Goal: Information Seeking & Learning: Learn about a topic

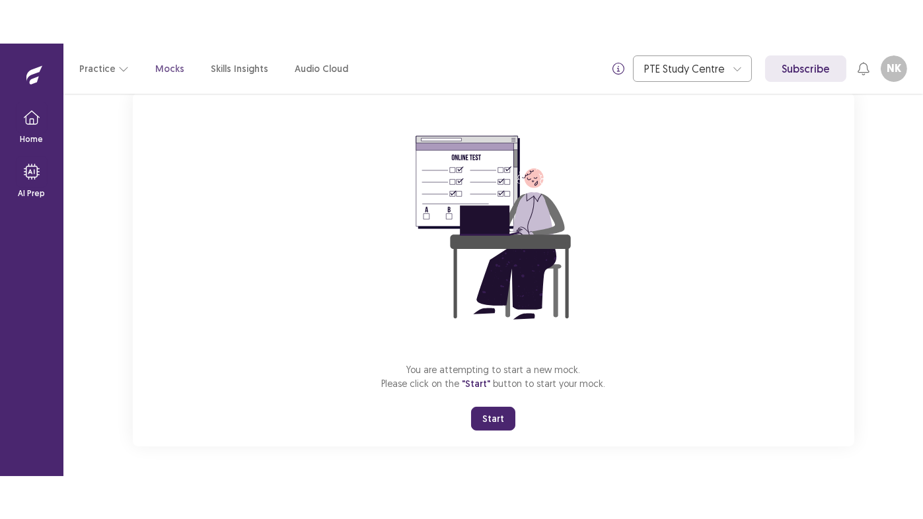
scroll to position [89, 0]
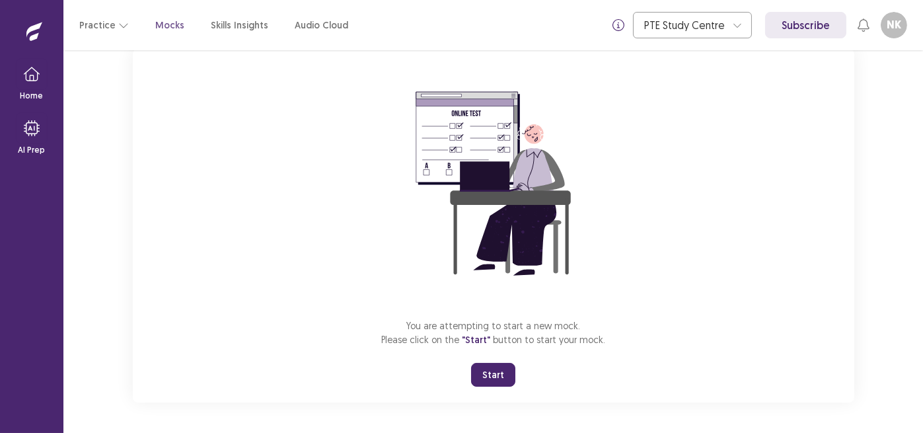
click at [492, 376] on button "Start" at bounding box center [493, 375] width 44 height 24
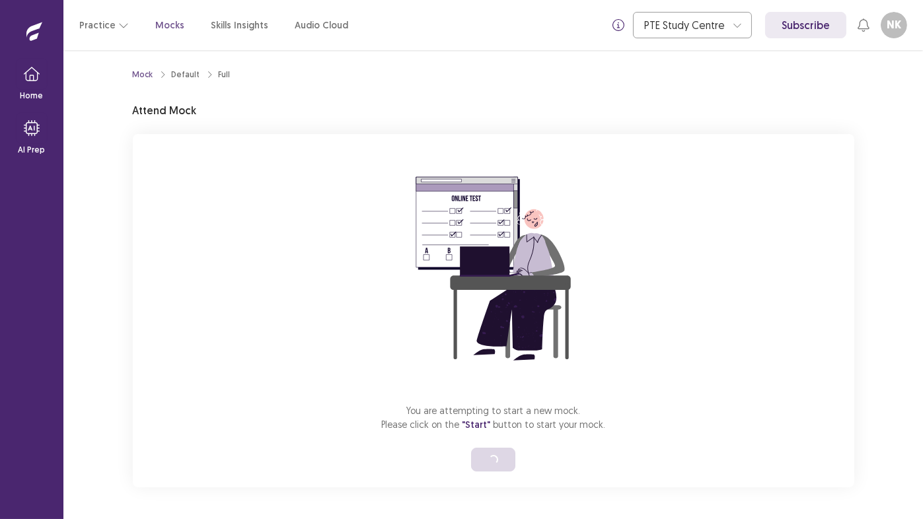
scroll to position [2, 0]
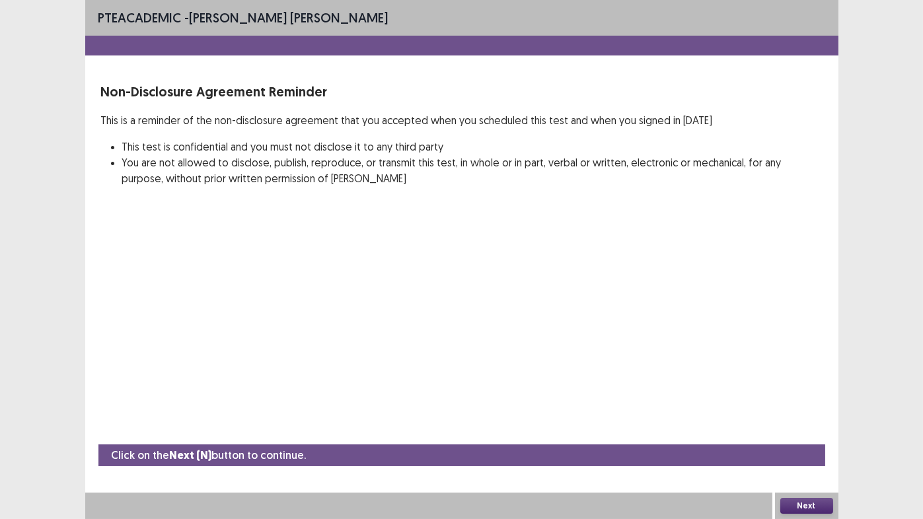
click at [809, 432] on button "Next" at bounding box center [806, 506] width 53 height 16
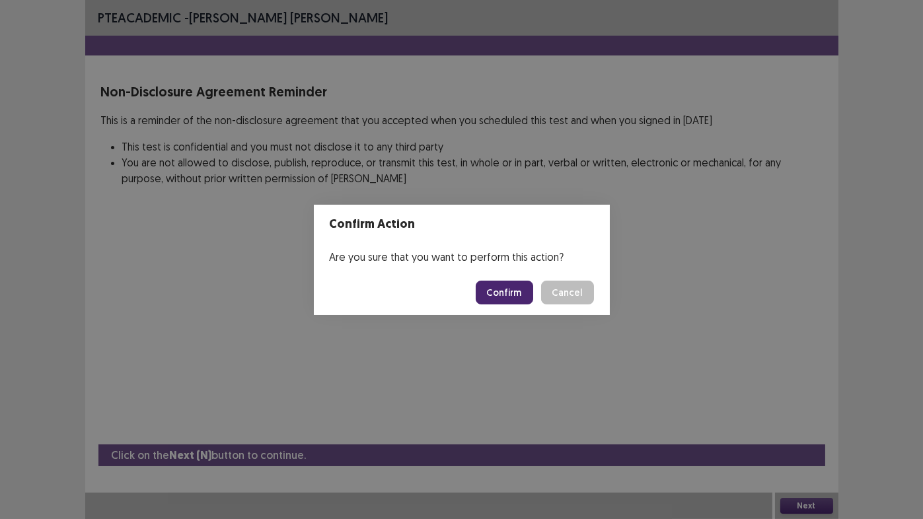
click at [514, 296] on button "Confirm" at bounding box center [504, 293] width 57 height 24
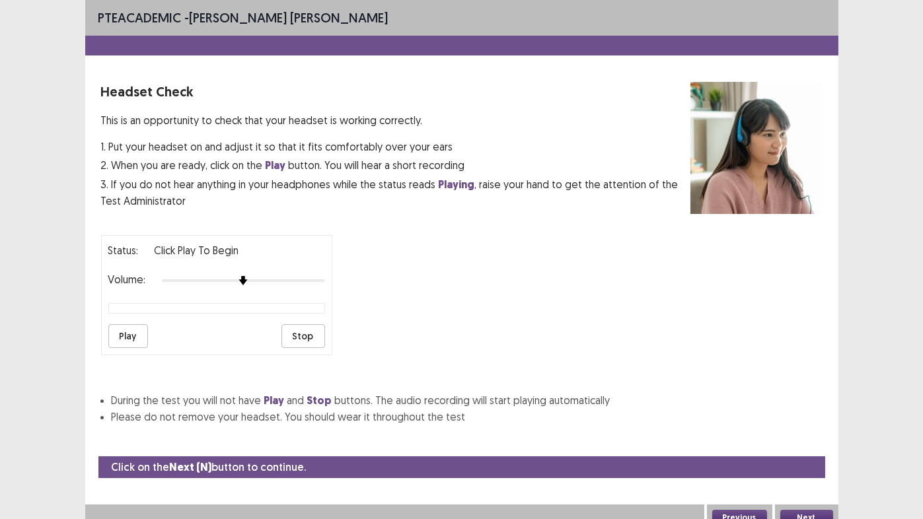
click at [131, 334] on button "Play" at bounding box center [128, 336] width 40 height 24
click at [301, 329] on button "Stop" at bounding box center [303, 336] width 44 height 24
click at [815, 432] on button "Next" at bounding box center [806, 518] width 53 height 16
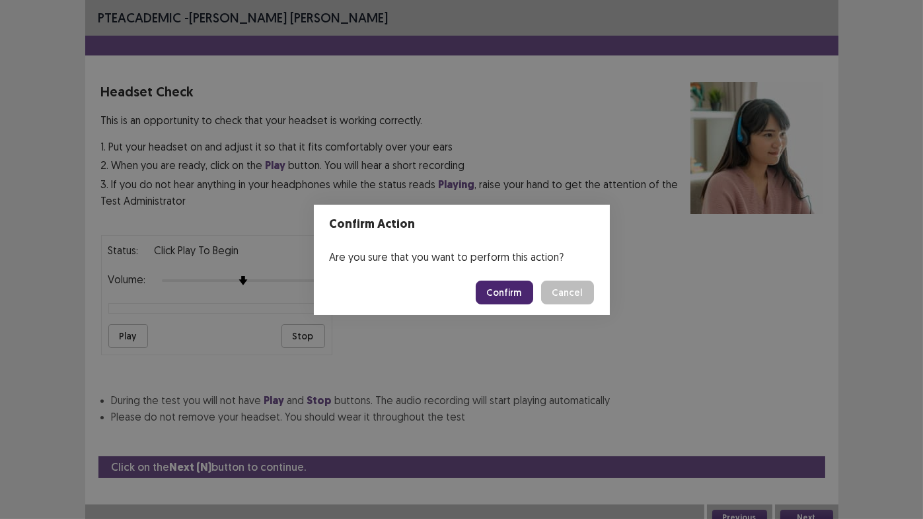
click at [513, 299] on button "Confirm" at bounding box center [504, 293] width 57 height 24
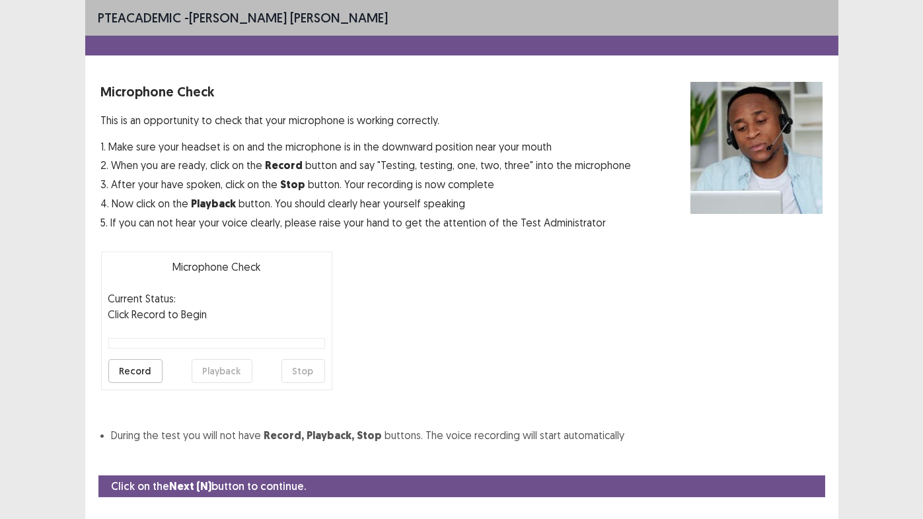
scroll to position [29, 0]
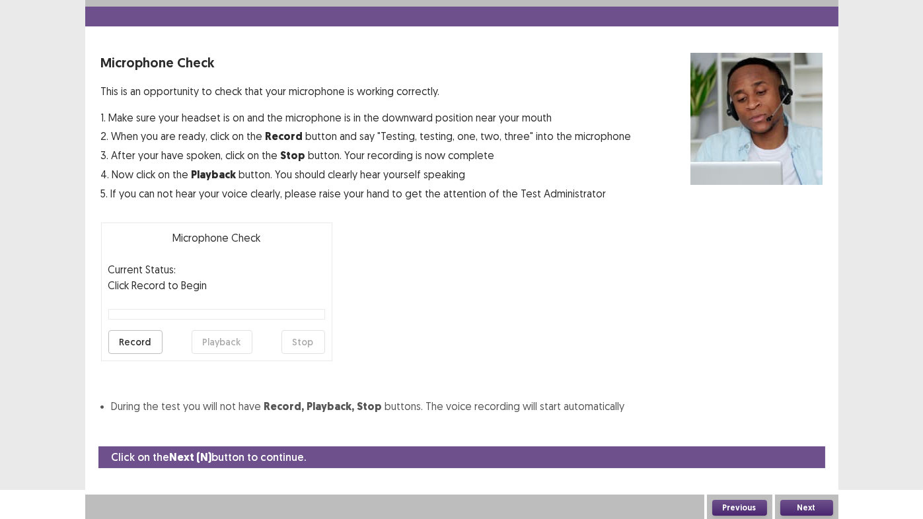
click at [134, 342] on button "Record" at bounding box center [135, 342] width 54 height 24
click at [303, 342] on button "Stop" at bounding box center [303, 342] width 44 height 24
click at [232, 338] on button "Playback" at bounding box center [222, 342] width 61 height 24
click at [812, 432] on button "Next" at bounding box center [806, 508] width 53 height 16
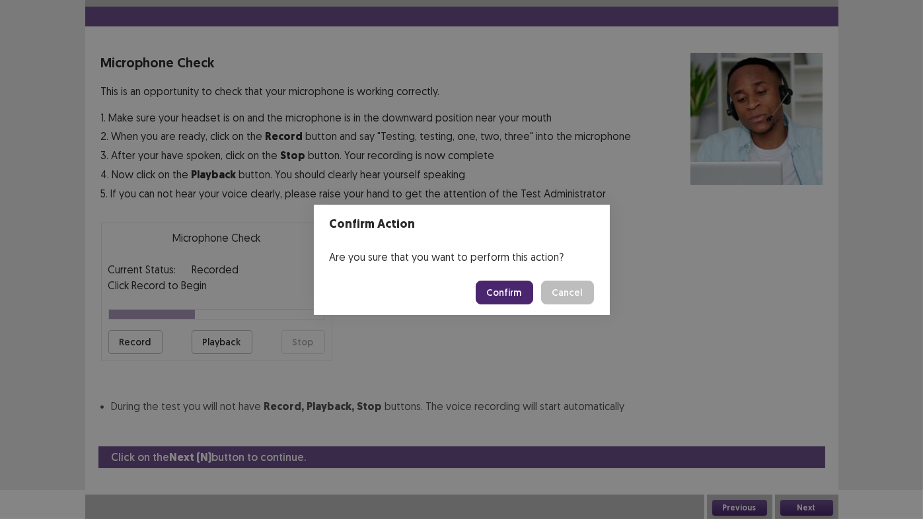
click at [494, 283] on button "Confirm" at bounding box center [504, 293] width 57 height 24
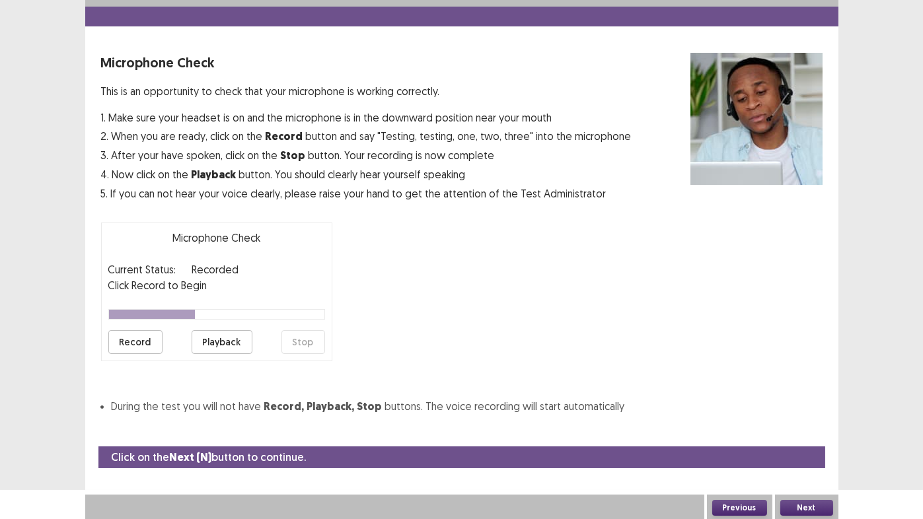
scroll to position [0, 0]
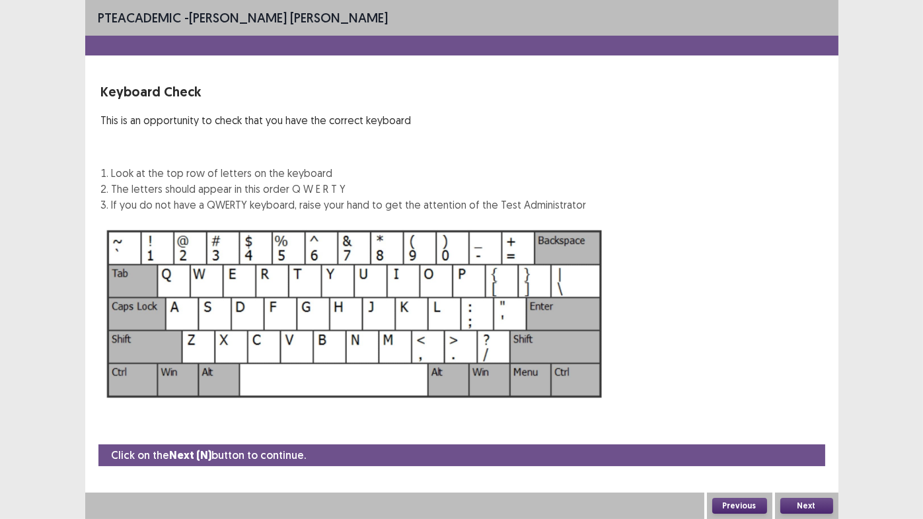
click at [806, 432] on button "Next" at bounding box center [806, 506] width 53 height 16
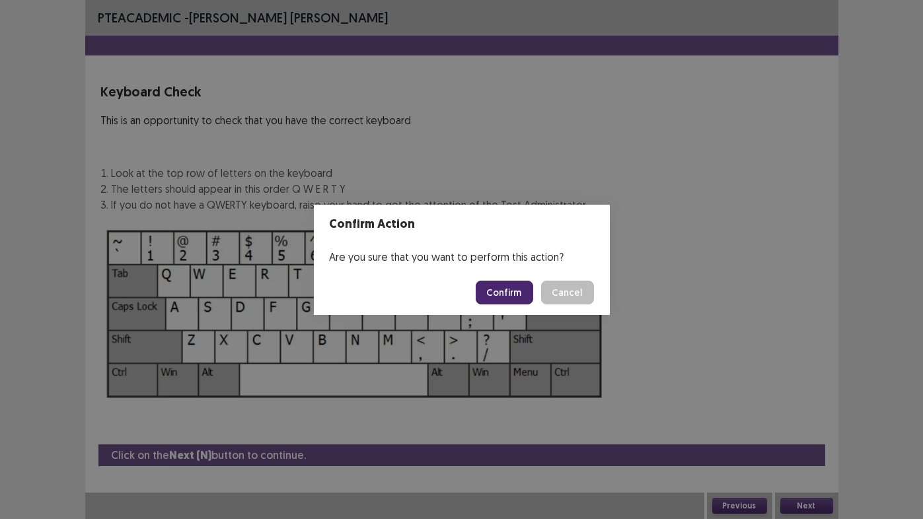
click at [503, 295] on button "Confirm" at bounding box center [504, 293] width 57 height 24
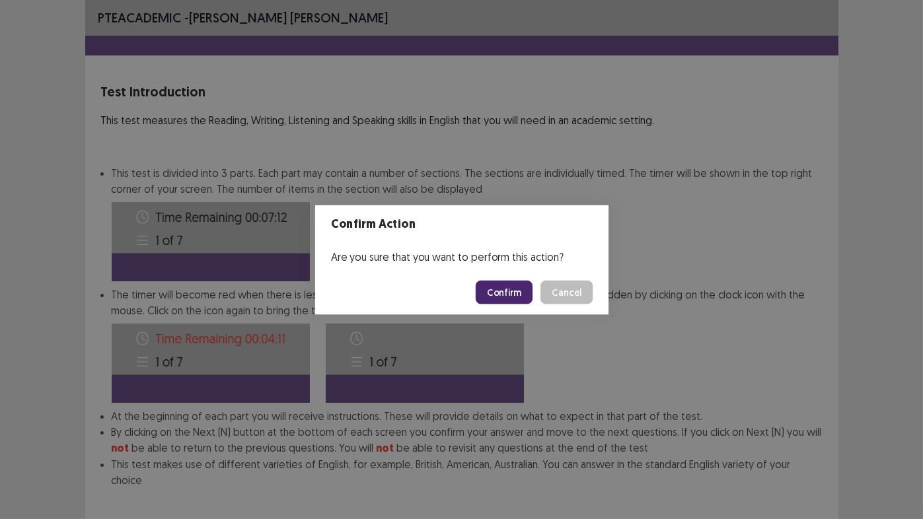
scroll to position [58, 0]
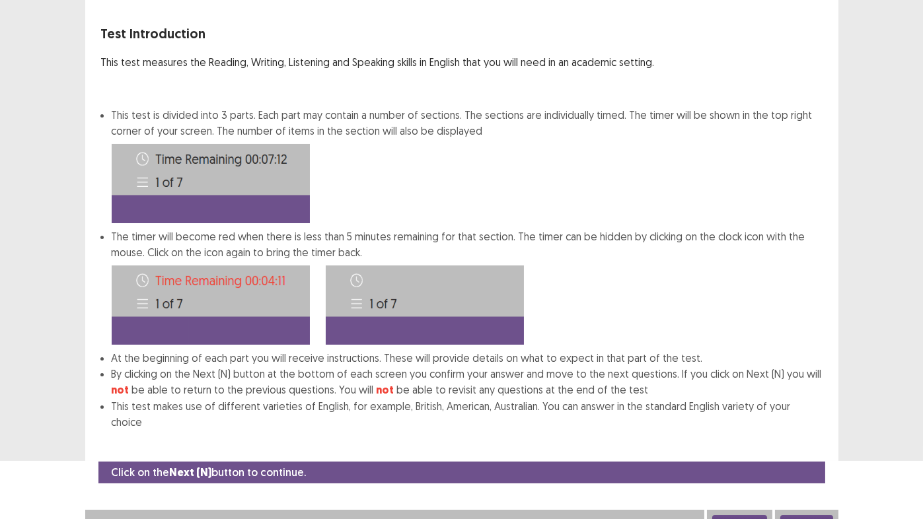
click at [828, 432] on button "Next" at bounding box center [806, 523] width 53 height 16
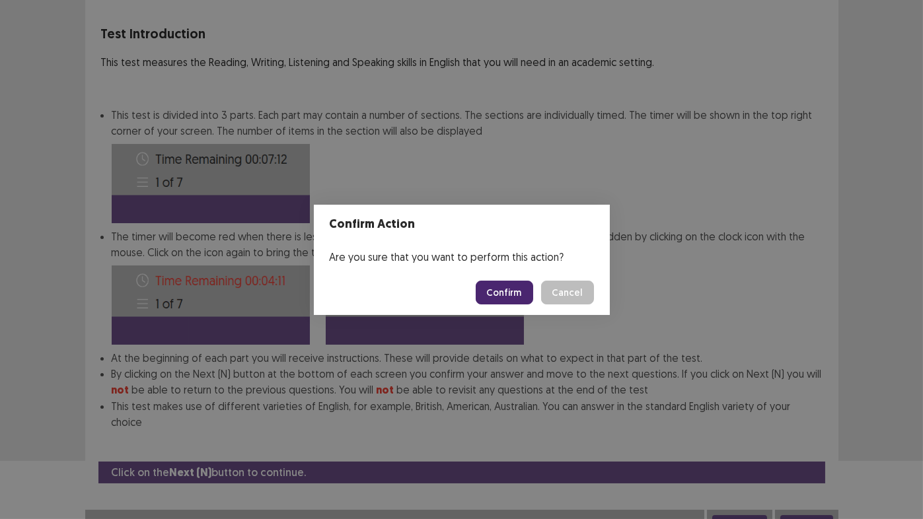
click at [506, 299] on button "Confirm" at bounding box center [504, 293] width 57 height 24
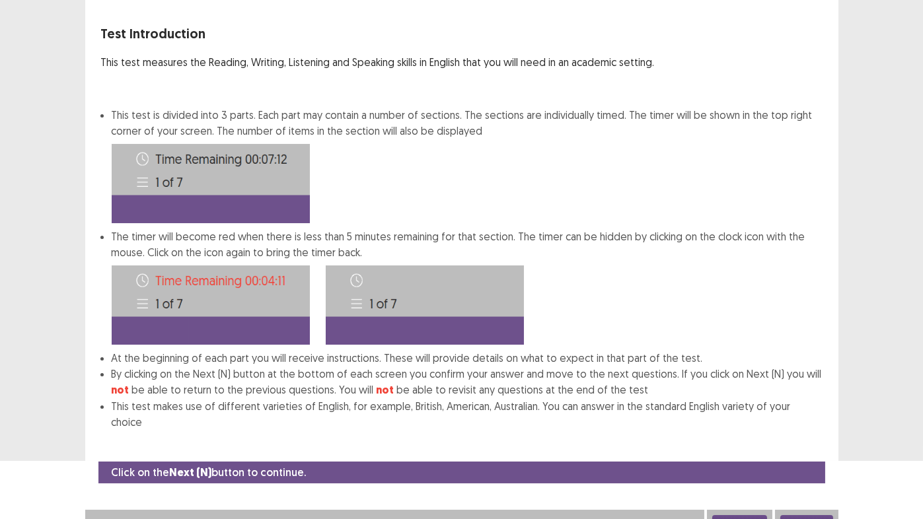
scroll to position [0, 0]
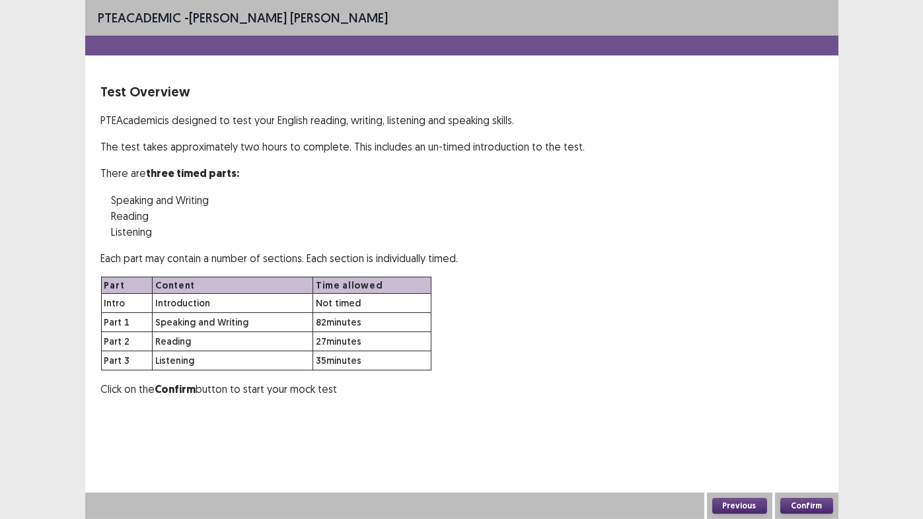
click at [816, 432] on button "Confirm" at bounding box center [806, 506] width 53 height 16
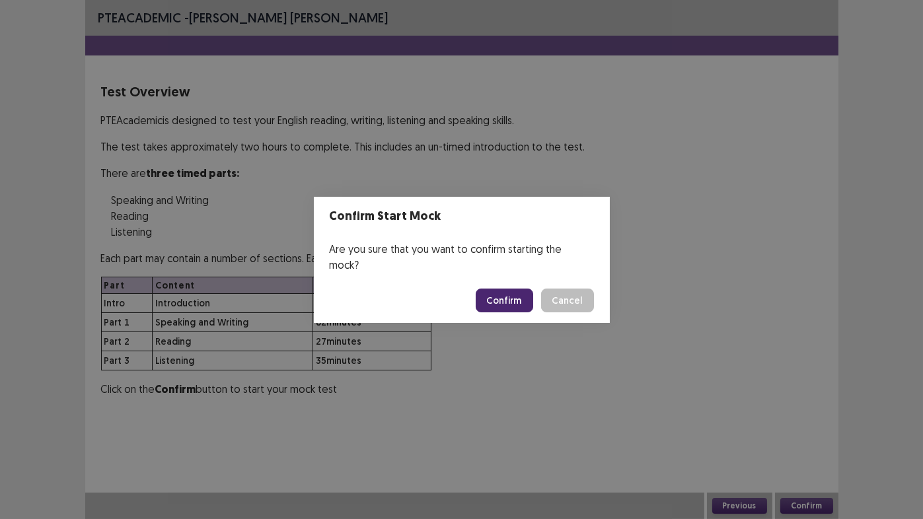
click at [497, 297] on button "Confirm" at bounding box center [504, 301] width 57 height 24
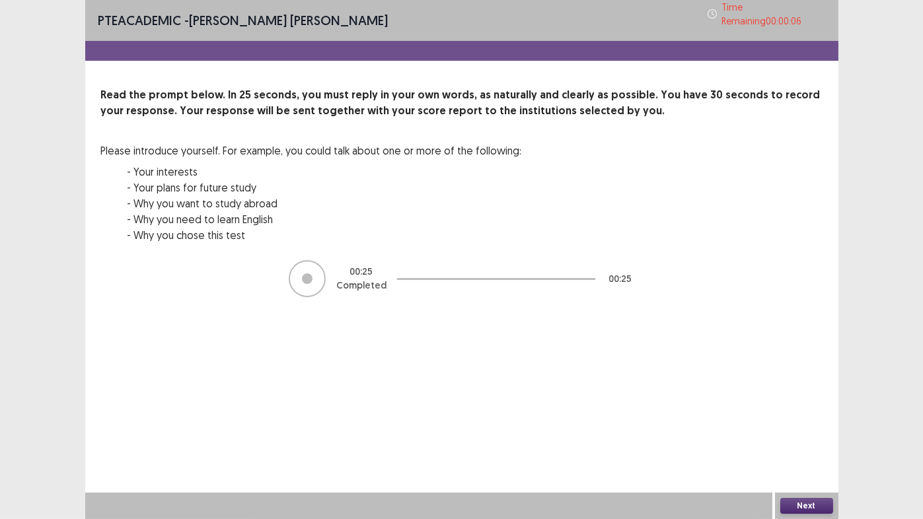
click at [805, 432] on button "Next" at bounding box center [806, 506] width 53 height 16
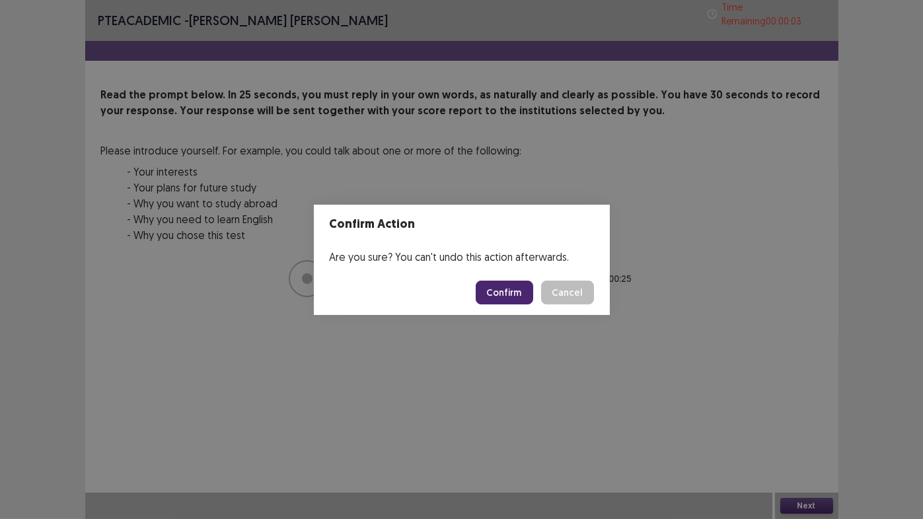
click at [509, 292] on button "Confirm" at bounding box center [504, 293] width 57 height 24
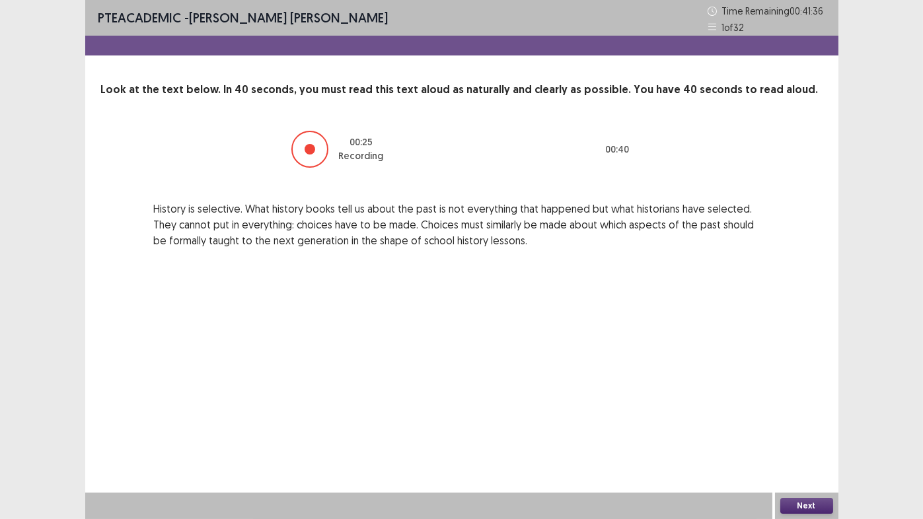
click at [819, 432] on button "Next" at bounding box center [806, 506] width 53 height 16
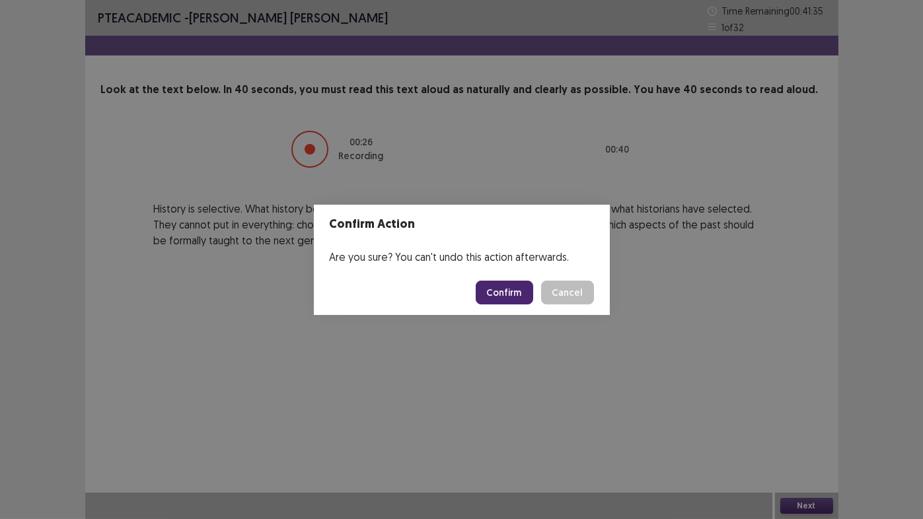
click at [510, 287] on button "Confirm" at bounding box center [504, 293] width 57 height 24
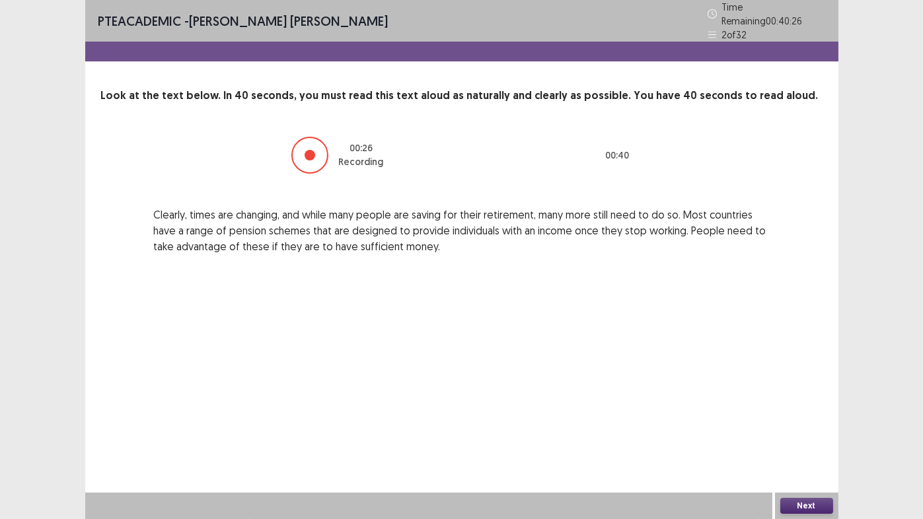
click at [812, 432] on button "Next" at bounding box center [806, 506] width 53 height 16
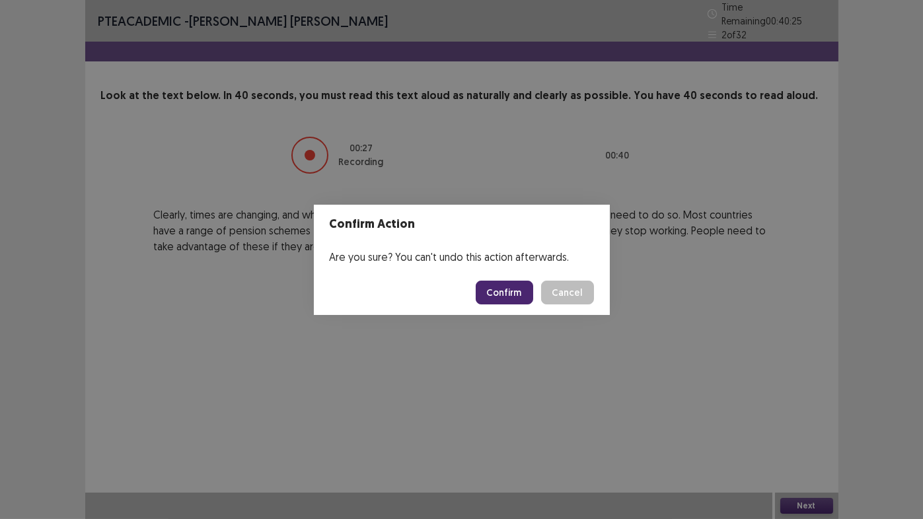
click at [505, 297] on button "Confirm" at bounding box center [504, 293] width 57 height 24
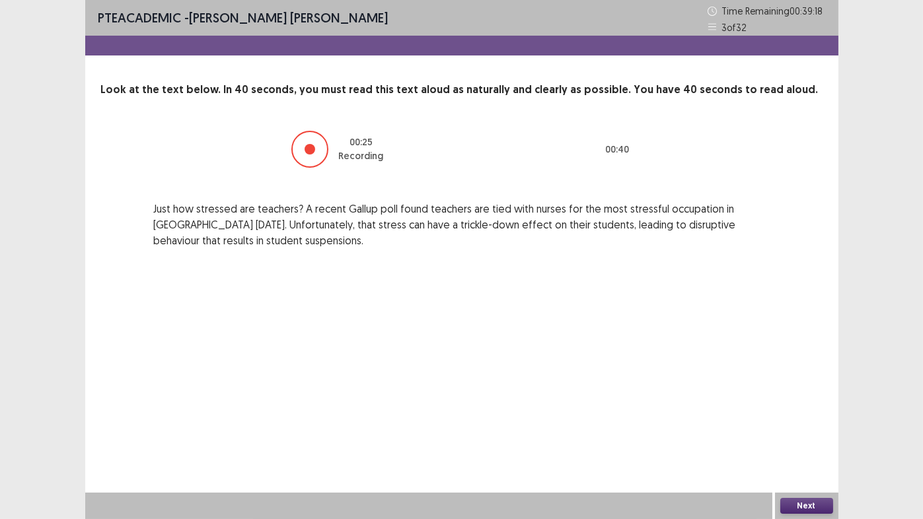
click at [803, 432] on button "Next" at bounding box center [806, 506] width 53 height 16
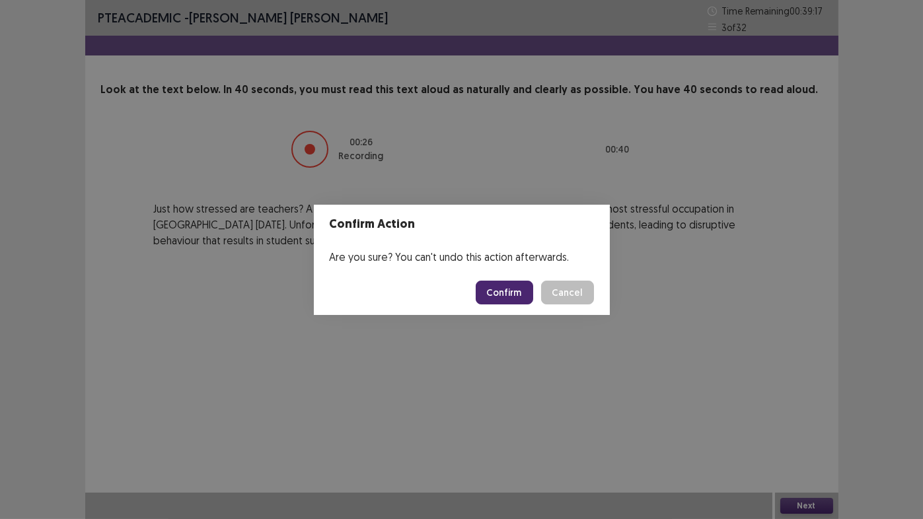
click at [508, 291] on button "Confirm" at bounding box center [504, 293] width 57 height 24
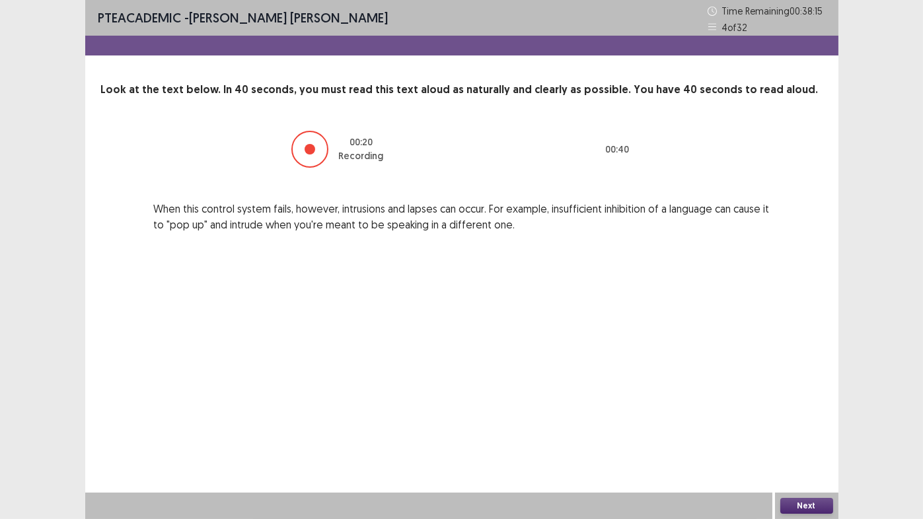
click at [799, 432] on button "Next" at bounding box center [806, 506] width 53 height 16
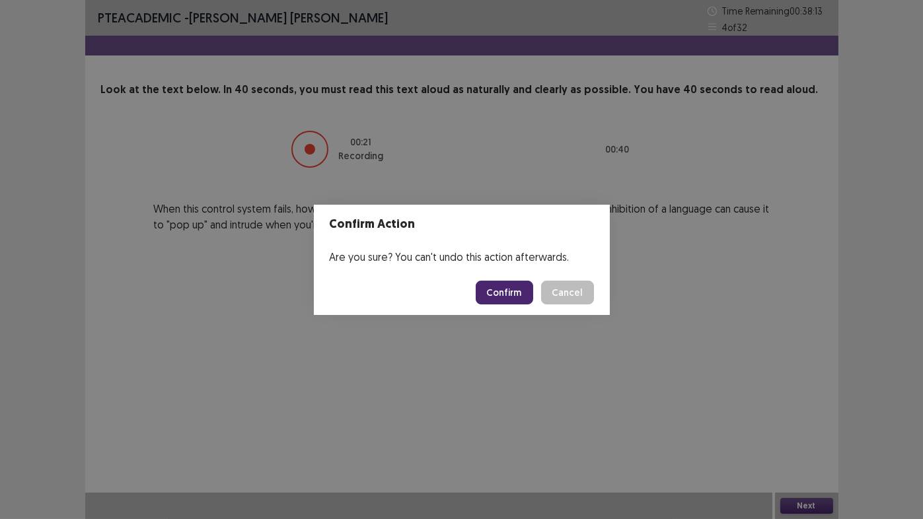
click at [513, 297] on button "Confirm" at bounding box center [504, 293] width 57 height 24
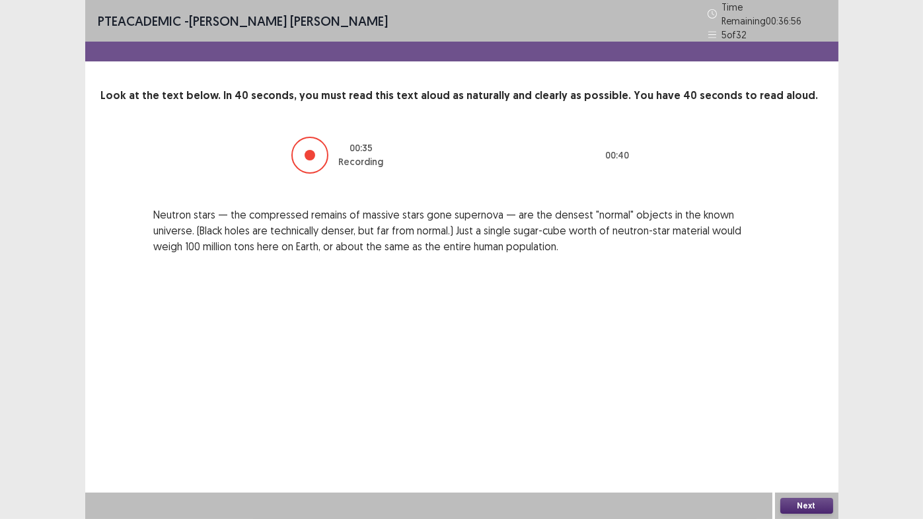
click at [825, 432] on button "Next" at bounding box center [806, 506] width 53 height 16
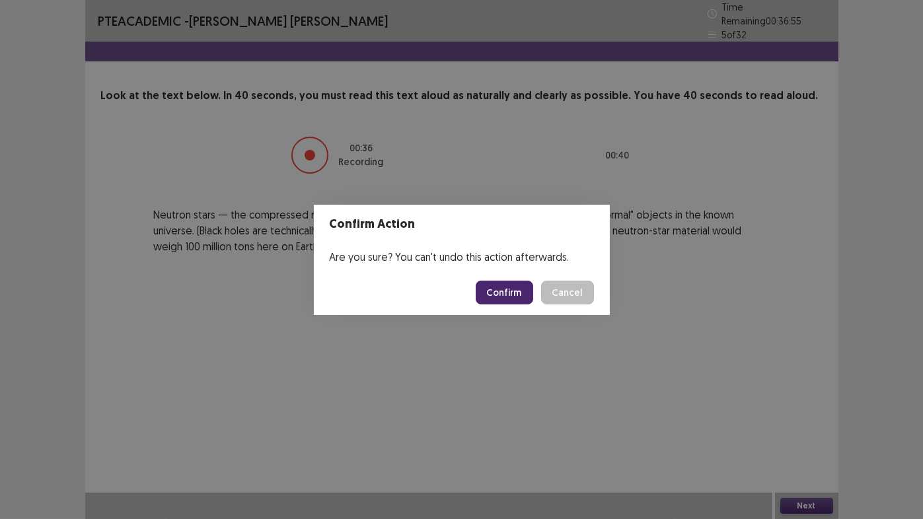
click at [505, 295] on button "Confirm" at bounding box center [504, 293] width 57 height 24
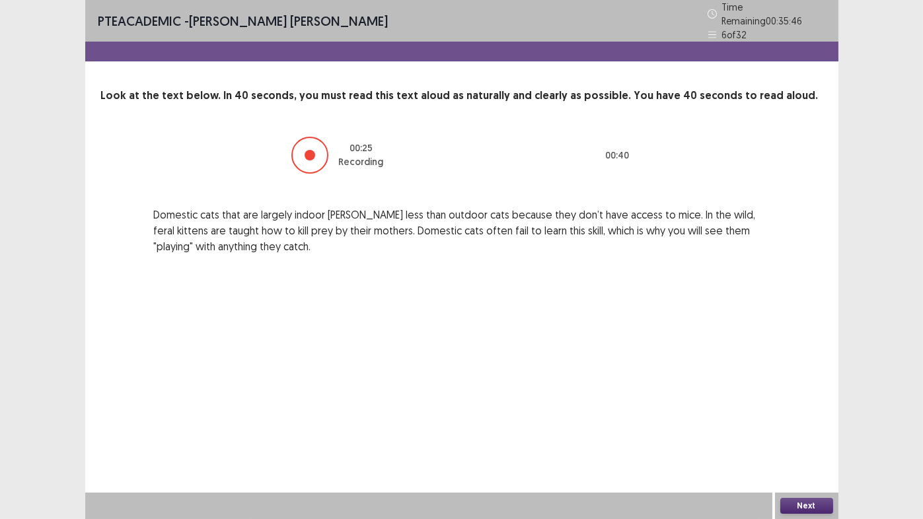
click at [809, 432] on button "Next" at bounding box center [806, 506] width 53 height 16
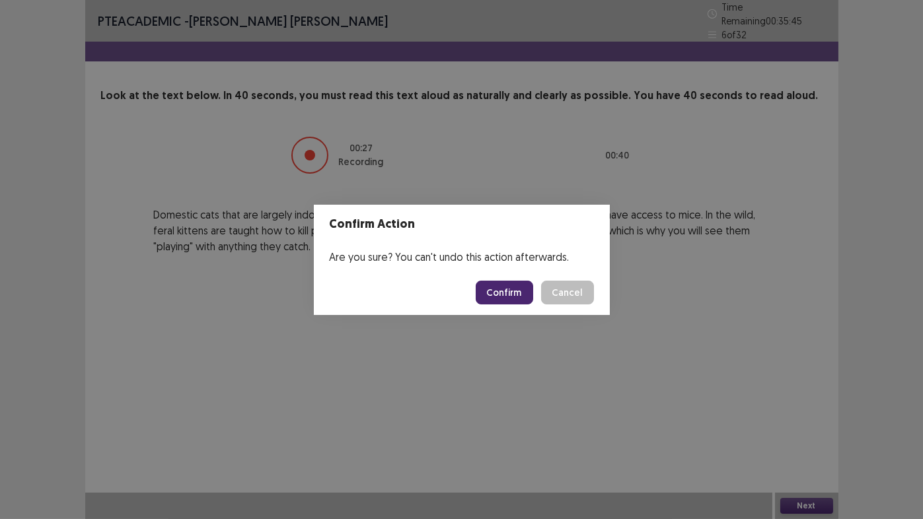
click at [506, 291] on button "Confirm" at bounding box center [504, 293] width 57 height 24
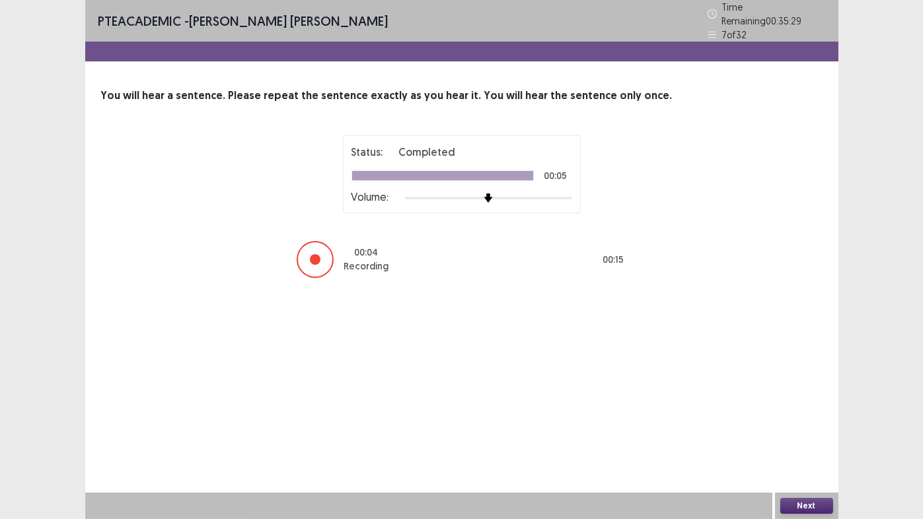
click at [804, 432] on button "Next" at bounding box center [806, 506] width 53 height 16
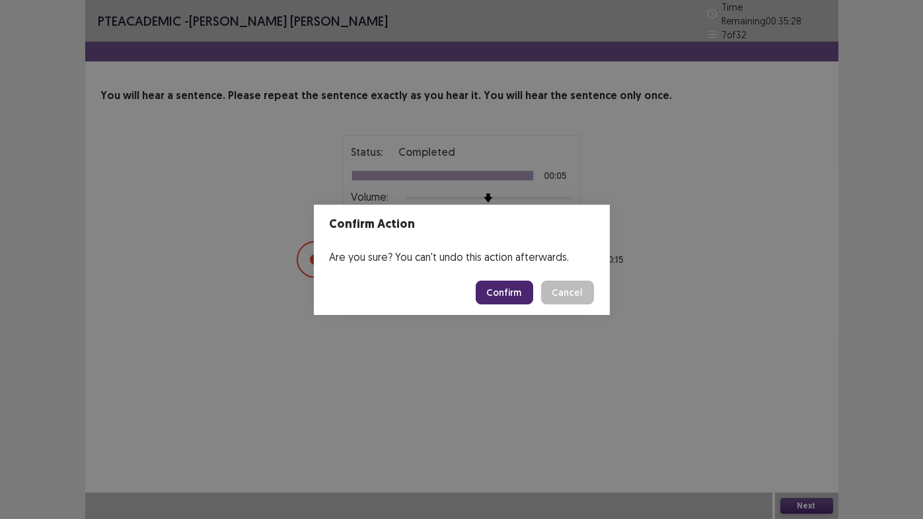
click at [496, 294] on button "Confirm" at bounding box center [504, 293] width 57 height 24
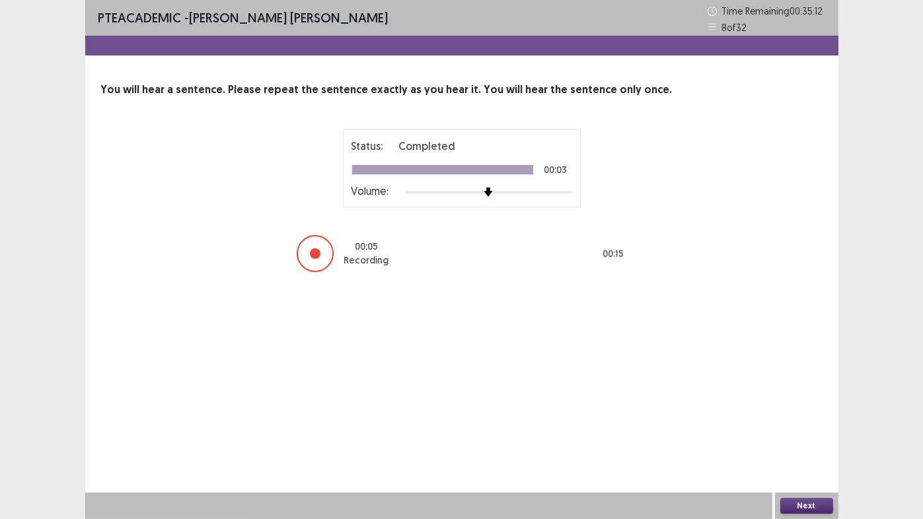
click at [812, 432] on button "Next" at bounding box center [806, 506] width 53 height 16
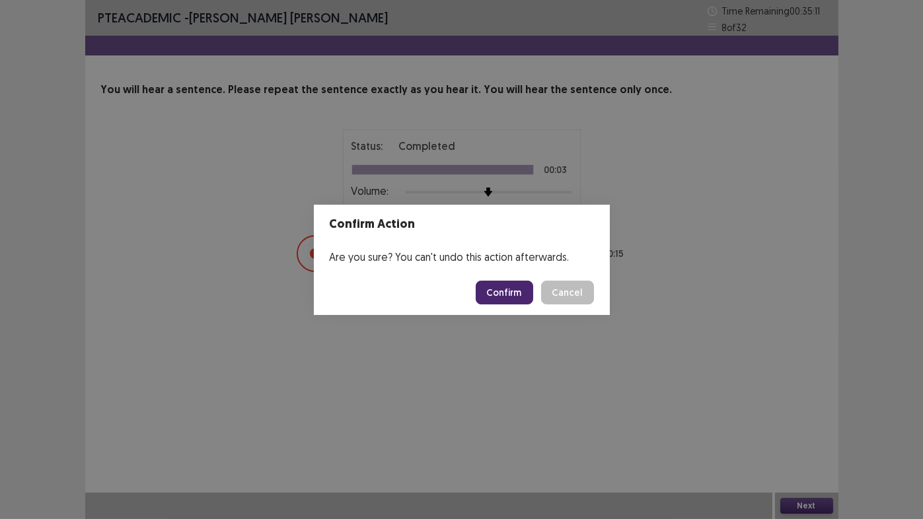
click at [511, 294] on button "Confirm" at bounding box center [504, 293] width 57 height 24
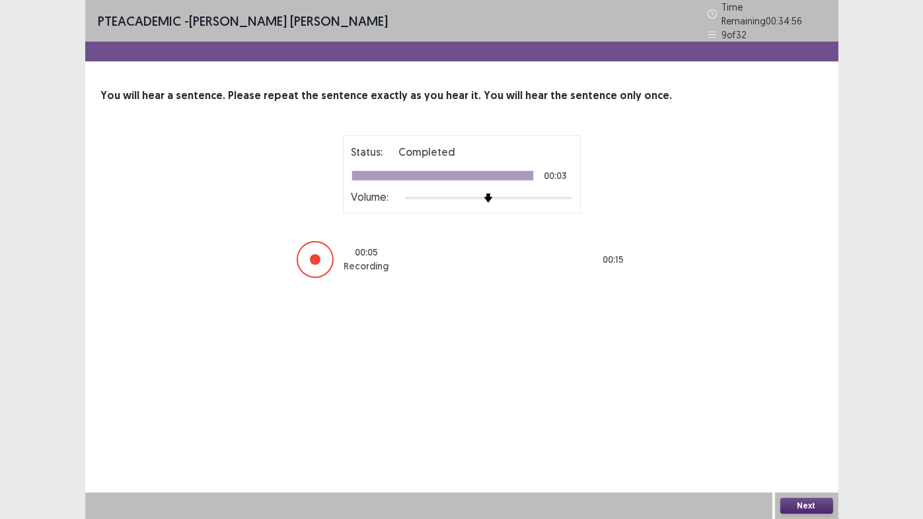
click at [803, 432] on button "Next" at bounding box center [806, 506] width 53 height 16
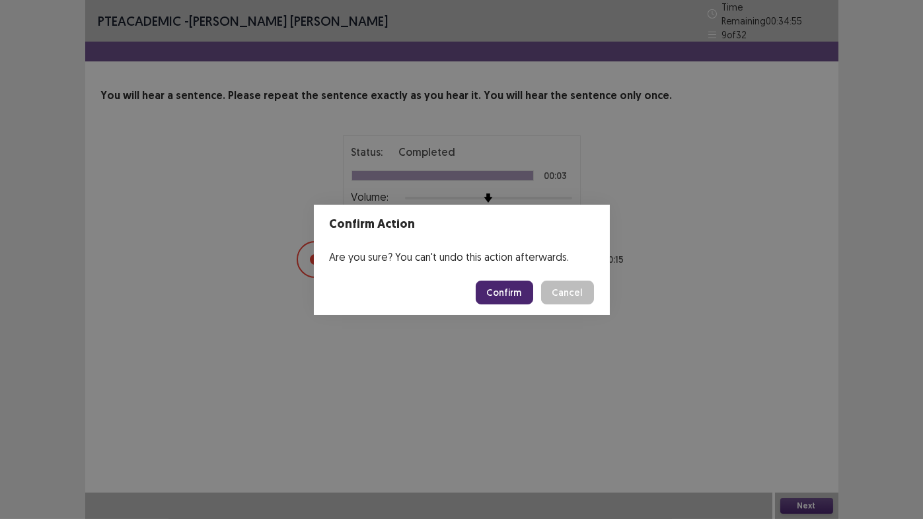
click at [503, 294] on button "Confirm" at bounding box center [504, 293] width 57 height 24
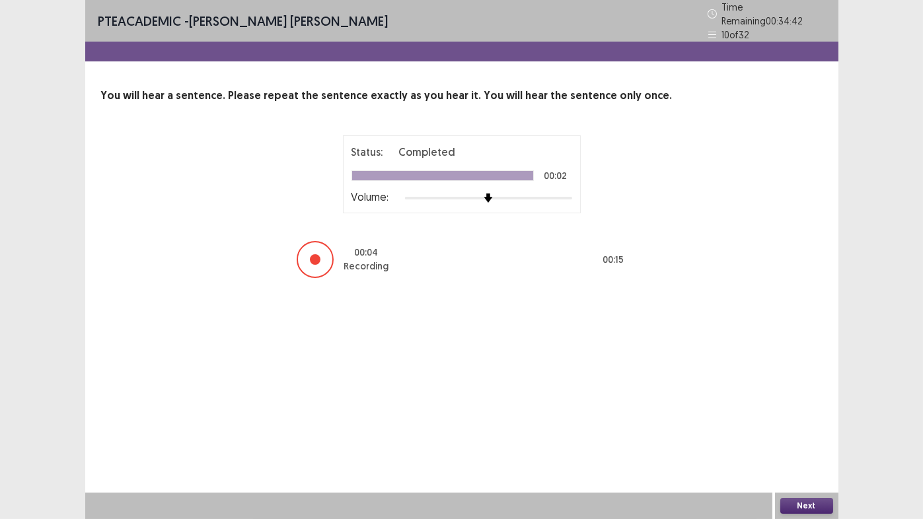
click at [810, 432] on button "Next" at bounding box center [806, 506] width 53 height 16
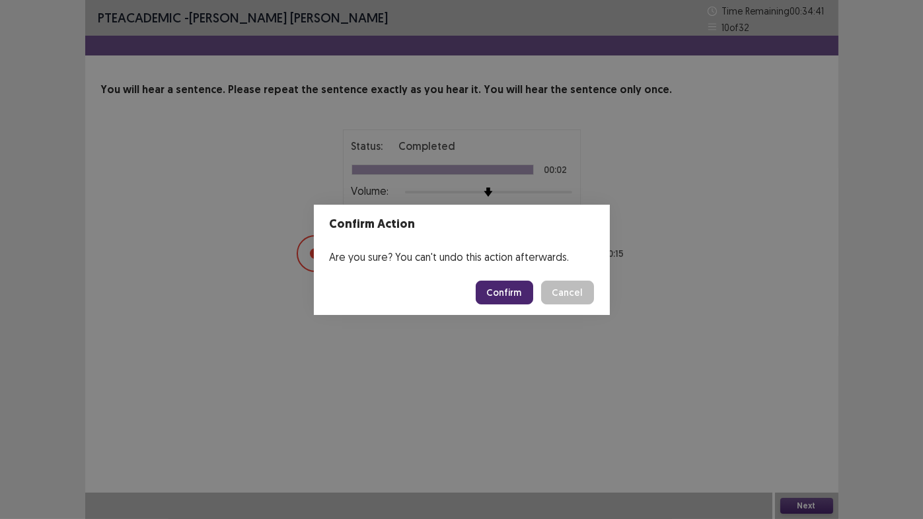
click at [502, 294] on button "Confirm" at bounding box center [504, 293] width 57 height 24
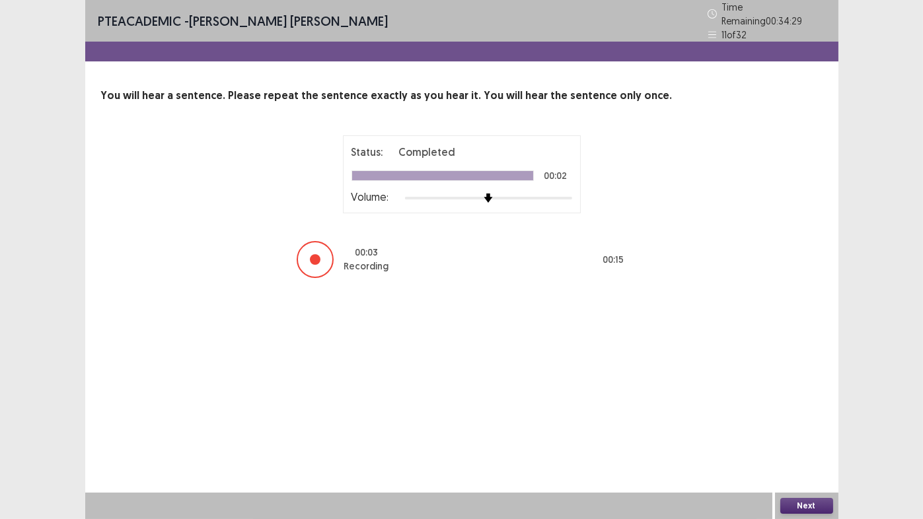
click at [799, 432] on button "Next" at bounding box center [806, 506] width 53 height 16
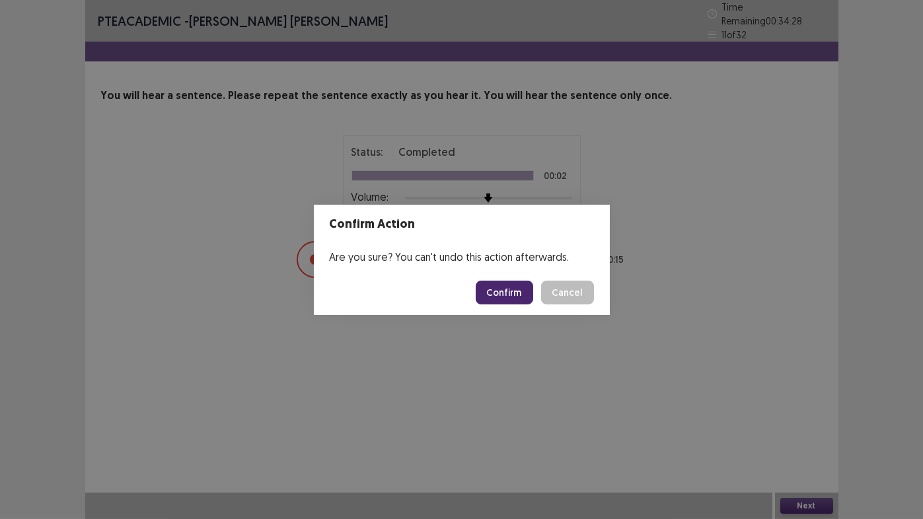
click at [497, 294] on button "Confirm" at bounding box center [504, 293] width 57 height 24
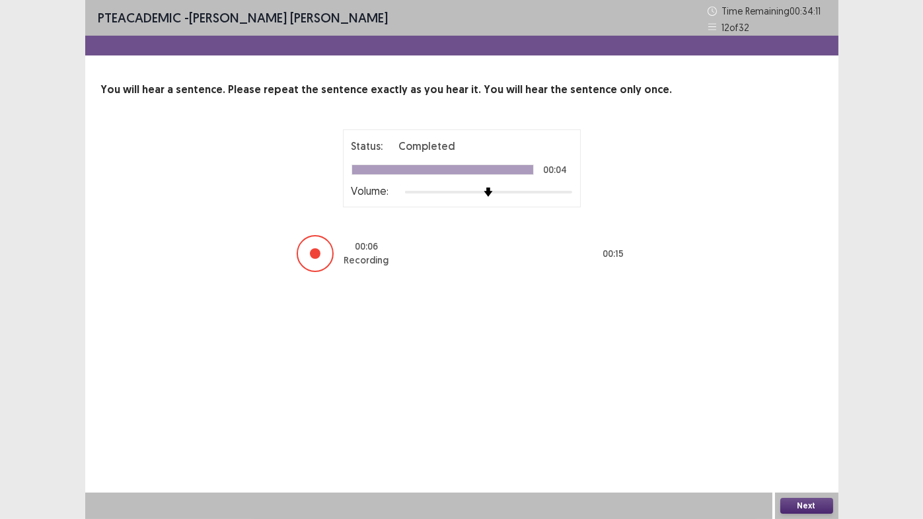
click at [809, 432] on button "Next" at bounding box center [806, 506] width 53 height 16
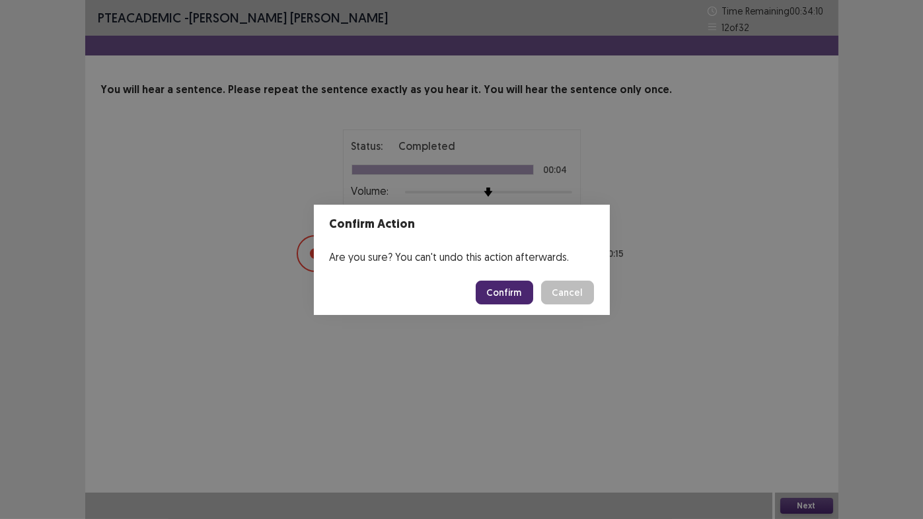
click at [505, 296] on button "Confirm" at bounding box center [504, 293] width 57 height 24
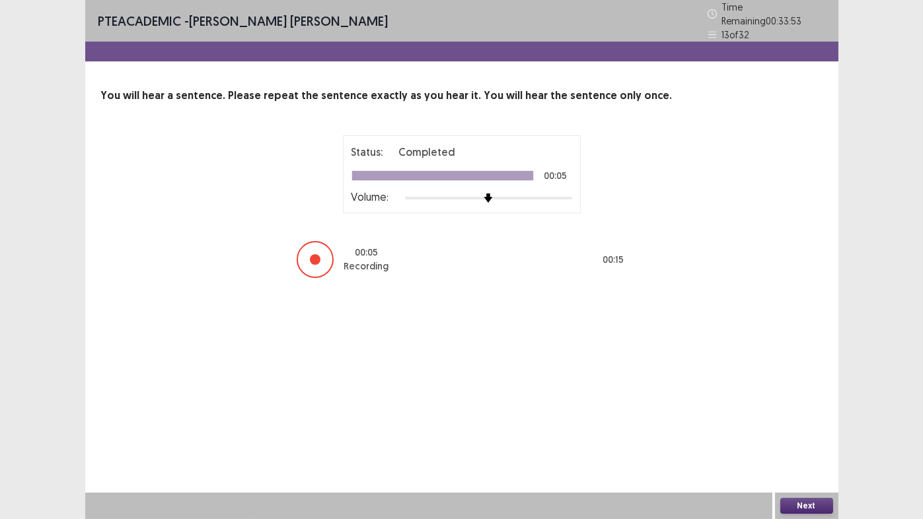
click at [799, 432] on button "Next" at bounding box center [806, 506] width 53 height 16
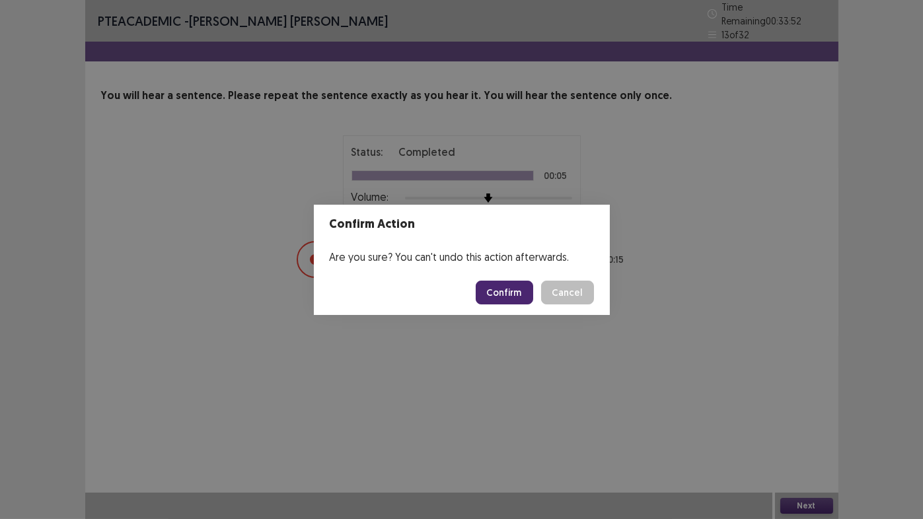
click at [501, 292] on button "Confirm" at bounding box center [504, 293] width 57 height 24
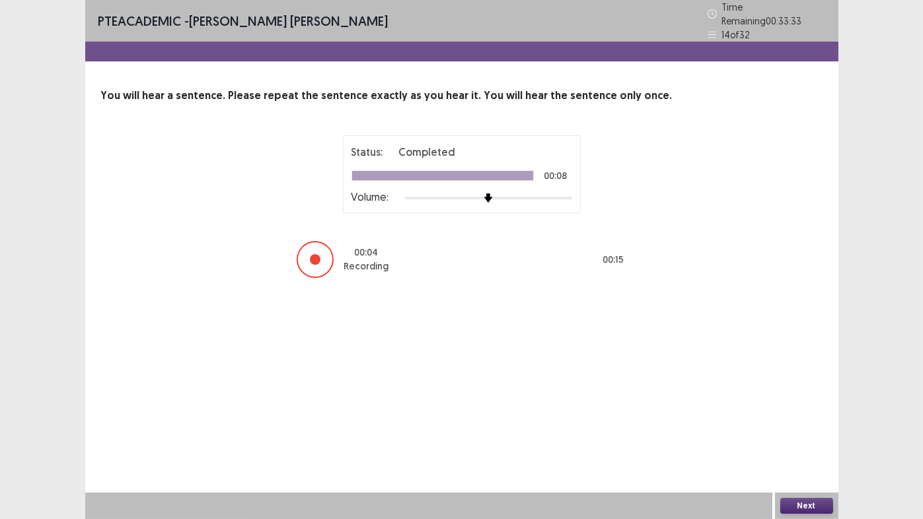
click at [807, 432] on button "Next" at bounding box center [806, 506] width 53 height 16
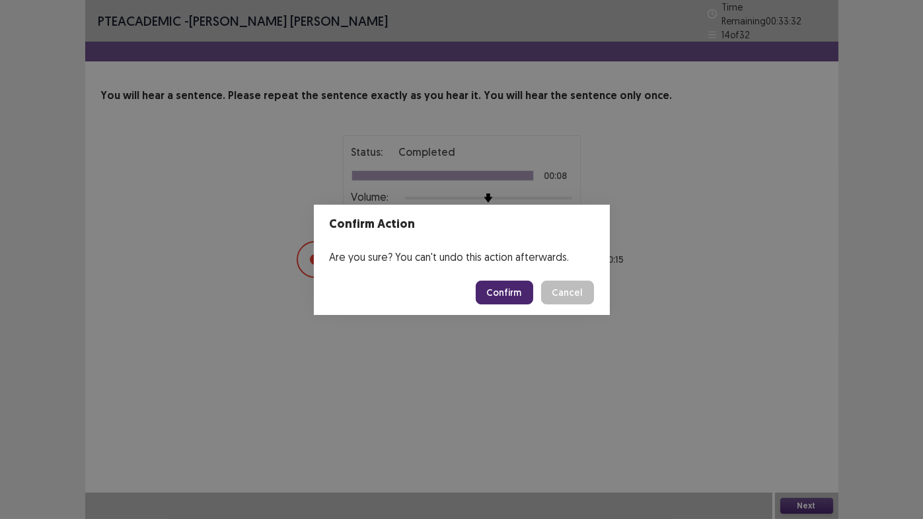
click at [505, 287] on button "Confirm" at bounding box center [504, 293] width 57 height 24
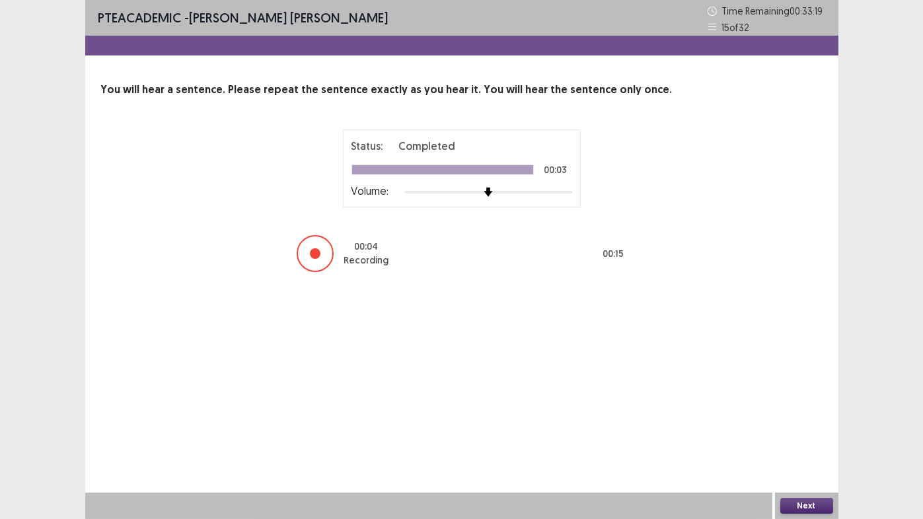
click at [805, 432] on button "Next" at bounding box center [806, 506] width 53 height 16
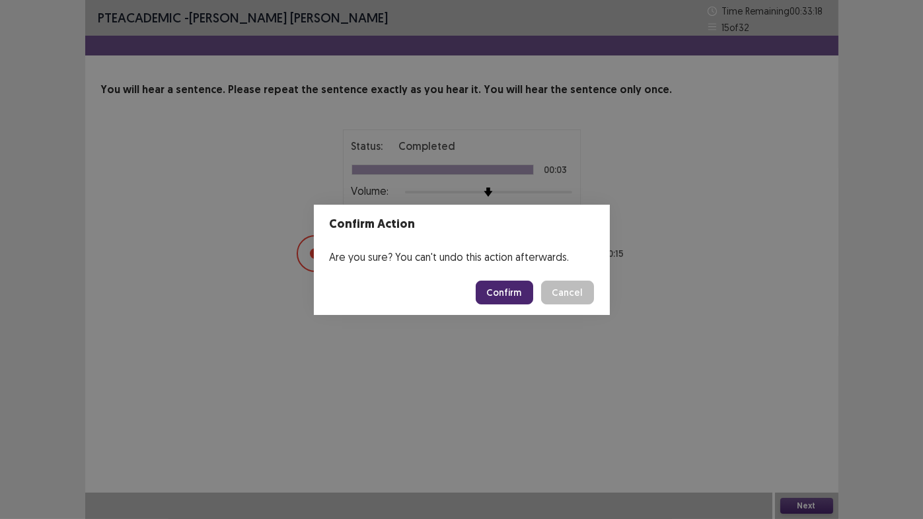
click at [514, 297] on button "Confirm" at bounding box center [504, 293] width 57 height 24
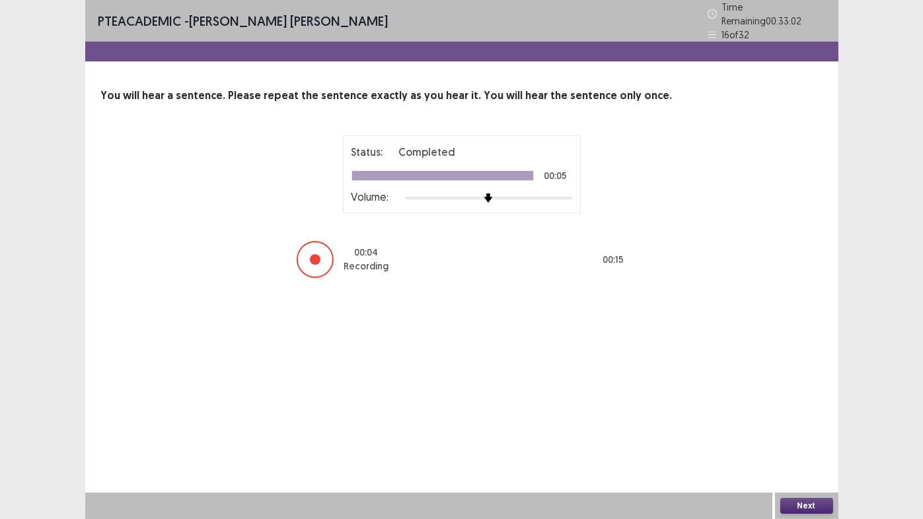
click at [805, 432] on button "Next" at bounding box center [806, 506] width 53 height 16
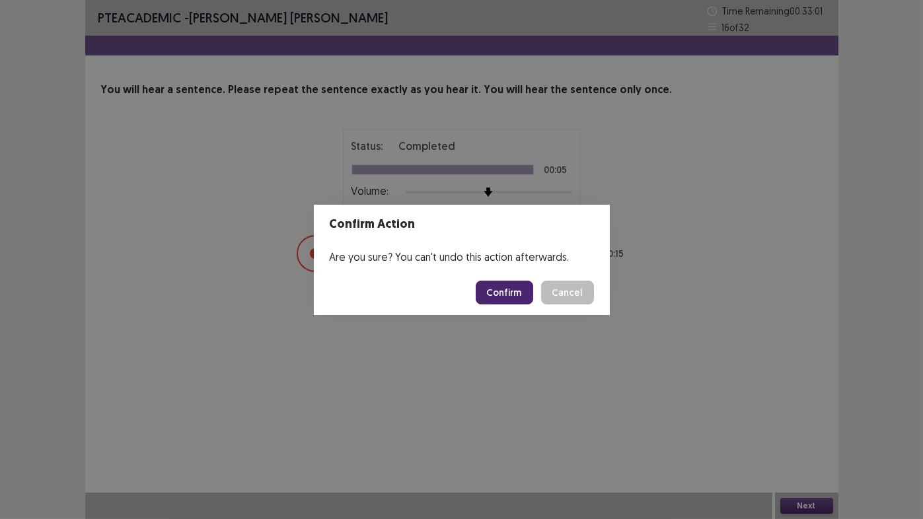
click at [492, 296] on button "Confirm" at bounding box center [504, 293] width 57 height 24
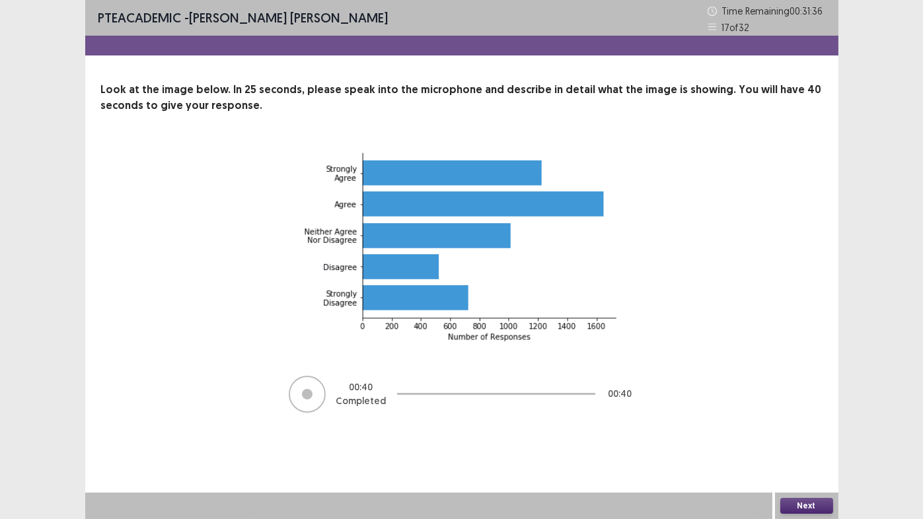
click at [801, 432] on button "Next" at bounding box center [806, 506] width 53 height 16
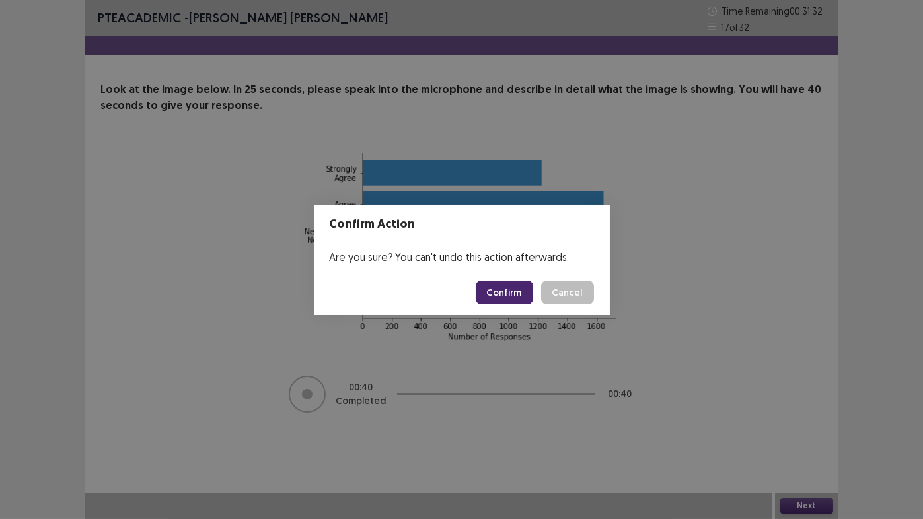
click at [495, 291] on button "Confirm" at bounding box center [504, 293] width 57 height 24
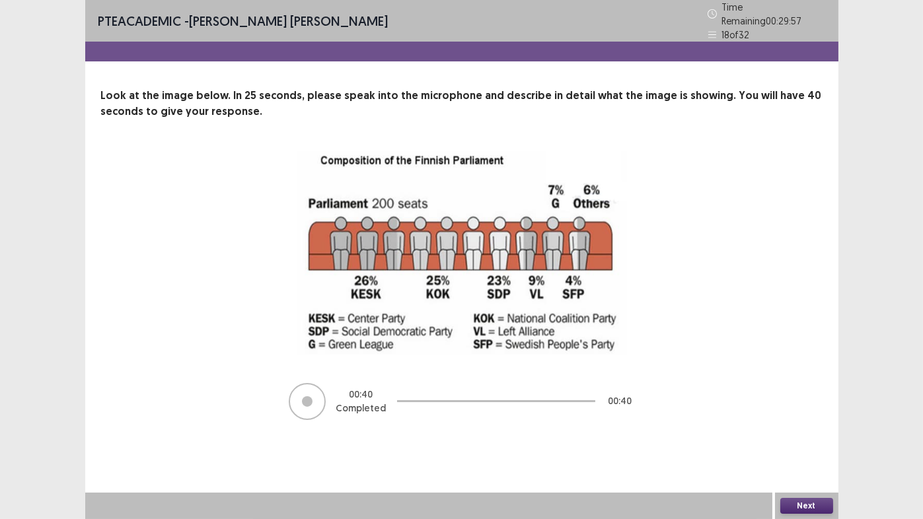
click at [807, 432] on button "Next" at bounding box center [806, 506] width 53 height 16
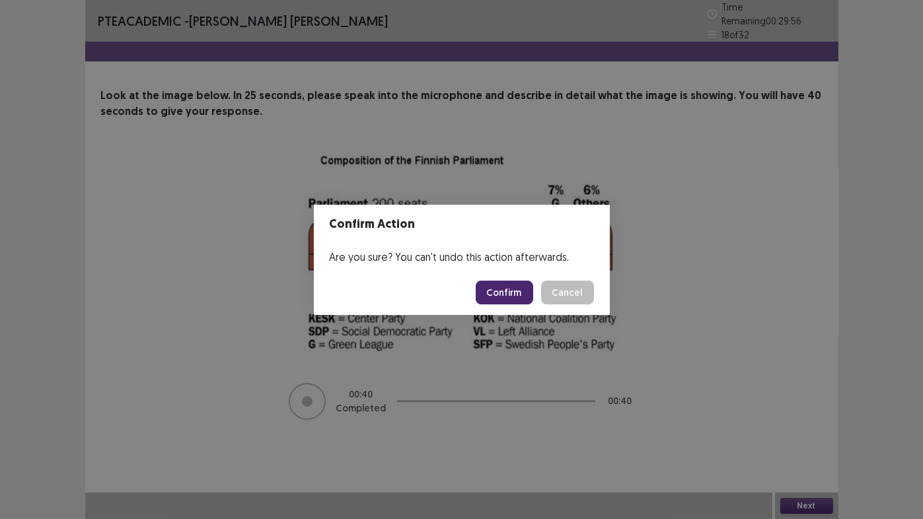
click at [502, 297] on button "Confirm" at bounding box center [504, 293] width 57 height 24
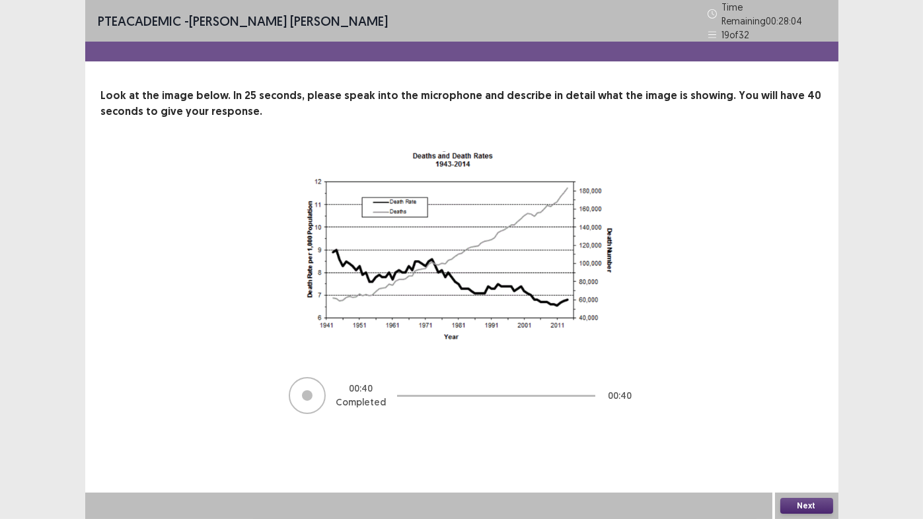
click at [801, 432] on button "Next" at bounding box center [806, 506] width 53 height 16
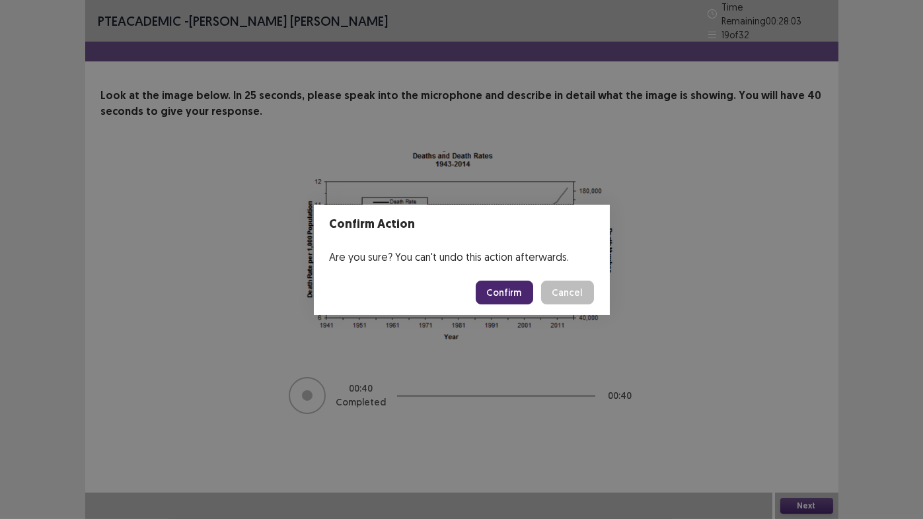
click at [499, 292] on button "Confirm" at bounding box center [504, 293] width 57 height 24
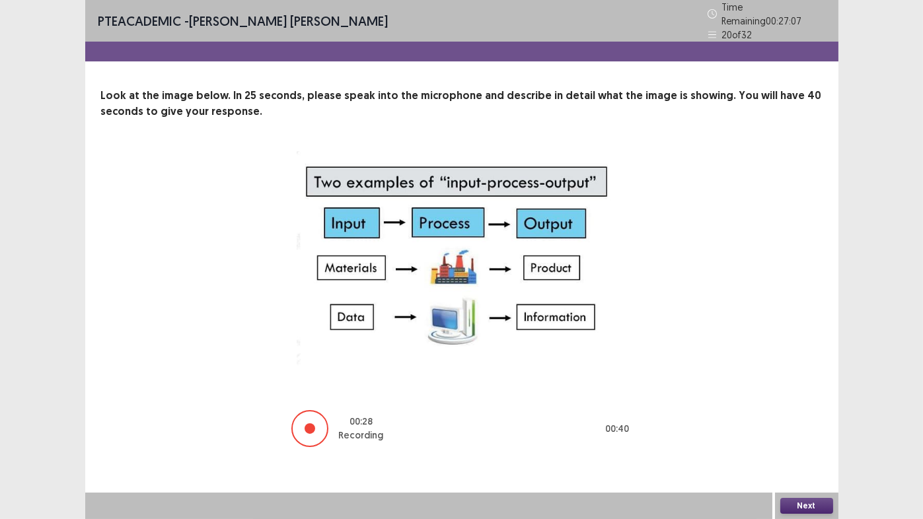
click at [820, 432] on button "Next" at bounding box center [806, 506] width 53 height 16
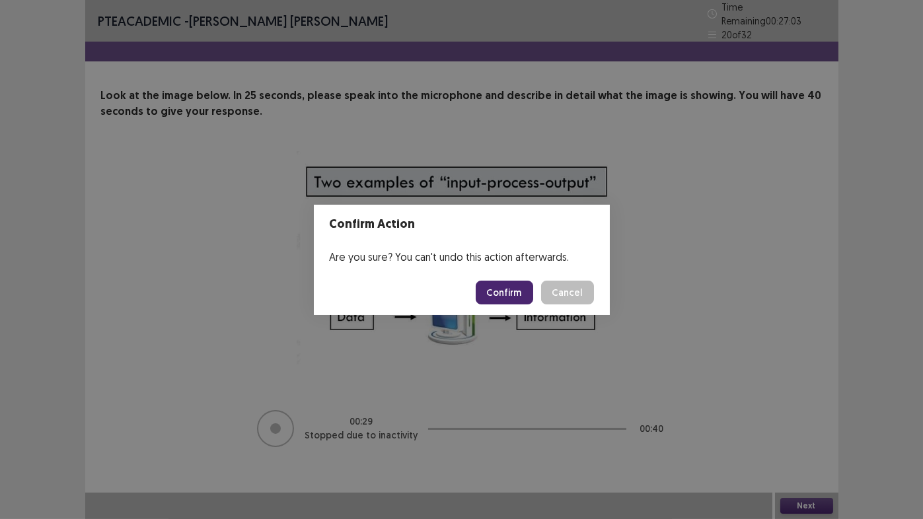
click at [507, 293] on button "Confirm" at bounding box center [504, 293] width 57 height 24
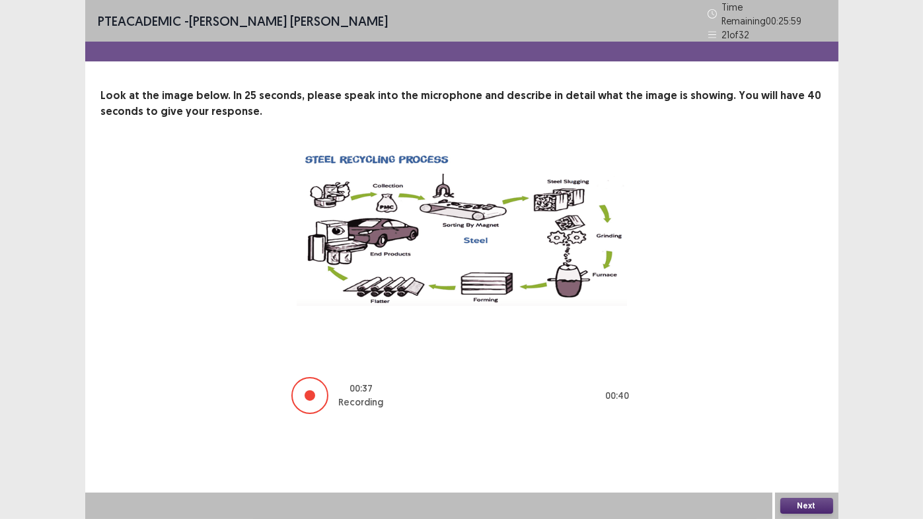
click at [807, 432] on button "Next" at bounding box center [806, 506] width 53 height 16
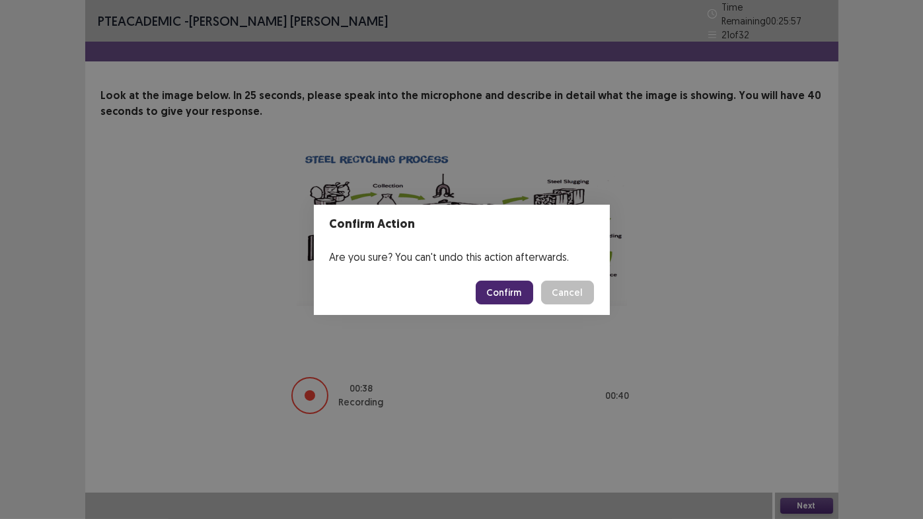
click at [521, 295] on button "Confirm" at bounding box center [504, 293] width 57 height 24
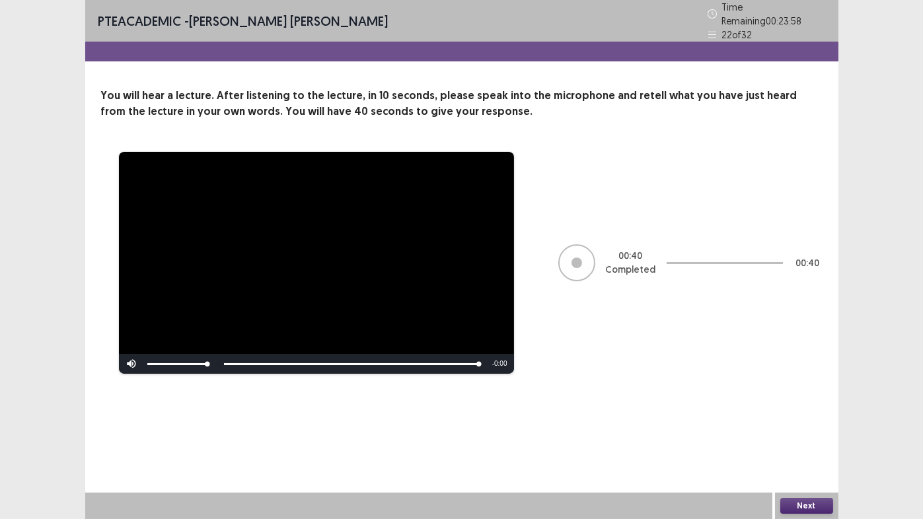
click at [804, 432] on button "Next" at bounding box center [806, 506] width 53 height 16
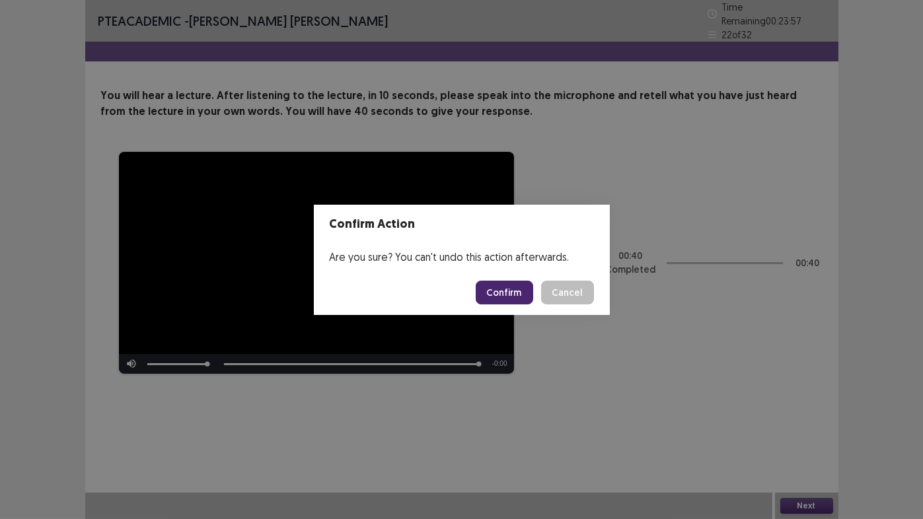
click at [511, 290] on button "Confirm" at bounding box center [504, 293] width 57 height 24
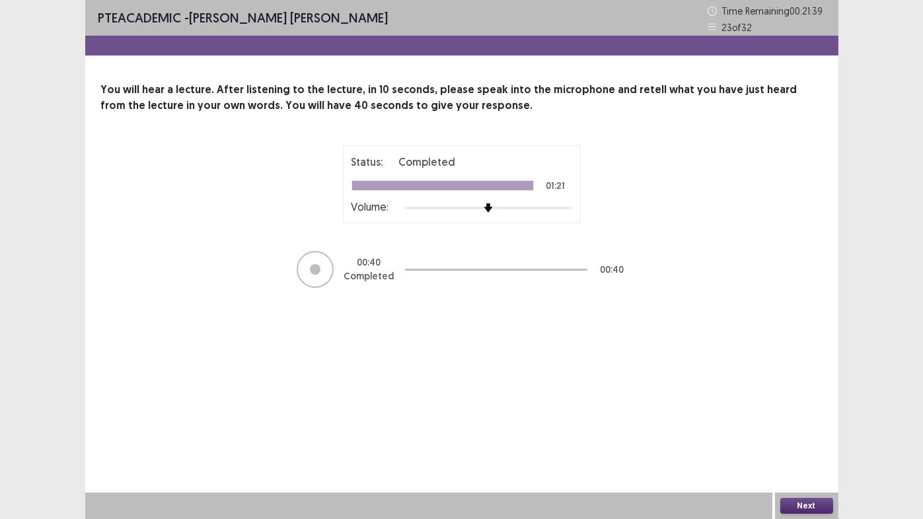
click at [817, 432] on button "Next" at bounding box center [806, 506] width 53 height 16
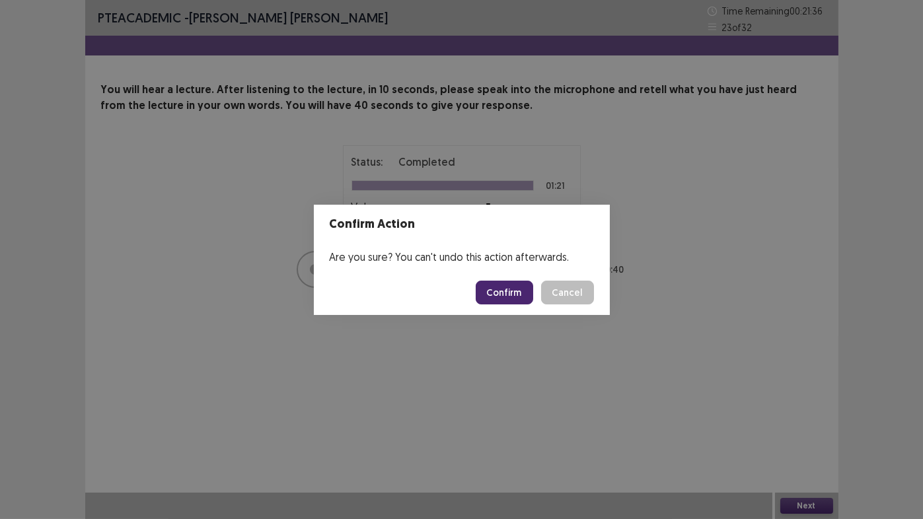
click at [499, 295] on button "Confirm" at bounding box center [504, 293] width 57 height 24
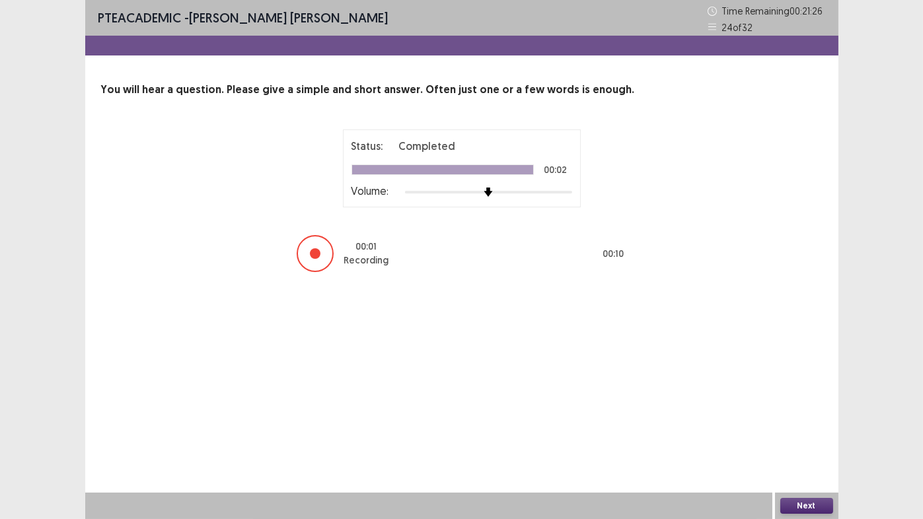
click at [809, 432] on button "Next" at bounding box center [806, 506] width 53 height 16
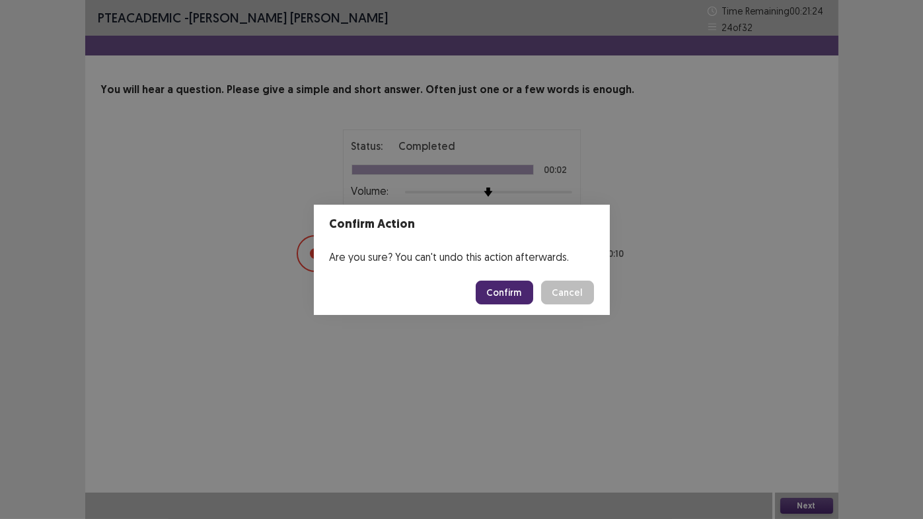
click at [516, 297] on button "Confirm" at bounding box center [504, 293] width 57 height 24
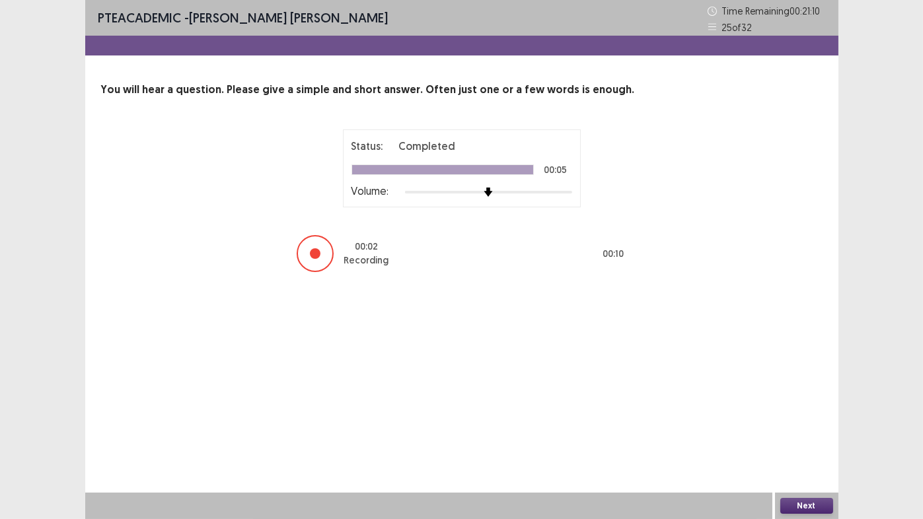
click at [823, 432] on button "Next" at bounding box center [806, 506] width 53 height 16
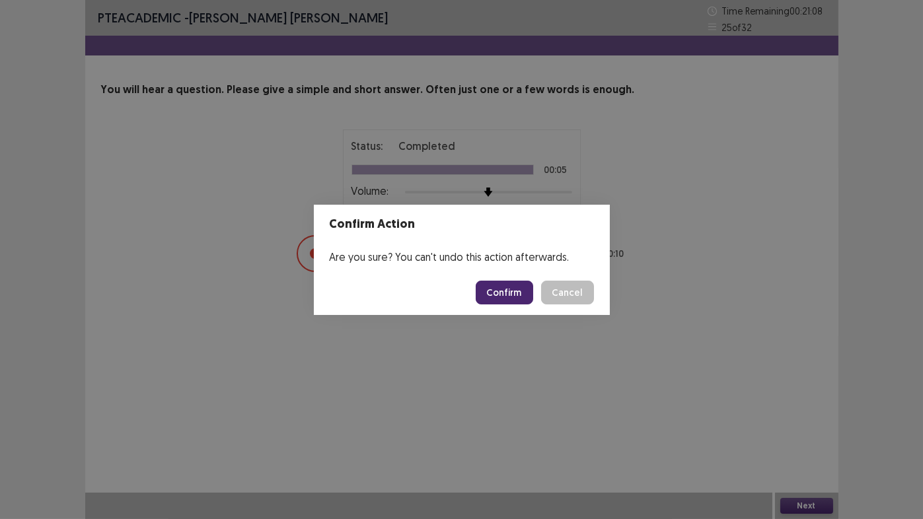
click at [516, 291] on button "Confirm" at bounding box center [504, 293] width 57 height 24
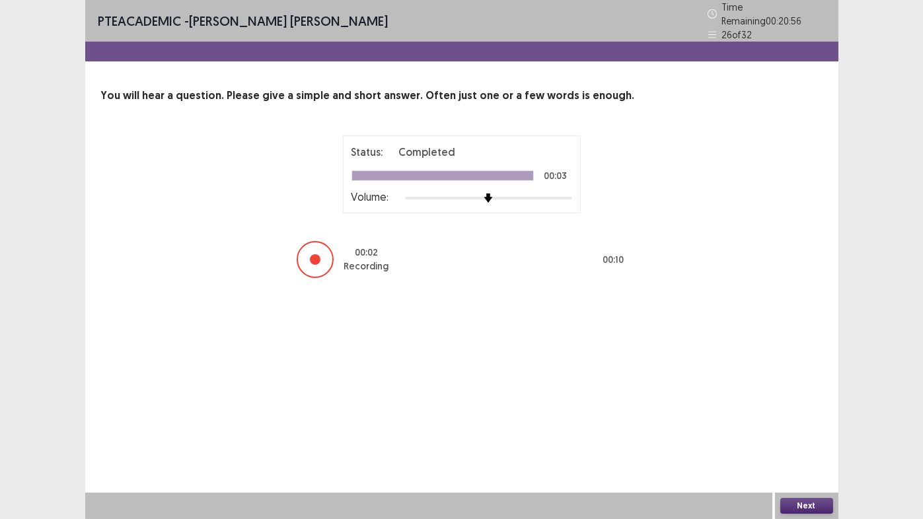
click at [805, 432] on button "Next" at bounding box center [806, 506] width 53 height 16
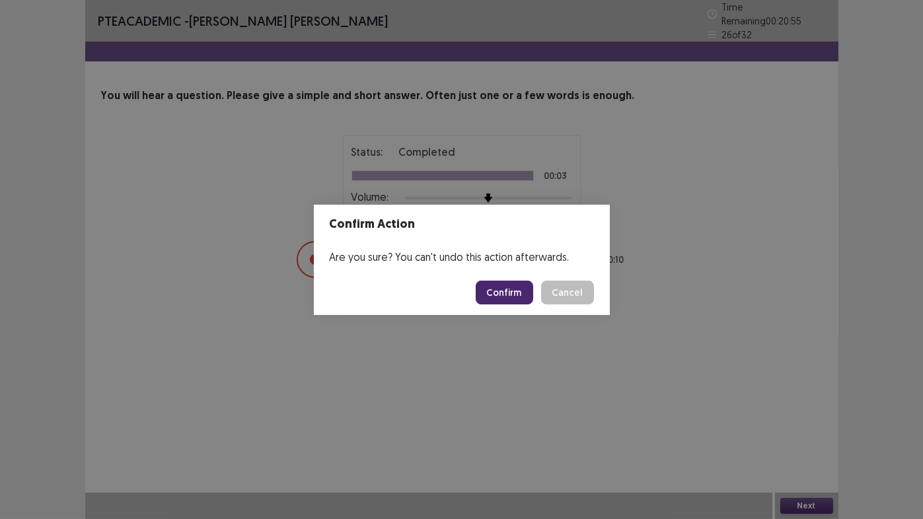
click at [515, 297] on button "Confirm" at bounding box center [504, 293] width 57 height 24
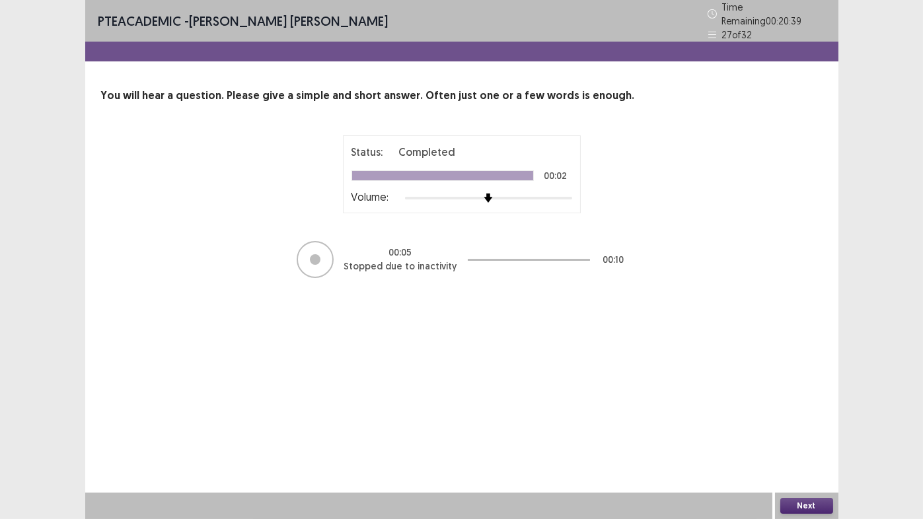
click at [804, 432] on button "Next" at bounding box center [806, 506] width 53 height 16
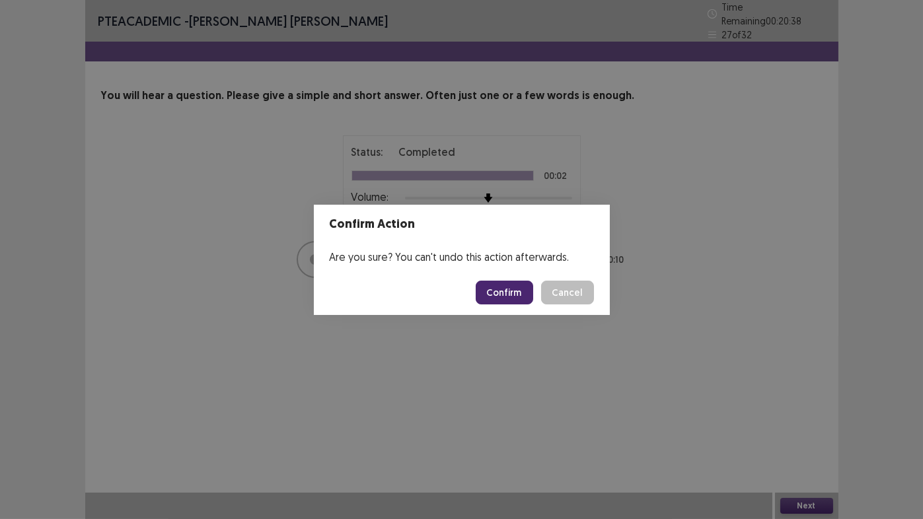
click at [500, 297] on button "Confirm" at bounding box center [504, 293] width 57 height 24
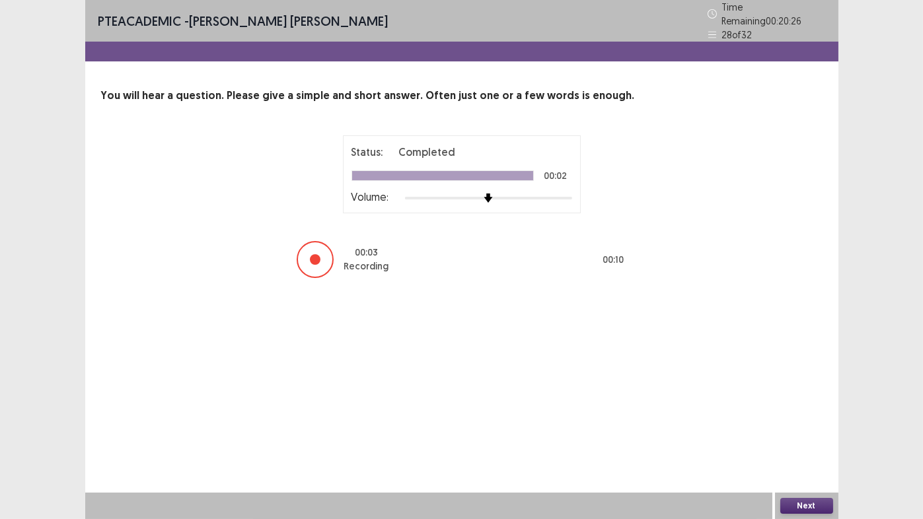
click at [807, 432] on button "Next" at bounding box center [806, 506] width 53 height 16
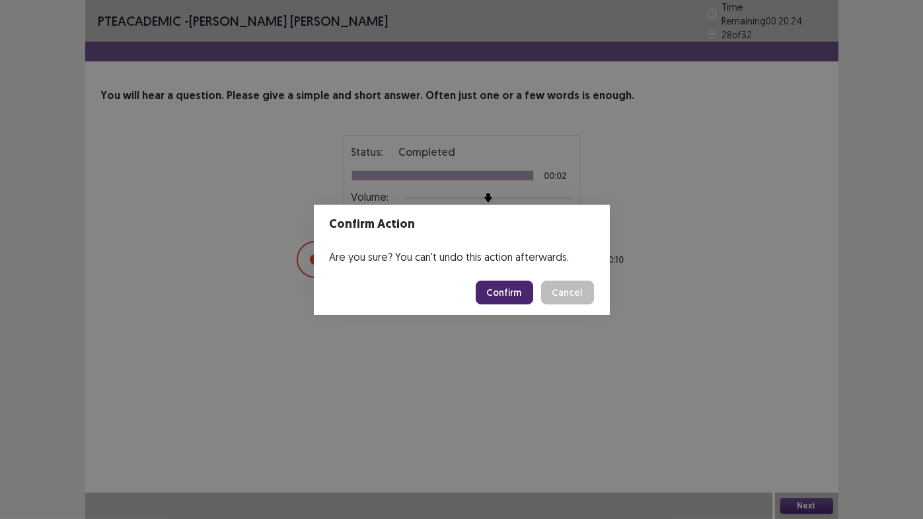
click at [506, 297] on button "Confirm" at bounding box center [504, 293] width 57 height 24
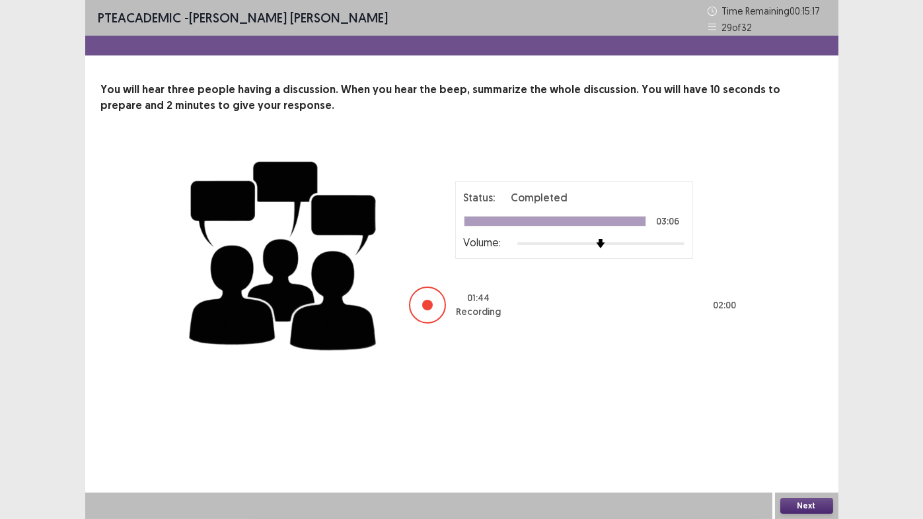
click at [793, 432] on button "Next" at bounding box center [806, 506] width 53 height 16
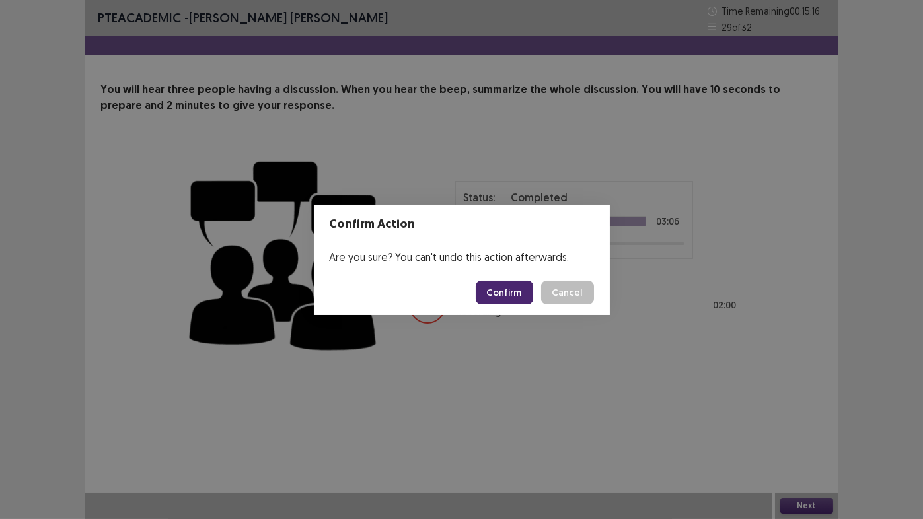
click at [512, 297] on button "Confirm" at bounding box center [504, 293] width 57 height 24
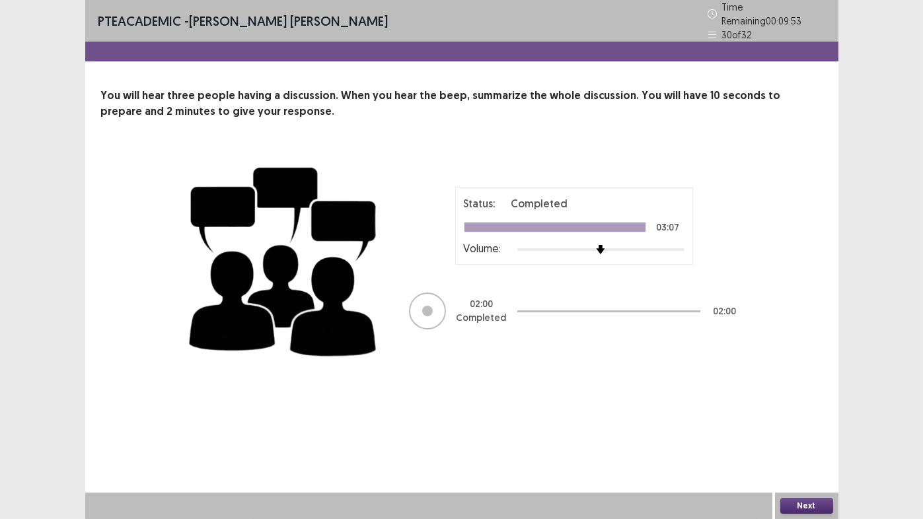
click at [821, 432] on button "Next" at bounding box center [806, 506] width 53 height 16
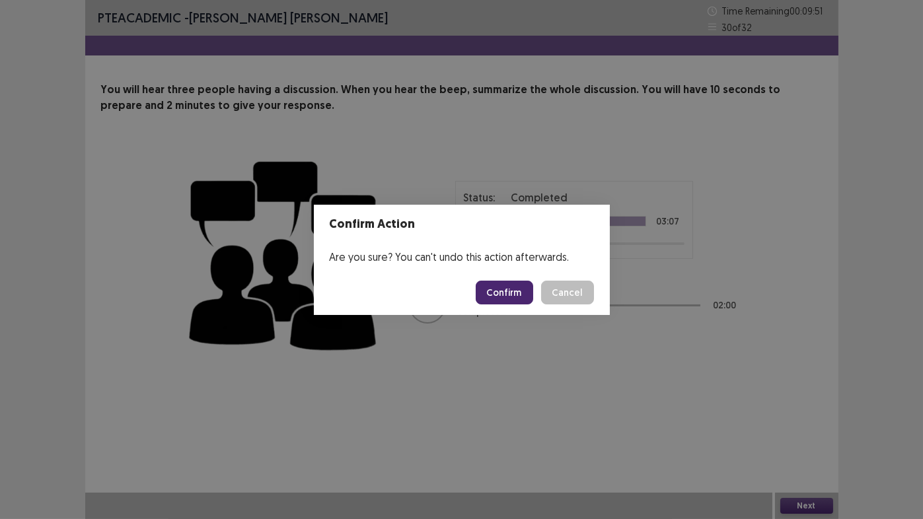
click at [501, 295] on button "Confirm" at bounding box center [504, 293] width 57 height 24
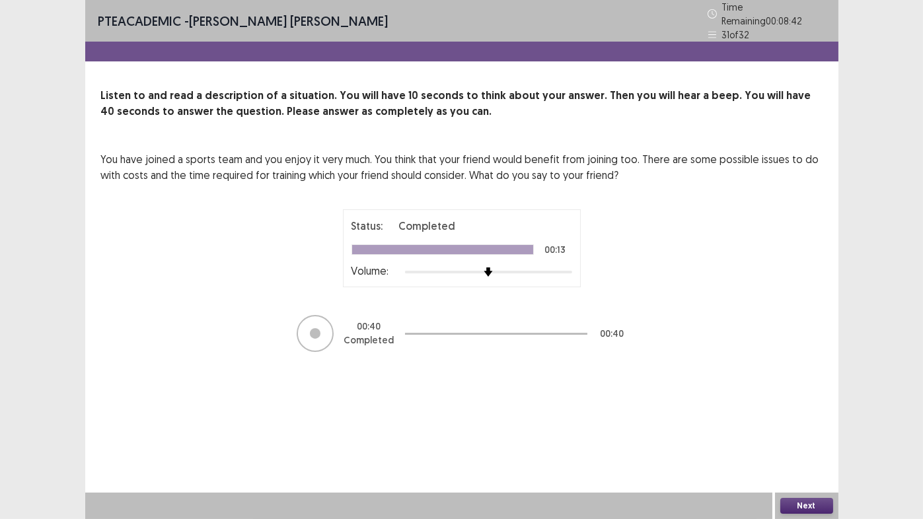
click at [816, 432] on button "Next" at bounding box center [806, 506] width 53 height 16
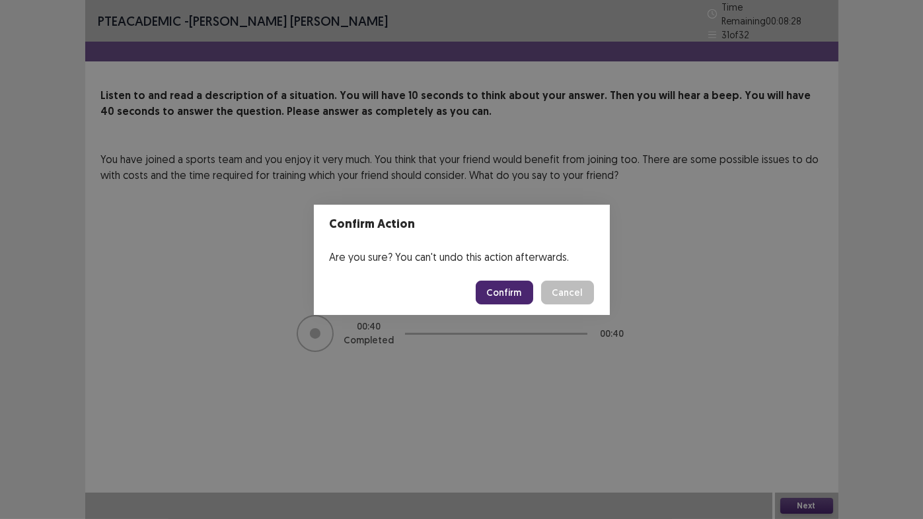
click at [503, 291] on button "Confirm" at bounding box center [504, 293] width 57 height 24
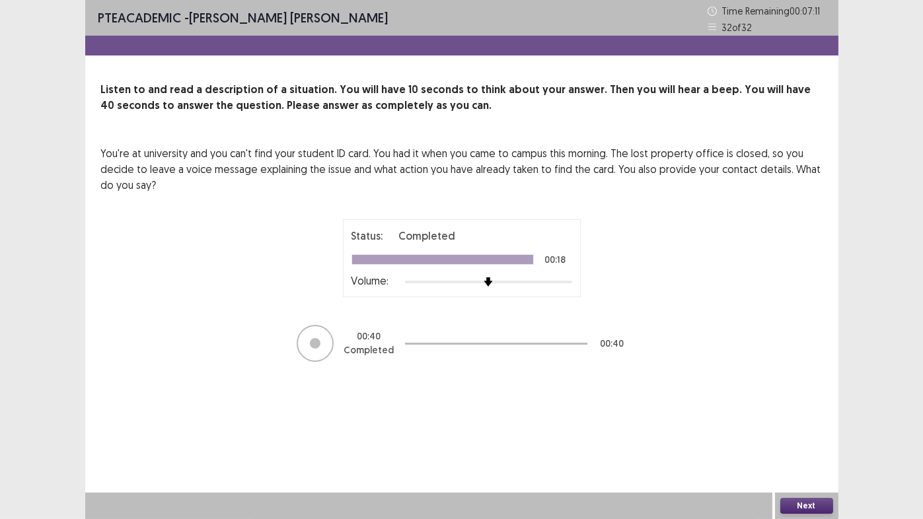
click at [805, 432] on button "Next" at bounding box center [806, 506] width 53 height 16
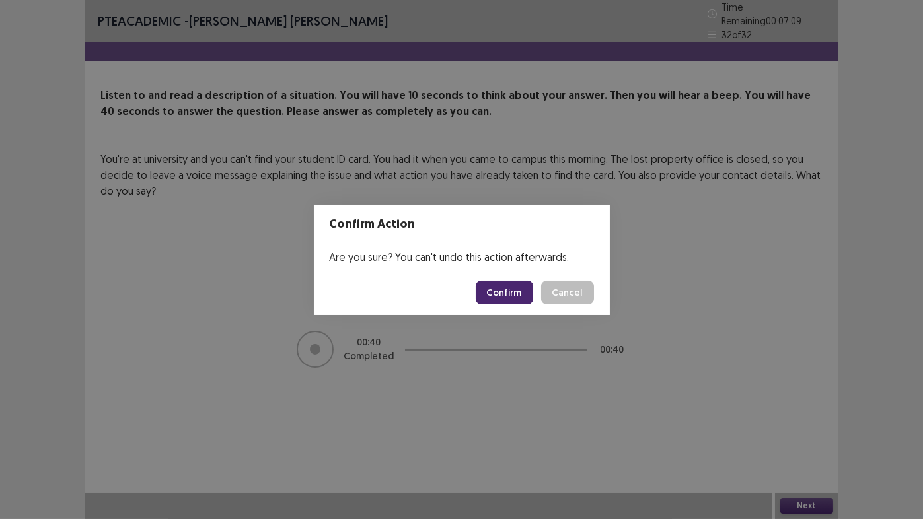
click at [507, 301] on button "Confirm" at bounding box center [504, 293] width 57 height 24
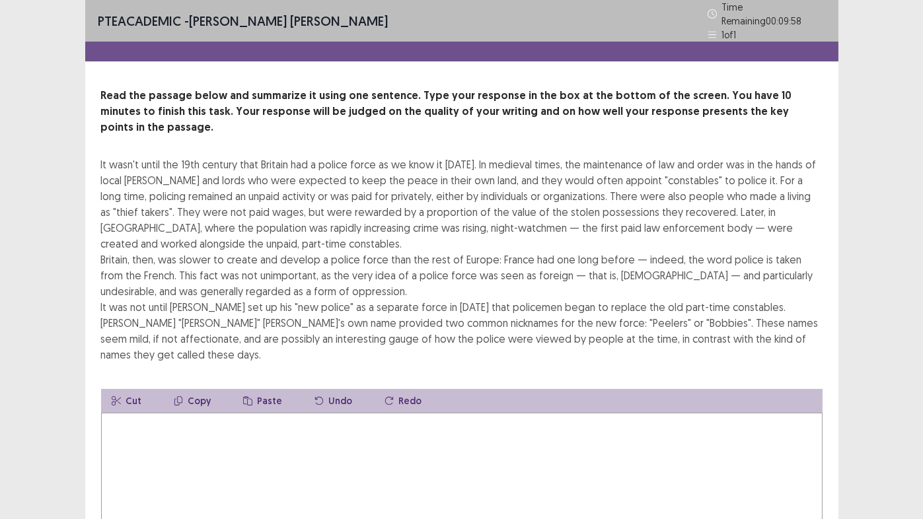
click at [206, 413] on textarea at bounding box center [461, 485] width 721 height 145
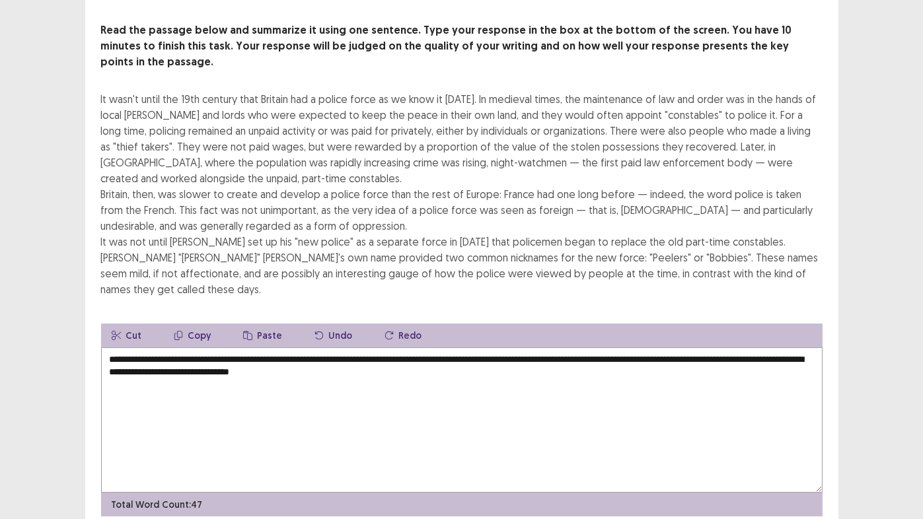
scroll to position [83, 0]
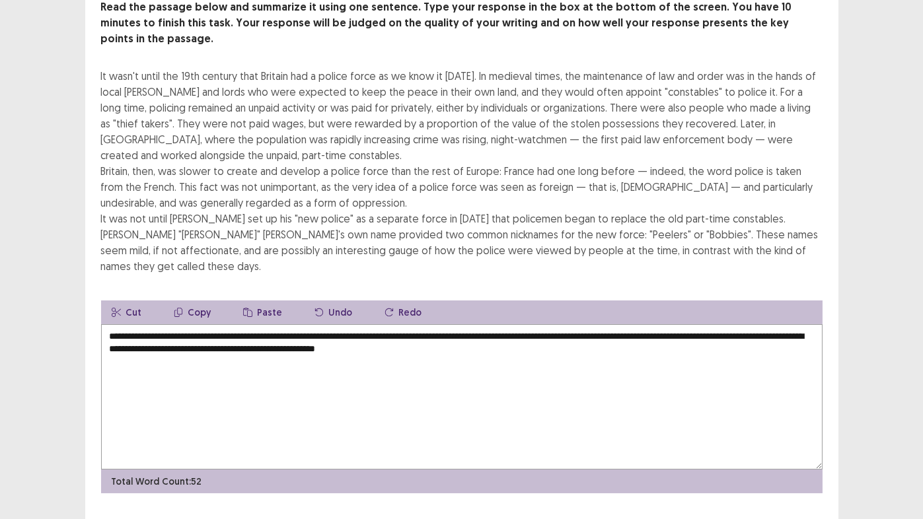
click at [757, 98] on div "It wasn't until the 19th century that Britain had a police force as we know it …" at bounding box center [461, 171] width 721 height 206
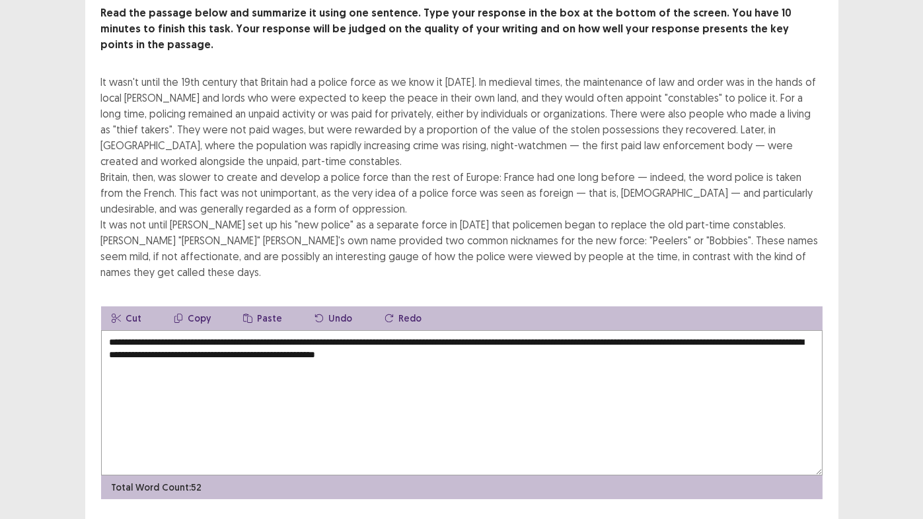
drag, startPoint x: 518, startPoint y: 322, endPoint x: 398, endPoint y: 326, distance: 120.3
click at [398, 330] on textarea "**********" at bounding box center [461, 402] width 721 height 145
click at [519, 330] on textarea "**********" at bounding box center [461, 402] width 721 height 145
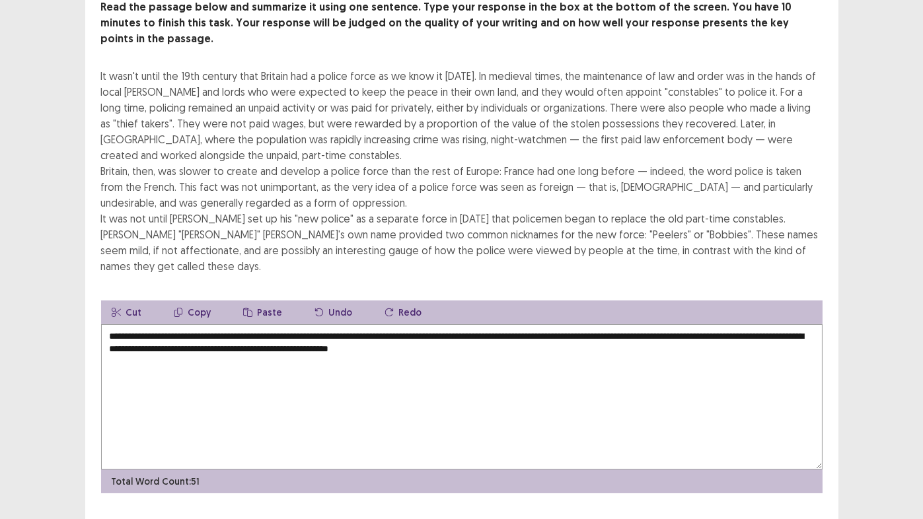
click at [567, 324] on textarea "**********" at bounding box center [461, 396] width 721 height 145
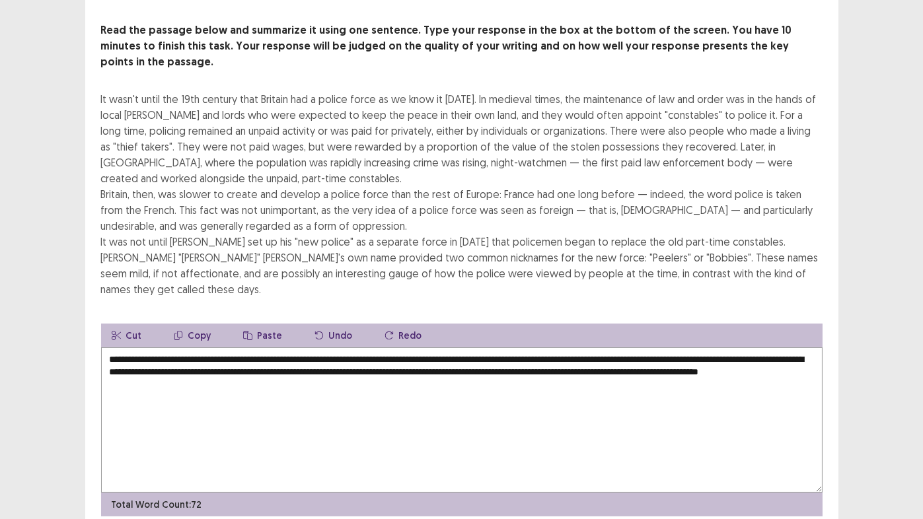
scroll to position [66, 0]
drag, startPoint x: 282, startPoint y: 347, endPoint x: 181, endPoint y: 355, distance: 101.5
click at [181, 355] on textarea "**********" at bounding box center [461, 419] width 721 height 145
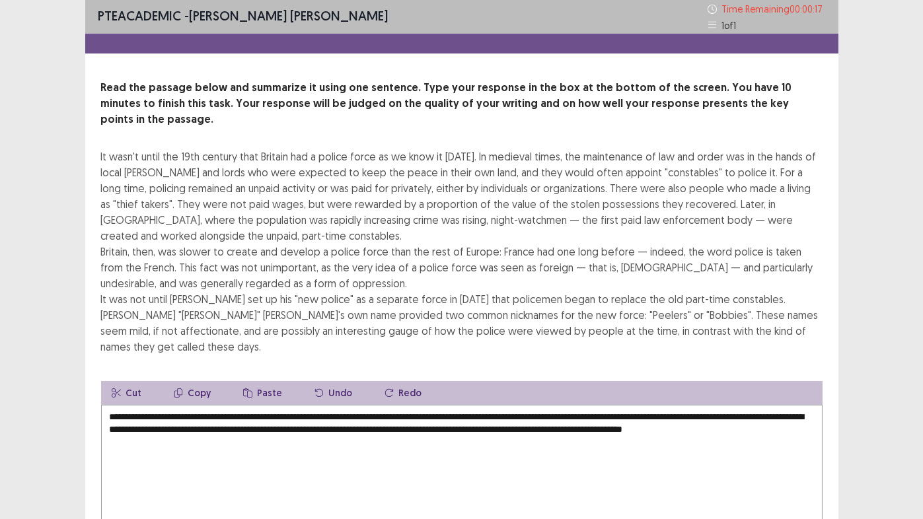
scroll to position [0, 0]
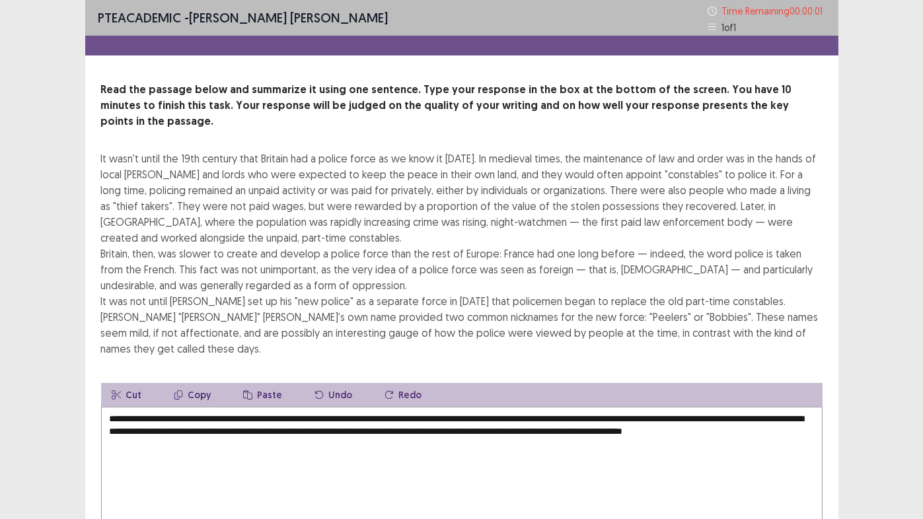
type textarea "**********"
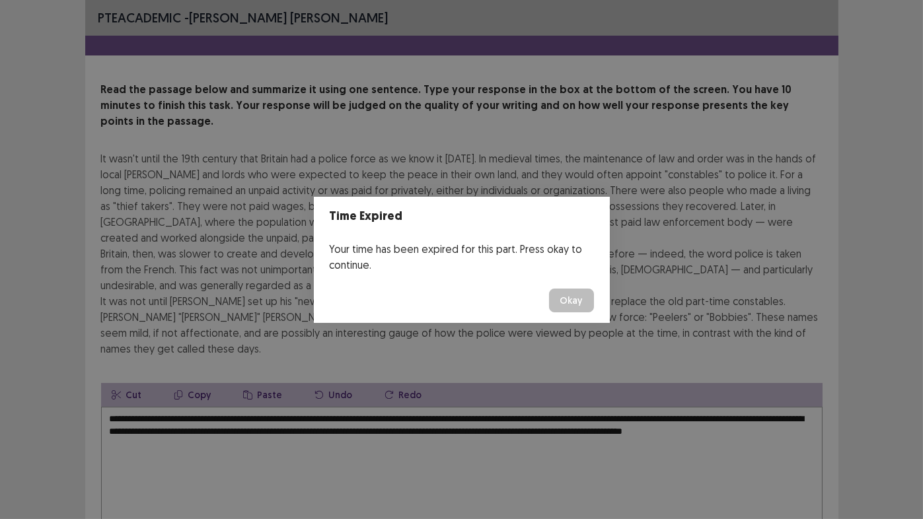
click at [583, 295] on button "Okay" at bounding box center [571, 301] width 45 height 24
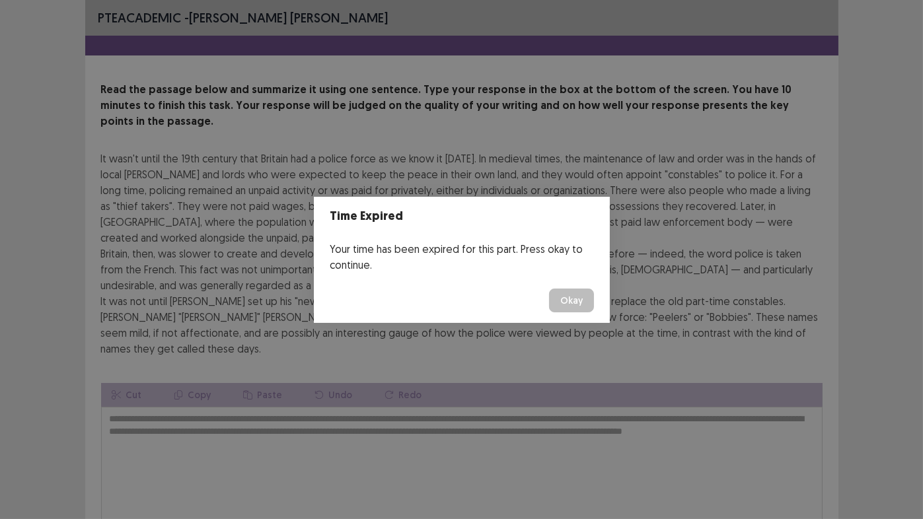
scroll to position [83, 0]
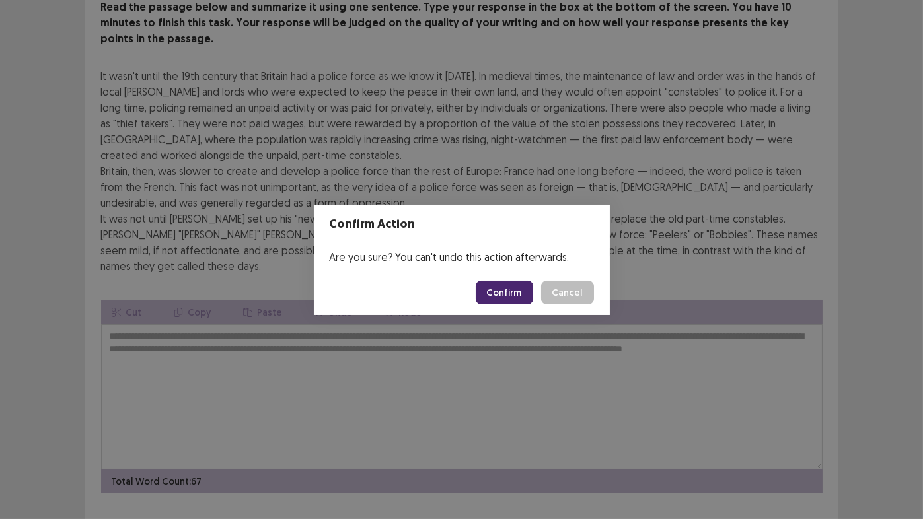
click at [515, 292] on button "Confirm" at bounding box center [504, 293] width 57 height 24
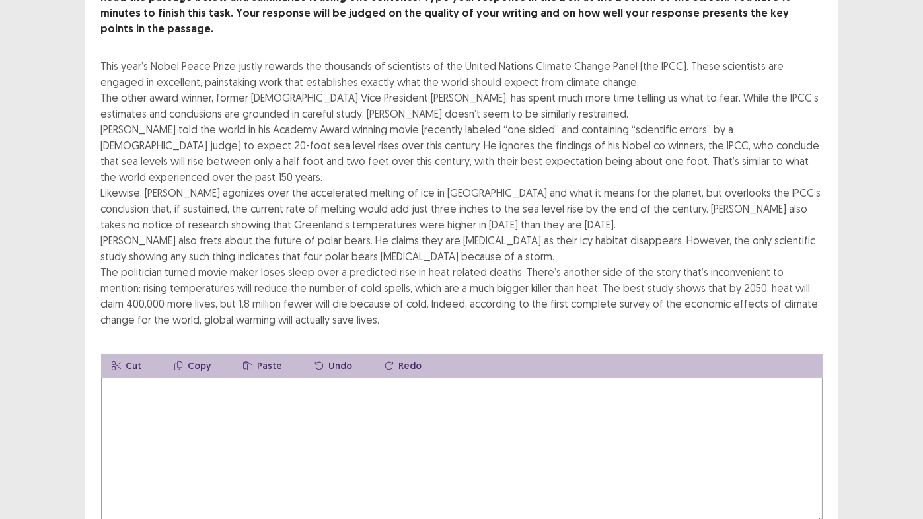
scroll to position [132, 0]
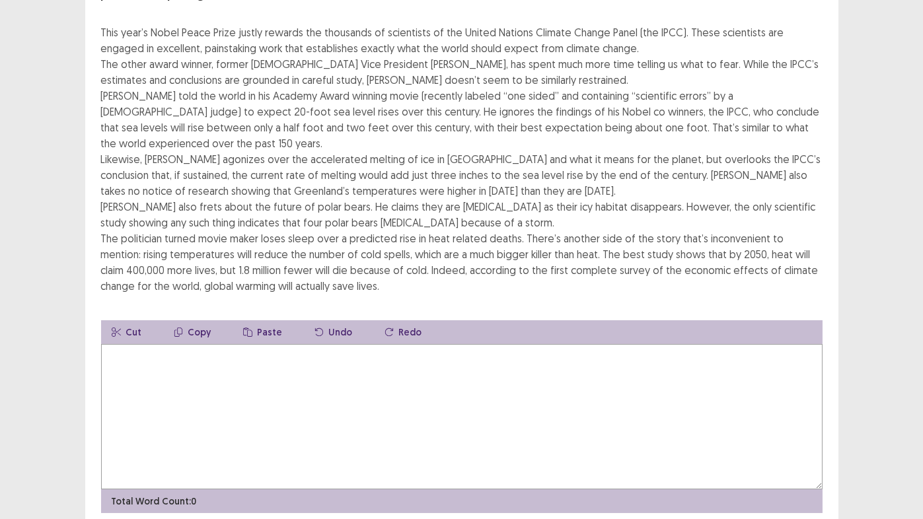
click at [196, 344] on textarea at bounding box center [461, 416] width 721 height 145
click at [229, 344] on textarea "**********" at bounding box center [461, 416] width 721 height 145
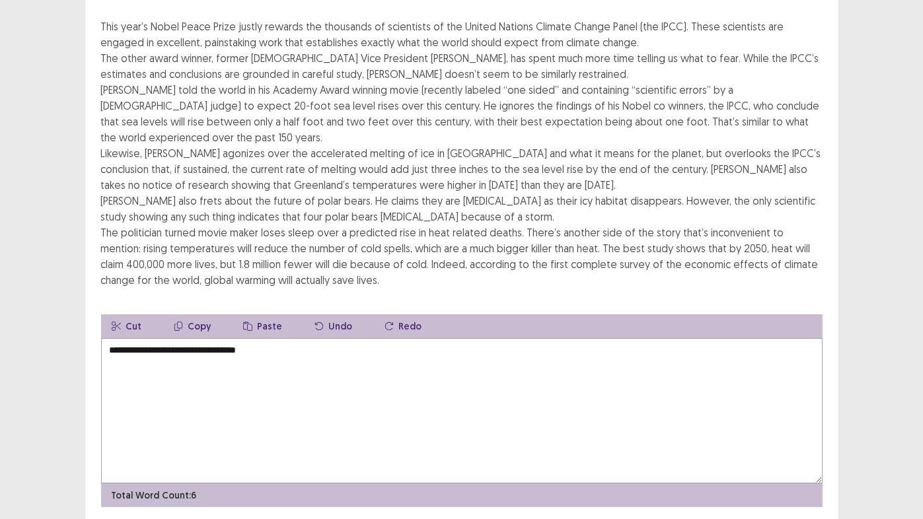
click at [227, 338] on textarea "**********" at bounding box center [461, 410] width 721 height 145
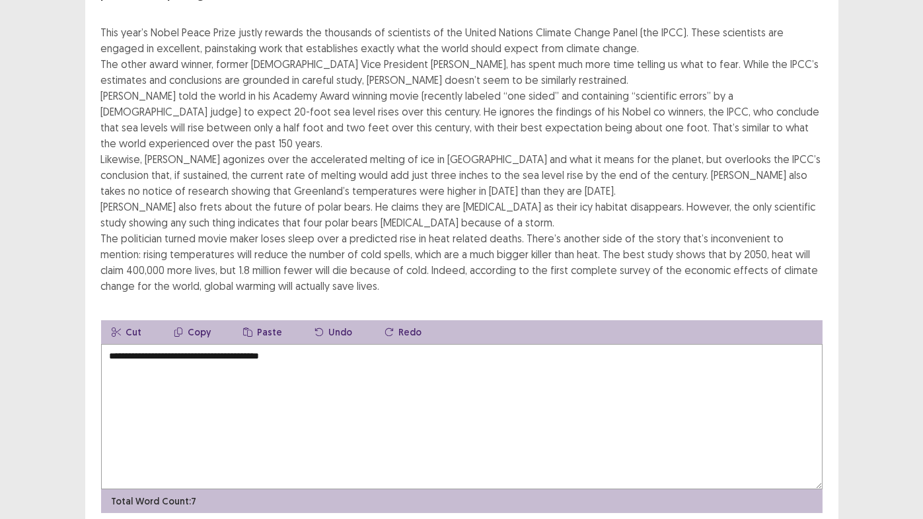
click at [307, 344] on textarea "**********" at bounding box center [461, 416] width 721 height 145
click at [631, 344] on textarea "**********" at bounding box center [461, 416] width 721 height 145
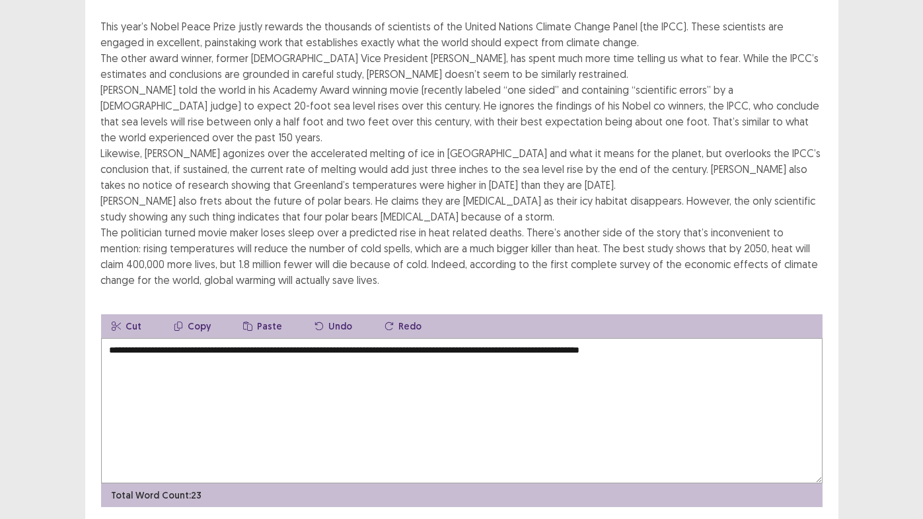
click at [735, 338] on textarea "**********" at bounding box center [461, 410] width 721 height 145
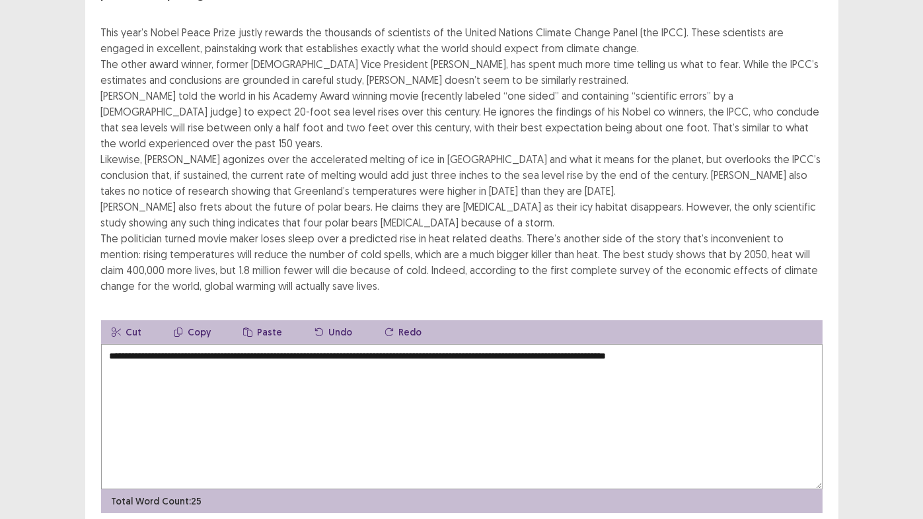
click at [686, 344] on textarea "**********" at bounding box center [461, 416] width 721 height 145
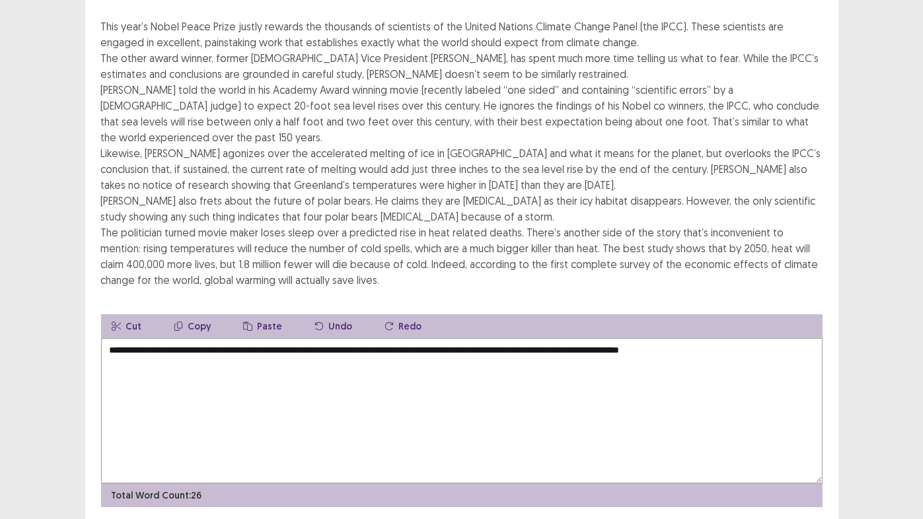
click at [755, 338] on textarea "**********" at bounding box center [461, 410] width 721 height 145
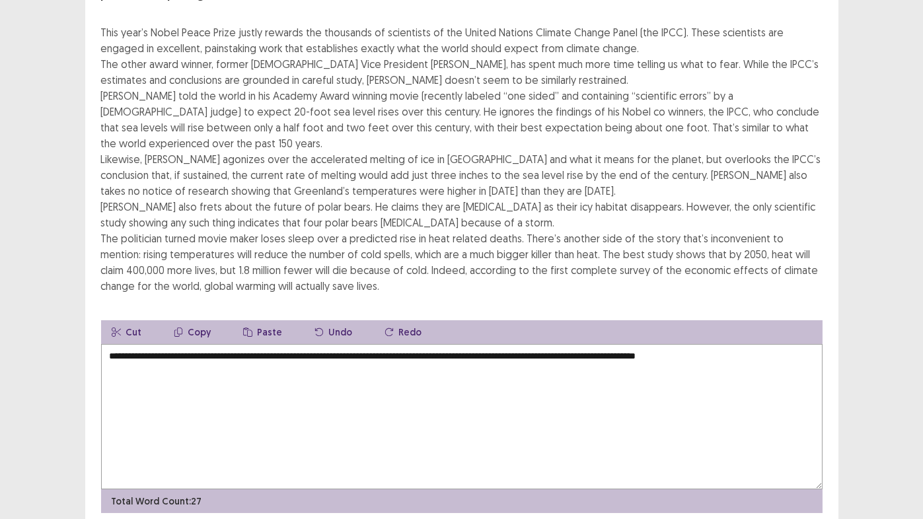
drag, startPoint x: 273, startPoint y: 88, endPoint x: 280, endPoint y: 89, distance: 7.3
click at [280, 89] on div "This year’s Nobel Peace Prize justly rewards the thousands of scientists of the…" at bounding box center [461, 159] width 721 height 270
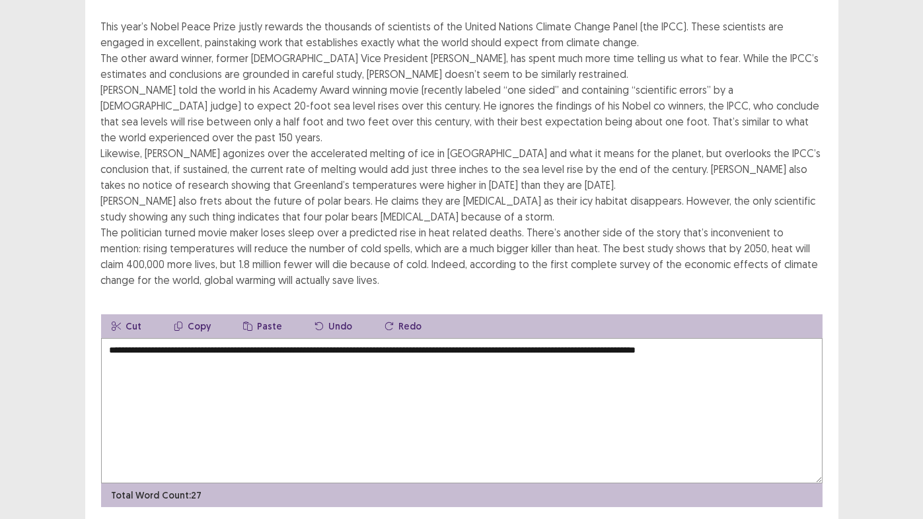
drag, startPoint x: 788, startPoint y: 328, endPoint x: 632, endPoint y: 275, distance: 164.0
click at [783, 338] on textarea "**********" at bounding box center [461, 410] width 721 height 145
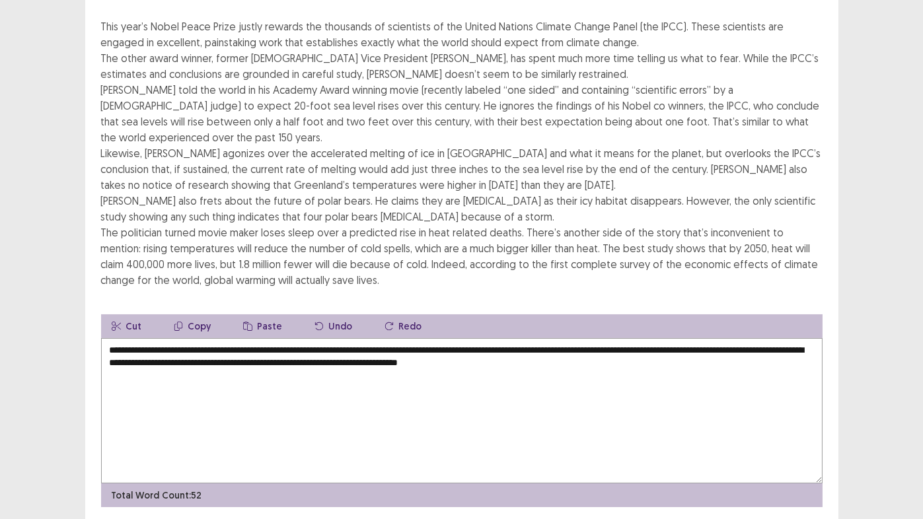
click at [579, 338] on textarea "**********" at bounding box center [461, 410] width 721 height 145
click at [651, 338] on textarea "**********" at bounding box center [461, 410] width 721 height 145
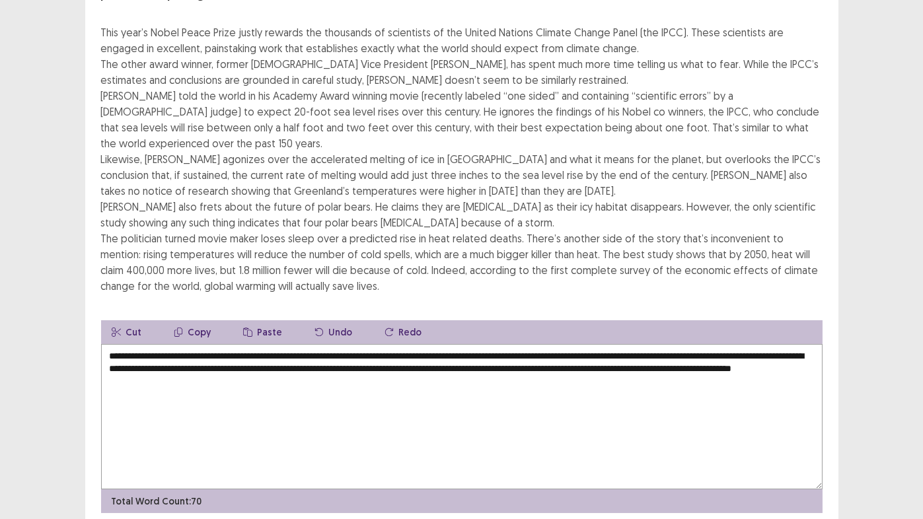
drag, startPoint x: 324, startPoint y: 347, endPoint x: 129, endPoint y: 366, distance: 195.8
click at [116, 361] on textarea "**********" at bounding box center [461, 416] width 721 height 145
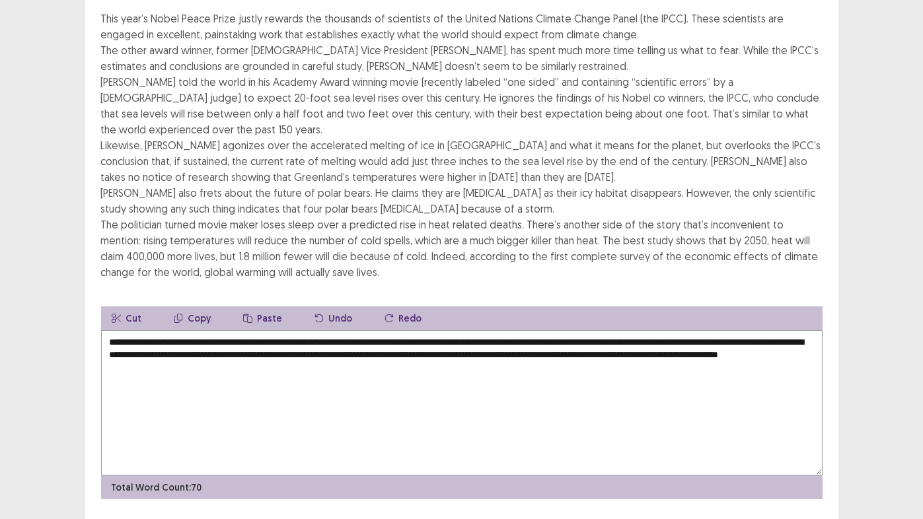
scroll to position [146, 0]
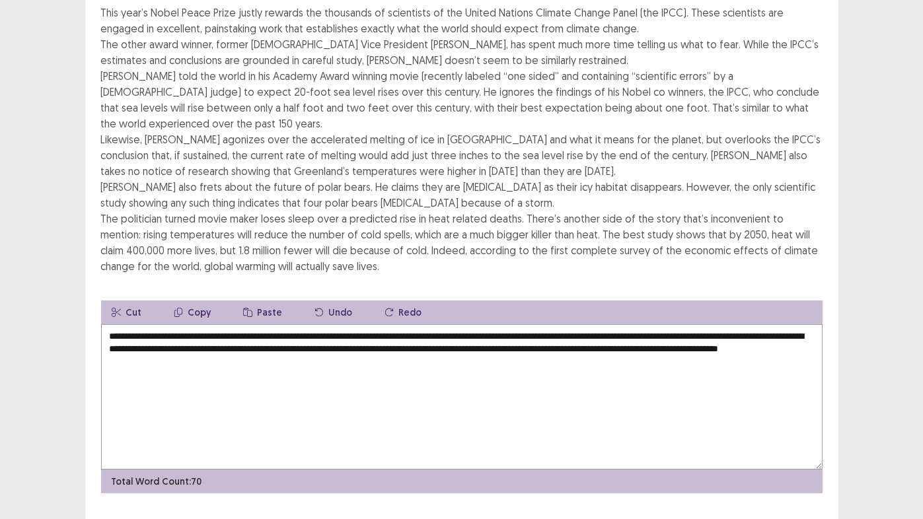
type textarea "**********"
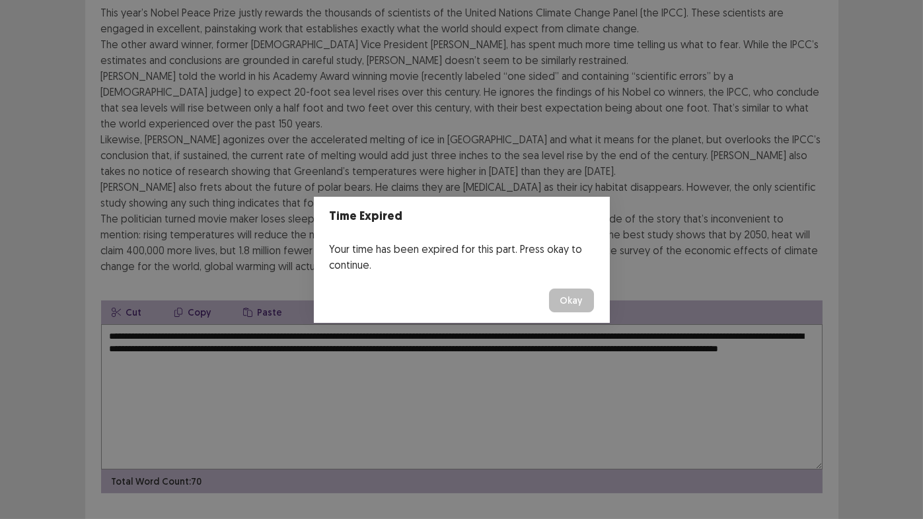
click at [579, 304] on button "Okay" at bounding box center [571, 301] width 45 height 24
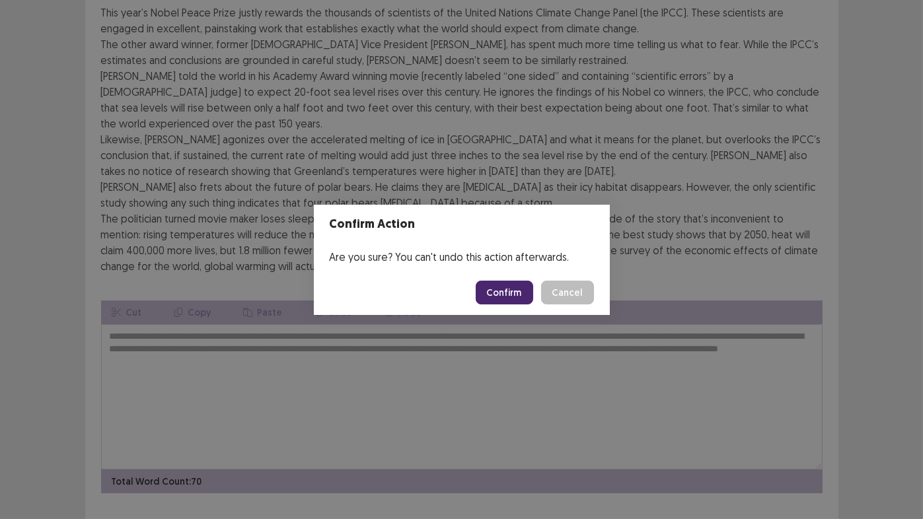
click at [495, 291] on button "Confirm" at bounding box center [504, 293] width 57 height 24
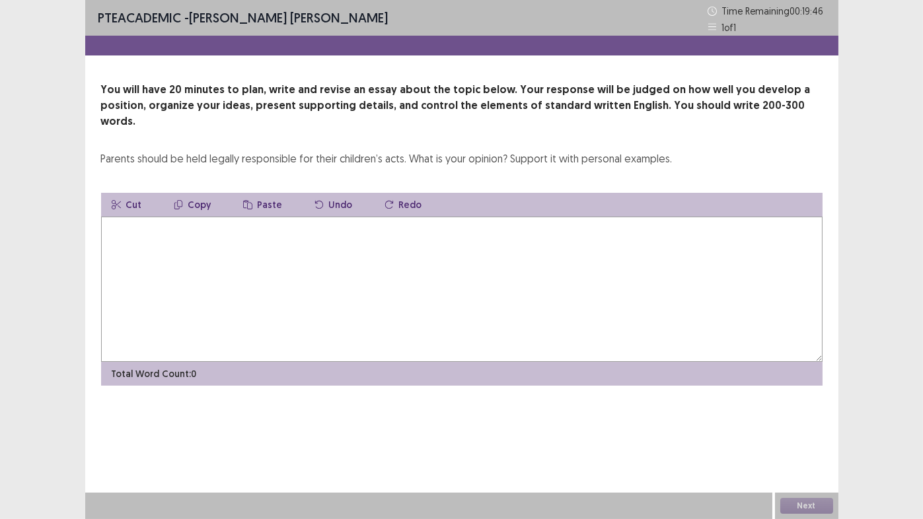
click at [196, 229] on textarea at bounding box center [461, 289] width 721 height 145
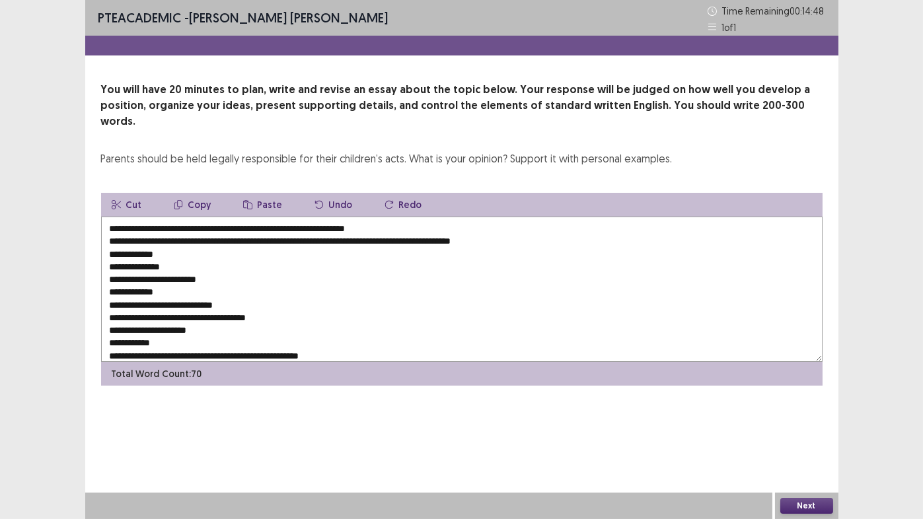
click at [221, 217] on textarea "**********" at bounding box center [461, 289] width 721 height 145
click at [271, 223] on textarea "**********" at bounding box center [461, 289] width 721 height 145
drag, startPoint x: 221, startPoint y: 211, endPoint x: 405, endPoint y: 215, distance: 184.4
click at [405, 217] on textarea "**********" at bounding box center [461, 289] width 721 height 145
click at [271, 227] on textarea "**********" at bounding box center [461, 289] width 721 height 145
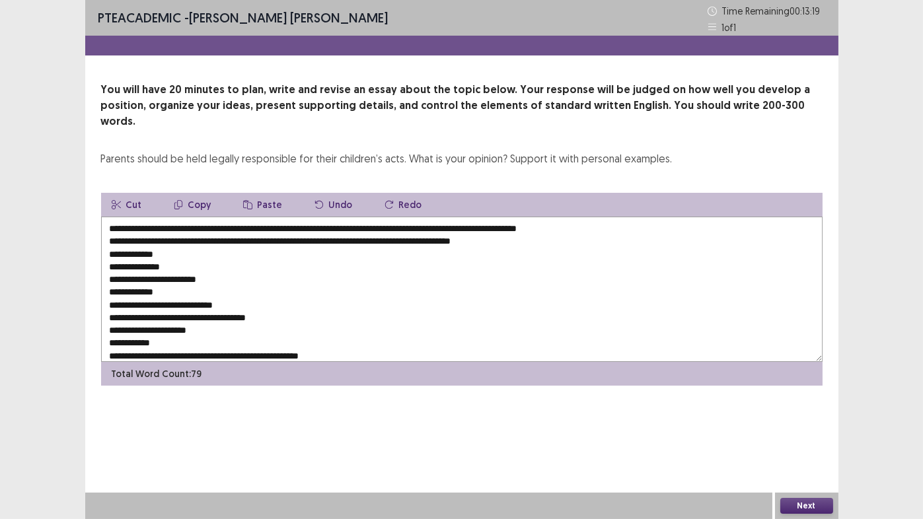
paste textarea "**********"
click at [496, 223] on textarea "**********" at bounding box center [461, 289] width 721 height 145
click at [271, 224] on textarea "**********" at bounding box center [461, 289] width 721 height 145
click at [474, 224] on textarea "**********" at bounding box center [461, 289] width 721 height 145
drag, startPoint x: 169, startPoint y: 252, endPoint x: 109, endPoint y: 251, distance: 60.1
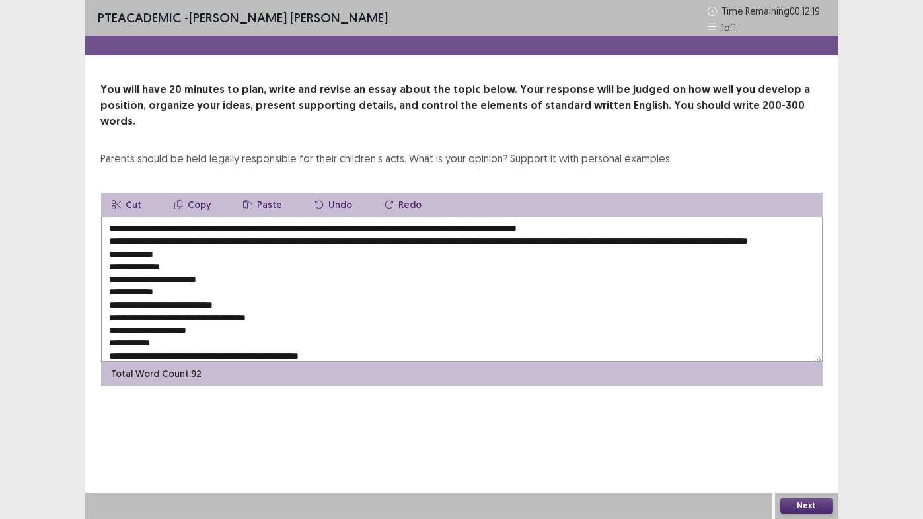
click at [109, 251] on textarea "**********" at bounding box center [461, 289] width 721 height 145
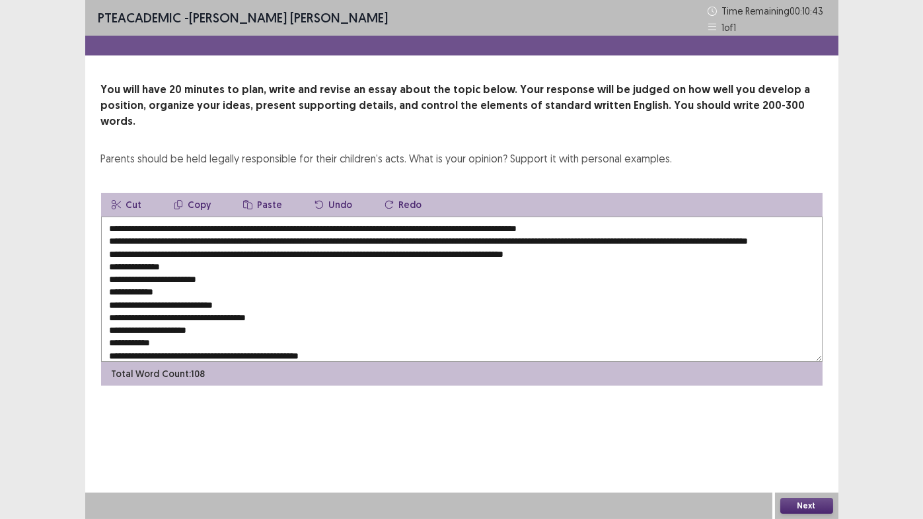
click at [186, 264] on textarea "**********" at bounding box center [461, 289] width 721 height 145
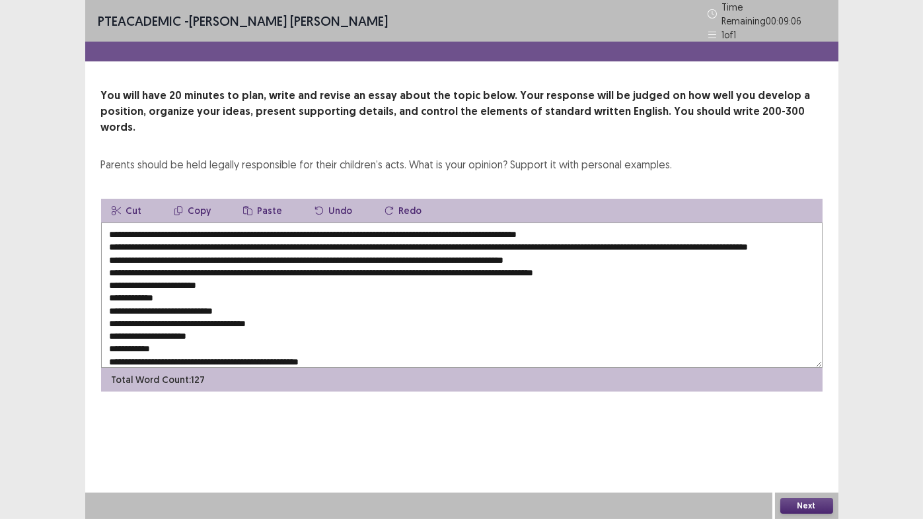
click at [228, 280] on textarea "**********" at bounding box center [461, 295] width 721 height 145
click at [178, 291] on textarea "**********" at bounding box center [461, 295] width 721 height 145
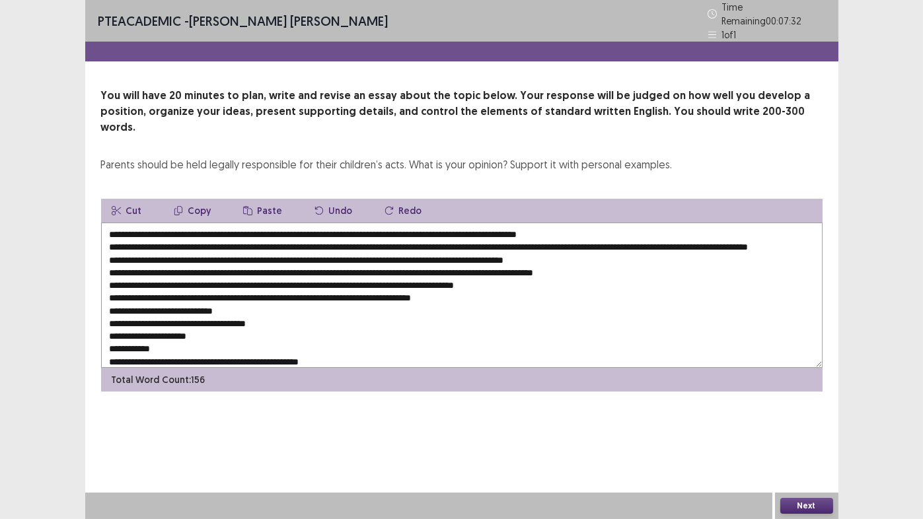
click at [346, 289] on textarea at bounding box center [461, 295] width 721 height 145
click at [380, 287] on textarea at bounding box center [461, 295] width 721 height 145
click at [396, 287] on textarea at bounding box center [461, 295] width 721 height 145
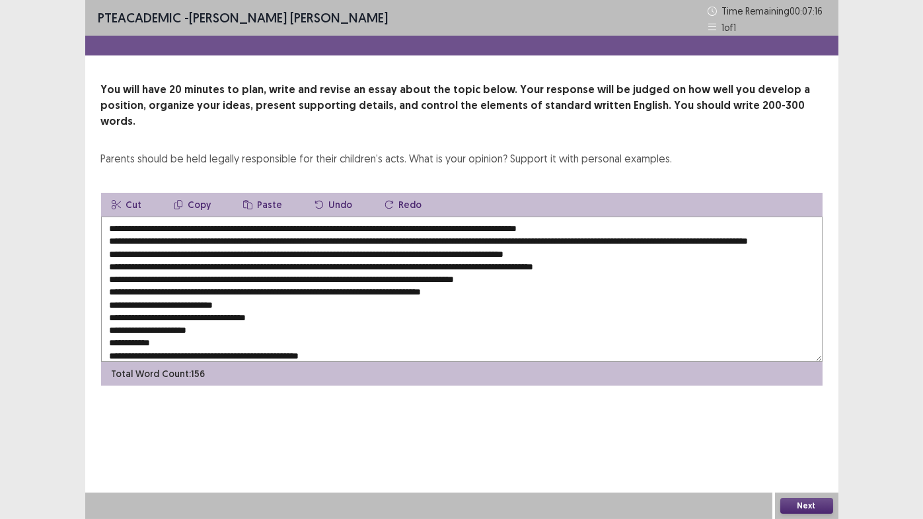
click at [480, 286] on textarea at bounding box center [461, 289] width 721 height 145
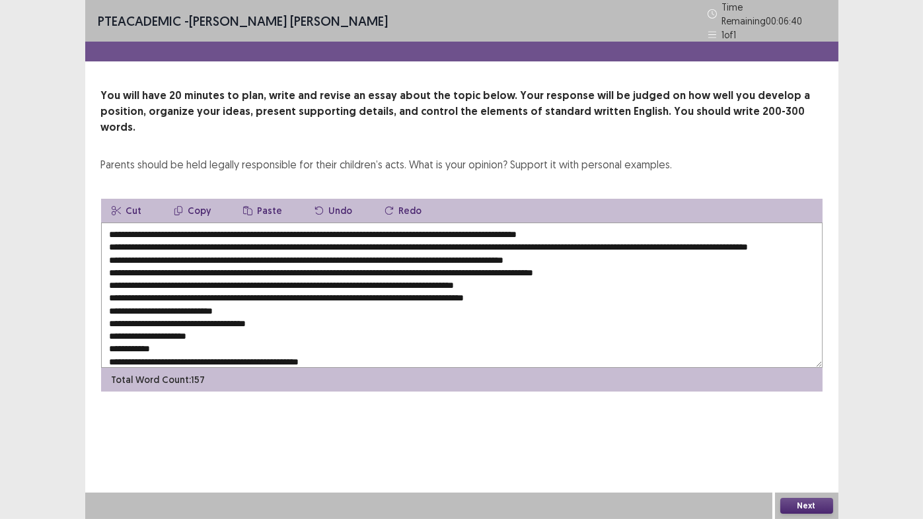
click at [153, 302] on textarea at bounding box center [461, 295] width 721 height 145
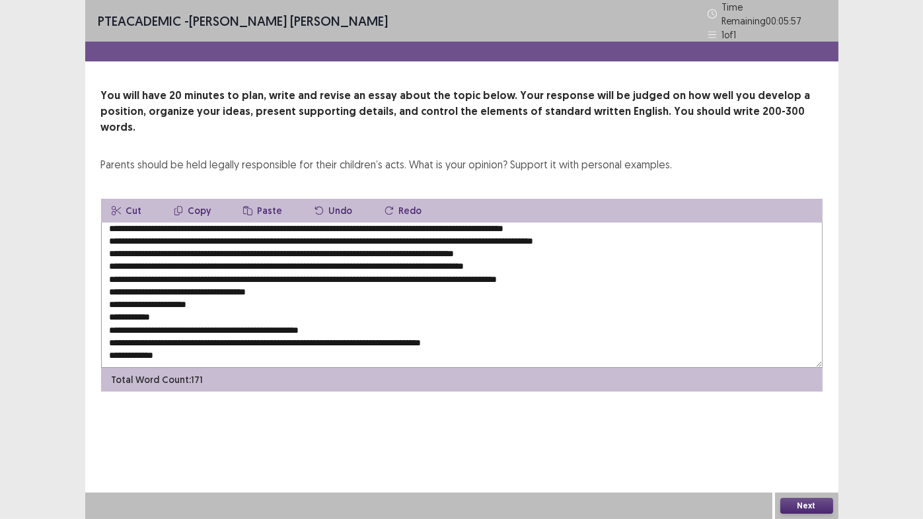
click at [297, 270] on textarea at bounding box center [461, 295] width 721 height 145
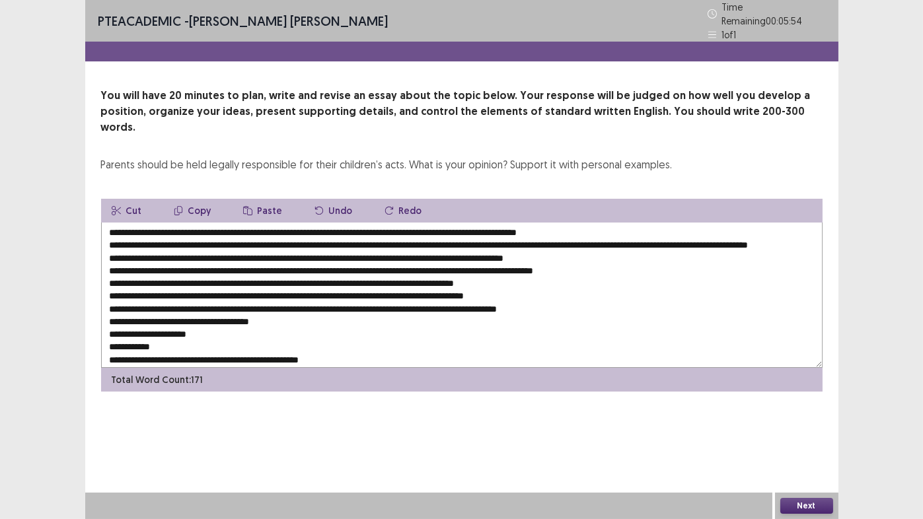
scroll to position [0, 0]
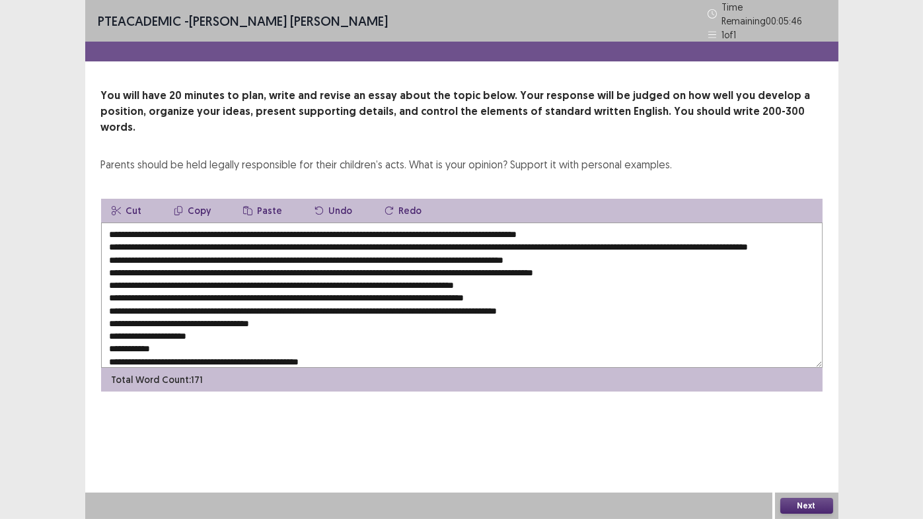
drag, startPoint x: 455, startPoint y: 225, endPoint x: 641, endPoint y: 231, distance: 186.4
click at [641, 231] on textarea at bounding box center [461, 295] width 721 height 145
click at [303, 313] on textarea at bounding box center [461, 295] width 721 height 145
paste textarea "**********"
click at [284, 314] on textarea at bounding box center [461, 295] width 721 height 145
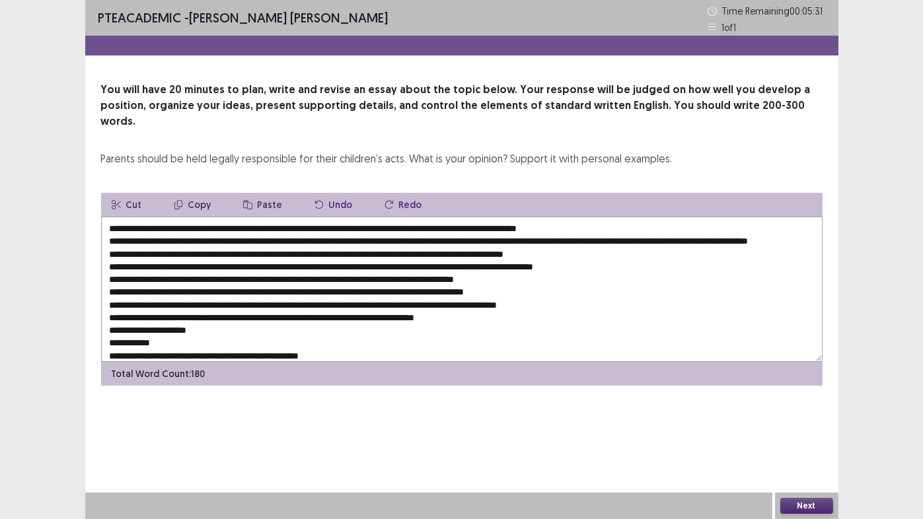
click at [496, 316] on textarea at bounding box center [461, 289] width 721 height 145
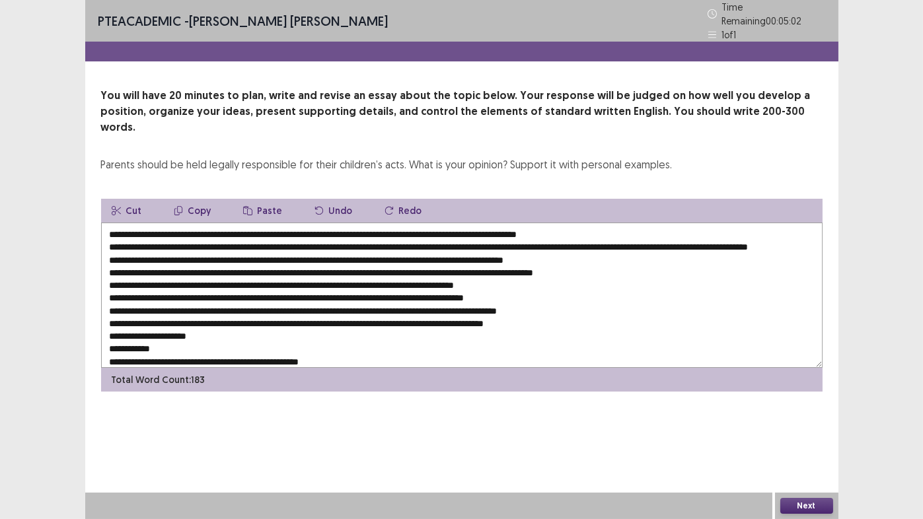
click at [283, 313] on textarea at bounding box center [461, 295] width 721 height 145
click at [644, 315] on textarea at bounding box center [461, 295] width 721 height 145
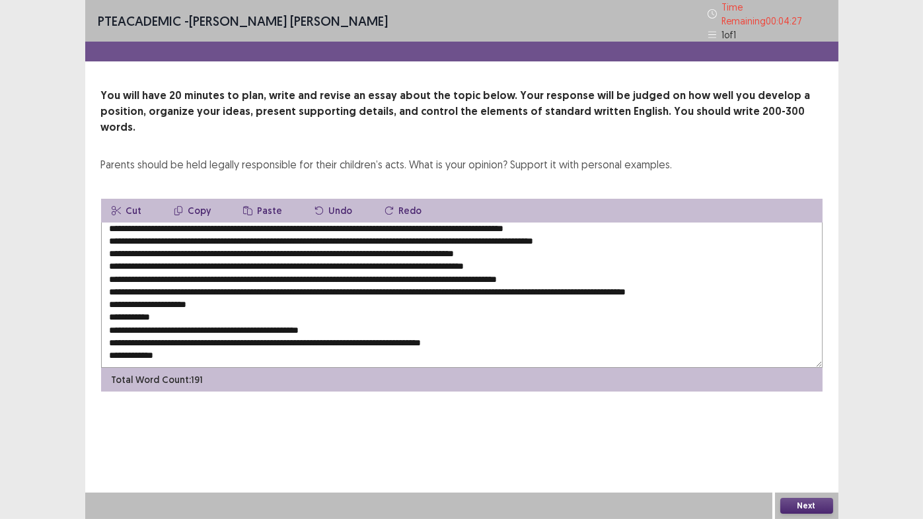
scroll to position [44, 0]
click at [241, 281] on textarea at bounding box center [461, 295] width 721 height 145
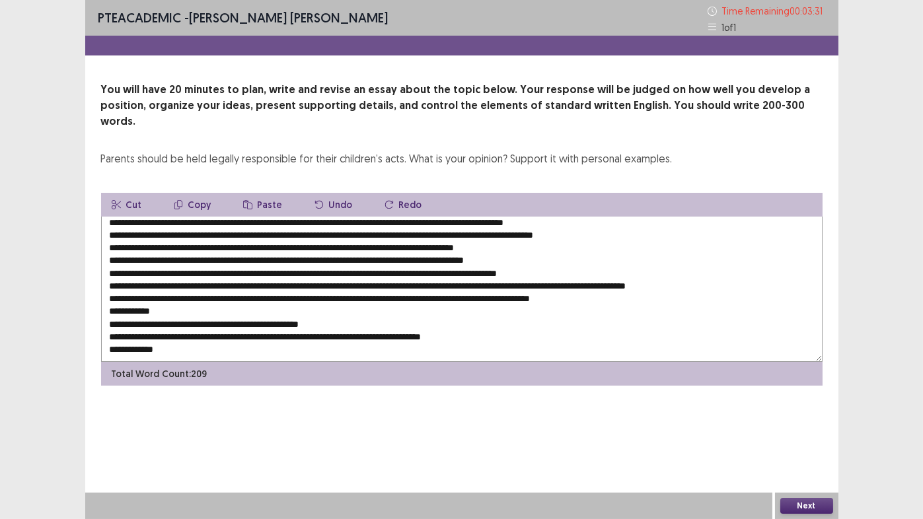
click at [188, 299] on textarea at bounding box center [461, 289] width 721 height 145
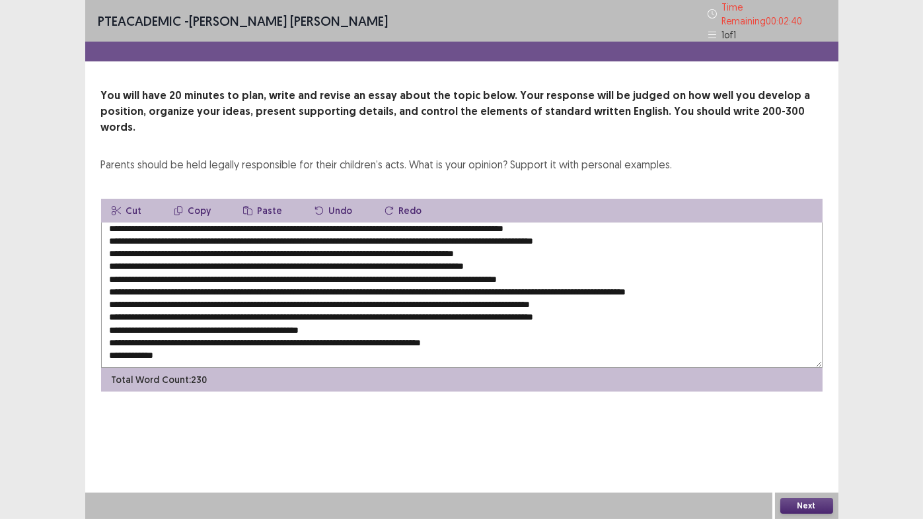
click at [163, 307] on textarea at bounding box center [461, 295] width 721 height 145
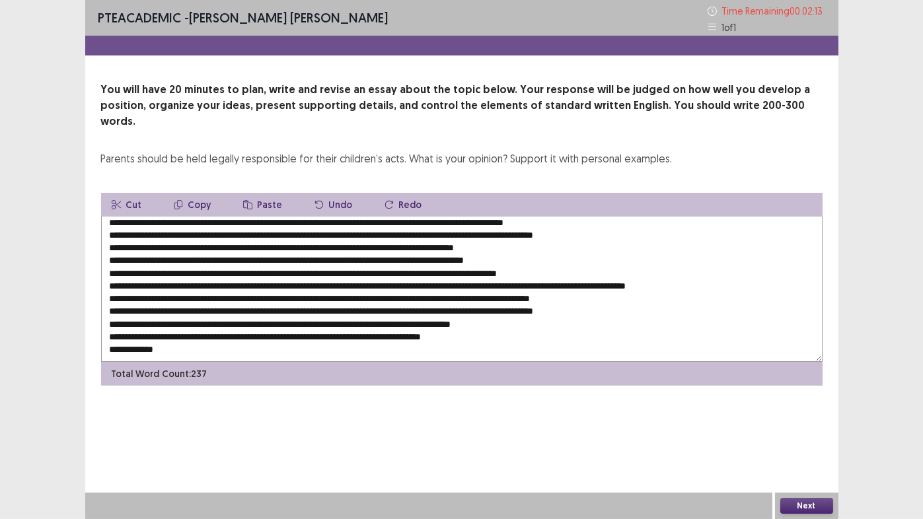
click at [260, 323] on textarea at bounding box center [461, 289] width 721 height 145
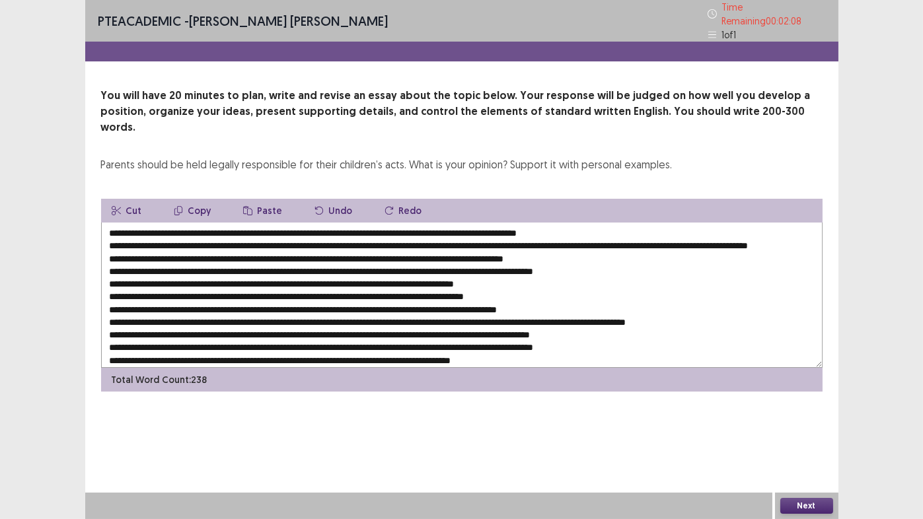
scroll to position [0, 0]
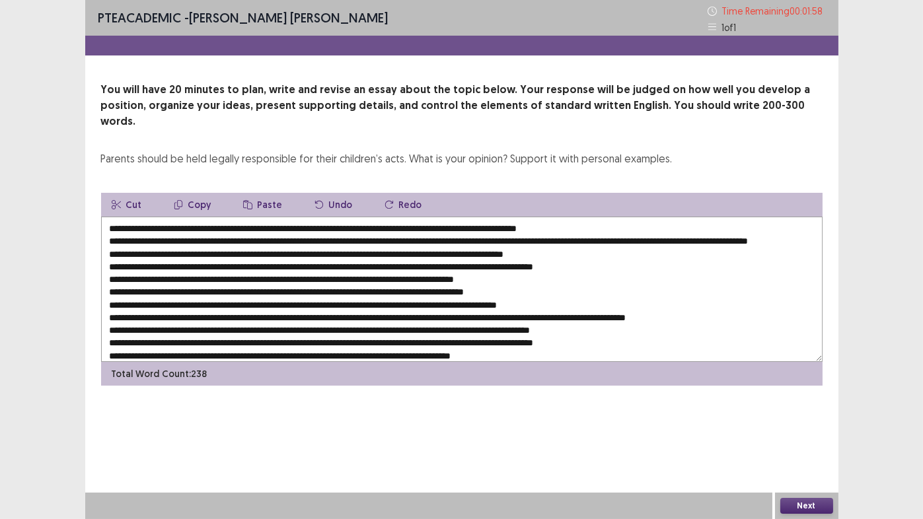
drag, startPoint x: 145, startPoint y: 251, endPoint x: 338, endPoint y: 250, distance: 192.3
click at [338, 250] on textarea at bounding box center [461, 289] width 721 height 145
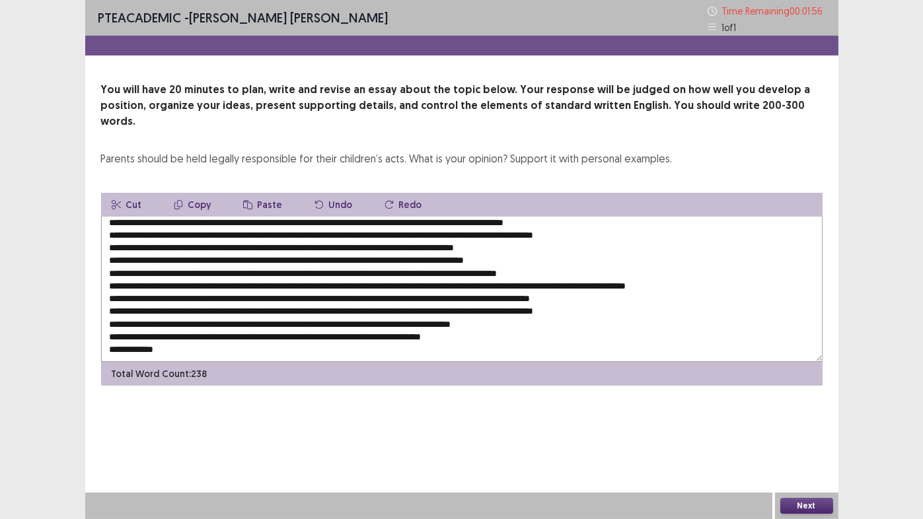
scroll to position [44, 0]
click at [259, 320] on textarea at bounding box center [461, 289] width 721 height 145
paste textarea "**********"
drag, startPoint x: 344, startPoint y: 272, endPoint x: 742, endPoint y: 273, distance: 398.4
click at [742, 273] on textarea at bounding box center [461, 289] width 721 height 145
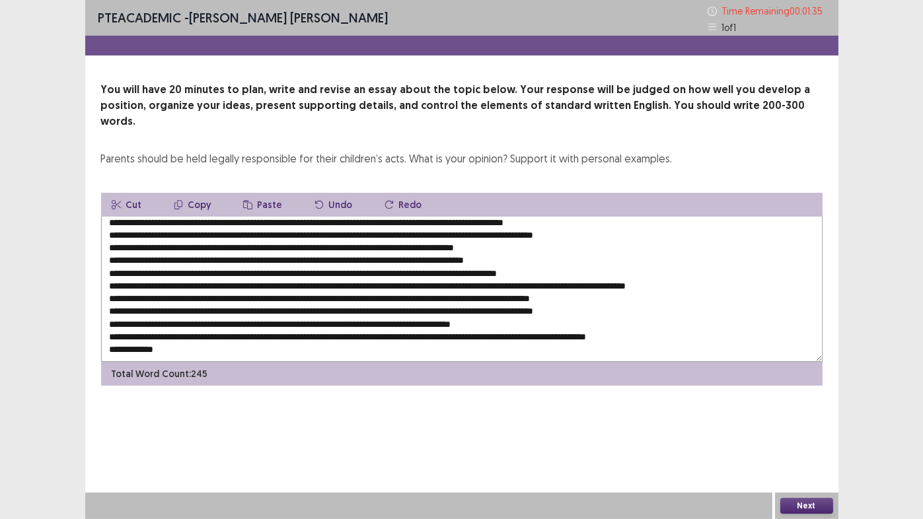
click at [488, 321] on textarea at bounding box center [461, 289] width 721 height 145
paste textarea "**********"
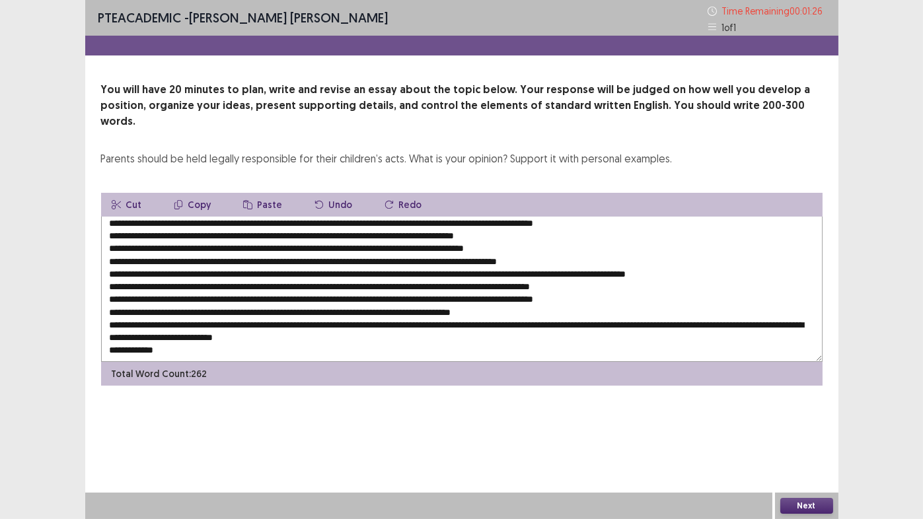
scroll to position [56, 0]
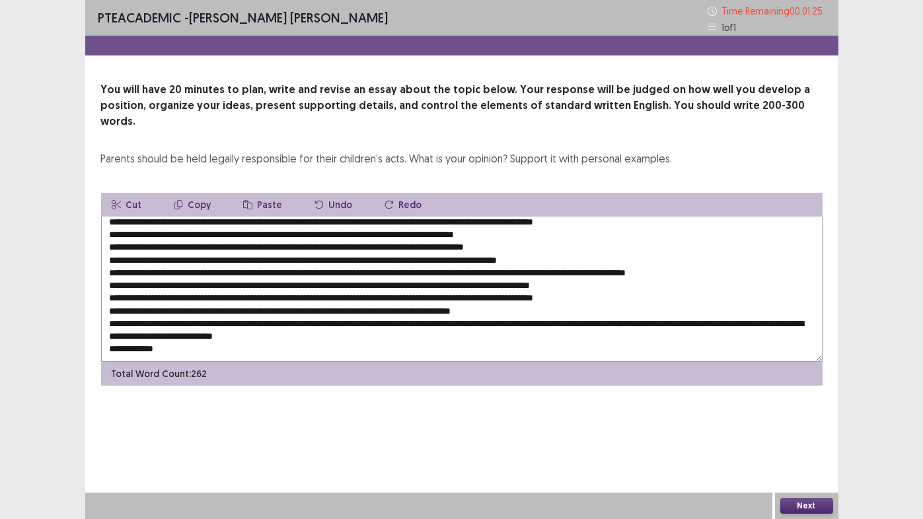
click at [199, 334] on textarea at bounding box center [461, 289] width 721 height 145
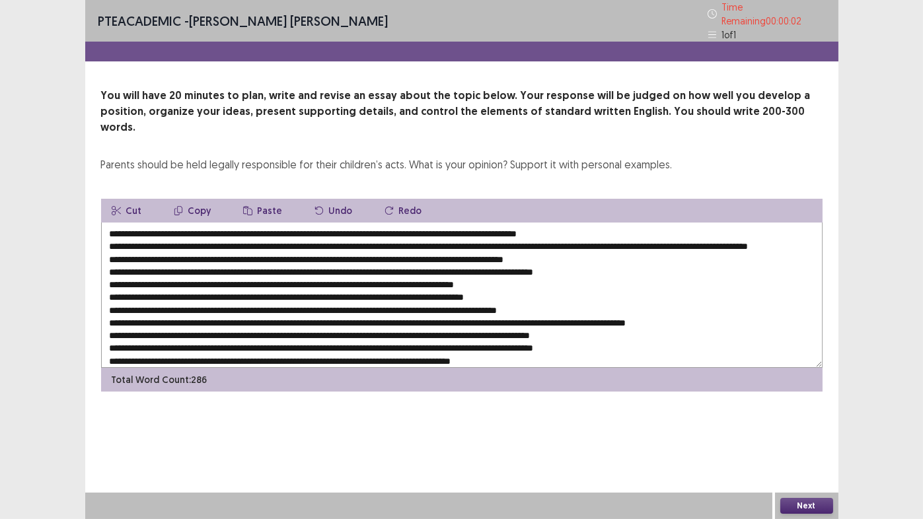
scroll to position [0, 0]
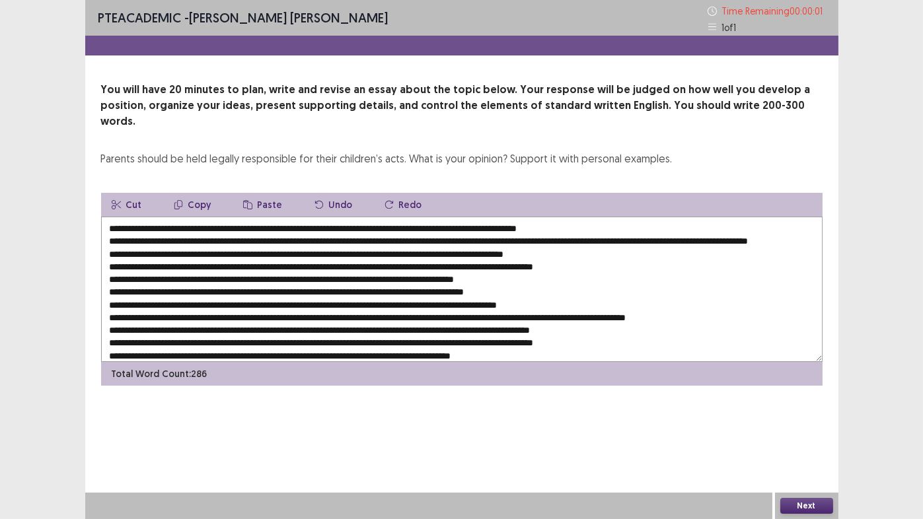
type textarea "**********"
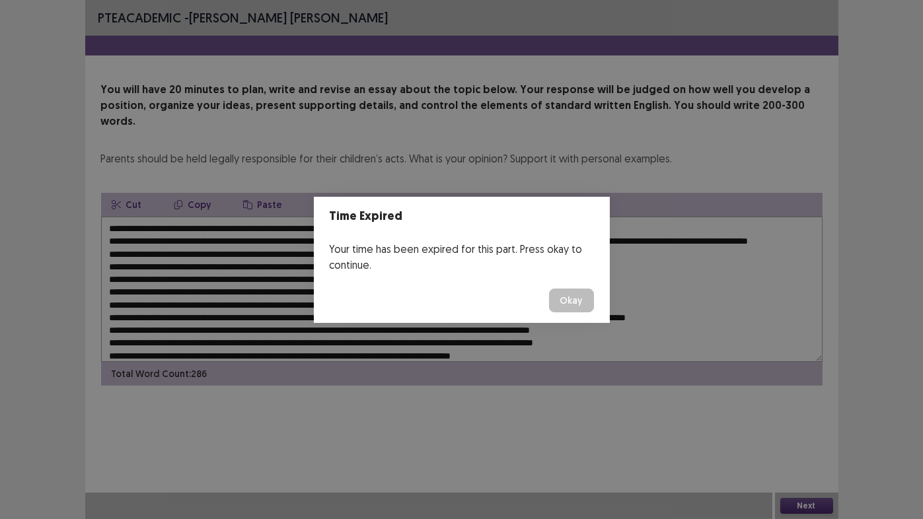
click at [564, 299] on button "Okay" at bounding box center [571, 301] width 45 height 24
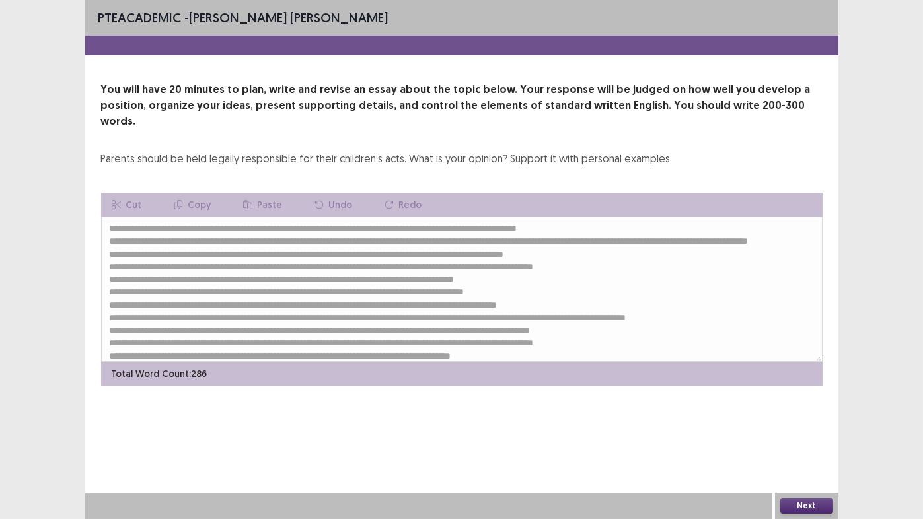
click at [795, 432] on button "Next" at bounding box center [806, 506] width 53 height 16
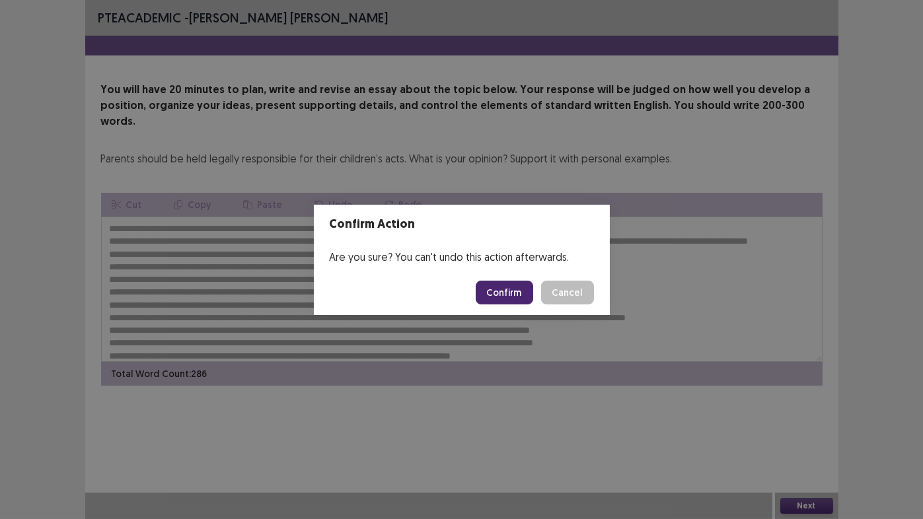
click at [499, 293] on button "Confirm" at bounding box center [504, 293] width 57 height 24
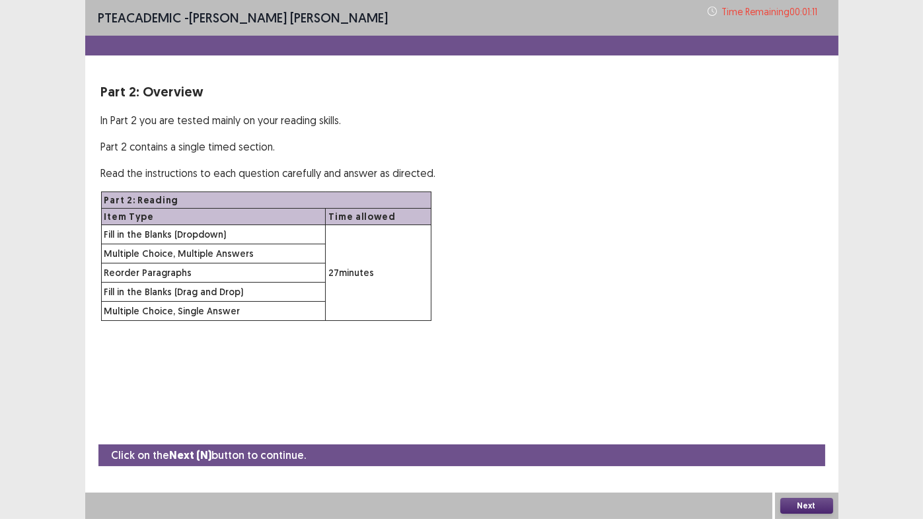
click at [802, 432] on button "Next" at bounding box center [806, 506] width 53 height 16
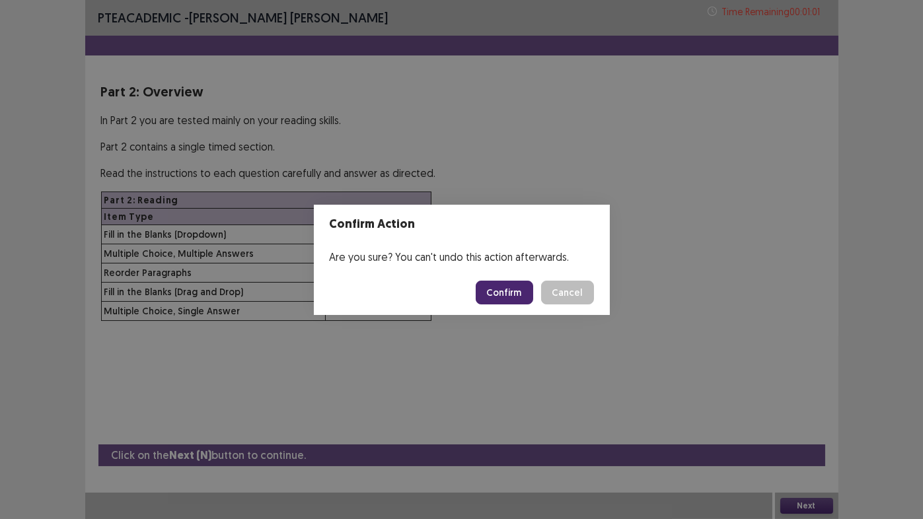
drag, startPoint x: 502, startPoint y: 295, endPoint x: 486, endPoint y: 291, distance: 16.2
click at [486, 291] on button "Confirm" at bounding box center [504, 293] width 57 height 24
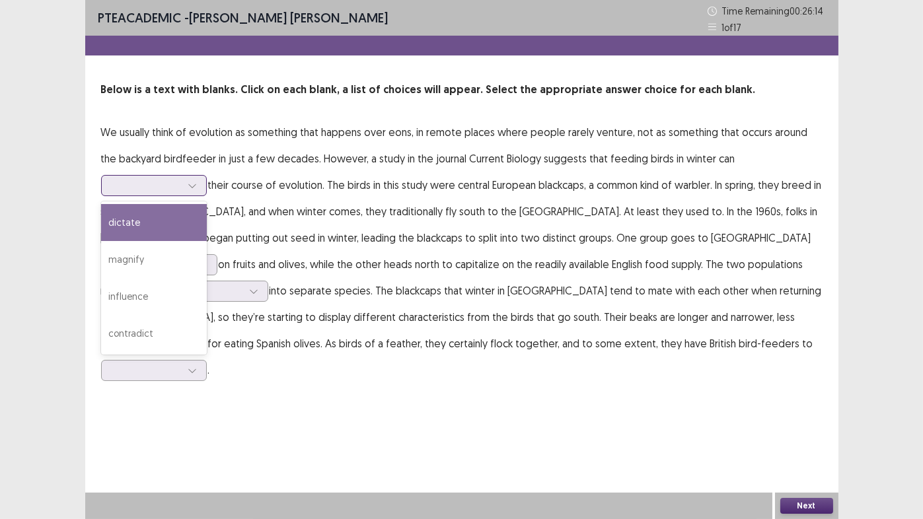
click at [181, 179] on div at bounding box center [146, 185] width 69 height 13
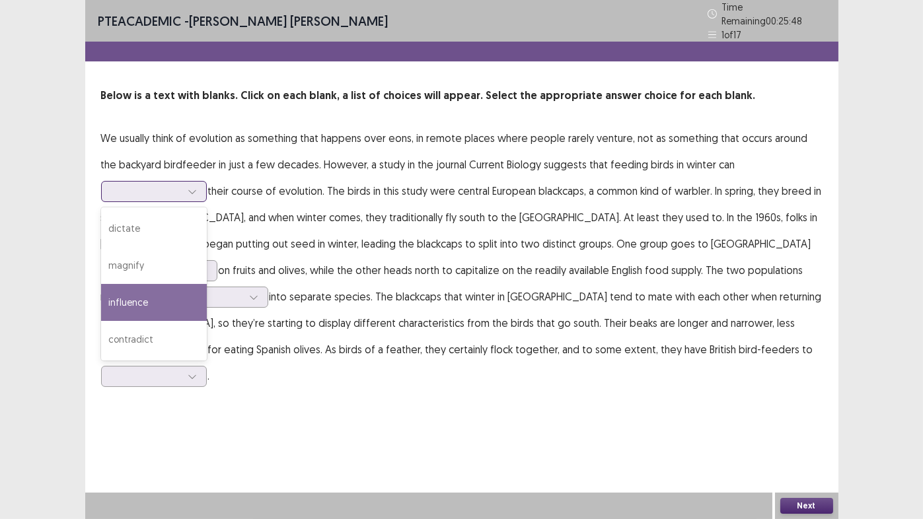
click at [207, 284] on div "influence" at bounding box center [154, 302] width 106 height 37
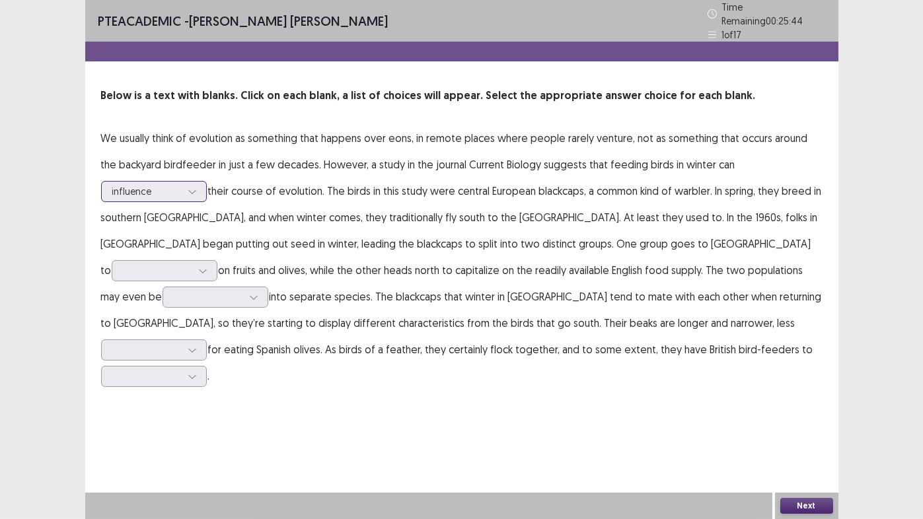
click at [181, 185] on div at bounding box center [146, 191] width 69 height 13
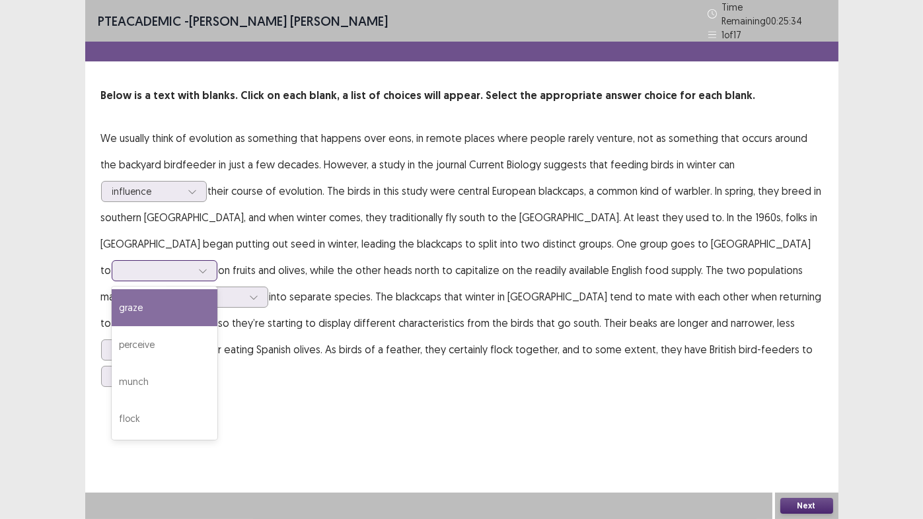
click at [192, 264] on div at bounding box center [157, 270] width 69 height 13
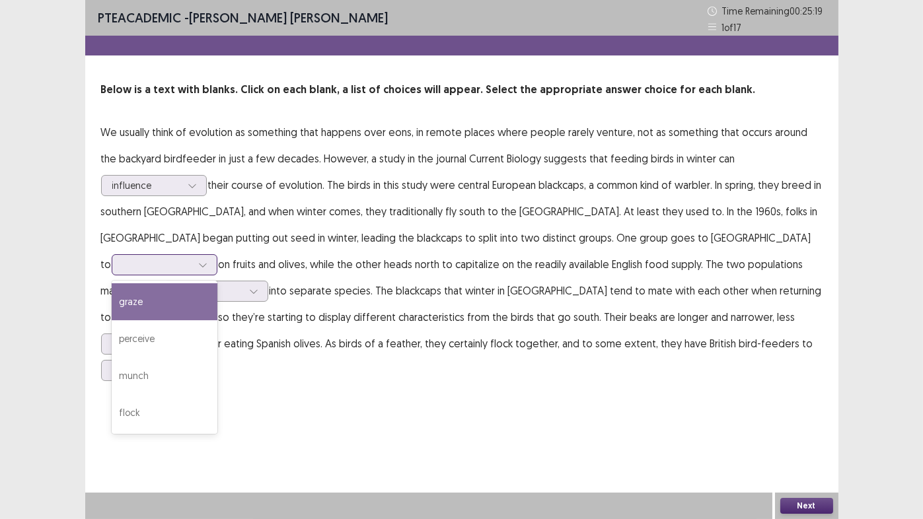
drag, startPoint x: 521, startPoint y: 243, endPoint x: 510, endPoint y: 243, distance: 10.6
click at [192, 258] on div at bounding box center [157, 264] width 69 height 13
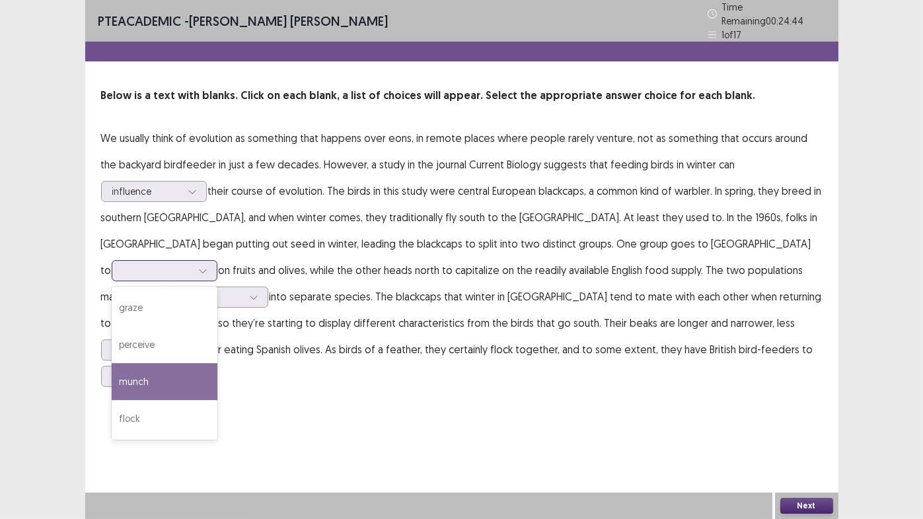
click at [217, 363] on div "munch" at bounding box center [165, 381] width 106 height 37
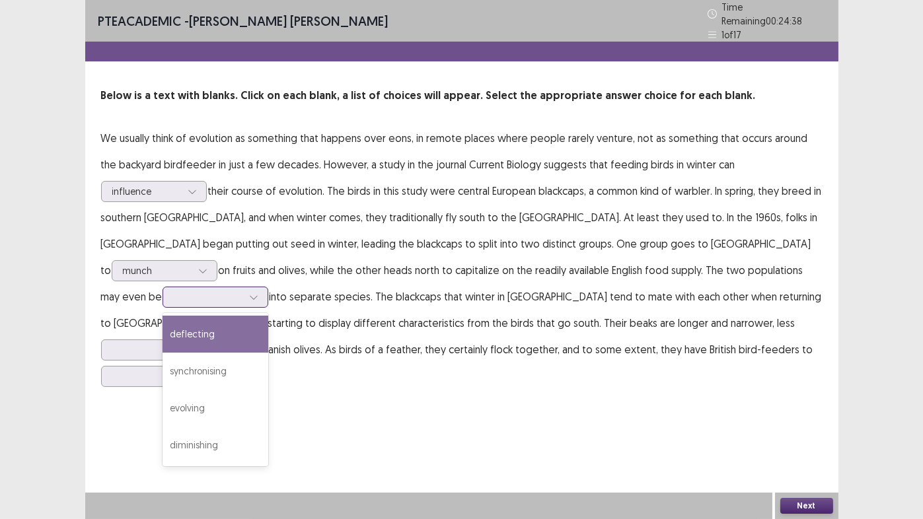
click at [242, 291] on div at bounding box center [208, 297] width 69 height 13
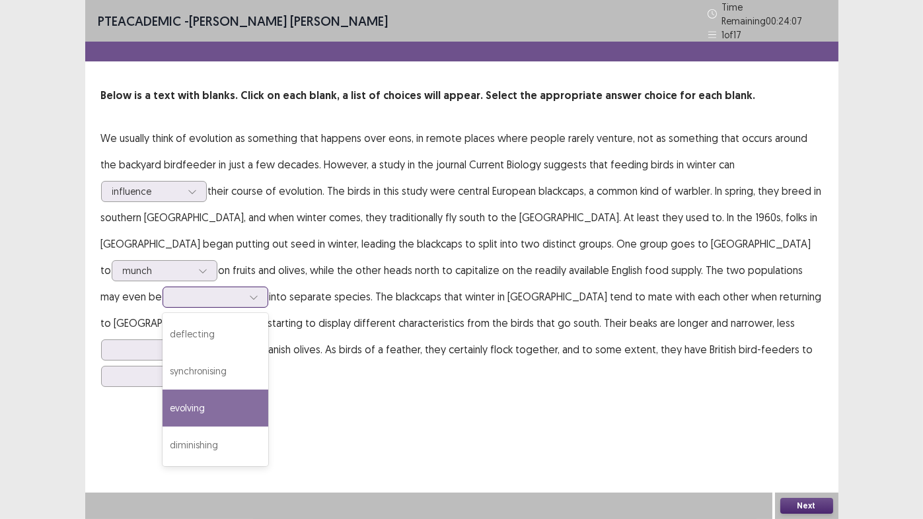
click at [268, 390] on div "evolving" at bounding box center [216, 408] width 106 height 37
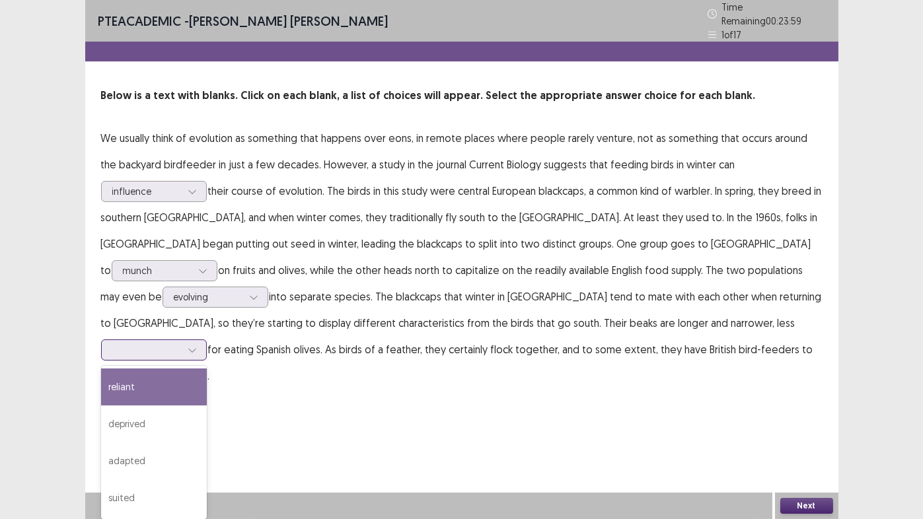
click at [181, 344] on div at bounding box center [146, 350] width 69 height 13
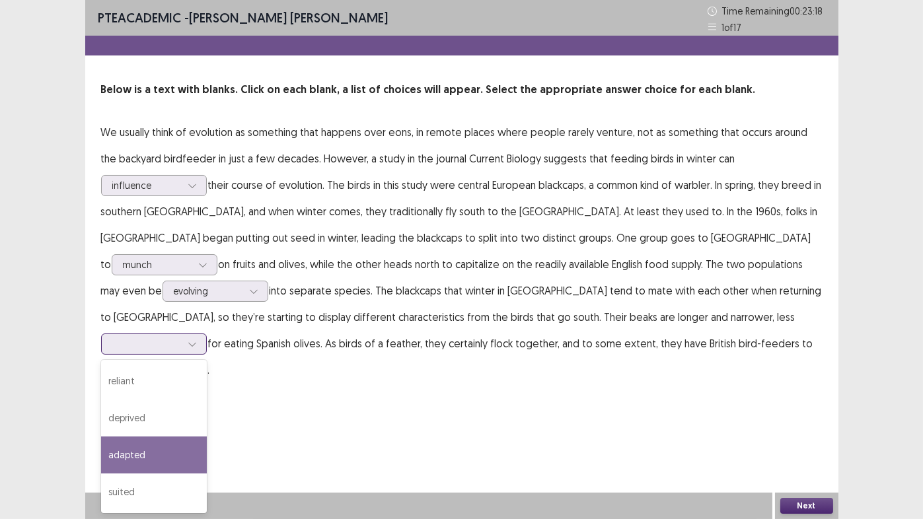
click at [207, 432] on div "adapted" at bounding box center [154, 455] width 106 height 37
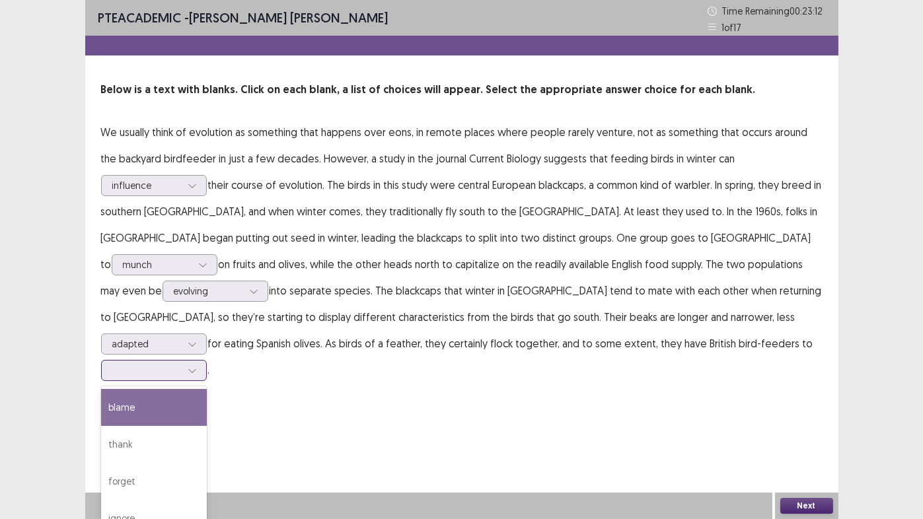
click at [181, 364] on div at bounding box center [146, 370] width 69 height 13
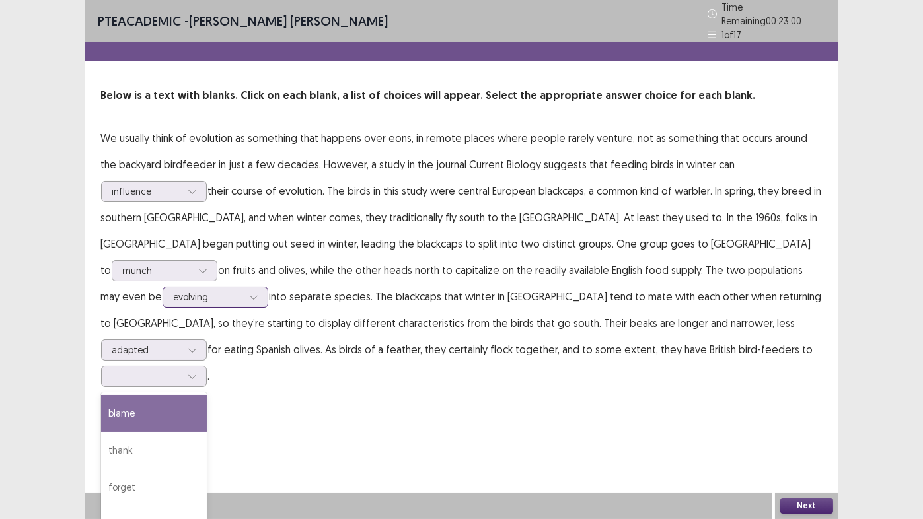
click at [242, 291] on div at bounding box center [208, 297] width 69 height 13
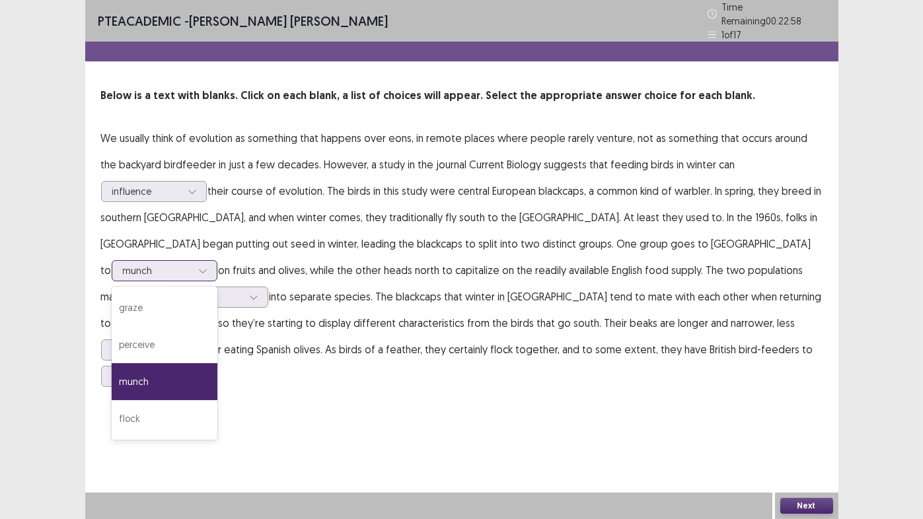
click at [192, 264] on div at bounding box center [157, 270] width 69 height 13
click at [217, 400] on div "flock" at bounding box center [165, 418] width 106 height 37
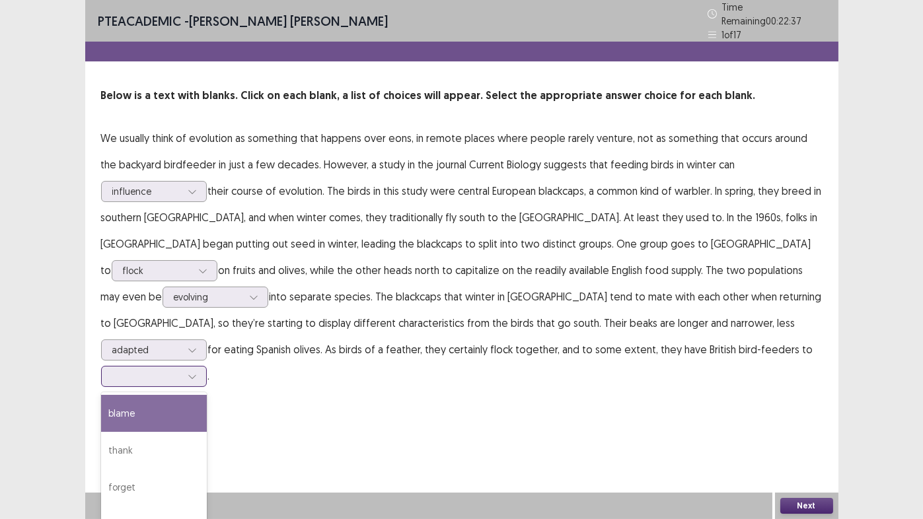
click at [181, 370] on div at bounding box center [146, 376] width 69 height 13
click at [207, 395] on div "blame" at bounding box center [154, 413] width 106 height 37
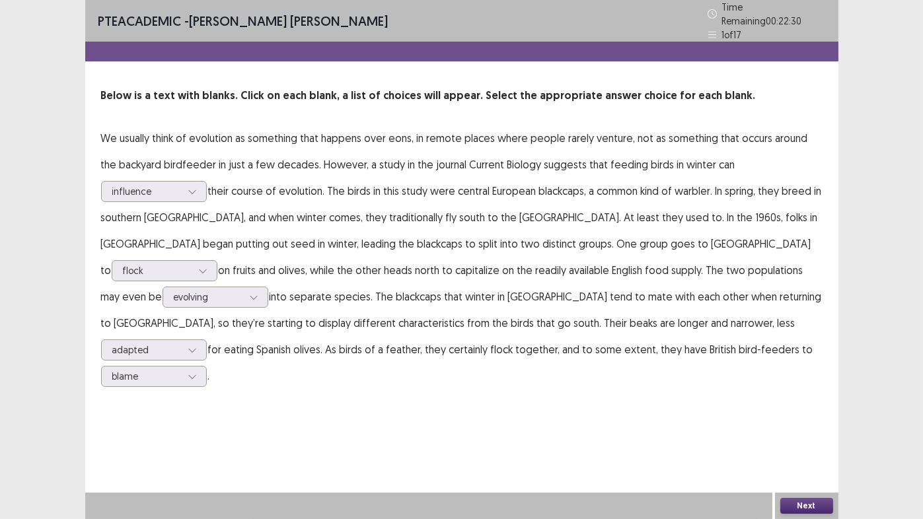
click at [817, 432] on button "Next" at bounding box center [806, 506] width 53 height 16
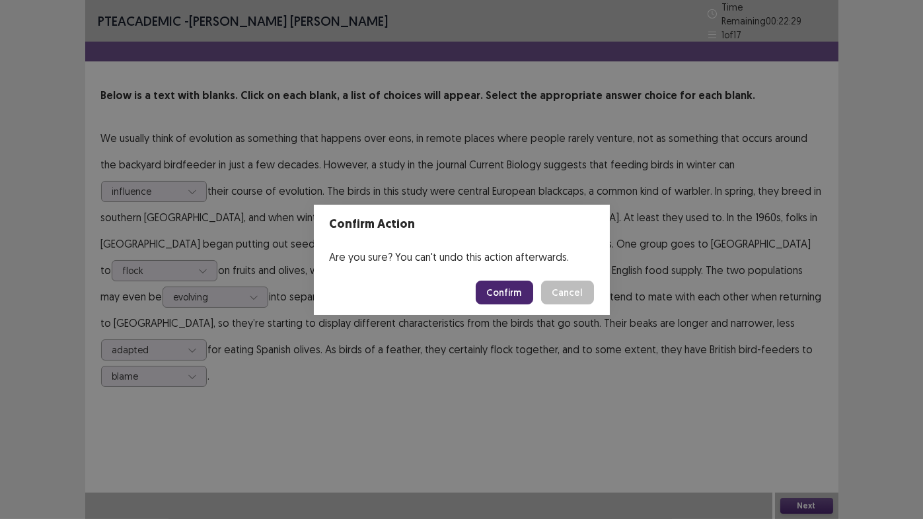
click at [502, 290] on button "Confirm" at bounding box center [504, 293] width 57 height 24
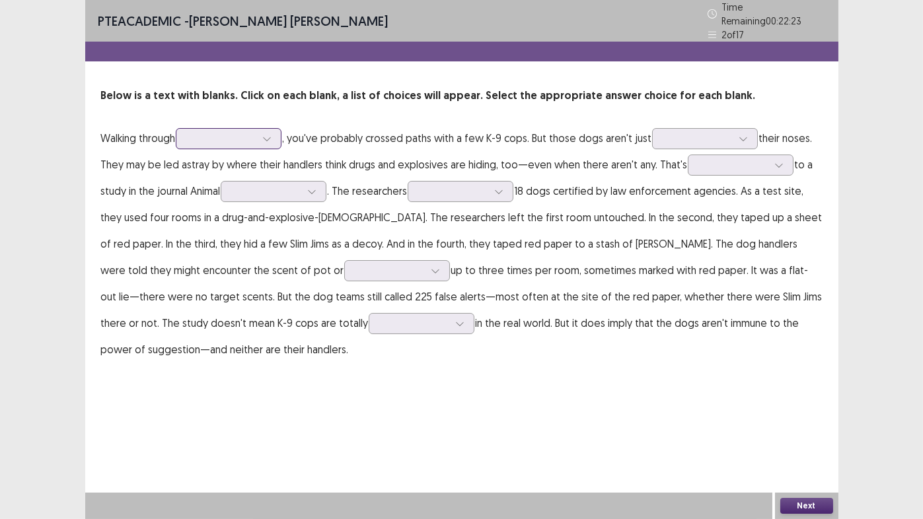
click at [207, 136] on div at bounding box center [221, 138] width 69 height 13
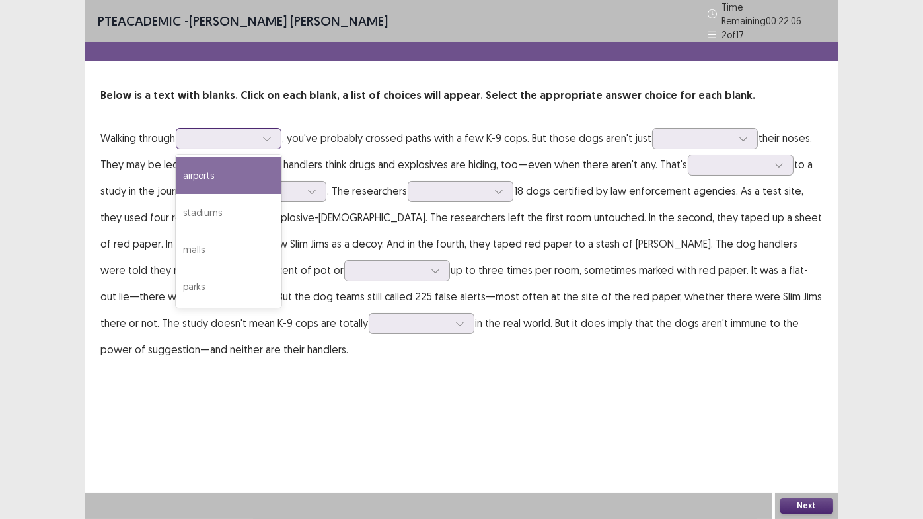
click at [213, 167] on div "airports" at bounding box center [229, 175] width 106 height 37
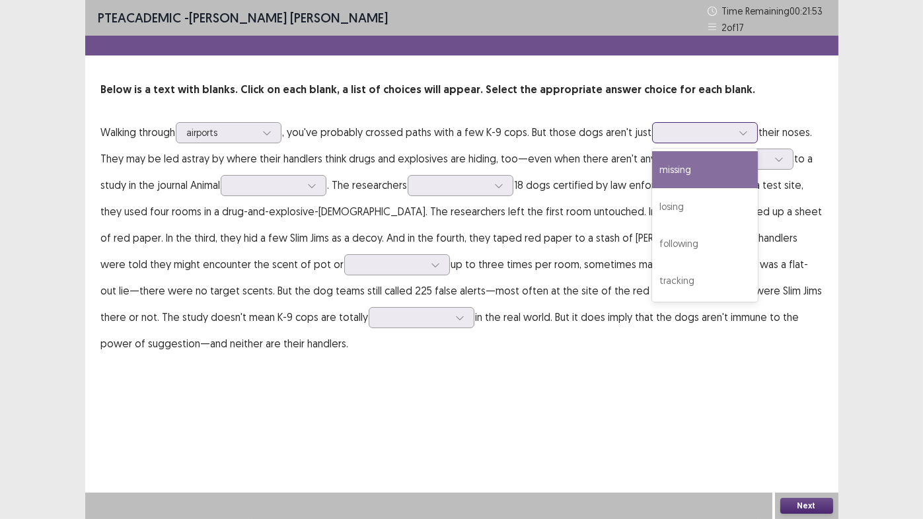
click at [673, 132] on div at bounding box center [697, 132] width 69 height 13
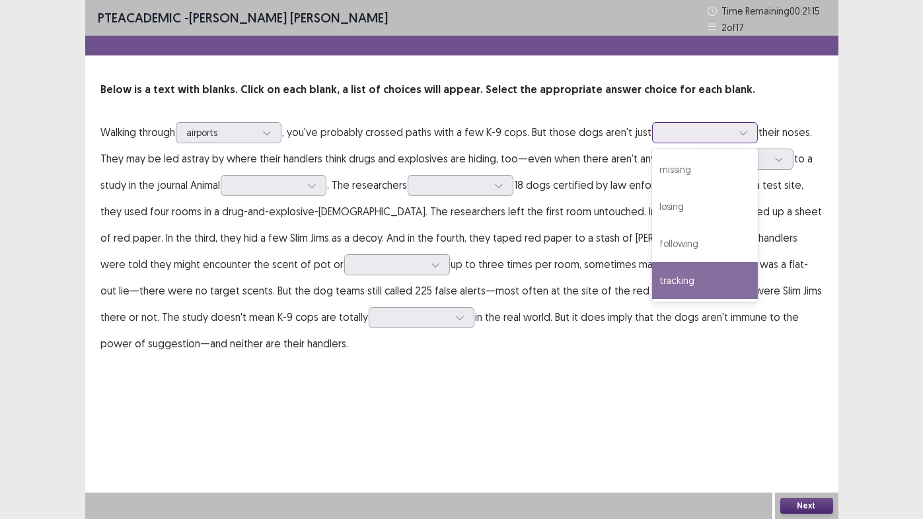
click at [677, 282] on div "tracking" at bounding box center [705, 280] width 106 height 37
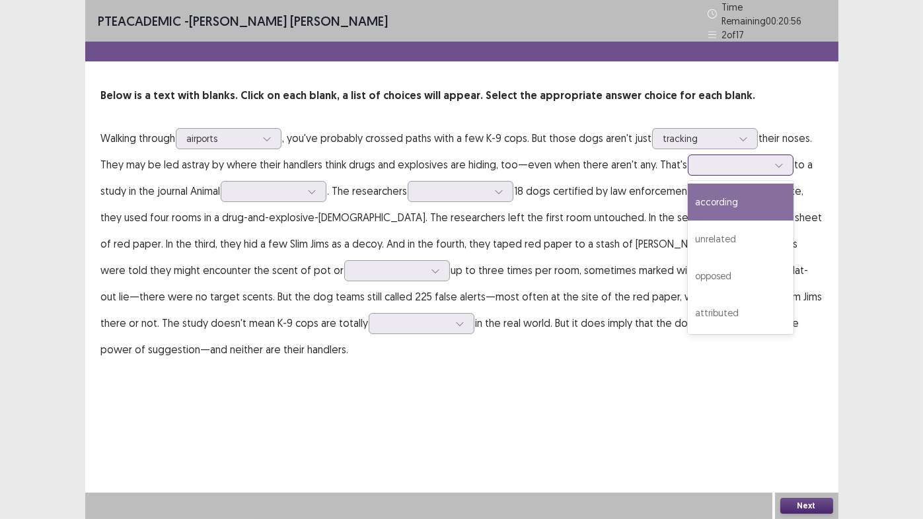
click at [714, 166] on div at bounding box center [733, 164] width 71 height 15
click at [716, 202] on div "according" at bounding box center [741, 202] width 106 height 37
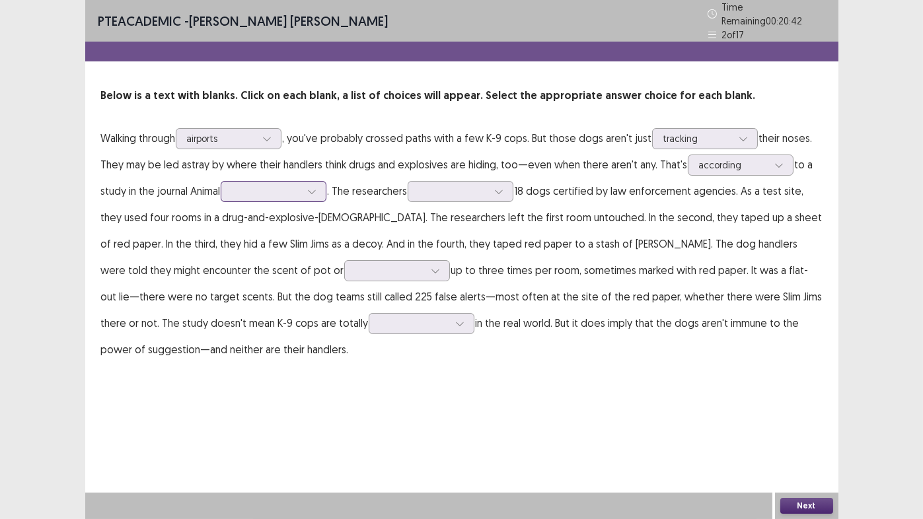
click at [262, 188] on div at bounding box center [266, 191] width 69 height 13
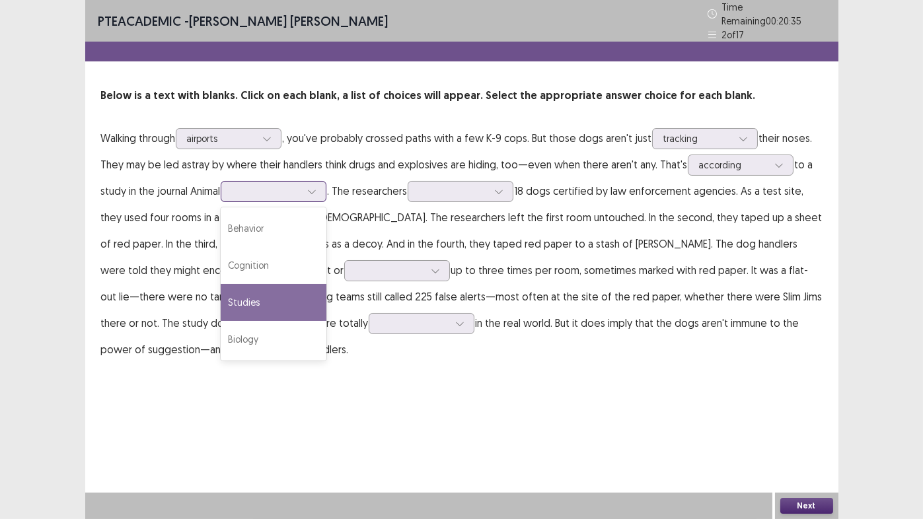
click at [244, 297] on div "Studies" at bounding box center [274, 302] width 106 height 37
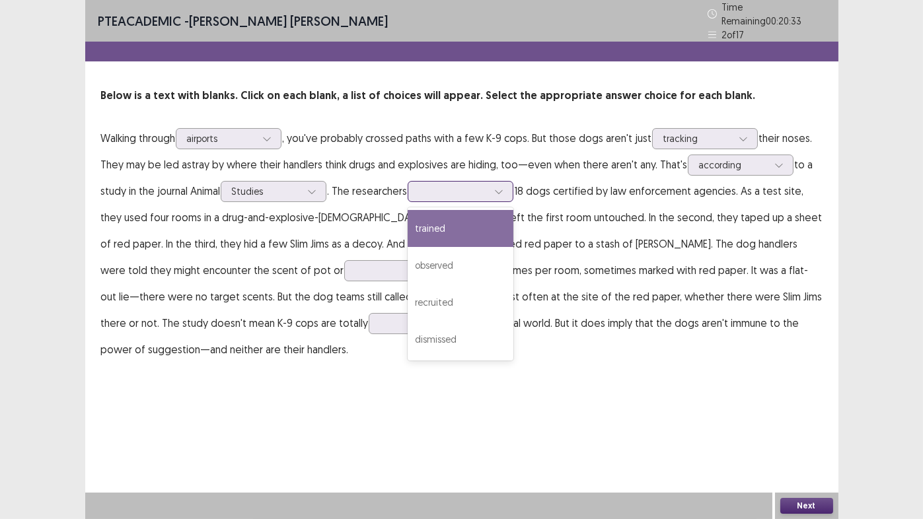
click at [472, 190] on div at bounding box center [453, 191] width 69 height 13
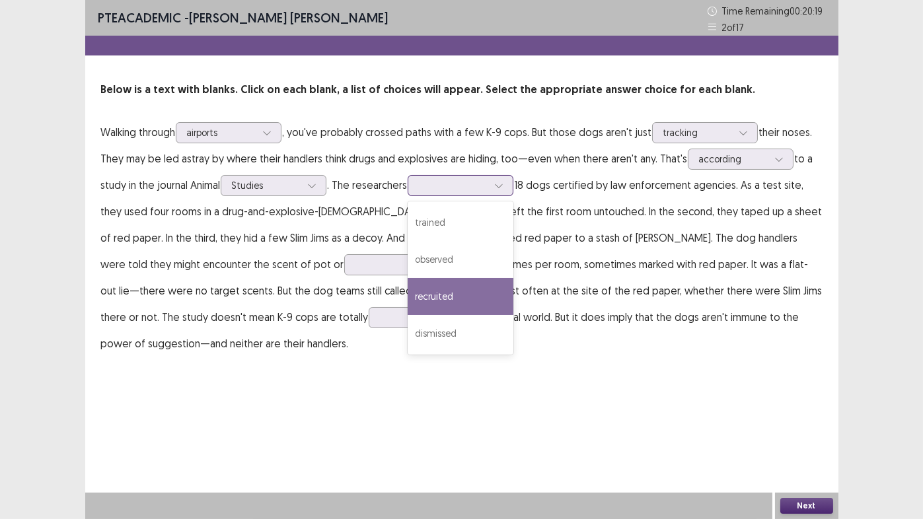
click at [442, 301] on div "recruited" at bounding box center [461, 296] width 106 height 37
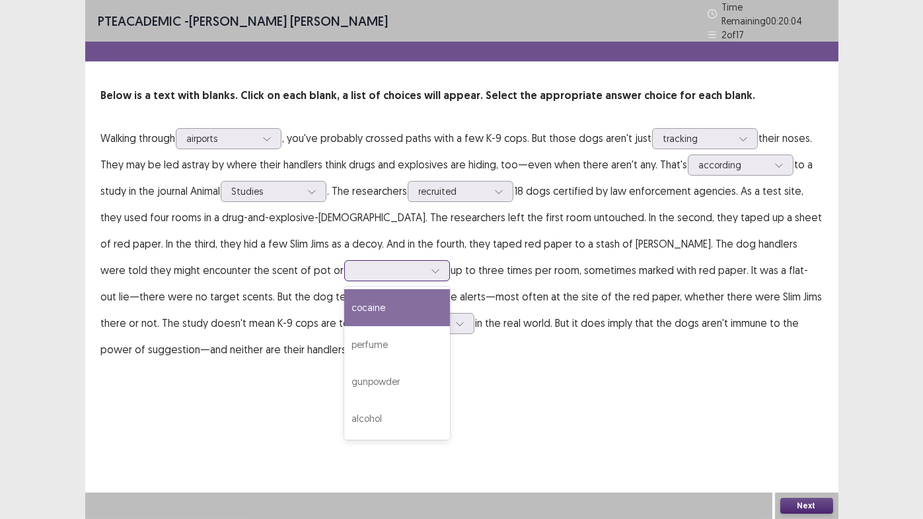
click at [355, 268] on div at bounding box center [389, 270] width 69 height 13
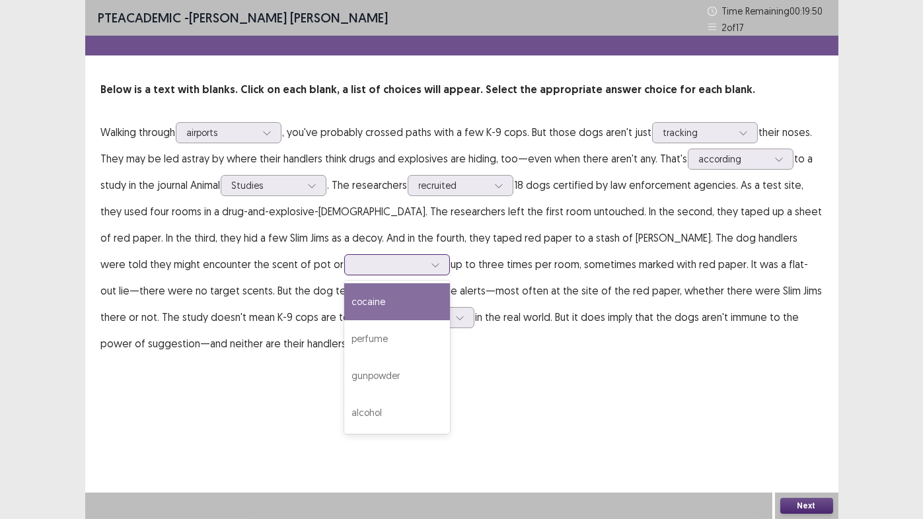
click at [344, 301] on div "cocaine" at bounding box center [397, 301] width 106 height 37
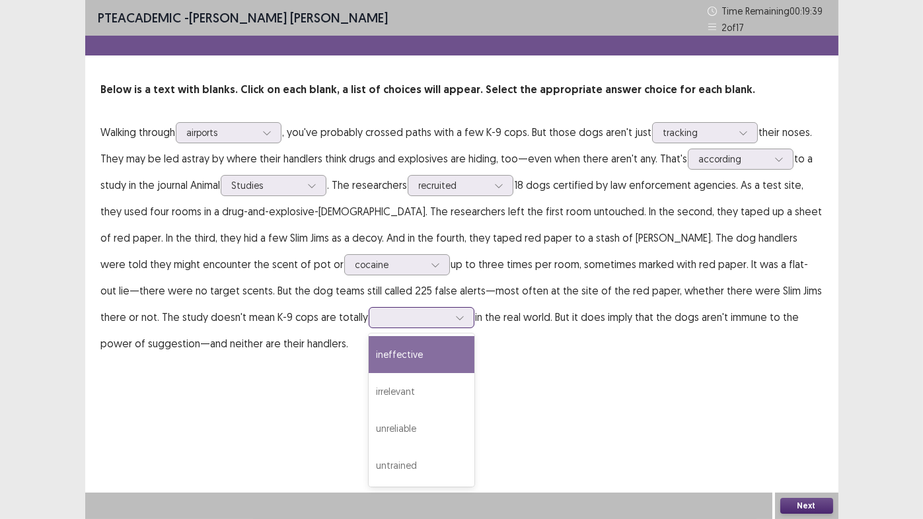
click at [380, 322] on div at bounding box center [414, 317] width 69 height 13
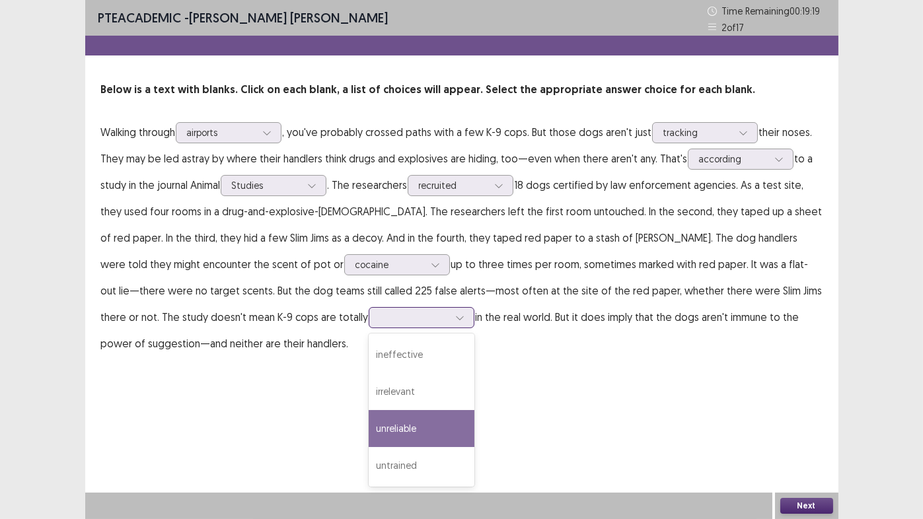
click at [369, 429] on div "unreliable" at bounding box center [422, 428] width 106 height 37
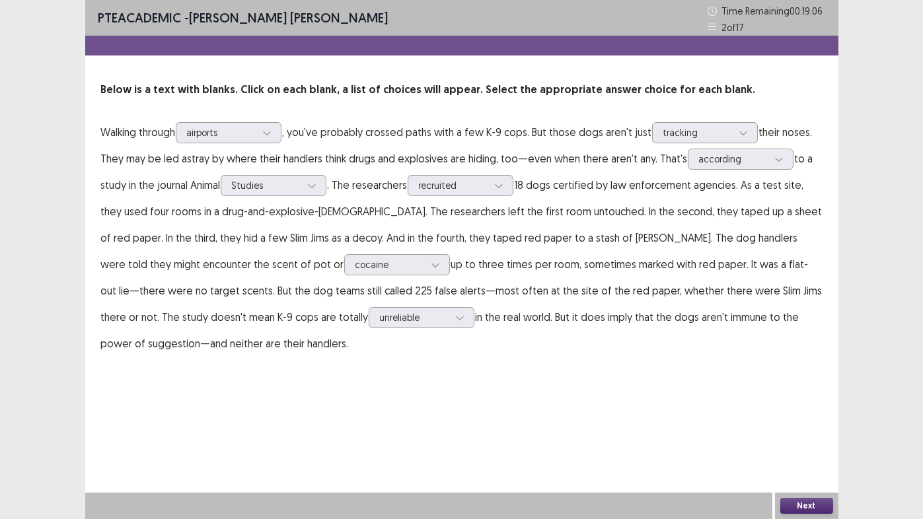
click at [801, 432] on button "Next" at bounding box center [806, 506] width 53 height 16
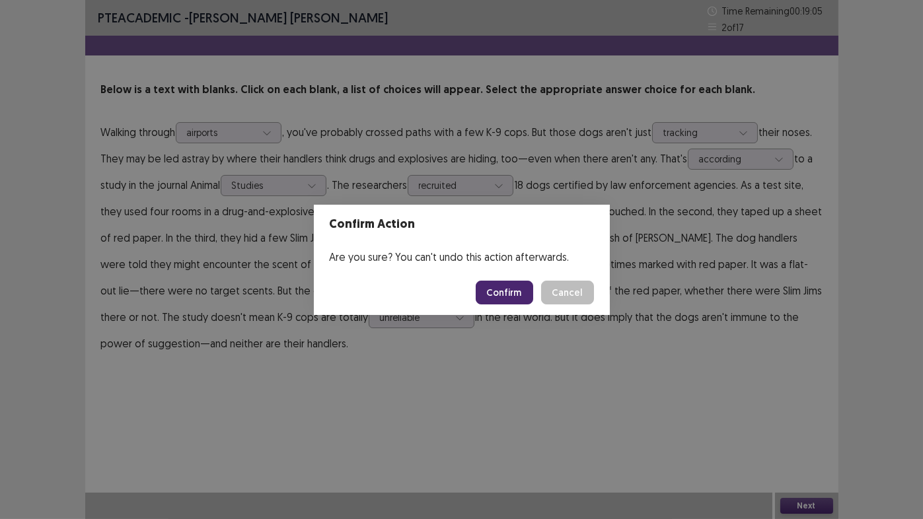
click at [502, 289] on button "Confirm" at bounding box center [504, 293] width 57 height 24
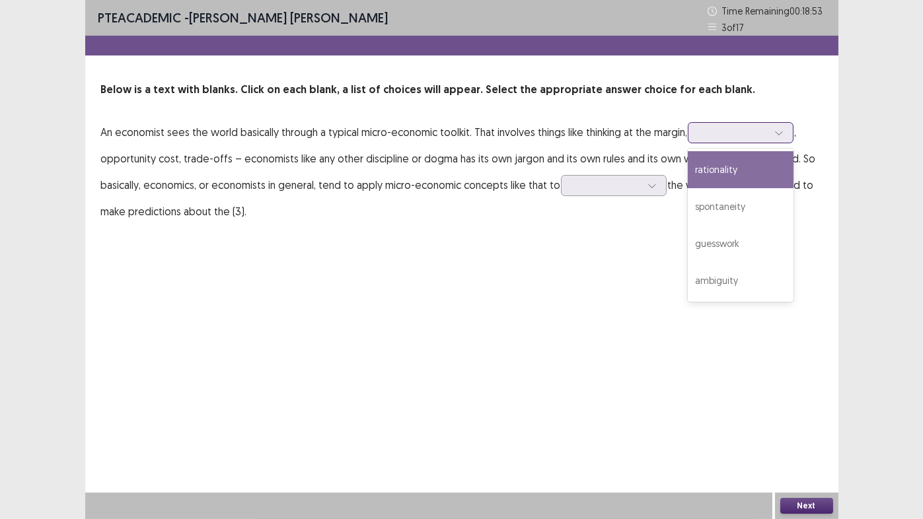
click at [724, 135] on div at bounding box center [733, 132] width 69 height 13
click at [732, 164] on div "rationality" at bounding box center [741, 169] width 106 height 37
click at [751, 136] on div at bounding box center [733, 132] width 69 height 13
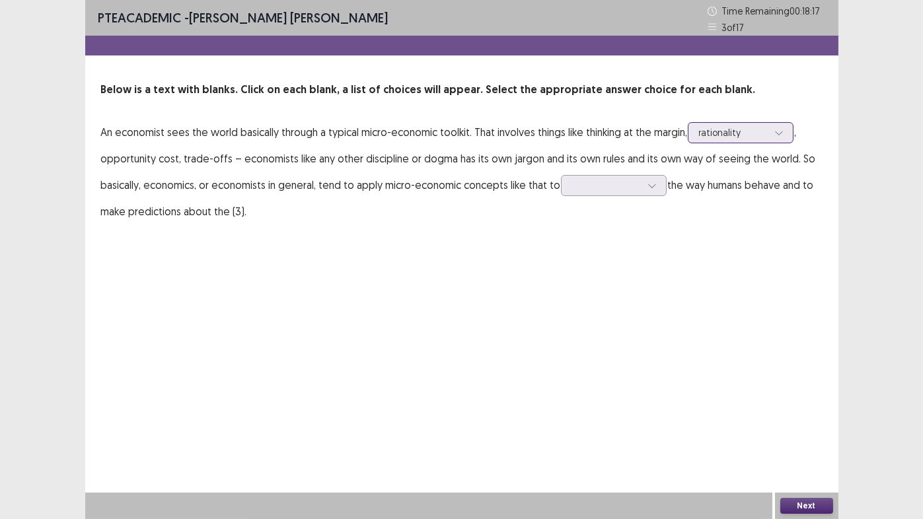
click at [751, 133] on div at bounding box center [733, 132] width 69 height 13
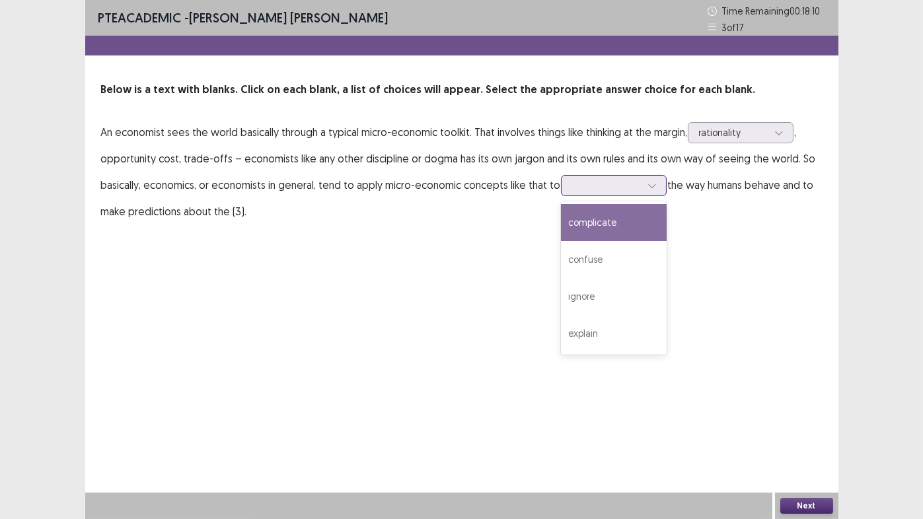
click at [593, 192] on div at bounding box center [606, 185] width 69 height 13
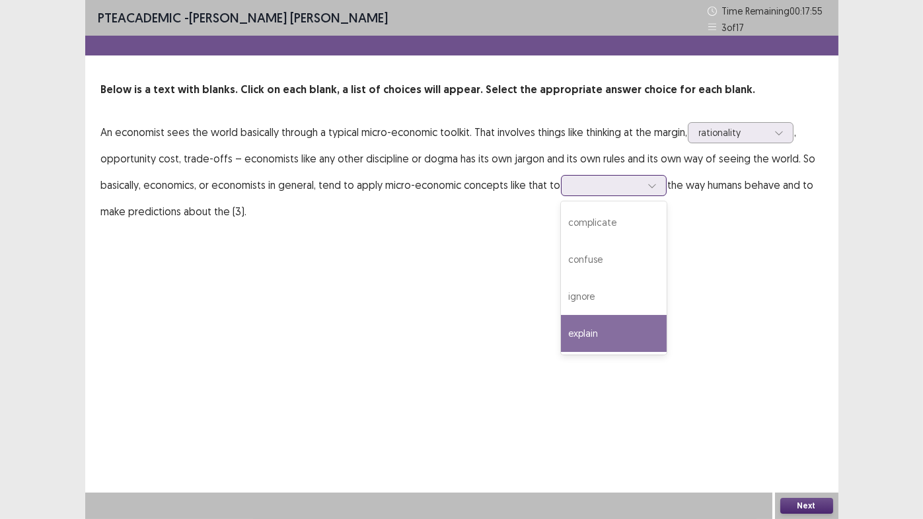
click at [587, 340] on div "explain" at bounding box center [614, 333] width 106 height 37
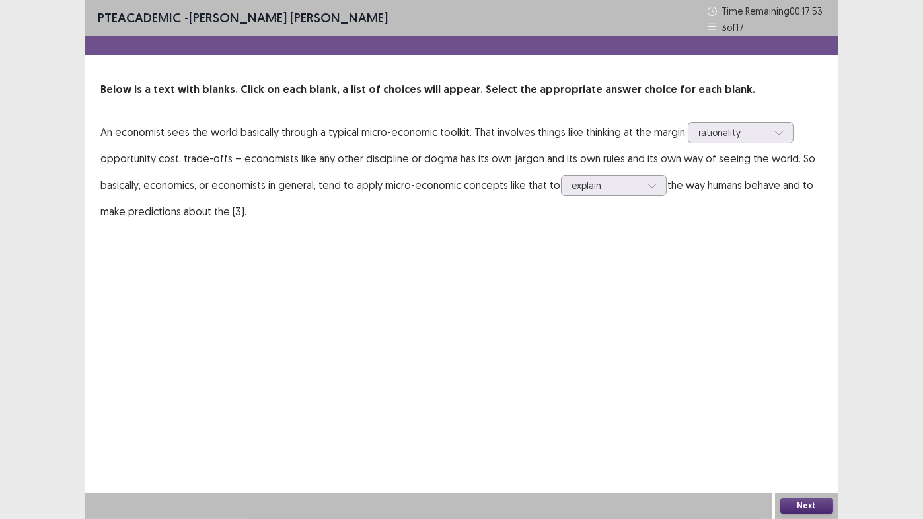
click at [809, 432] on button "Next" at bounding box center [806, 506] width 53 height 16
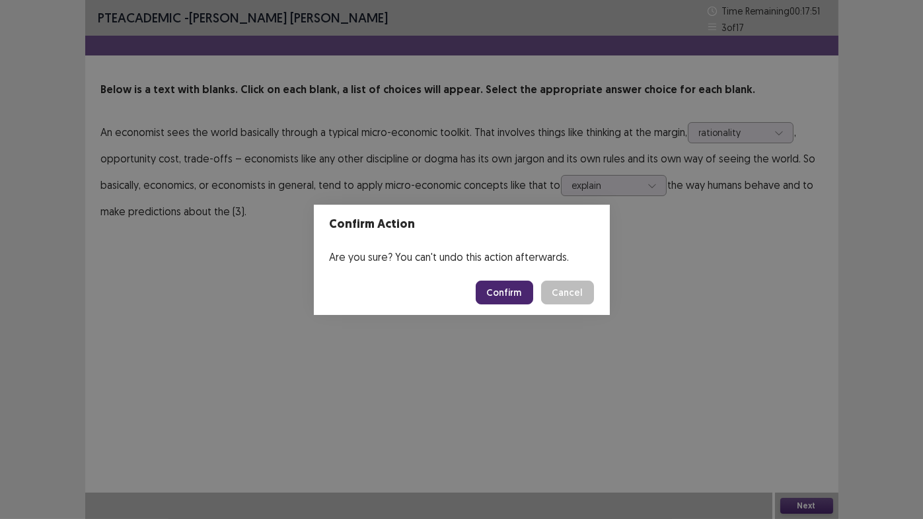
click at [500, 297] on button "Confirm" at bounding box center [504, 293] width 57 height 24
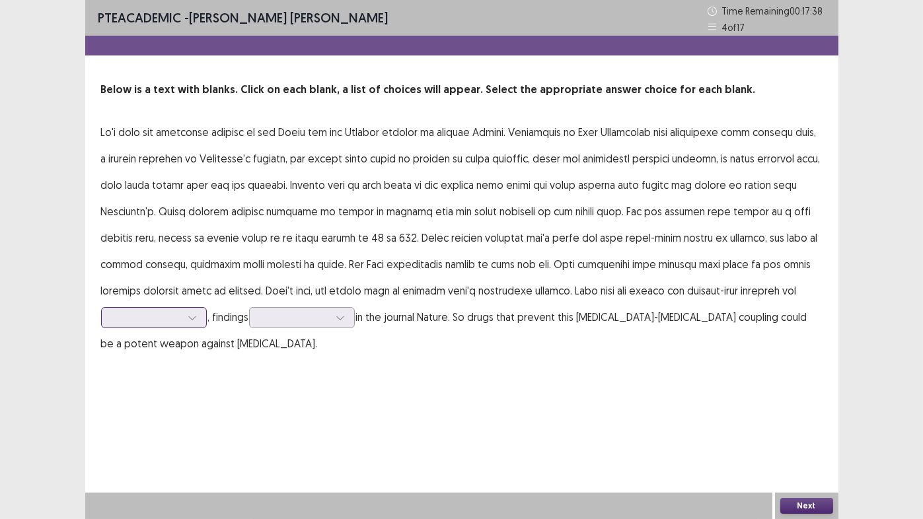
click at [129, 318] on div at bounding box center [146, 317] width 69 height 13
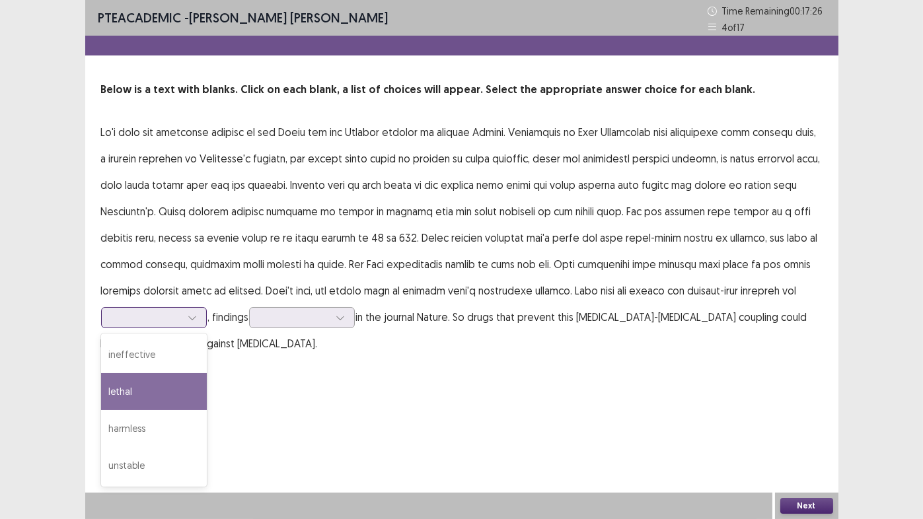
click at [122, 392] on div "lethal" at bounding box center [154, 391] width 106 height 37
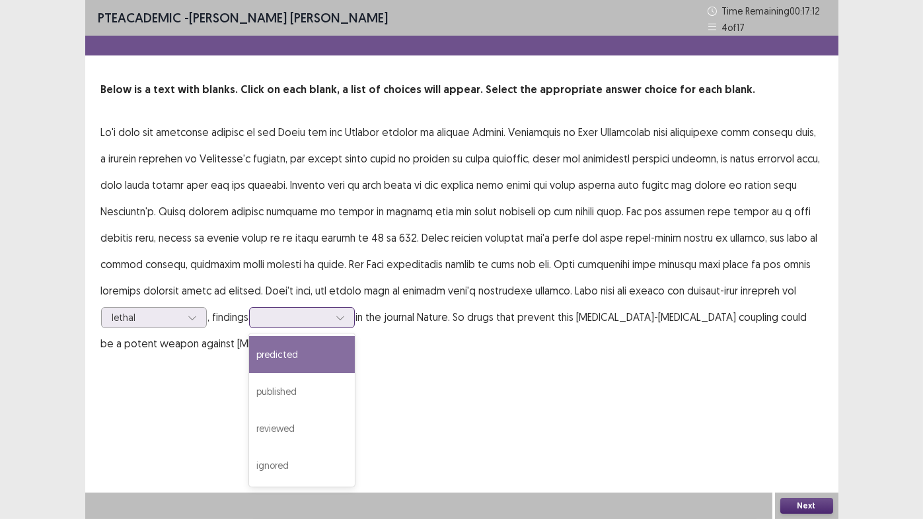
click at [283, 320] on div at bounding box center [294, 317] width 69 height 13
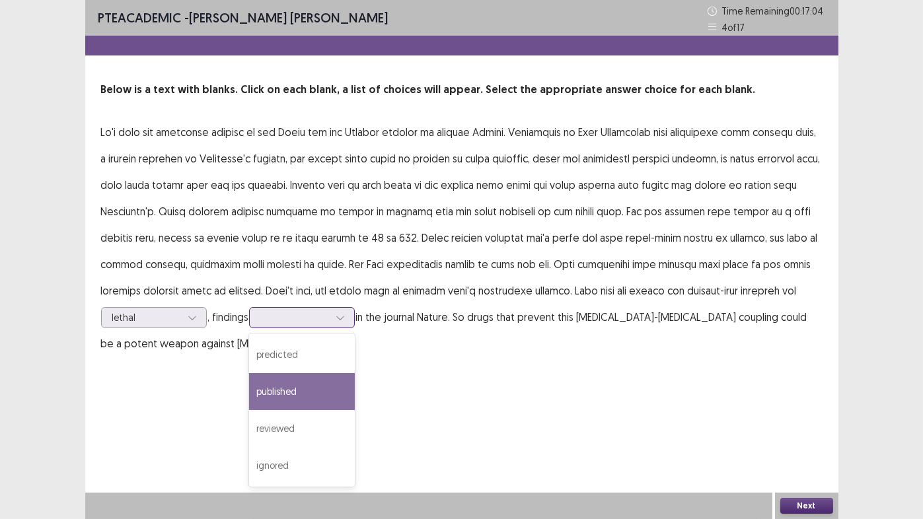
click at [289, 387] on div "published" at bounding box center [302, 391] width 106 height 37
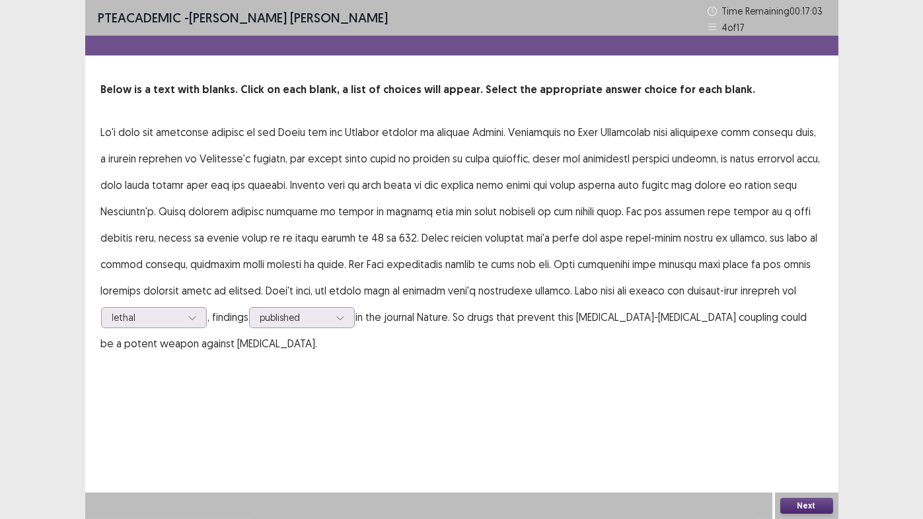
click at [804, 432] on button "Next" at bounding box center [806, 506] width 53 height 16
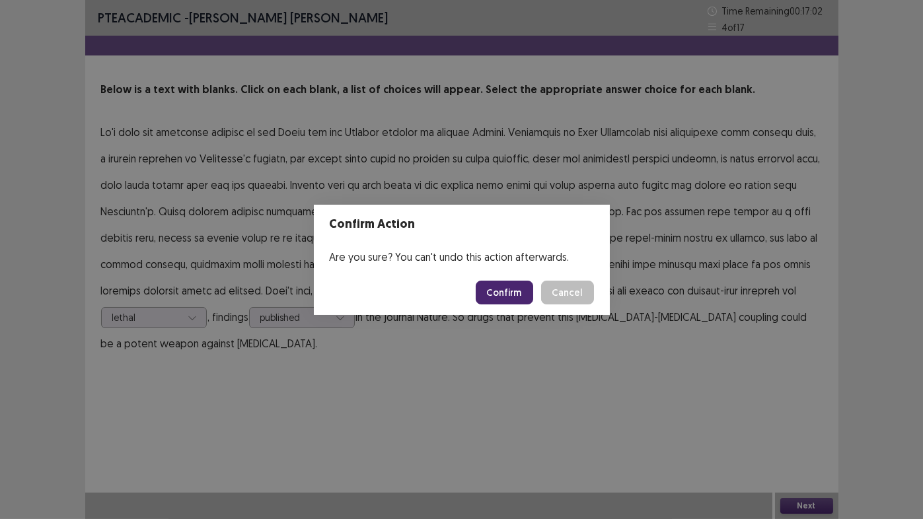
click at [505, 297] on button "Confirm" at bounding box center [504, 293] width 57 height 24
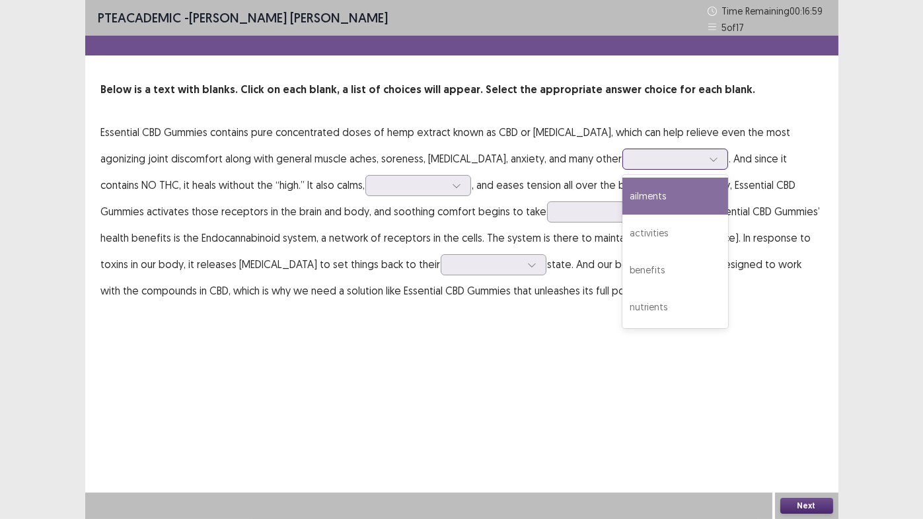
click at [634, 160] on div at bounding box center [668, 159] width 69 height 13
click at [622, 198] on div "ailments" at bounding box center [675, 196] width 106 height 37
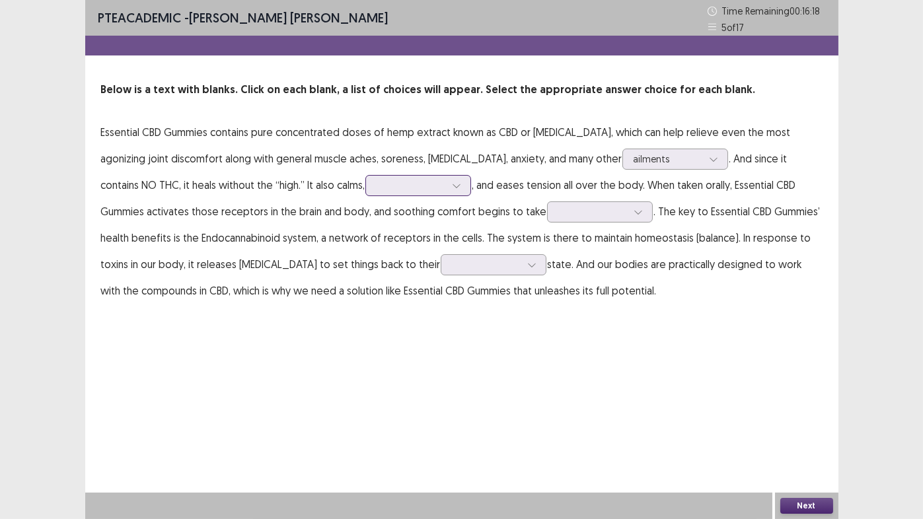
click at [377, 190] on div at bounding box center [411, 185] width 69 height 13
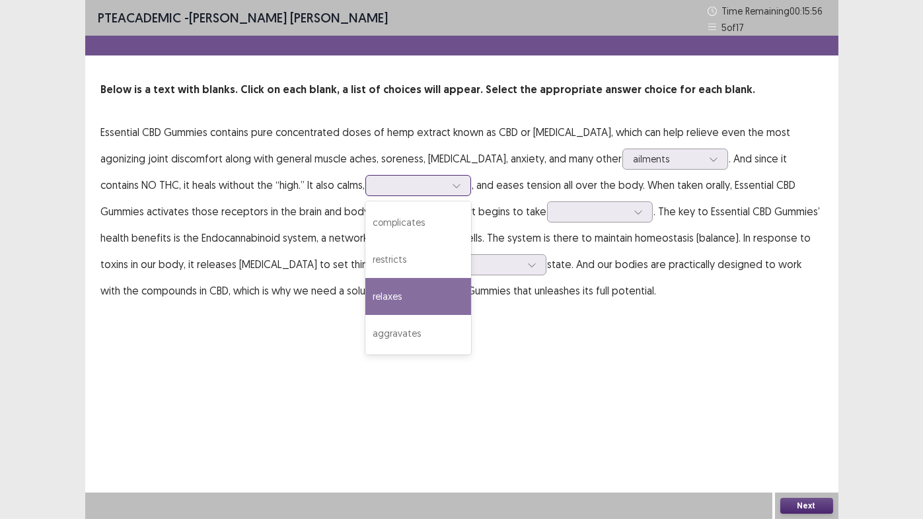
click at [365, 297] on div "relaxes" at bounding box center [418, 296] width 106 height 37
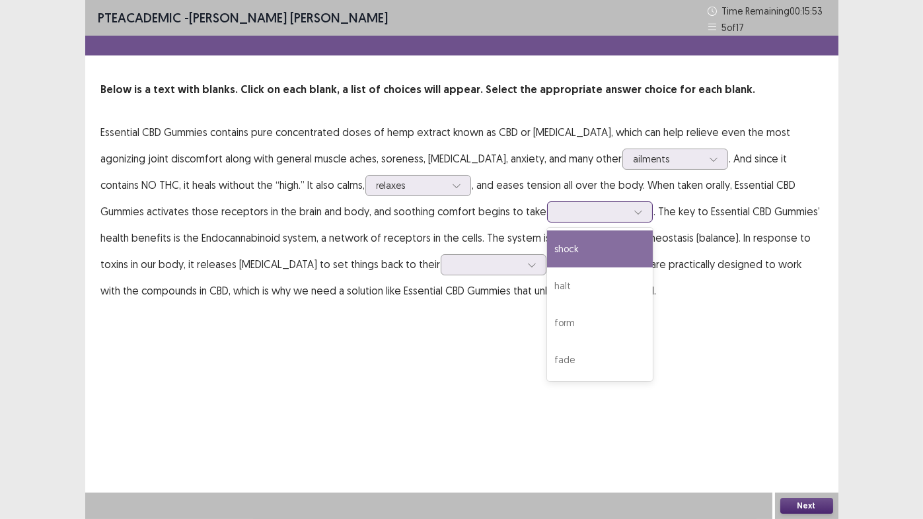
click at [558, 218] on div at bounding box center [592, 211] width 69 height 13
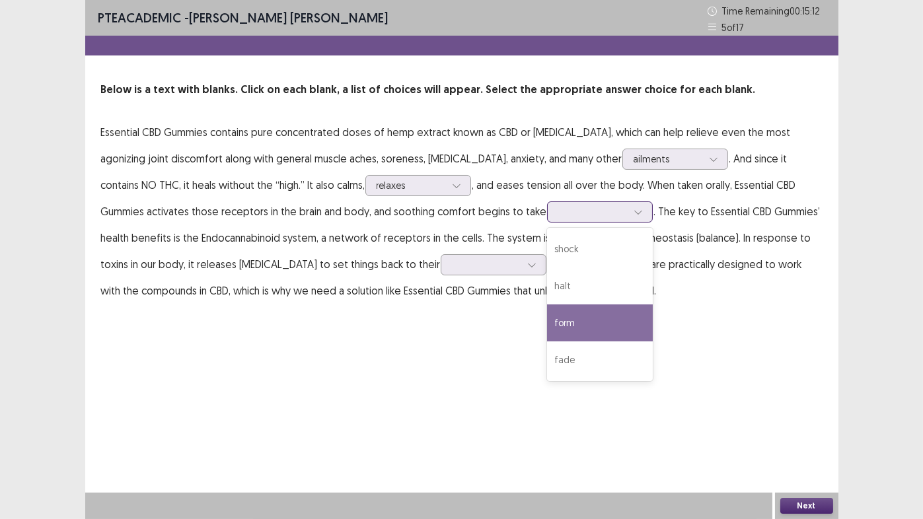
click at [547, 326] on div "form" at bounding box center [600, 323] width 106 height 37
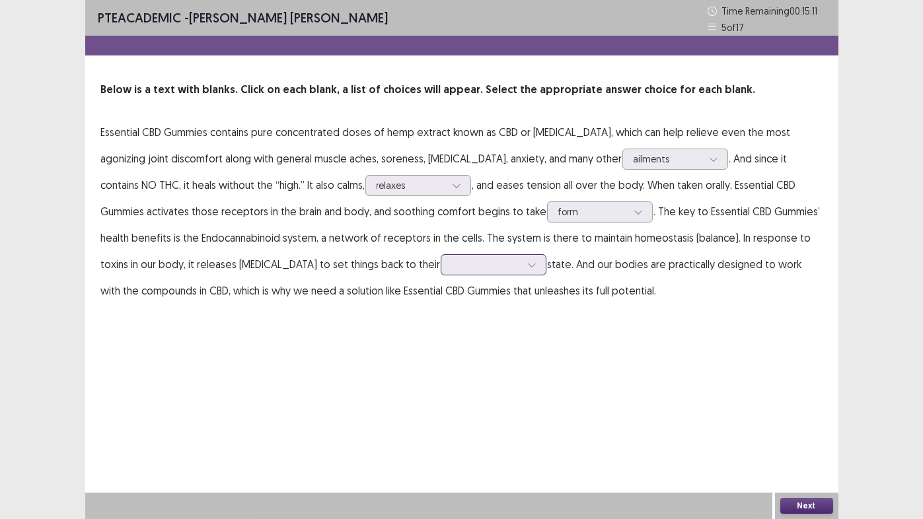
click at [452, 266] on div at bounding box center [486, 264] width 69 height 13
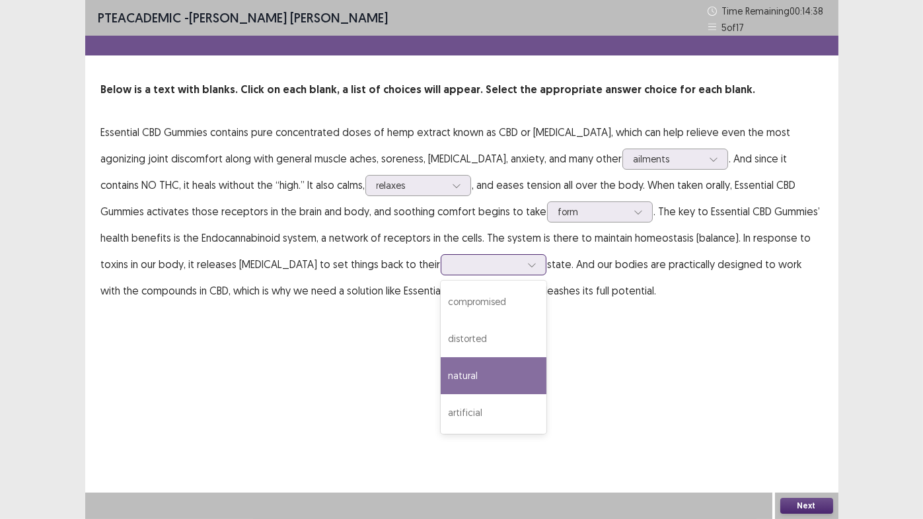
click at [441, 382] on div "natural" at bounding box center [494, 375] width 106 height 37
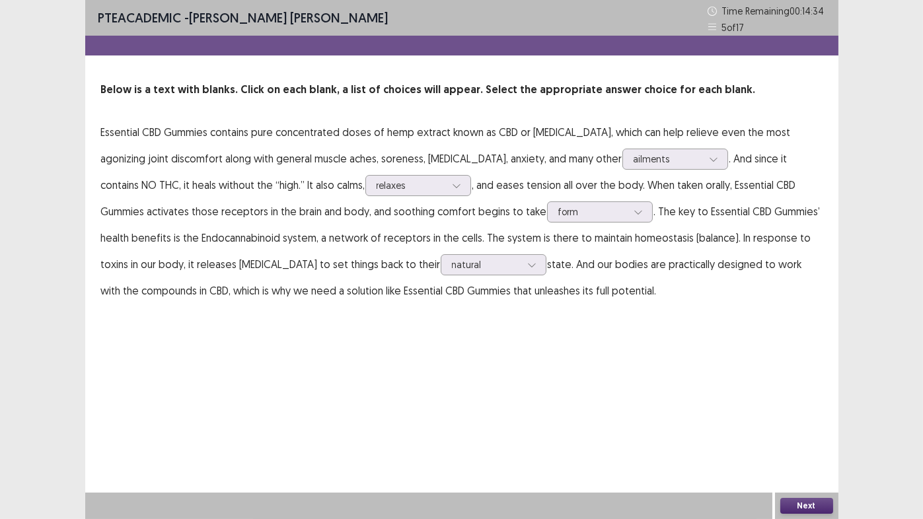
click at [817, 432] on button "Next" at bounding box center [806, 506] width 53 height 16
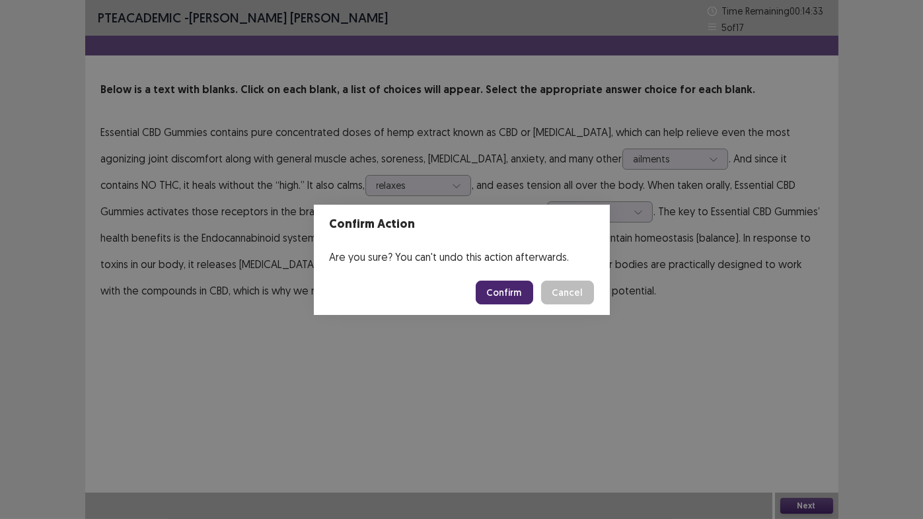
click at [503, 292] on button "Confirm" at bounding box center [504, 293] width 57 height 24
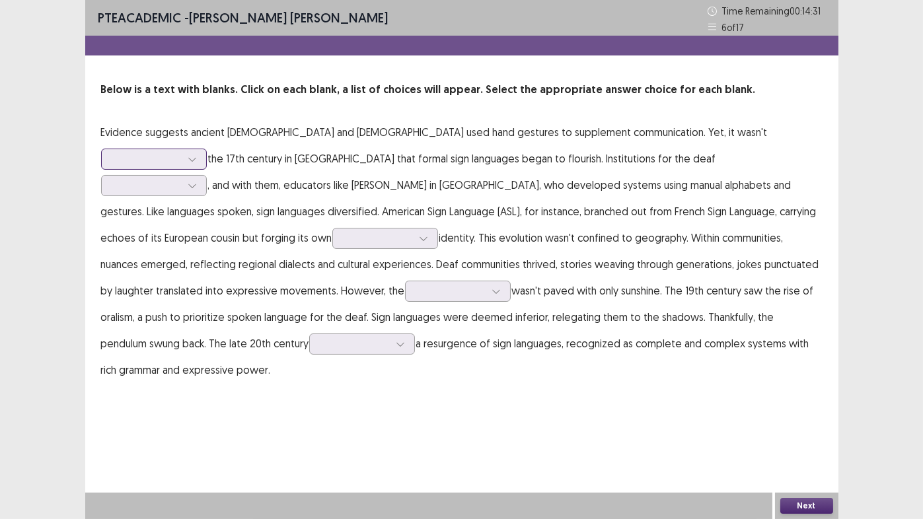
click at [181, 153] on div at bounding box center [146, 159] width 69 height 13
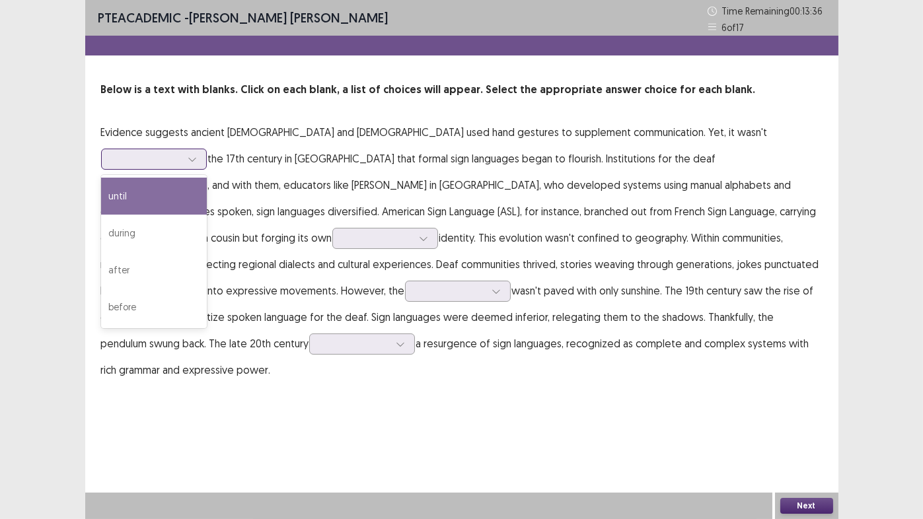
click at [207, 178] on div "until" at bounding box center [154, 196] width 106 height 37
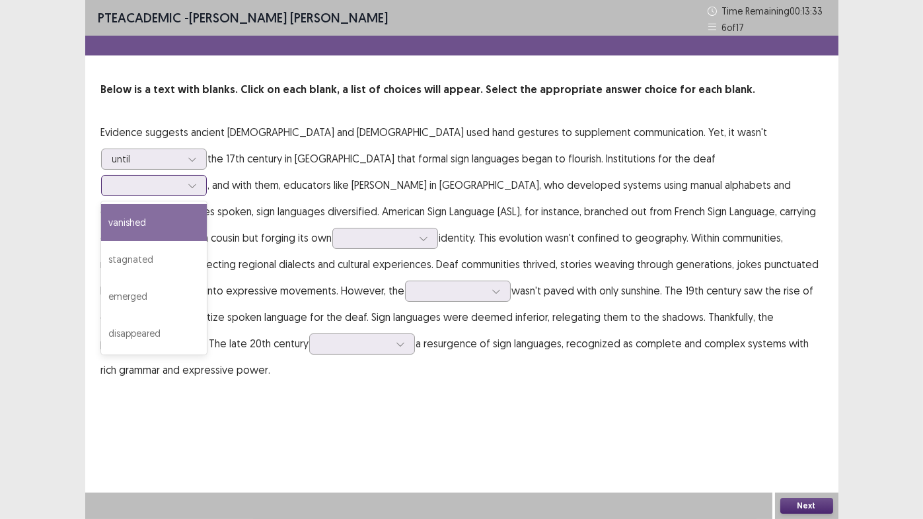
click at [181, 179] on div at bounding box center [146, 185] width 69 height 13
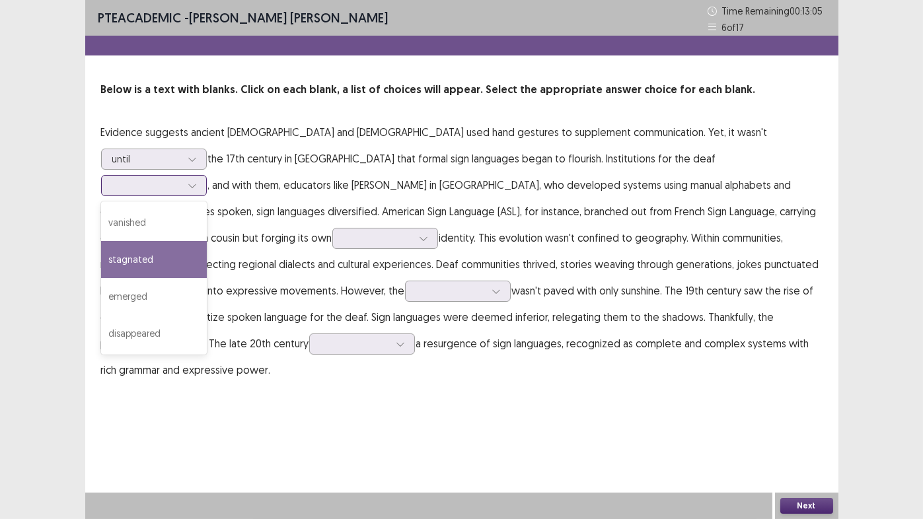
click at [207, 241] on div "stagnated" at bounding box center [154, 259] width 106 height 37
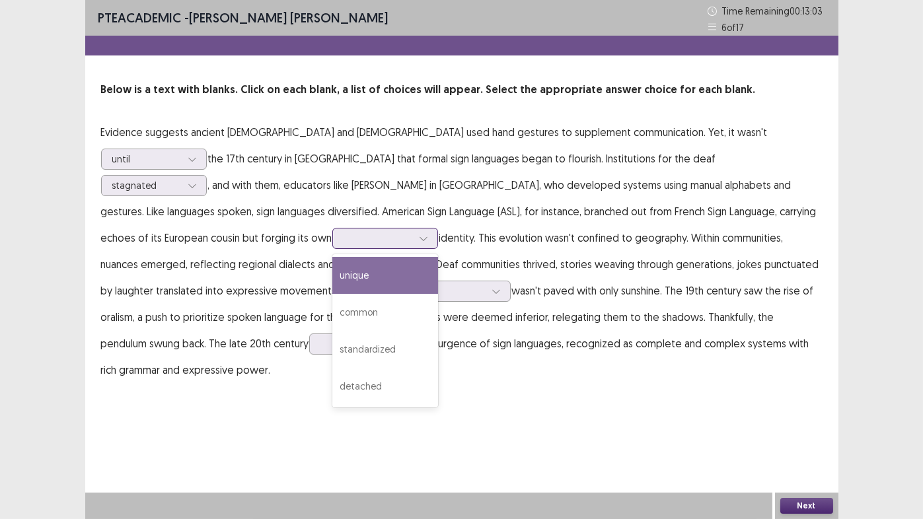
click at [412, 232] on div at bounding box center [378, 238] width 69 height 13
click at [438, 257] on div "unique" at bounding box center [385, 275] width 106 height 37
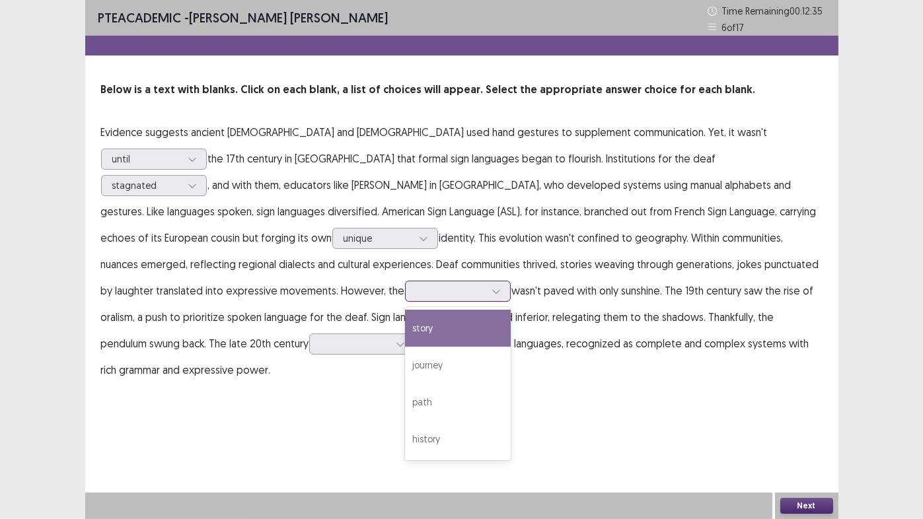
click at [485, 285] on div at bounding box center [450, 291] width 69 height 13
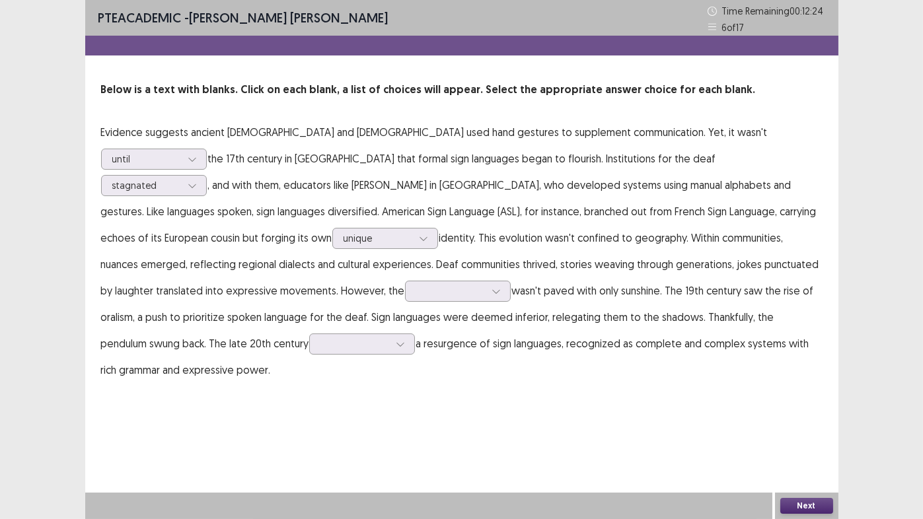
click at [491, 274] on p "Evidence suggests ancient [DEMOGRAPHIC_DATA] and [DEMOGRAPHIC_DATA] used hand g…" at bounding box center [461, 251] width 721 height 264
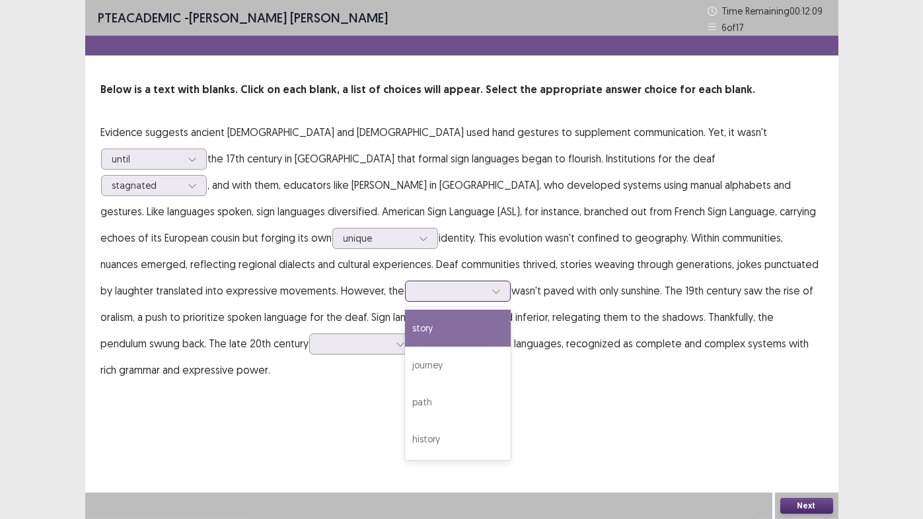
click at [485, 285] on div at bounding box center [450, 291] width 69 height 13
click at [511, 310] on div "story" at bounding box center [458, 328] width 106 height 37
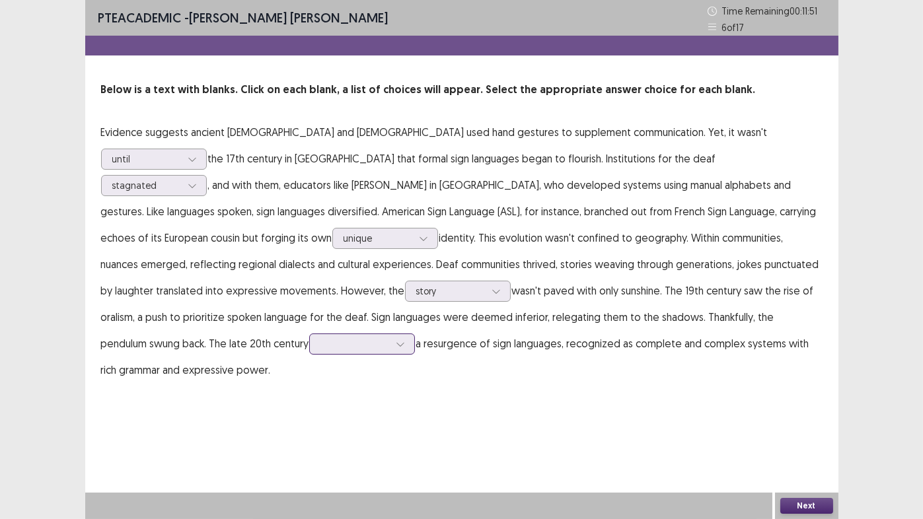
click at [389, 338] on div at bounding box center [354, 344] width 69 height 13
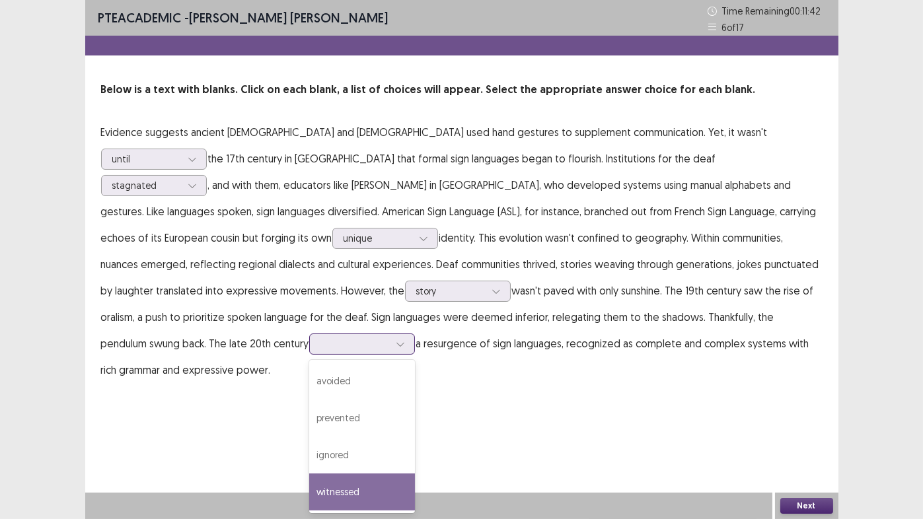
click at [415, 432] on div "witnessed" at bounding box center [362, 492] width 106 height 37
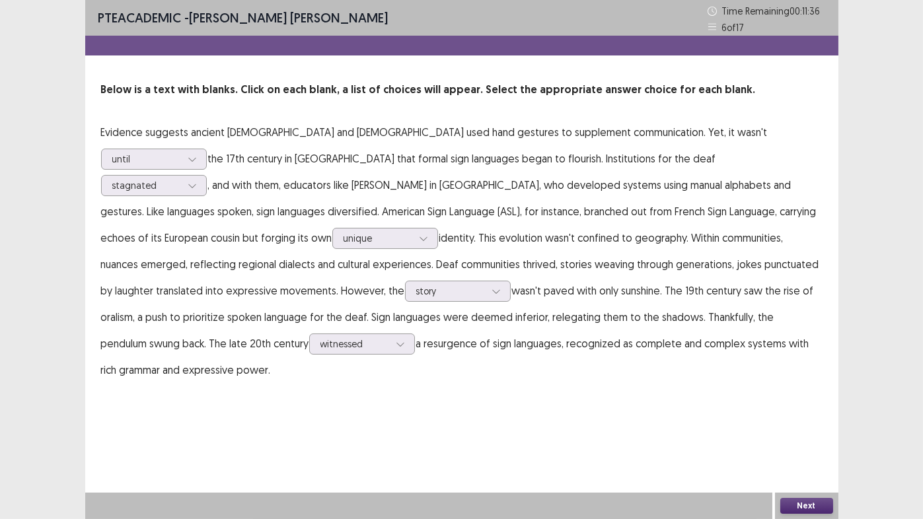
click at [806, 432] on button "Next" at bounding box center [806, 506] width 53 height 16
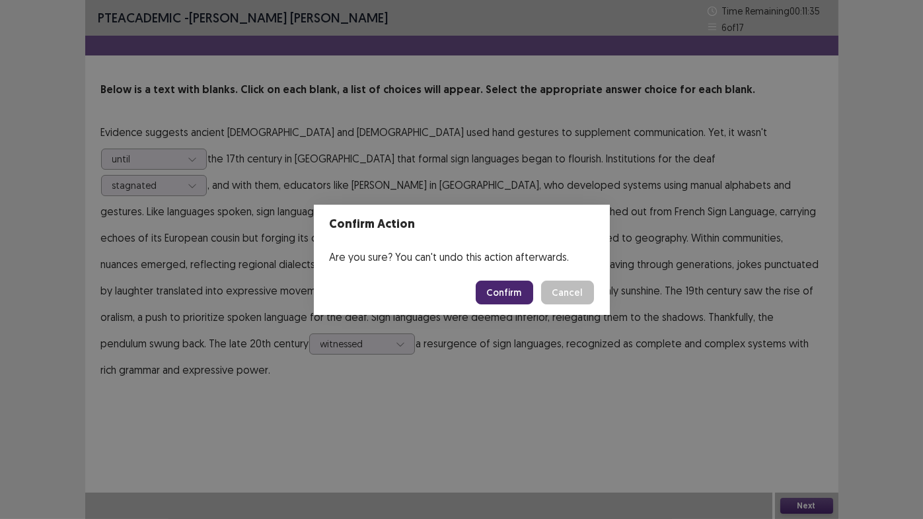
click at [494, 299] on button "Confirm" at bounding box center [504, 293] width 57 height 24
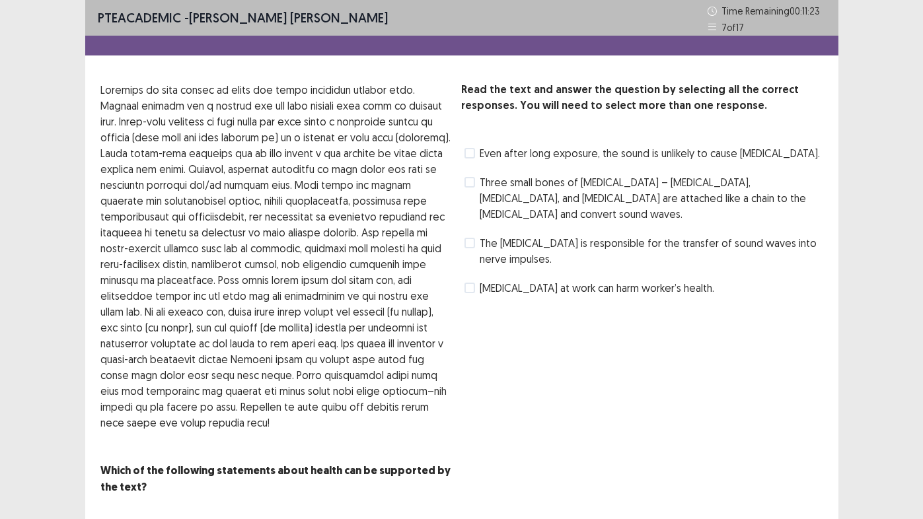
click at [472, 180] on span at bounding box center [469, 182] width 11 height 11
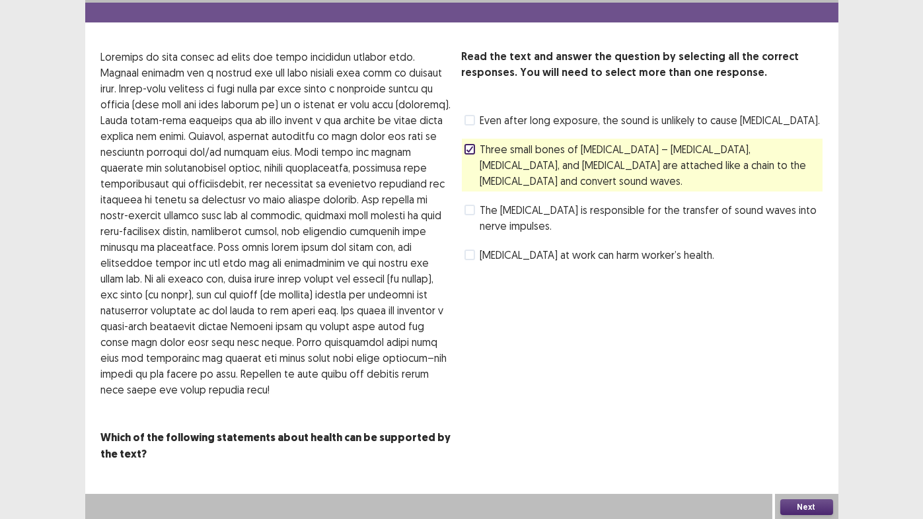
scroll to position [34, 0]
click at [803, 432] on button "Next" at bounding box center [806, 507] width 53 height 16
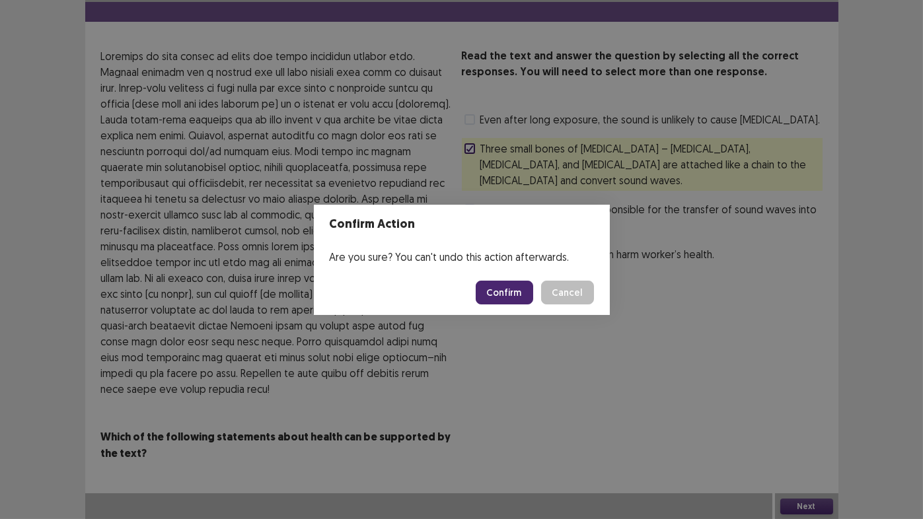
click at [513, 294] on button "Confirm" at bounding box center [504, 293] width 57 height 24
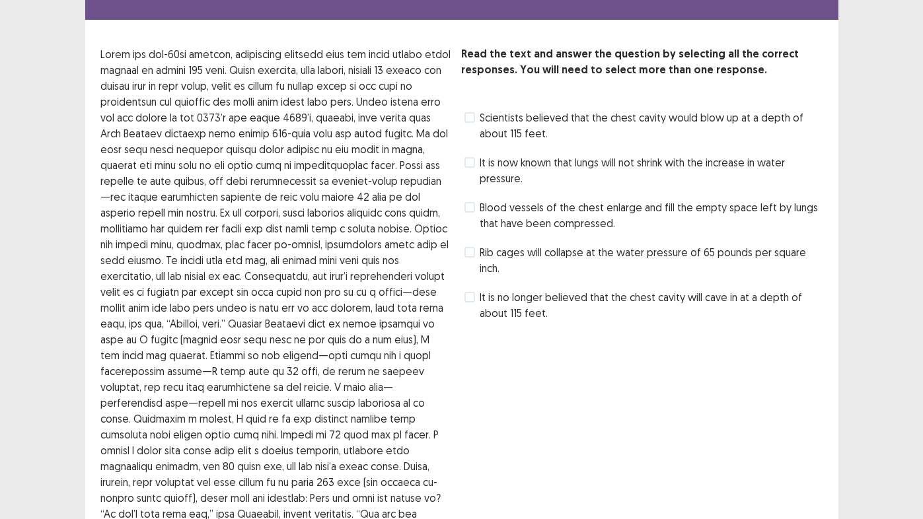
scroll to position [28, 0]
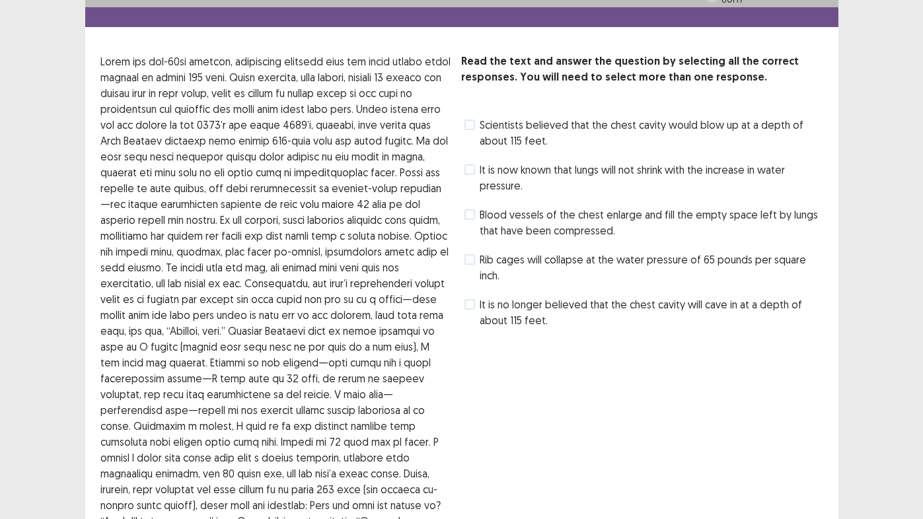
click at [468, 207] on label "Blood vessels of the chest enlarge and fill the empty space left by lungs that …" at bounding box center [643, 223] width 358 height 32
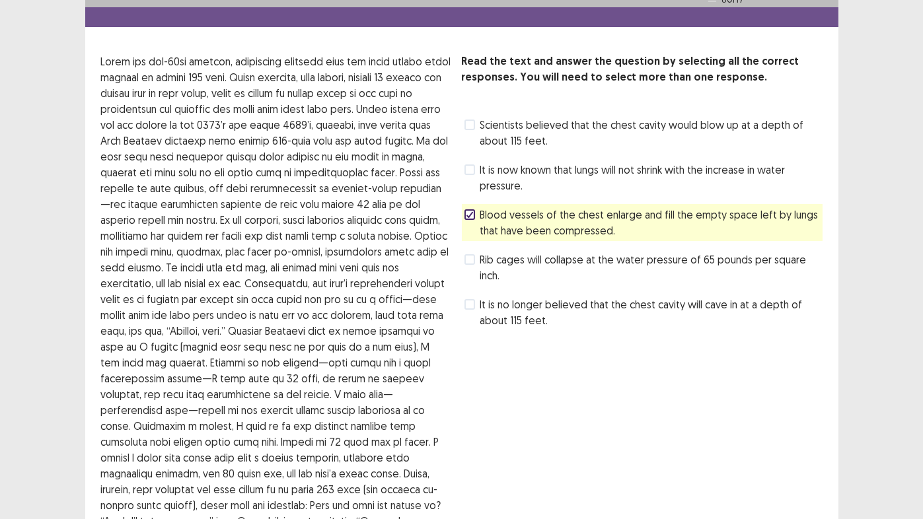
scroll to position [161, 0]
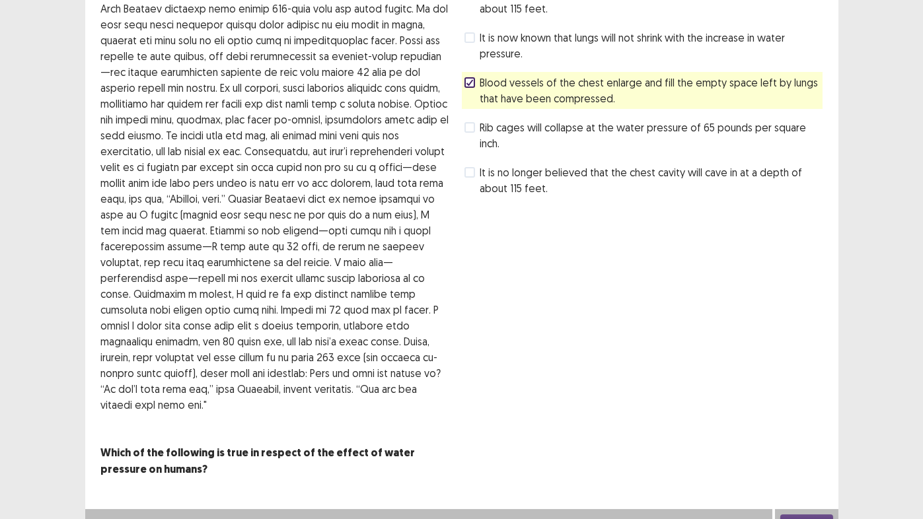
click at [809, 432] on button "Next" at bounding box center [806, 523] width 53 height 16
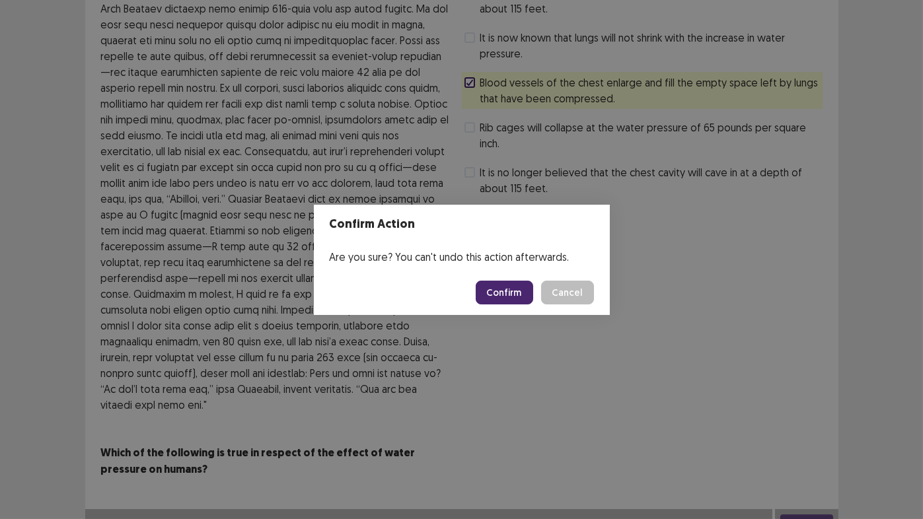
click at [506, 291] on button "Confirm" at bounding box center [504, 293] width 57 height 24
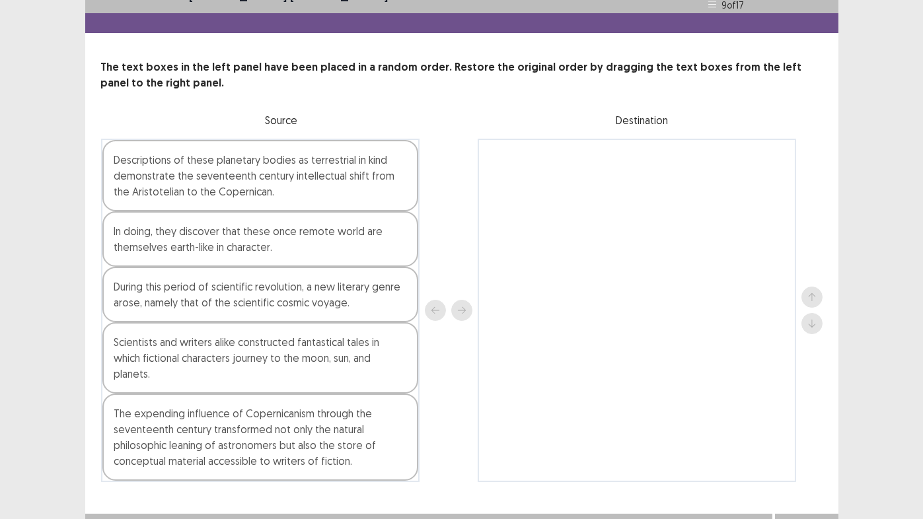
scroll to position [23, 0]
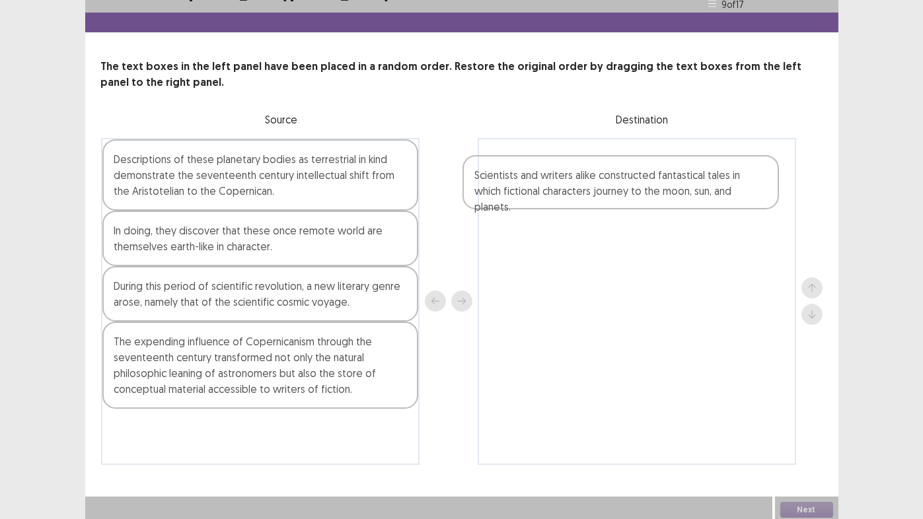
drag, startPoint x: 220, startPoint y: 357, endPoint x: 593, endPoint y: 189, distance: 408.9
click at [593, 189] on div "Descriptions of these planetary bodies as terrestrial in kind demonstrate the s…" at bounding box center [461, 301] width 721 height 327
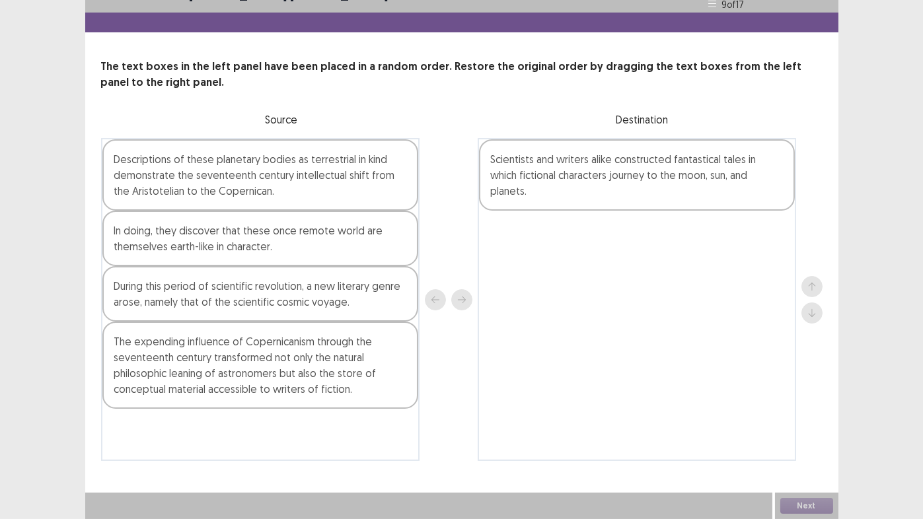
scroll to position [22, 0]
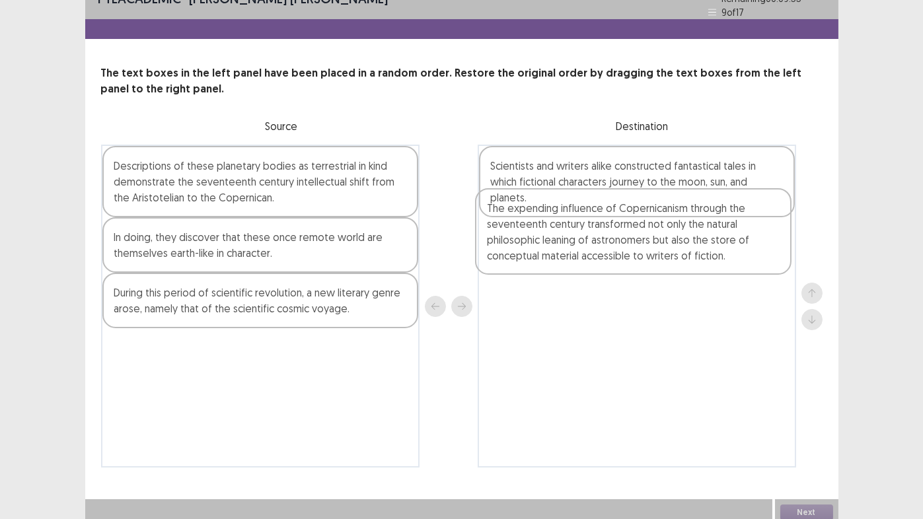
drag, startPoint x: 199, startPoint y: 373, endPoint x: 579, endPoint y: 241, distance: 402.6
click at [579, 241] on div "Descriptions of these planetary bodies as terrestrial in kind demonstrate the s…" at bounding box center [461, 306] width 721 height 323
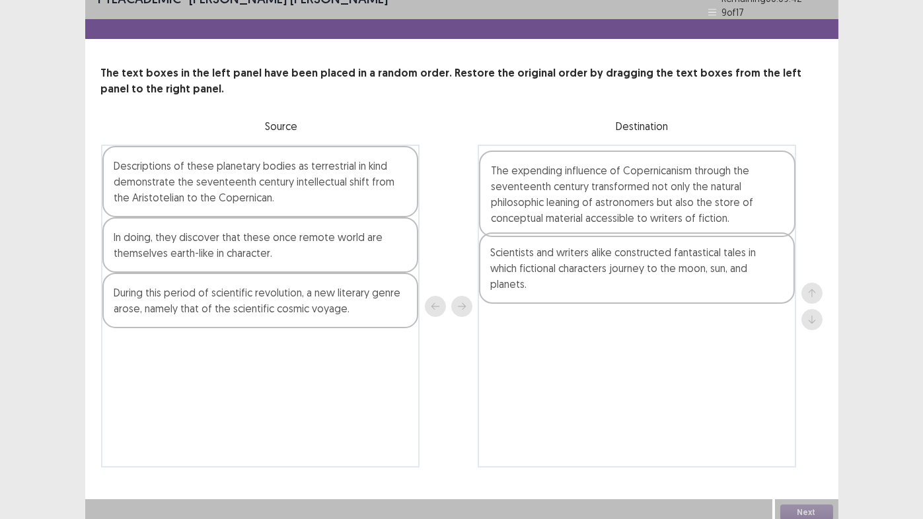
drag, startPoint x: 610, startPoint y: 259, endPoint x: 607, endPoint y: 214, distance: 45.0
click at [607, 214] on div "Scientists and writers alike constructed fantastical tales in which fictional c…" at bounding box center [637, 306] width 318 height 323
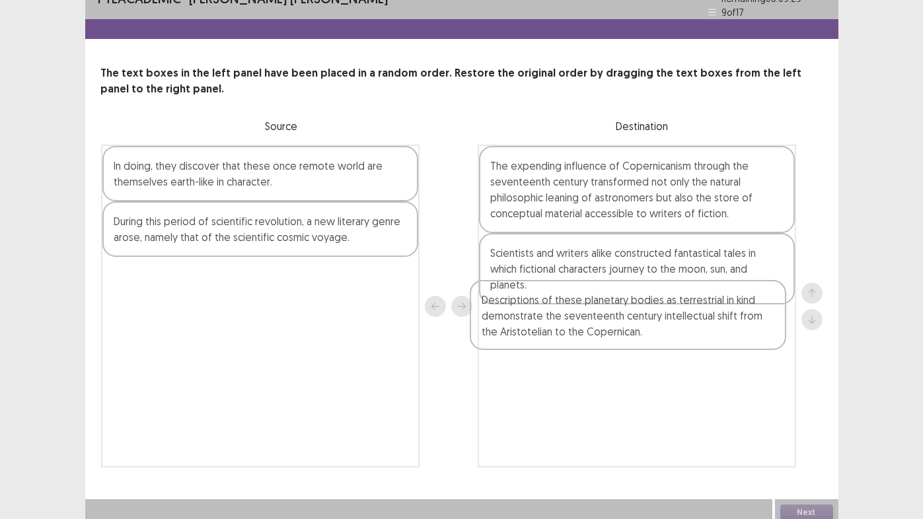
drag, startPoint x: 213, startPoint y: 182, endPoint x: 595, endPoint y: 326, distance: 408.5
click at [597, 326] on div "Descriptions of these planetary bodies as terrestrial in kind demonstrate the s…" at bounding box center [461, 306] width 721 height 323
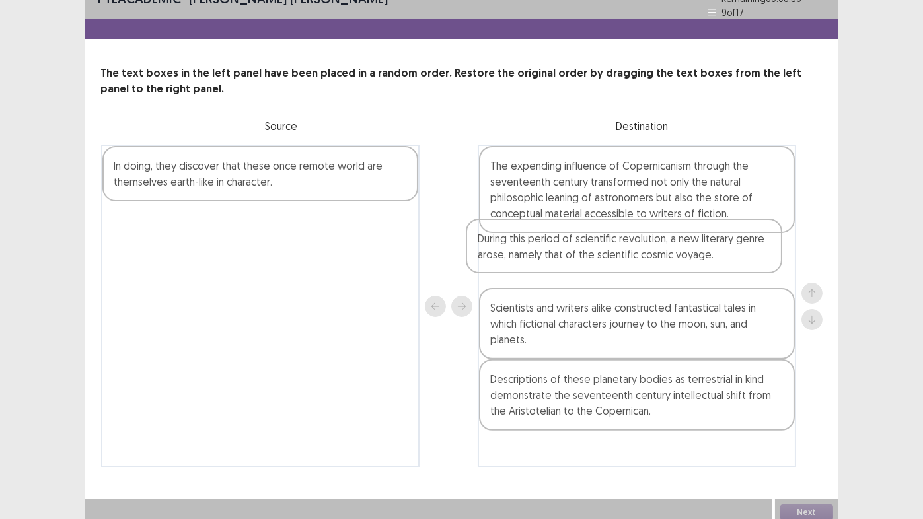
drag, startPoint x: 170, startPoint y: 233, endPoint x: 540, endPoint y: 259, distance: 370.2
click at [540, 259] on div "In doing, they discover that these once remote world are themselves earth-like …" at bounding box center [461, 306] width 721 height 323
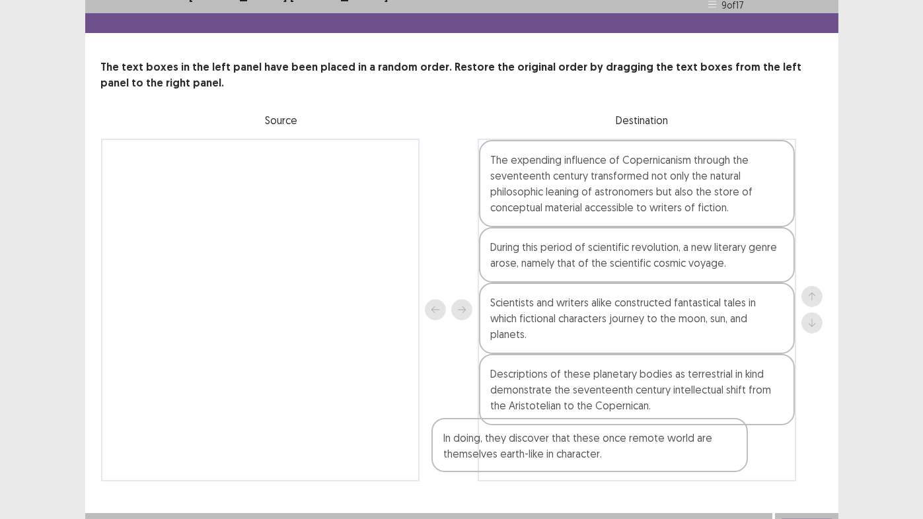
scroll to position [23, 0]
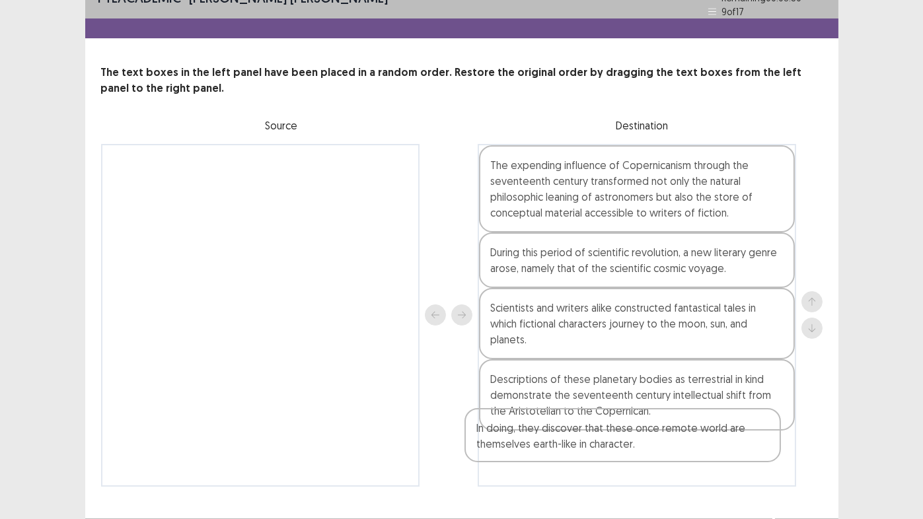
drag, startPoint x: 172, startPoint y: 177, endPoint x: 538, endPoint y: 449, distance: 456.7
click at [538, 432] on div "In doing, they discover that these once remote world are themselves earth-like …" at bounding box center [461, 315] width 721 height 343
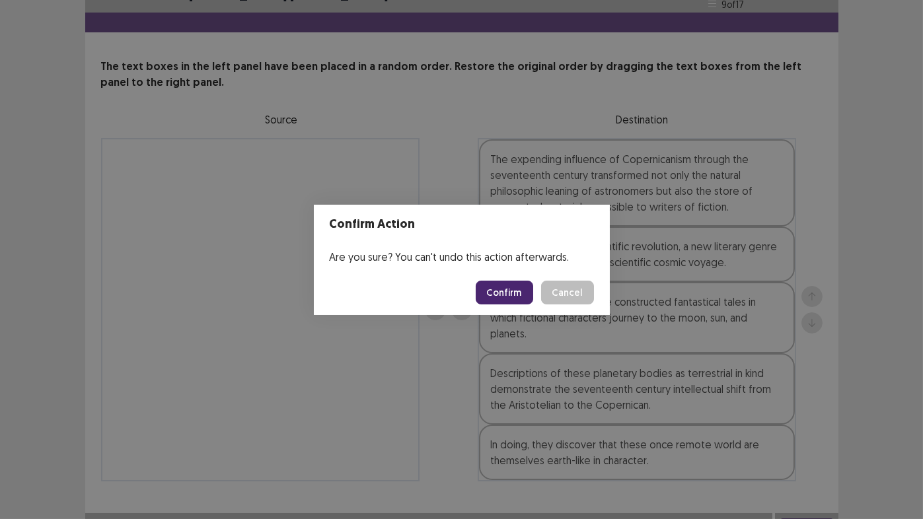
click at [507, 295] on button "Confirm" at bounding box center [504, 293] width 57 height 24
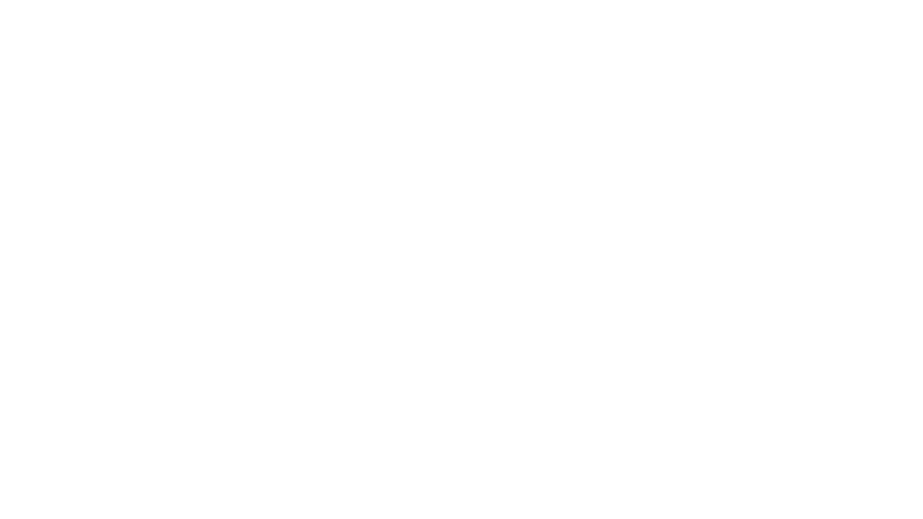
scroll to position [0, 0]
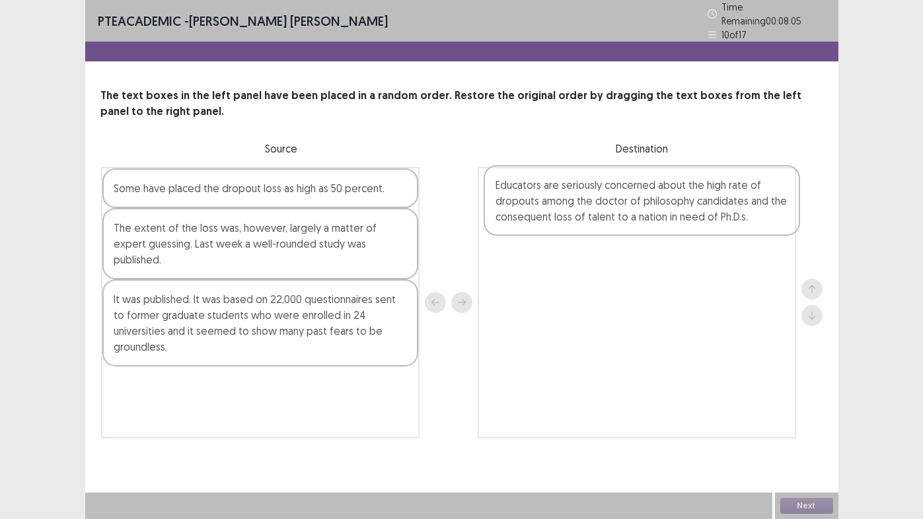
drag, startPoint x: 170, startPoint y: 305, endPoint x: 556, endPoint y: 214, distance: 397.1
click at [556, 214] on div "Some have placed the dropout loss as high as 50 percent. The extent of the loss…" at bounding box center [461, 303] width 721 height 272
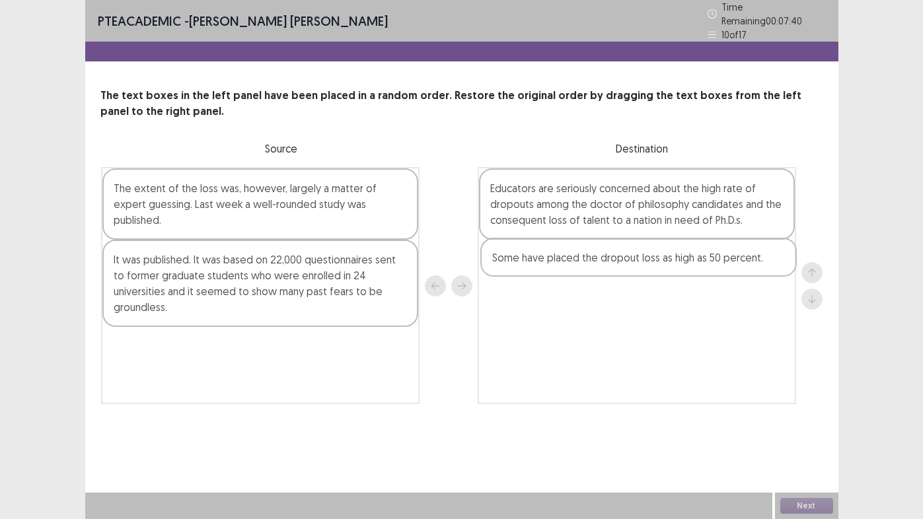
drag, startPoint x: 241, startPoint y: 184, endPoint x: 624, endPoint y: 260, distance: 390.0
click at [624, 260] on div "Some have placed the dropout loss as high as 50 percent. The extent of the loss…" at bounding box center [461, 285] width 721 height 237
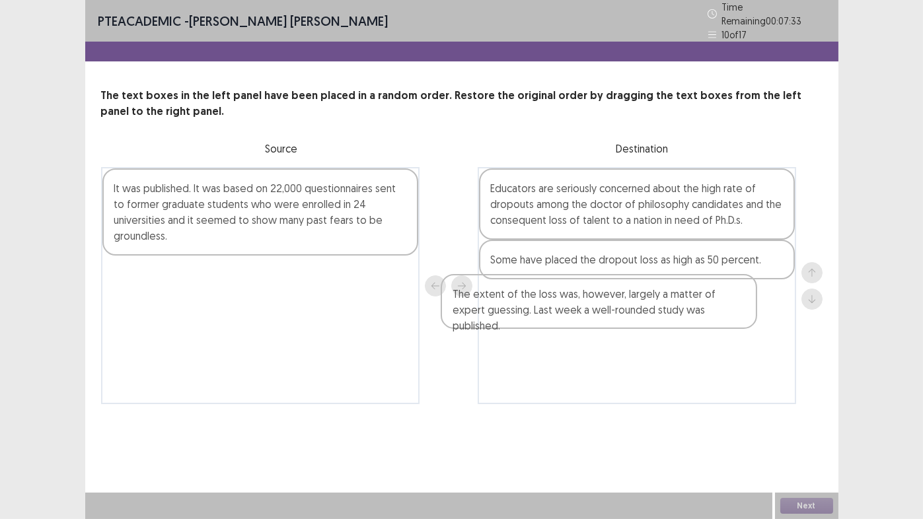
drag, startPoint x: 166, startPoint y: 200, endPoint x: 516, endPoint y: 308, distance: 366.5
click at [519, 309] on div "The extent of the loss was, however, largely a matter of expert guessing. Last …" at bounding box center [461, 285] width 721 height 237
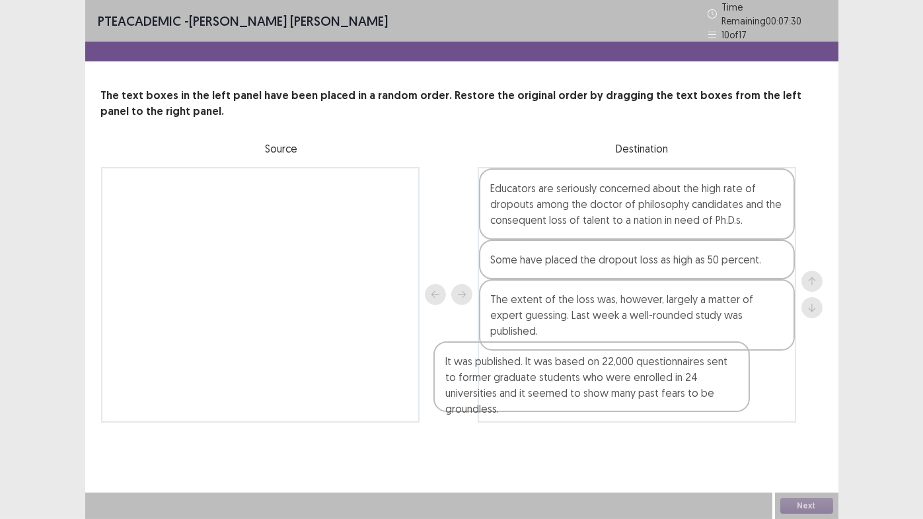
drag, startPoint x: 135, startPoint y: 209, endPoint x: 492, endPoint y: 384, distance: 396.5
click at [492, 384] on div "It was published. It was based on 22,000 questionnaires sent to former graduate…" at bounding box center [461, 295] width 721 height 256
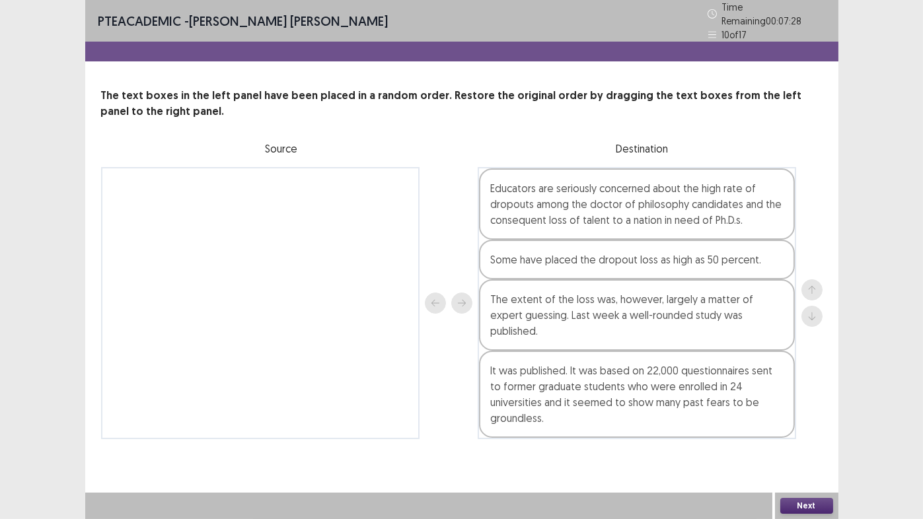
click at [803, 432] on button "Next" at bounding box center [806, 506] width 53 height 16
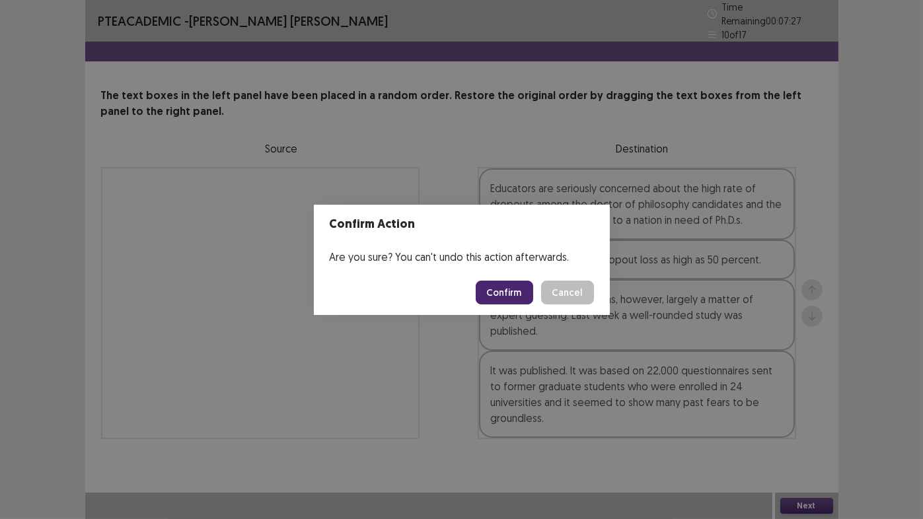
click at [511, 292] on button "Confirm" at bounding box center [504, 293] width 57 height 24
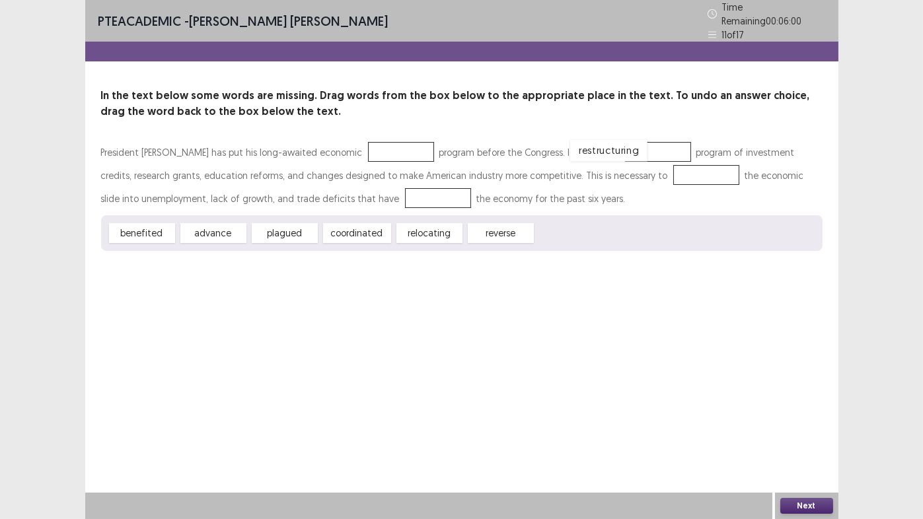
drag, startPoint x: 576, startPoint y: 231, endPoint x: 610, endPoint y: 148, distance: 89.4
drag, startPoint x: 609, startPoint y: 143, endPoint x: 616, endPoint y: 168, distance: 26.0
drag, startPoint x: 143, startPoint y: 227, endPoint x: 319, endPoint y: 192, distance: 179.8
drag, startPoint x: 441, startPoint y: 230, endPoint x: 366, endPoint y: 149, distance: 109.9
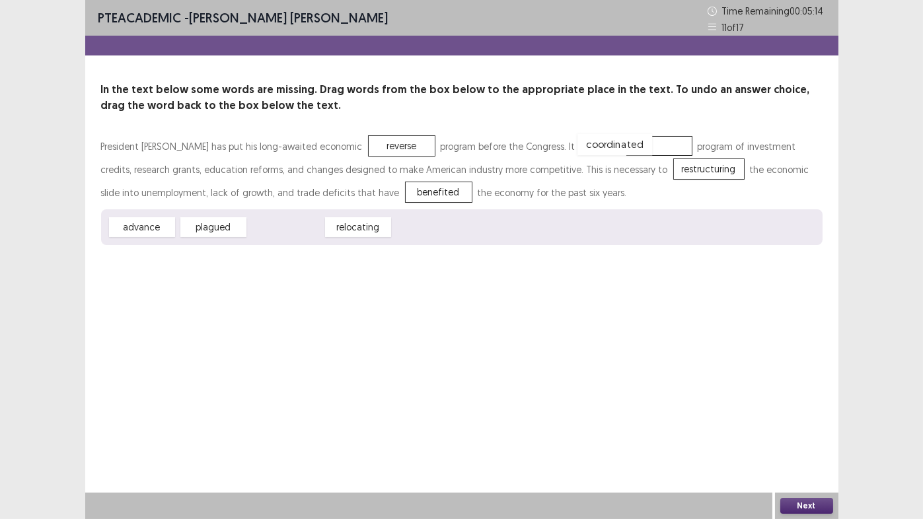
drag, startPoint x: 287, startPoint y: 227, endPoint x: 616, endPoint y: 145, distance: 339.2
click at [809, 432] on button "Next" at bounding box center [806, 506] width 53 height 16
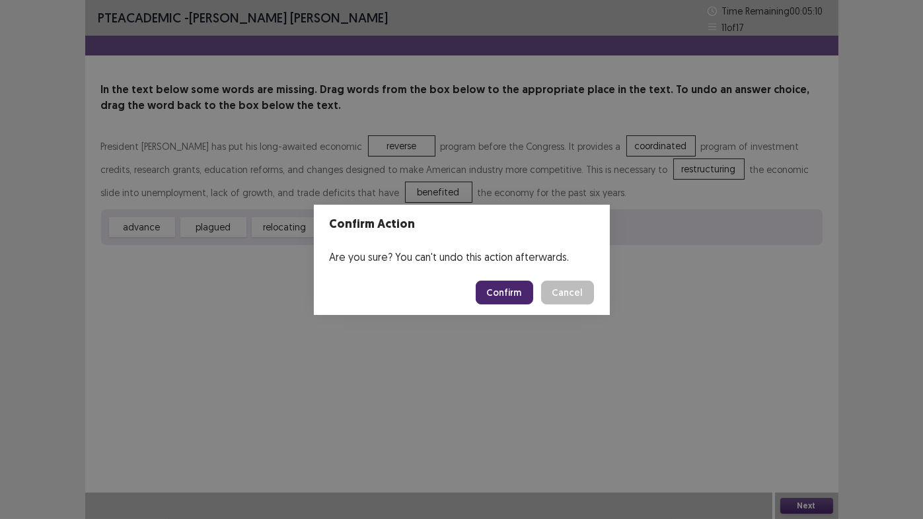
click at [512, 293] on button "Confirm" at bounding box center [504, 293] width 57 height 24
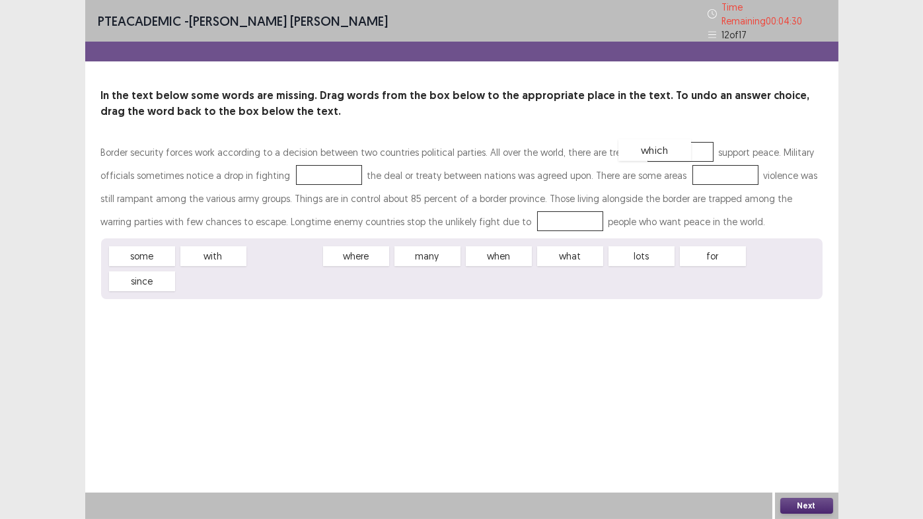
drag, startPoint x: 287, startPoint y: 252, endPoint x: 657, endPoint y: 146, distance: 384.8
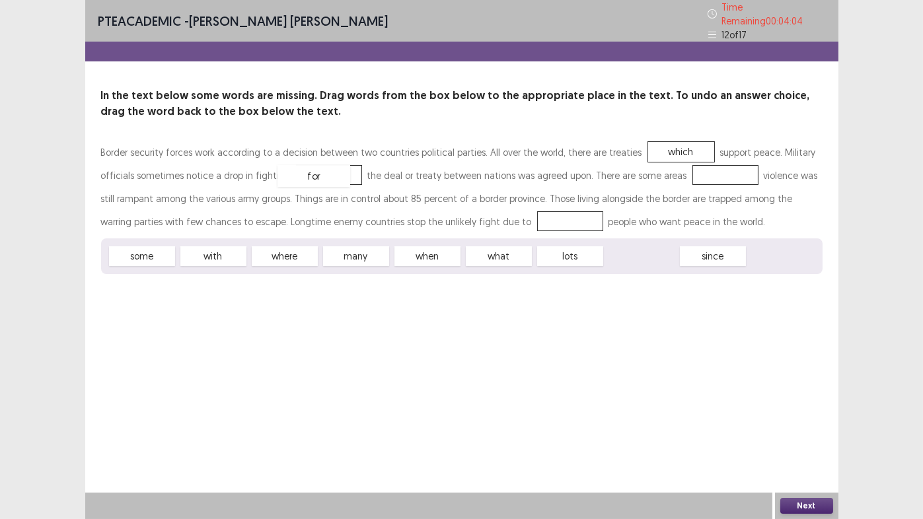
drag, startPoint x: 648, startPoint y: 254, endPoint x: 320, endPoint y: 174, distance: 337.3
drag, startPoint x: 273, startPoint y: 251, endPoint x: 706, endPoint y: 165, distance: 441.8
drag, startPoint x: 504, startPoint y: 256, endPoint x: 491, endPoint y: 221, distance: 36.8
click at [803, 432] on button "Next" at bounding box center [806, 506] width 53 height 16
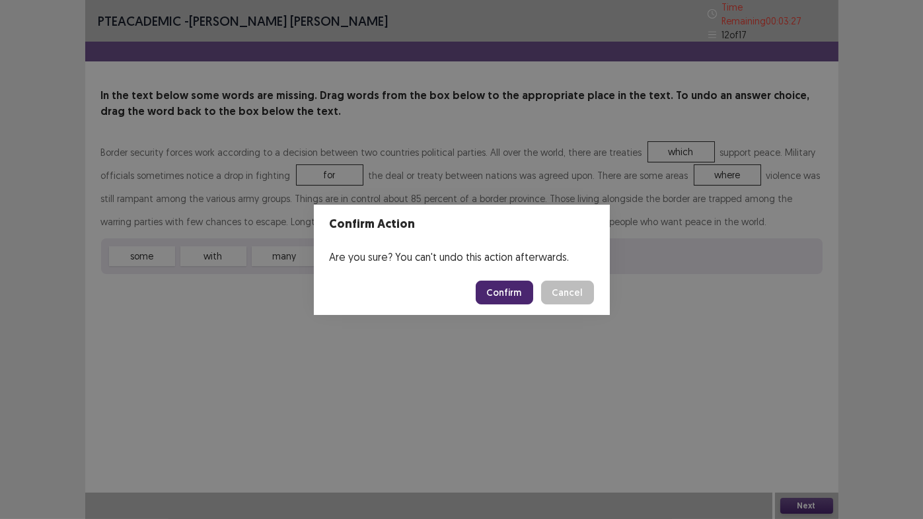
click at [495, 297] on button "Confirm" at bounding box center [504, 293] width 57 height 24
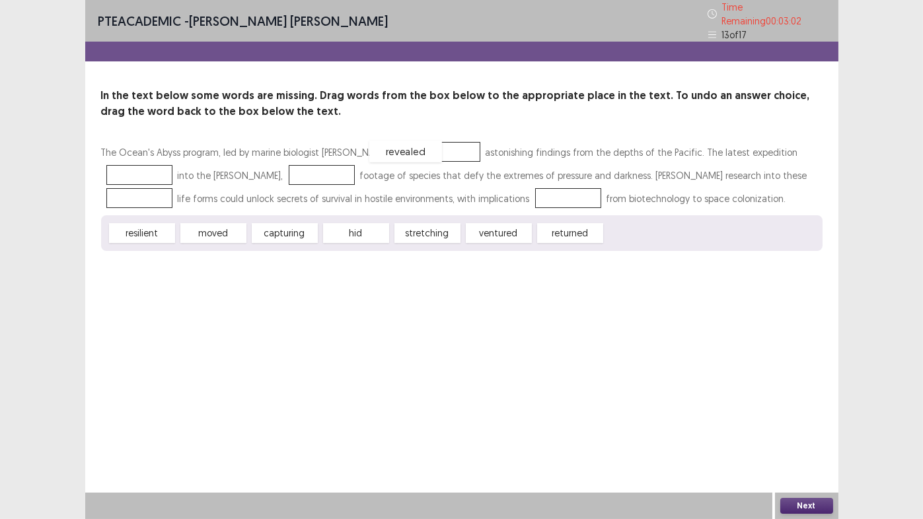
drag, startPoint x: 402, startPoint y: 150, endPoint x: 411, endPoint y: 151, distance: 9.3
drag, startPoint x: 209, startPoint y: 231, endPoint x: 139, endPoint y: 172, distance: 91.4
drag, startPoint x: 217, startPoint y: 233, endPoint x: 324, endPoint y: 171, distance: 122.8
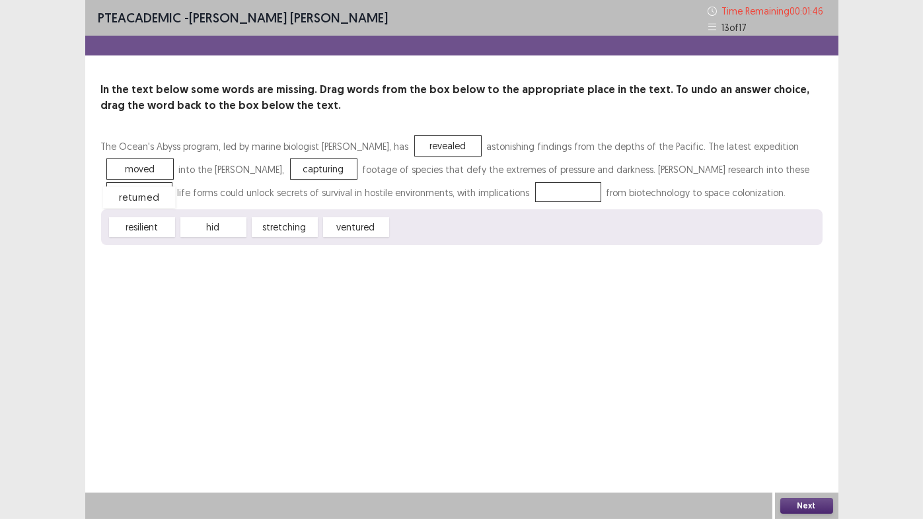
drag, startPoint x: 431, startPoint y: 229, endPoint x: 145, endPoint y: 199, distance: 288.3
drag, startPoint x: 149, startPoint y: 229, endPoint x: 146, endPoint y: 194, distance: 34.5
drag, startPoint x: 217, startPoint y: 229, endPoint x: 566, endPoint y: 196, distance: 349.7
click at [823, 432] on button "Next" at bounding box center [806, 506] width 53 height 16
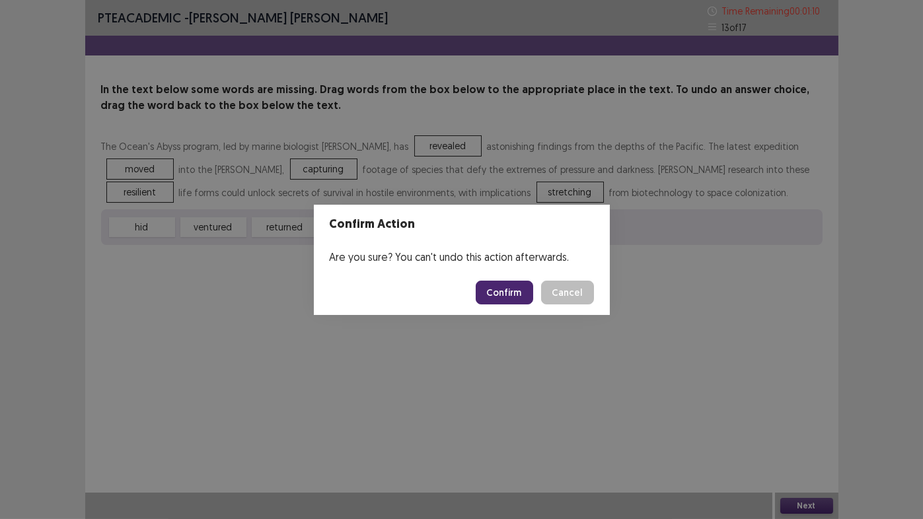
click at [511, 290] on button "Confirm" at bounding box center [504, 293] width 57 height 24
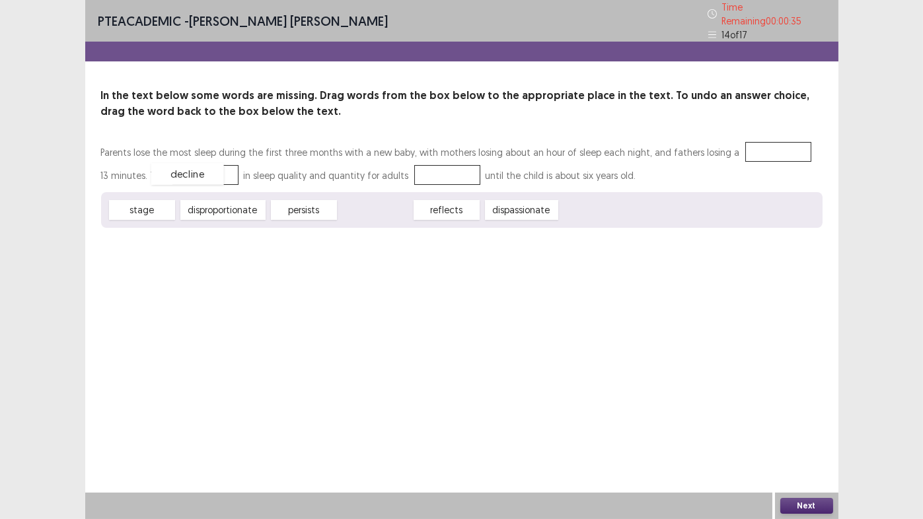
drag, startPoint x: 379, startPoint y: 207, endPoint x: 190, endPoint y: 170, distance: 191.8
drag, startPoint x: 294, startPoint y: 207, endPoint x: 418, endPoint y: 170, distance: 128.8
drag, startPoint x: 127, startPoint y: 207, endPoint x: 742, endPoint y: 160, distance: 616.9
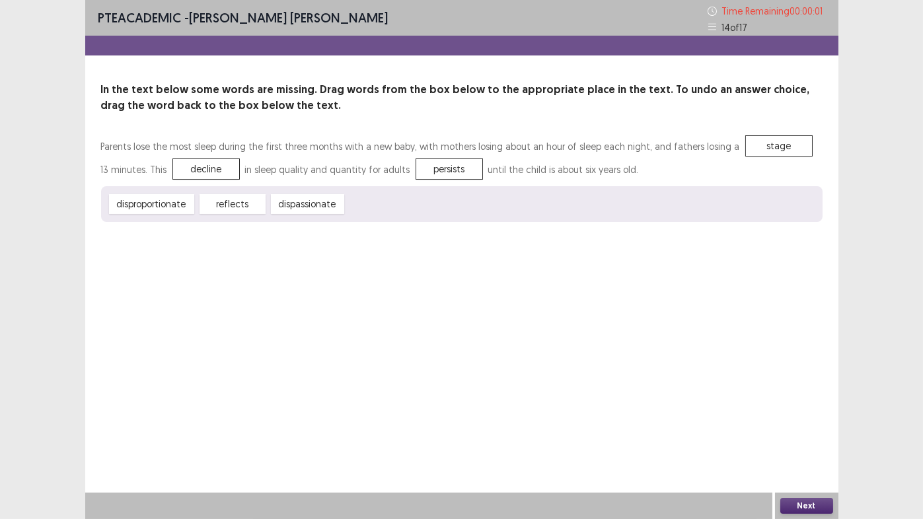
click at [815, 432] on body "PTE academic - [PERSON_NAME] [PERSON_NAME] Time Remaining 00 : 00 : 01 14 of 17…" at bounding box center [461, 259] width 923 height 519
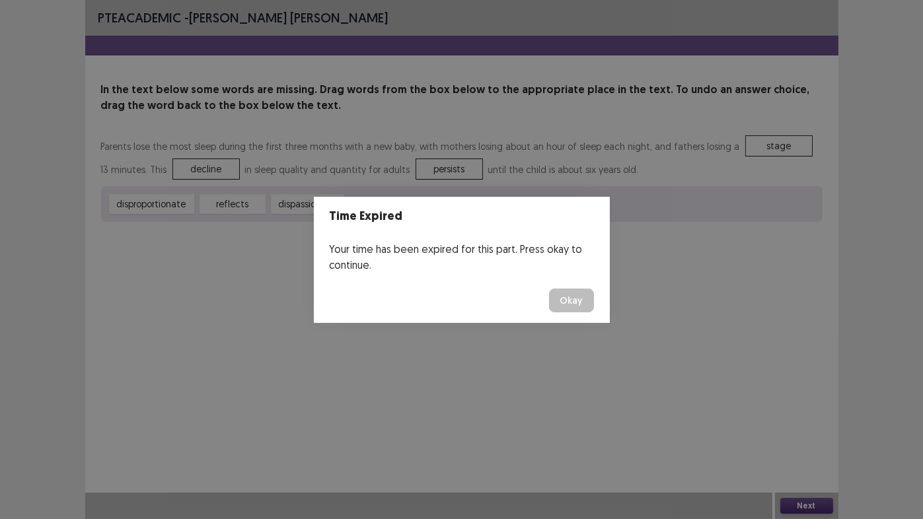
click at [572, 303] on button "Okay" at bounding box center [571, 301] width 45 height 24
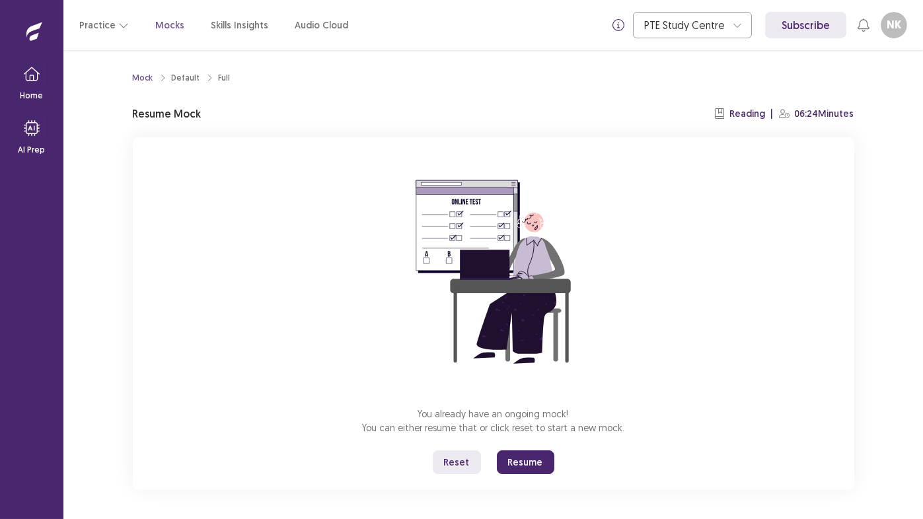
click at [528, 432] on button "Resume" at bounding box center [525, 463] width 57 height 24
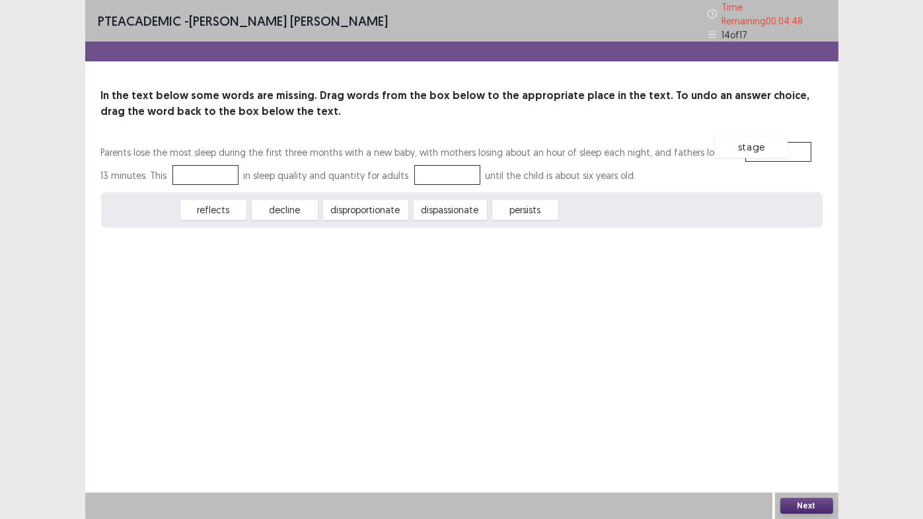
drag, startPoint x: 139, startPoint y: 206, endPoint x: 748, endPoint y: 143, distance: 612.4
drag, startPoint x: 223, startPoint y: 203, endPoint x: 207, endPoint y: 169, distance: 38.1
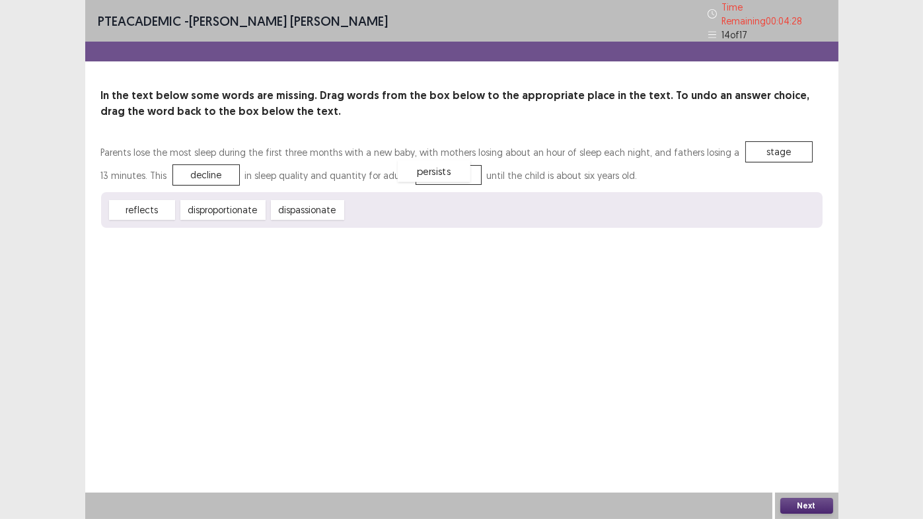
drag, startPoint x: 371, startPoint y: 206, endPoint x: 539, endPoint y: 387, distance: 247.3
click at [804, 432] on button "Next" at bounding box center [806, 506] width 53 height 16
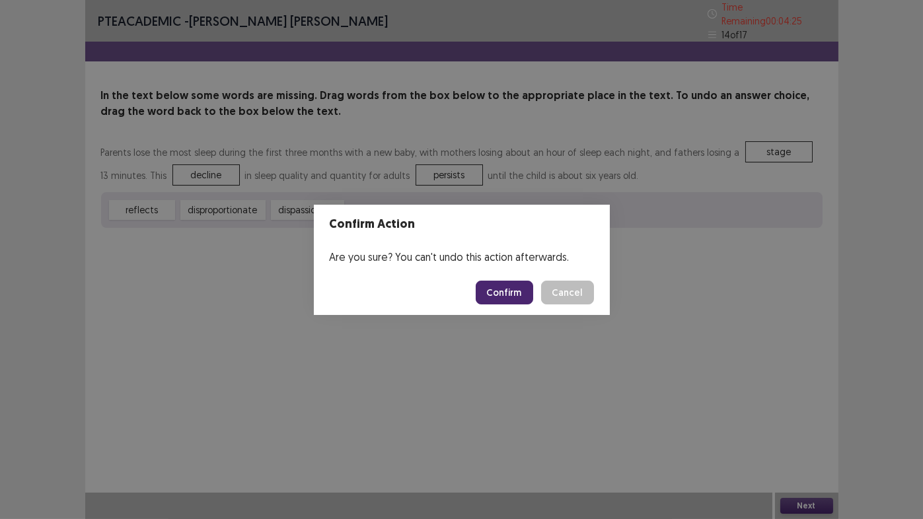
click at [503, 293] on button "Confirm" at bounding box center [504, 293] width 57 height 24
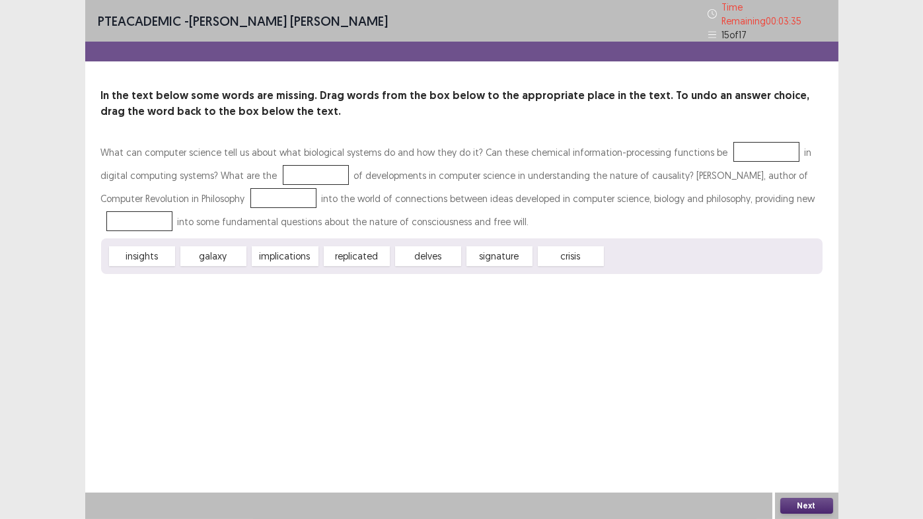
drag, startPoint x: 137, startPoint y: 252, endPoint x: 85, endPoint y: 273, distance: 56.3
click at [228, 198] on div "What can computer science tell us about what biological systems do and how they…" at bounding box center [461, 207] width 721 height 133
drag, startPoint x: 128, startPoint y: 255, endPoint x: 260, endPoint y: 170, distance: 156.9
drag, startPoint x: 283, startPoint y: 254, endPoint x: 235, endPoint y: 198, distance: 73.1
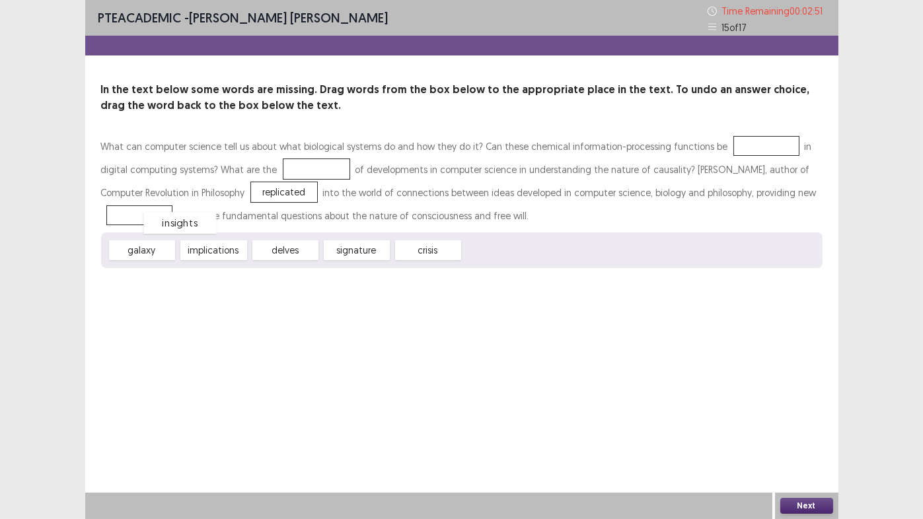
drag, startPoint x: 278, startPoint y: 170, endPoint x: 142, endPoint y: 223, distance: 146.2
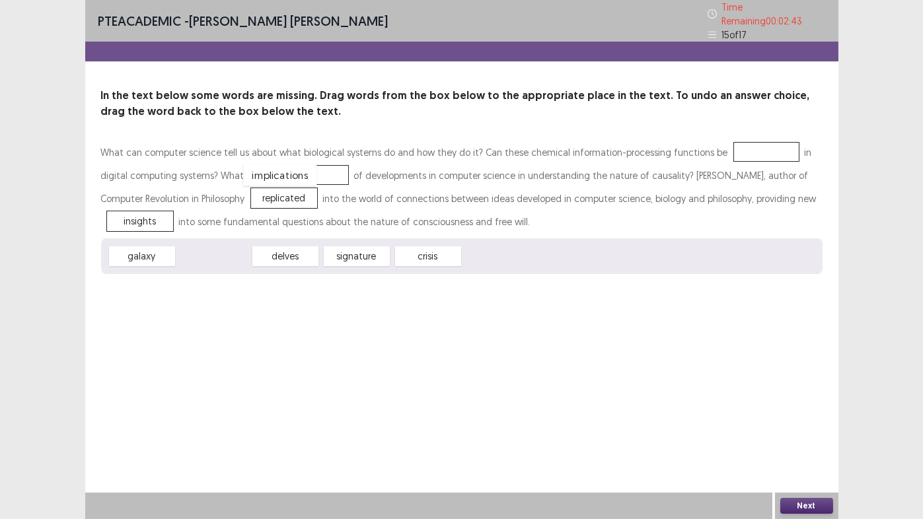
drag, startPoint x: 206, startPoint y: 252, endPoint x: 273, endPoint y: 170, distance: 105.2
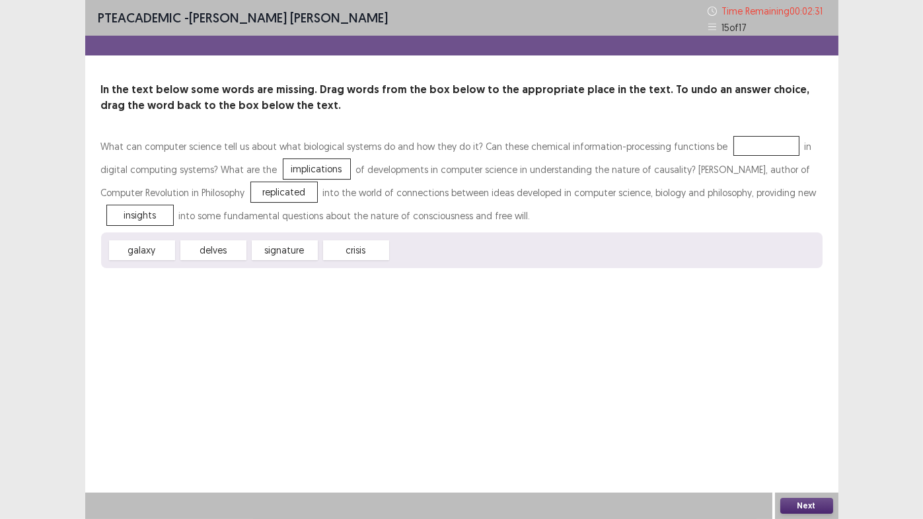
drag, startPoint x: 276, startPoint y: 253, endPoint x: 701, endPoint y: 147, distance: 437.9
click at [701, 147] on div "What can computer science tell us about what biological systems do and how they…" at bounding box center [461, 201] width 721 height 133
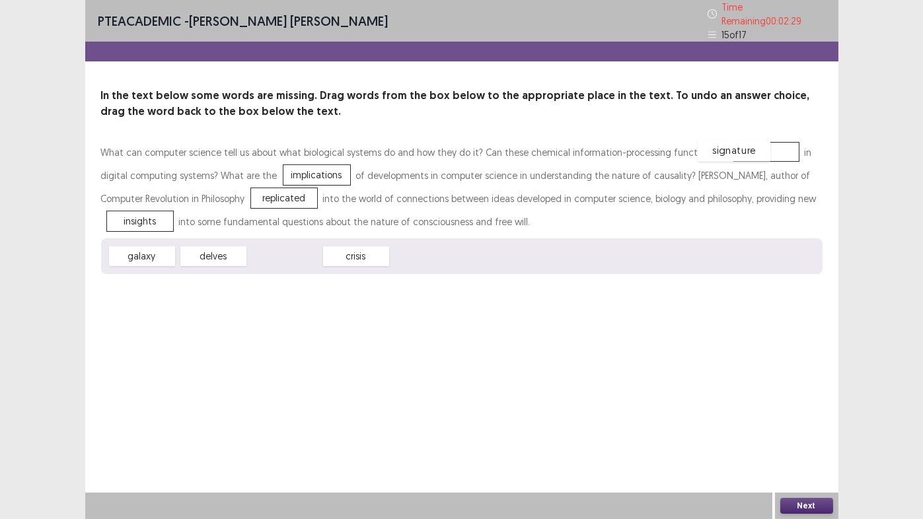
drag, startPoint x: 278, startPoint y: 257, endPoint x: 727, endPoint y: 151, distance: 461.5
click at [800, 432] on div "Next" at bounding box center [806, 506] width 63 height 26
click at [803, 432] on button "Next" at bounding box center [806, 506] width 53 height 16
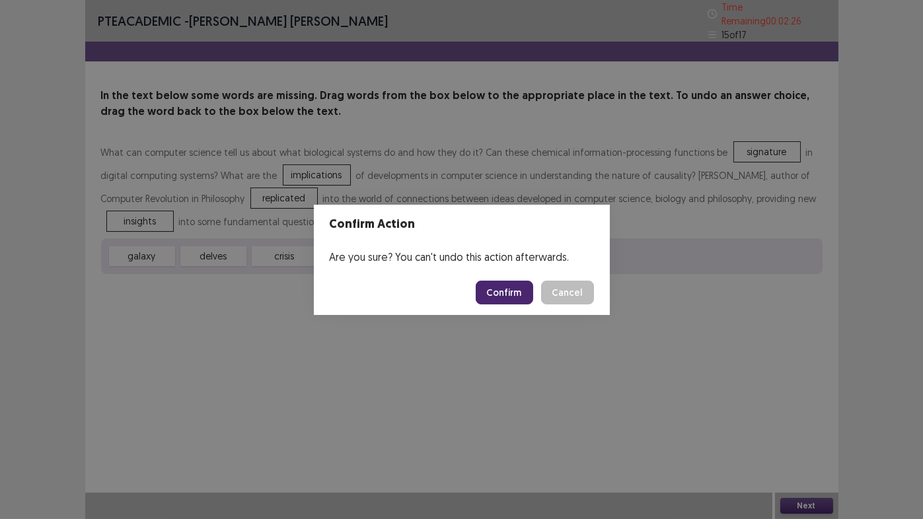
click at [515, 294] on button "Confirm" at bounding box center [504, 293] width 57 height 24
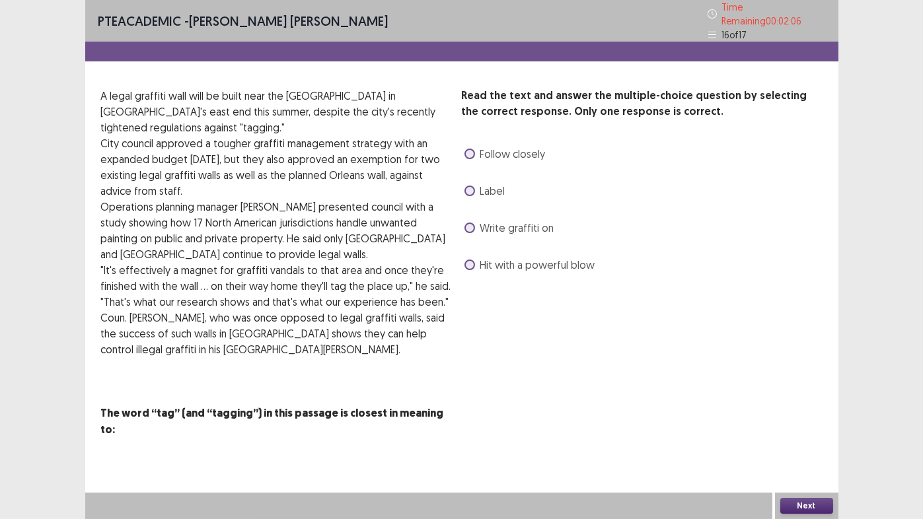
click at [467, 223] on span at bounding box center [469, 228] width 11 height 11
click at [807, 432] on button "Next" at bounding box center [806, 506] width 53 height 16
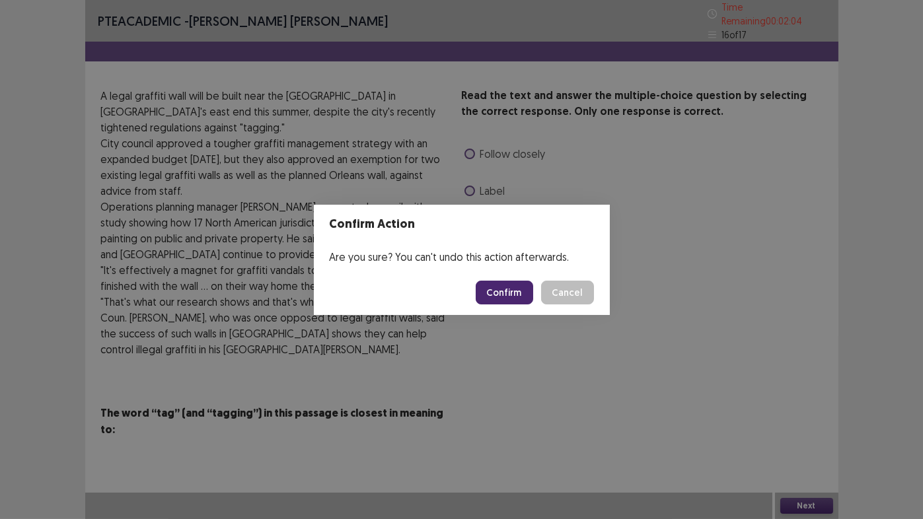
click at [497, 297] on button "Confirm" at bounding box center [504, 293] width 57 height 24
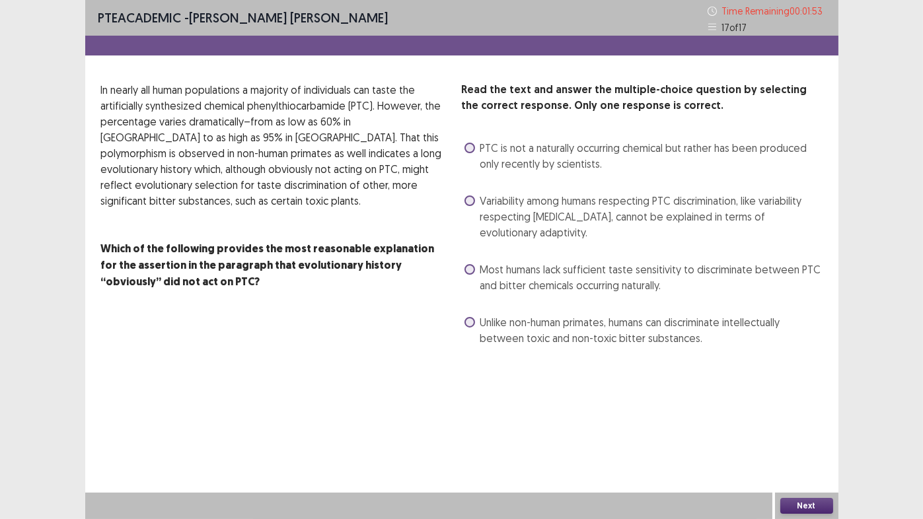
click at [472, 202] on span at bounding box center [469, 201] width 11 height 11
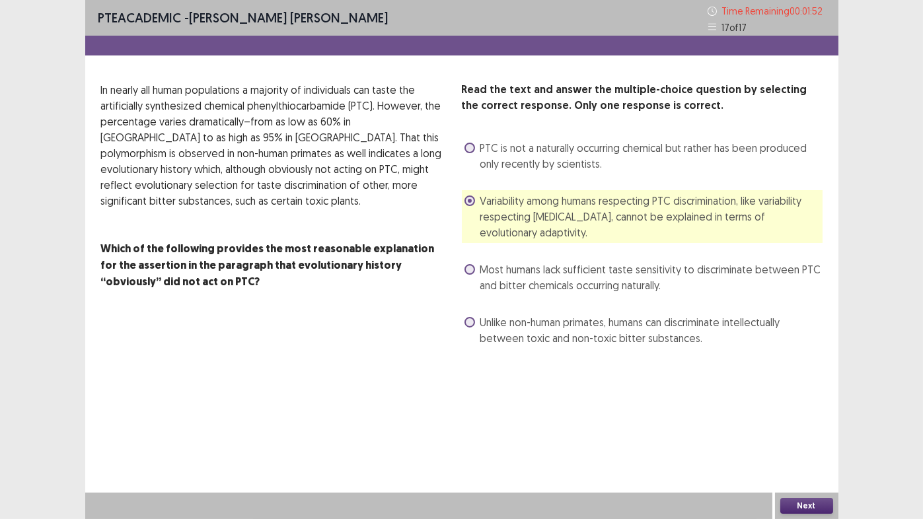
click at [802, 432] on button "Next" at bounding box center [806, 506] width 53 height 16
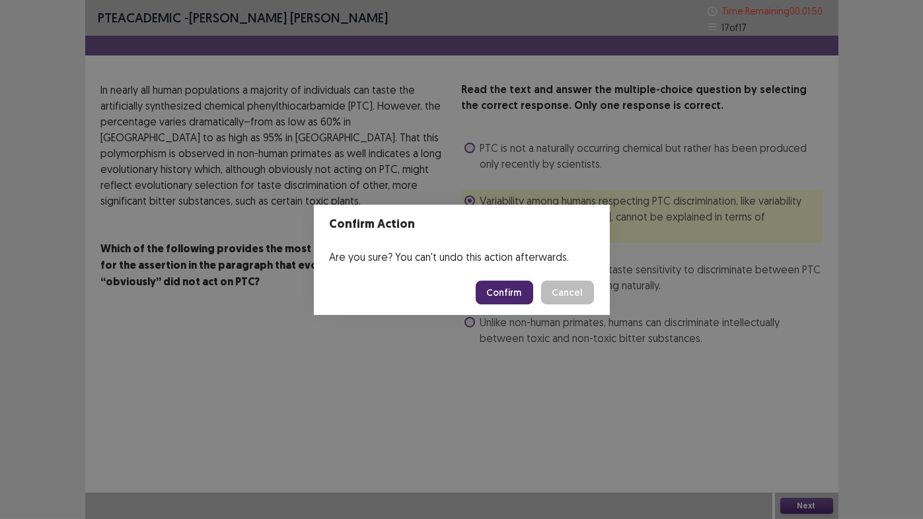
click at [507, 299] on button "Confirm" at bounding box center [504, 293] width 57 height 24
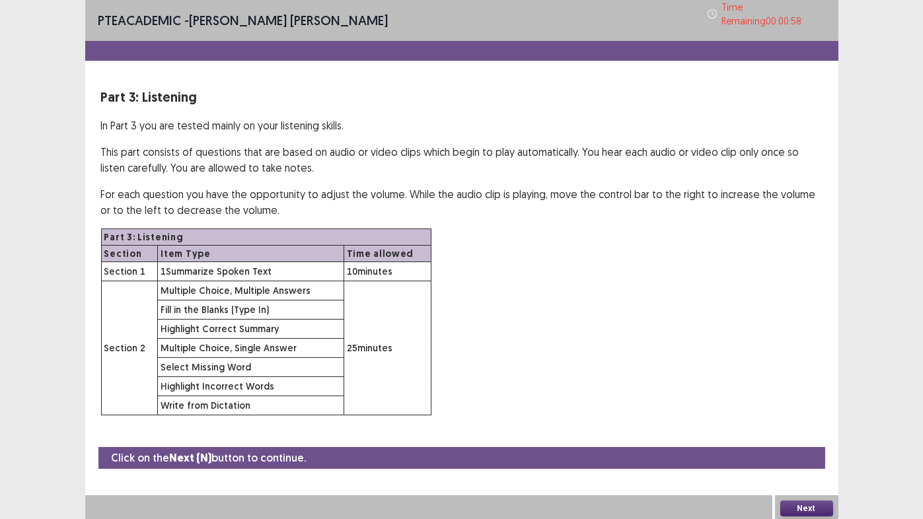
click at [816, 432] on button "Next" at bounding box center [806, 509] width 53 height 16
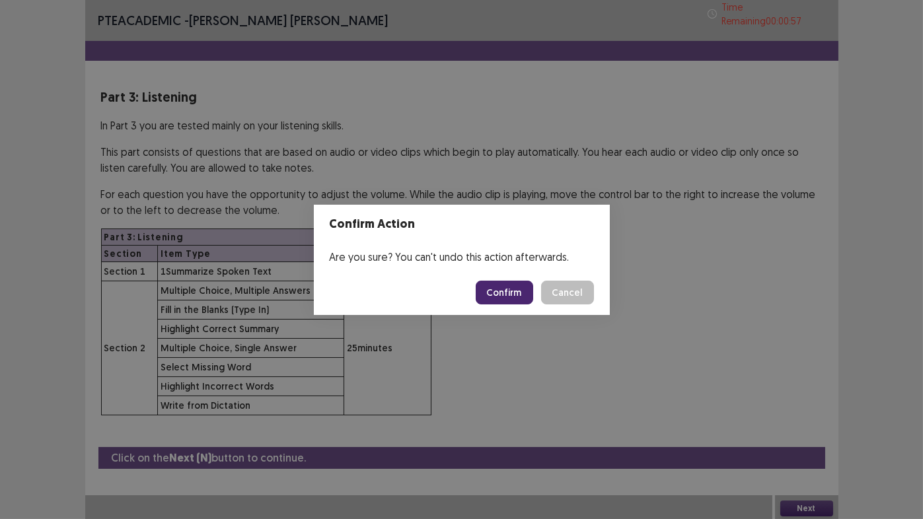
click at [518, 296] on button "Confirm" at bounding box center [504, 293] width 57 height 24
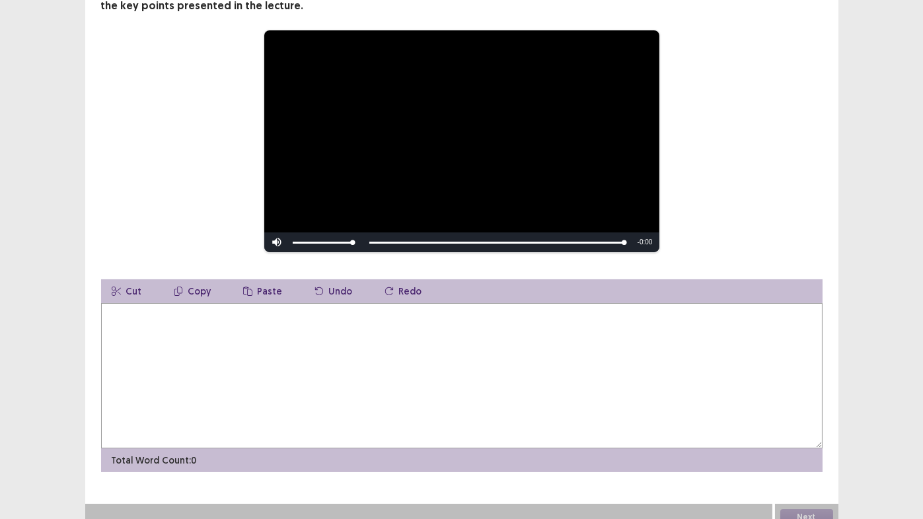
scroll to position [137, 0]
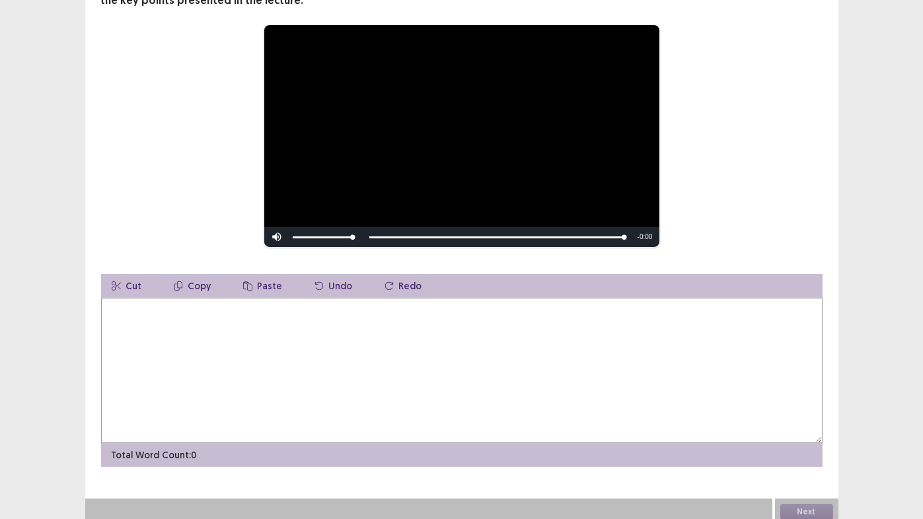
click at [194, 328] on textarea at bounding box center [461, 370] width 721 height 145
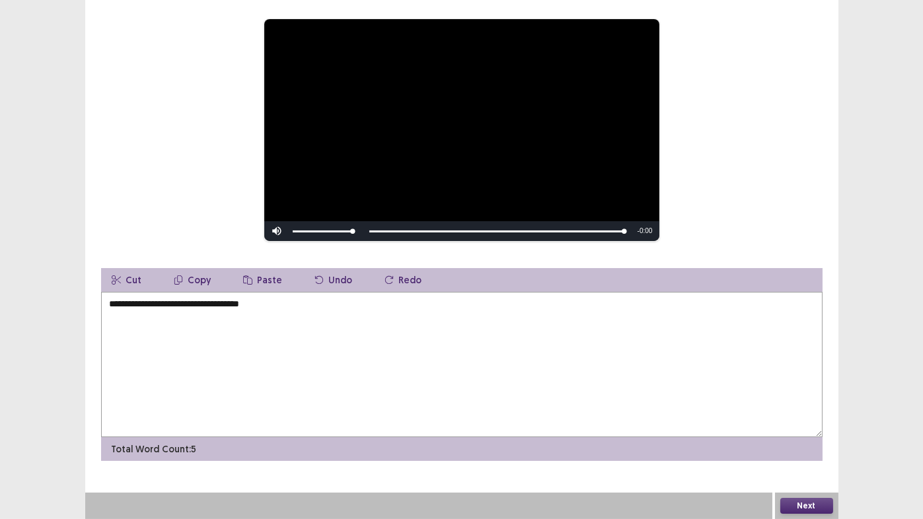
click at [136, 303] on textarea "**********" at bounding box center [461, 364] width 721 height 145
click at [132, 303] on textarea "**********" at bounding box center [461, 364] width 721 height 145
click at [153, 303] on textarea "**********" at bounding box center [461, 364] width 721 height 145
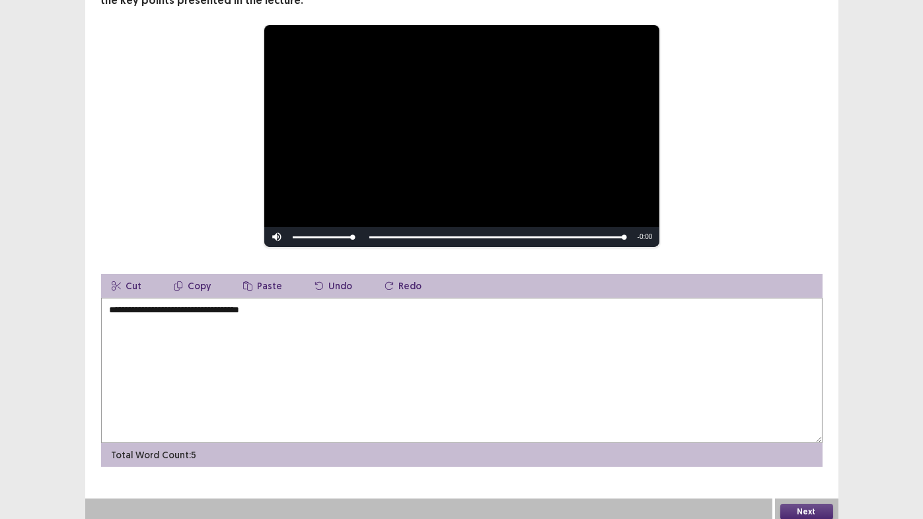
click at [293, 311] on textarea "**********" at bounding box center [461, 370] width 721 height 145
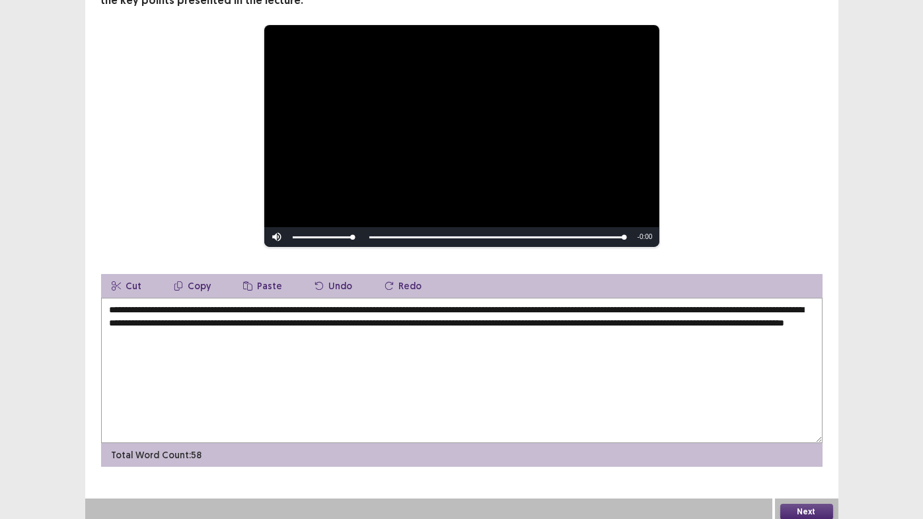
click at [588, 316] on textarea "**********" at bounding box center [461, 370] width 721 height 145
click at [587, 316] on textarea "**********" at bounding box center [461, 370] width 721 height 145
click at [591, 315] on textarea "**********" at bounding box center [461, 370] width 721 height 145
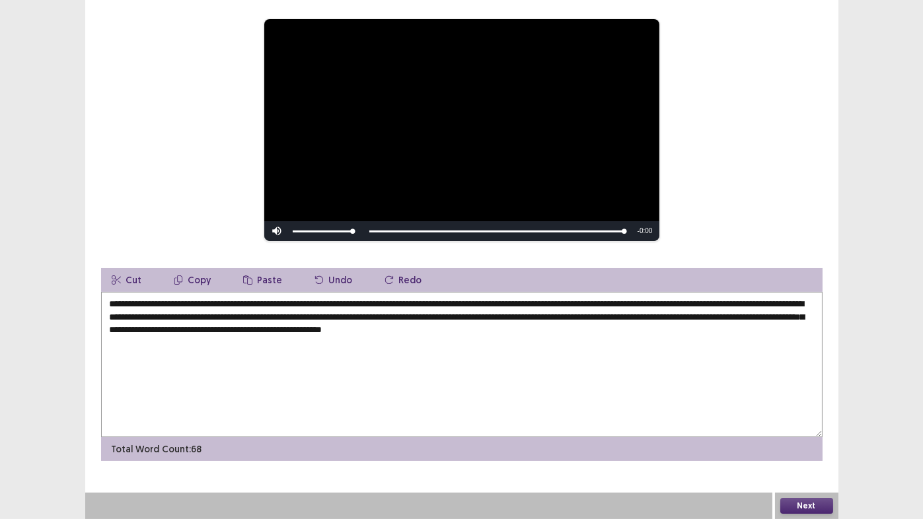
click at [156, 316] on textarea "**********" at bounding box center [461, 364] width 721 height 145
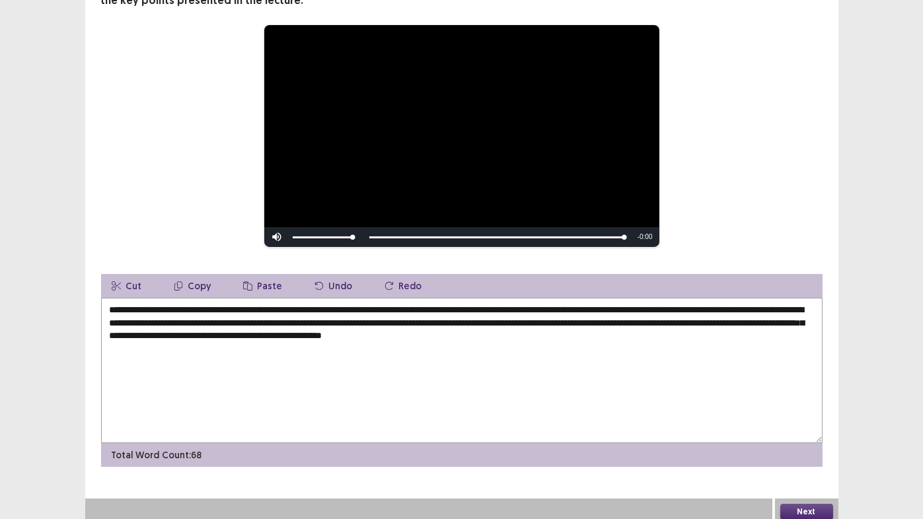
click at [194, 328] on textarea "**********" at bounding box center [461, 370] width 721 height 145
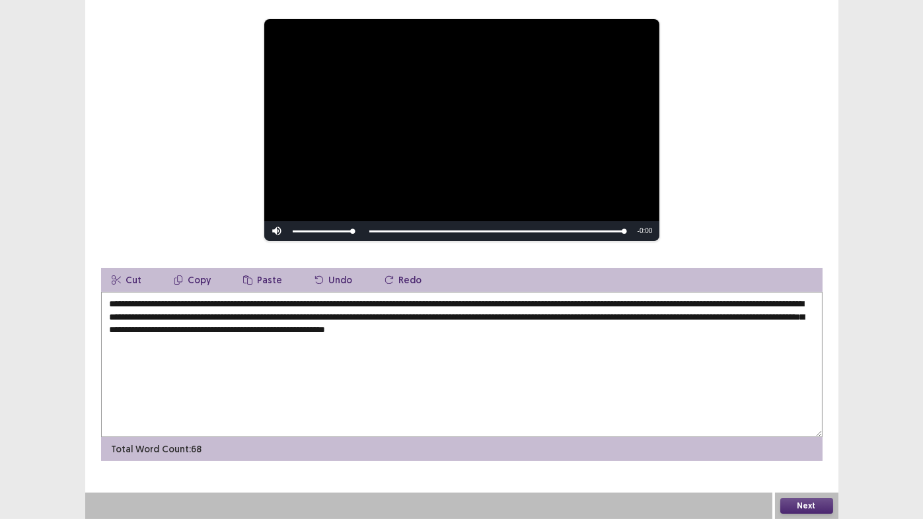
type textarea "**********"
click at [805, 432] on button "Next" at bounding box center [806, 506] width 53 height 16
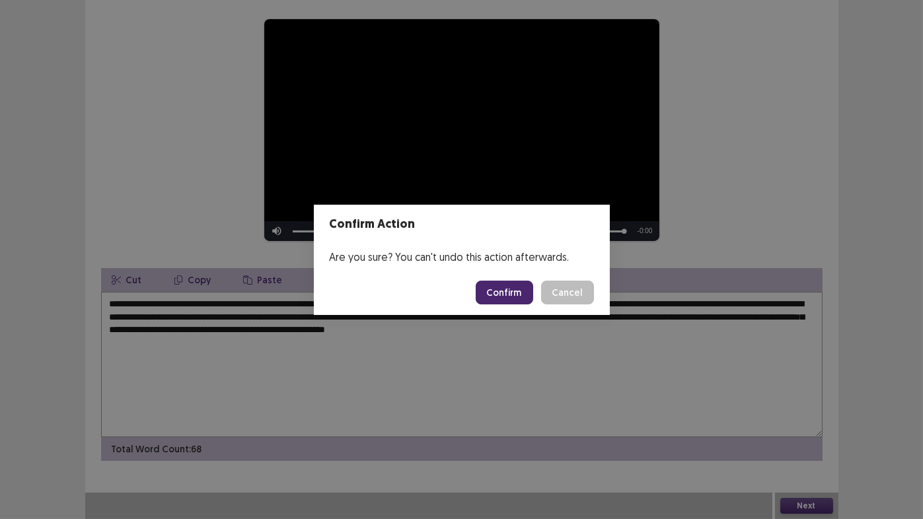
click at [519, 291] on button "Confirm" at bounding box center [504, 293] width 57 height 24
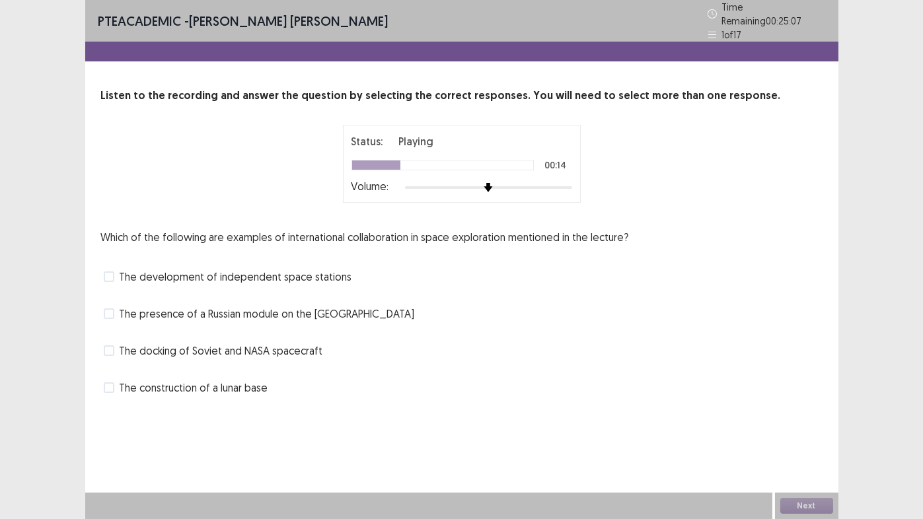
drag, startPoint x: 607, startPoint y: 237, endPoint x: 525, endPoint y: 306, distance: 106.8
click at [525, 306] on div "The presence of a Russian module on the [GEOGRAPHIC_DATA]" at bounding box center [461, 313] width 721 height 21
click at [111, 309] on span at bounding box center [109, 314] width 11 height 11
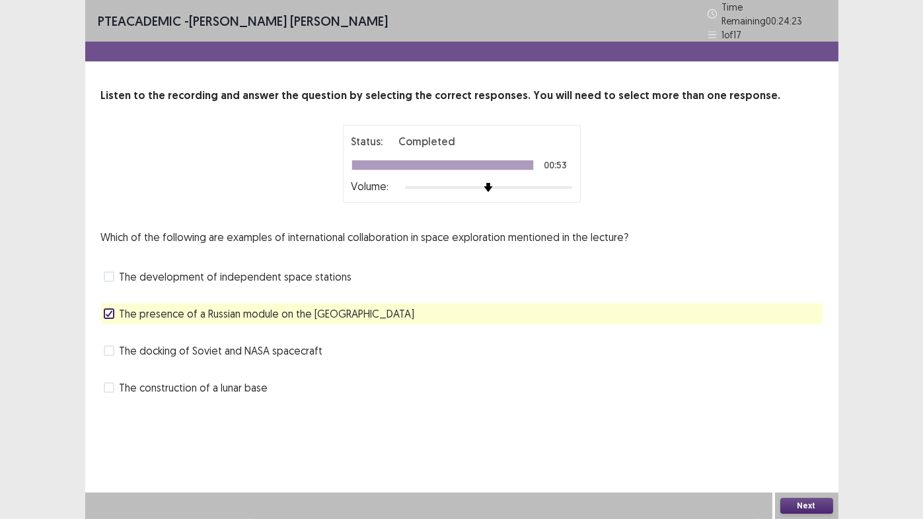
click at [821, 432] on button "Next" at bounding box center [806, 506] width 53 height 16
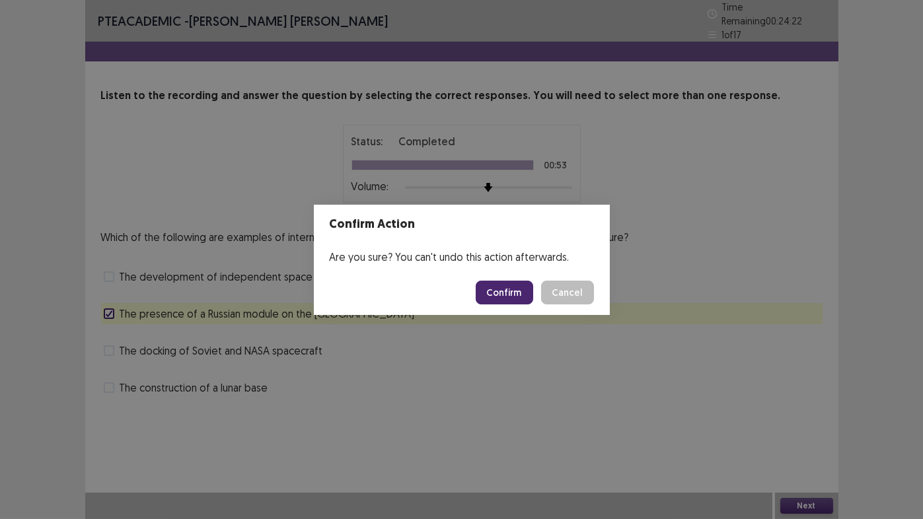
click at [502, 288] on button "Confirm" at bounding box center [504, 293] width 57 height 24
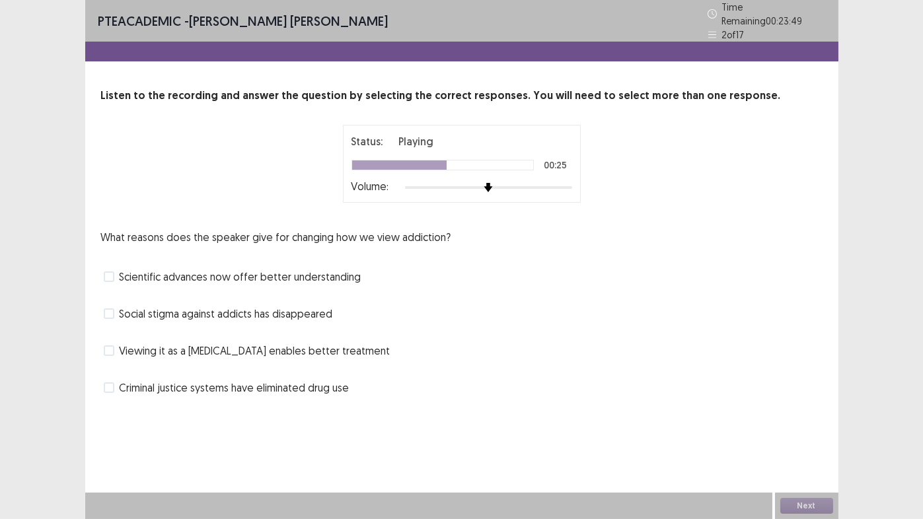
click at [112, 347] on span at bounding box center [109, 351] width 11 height 11
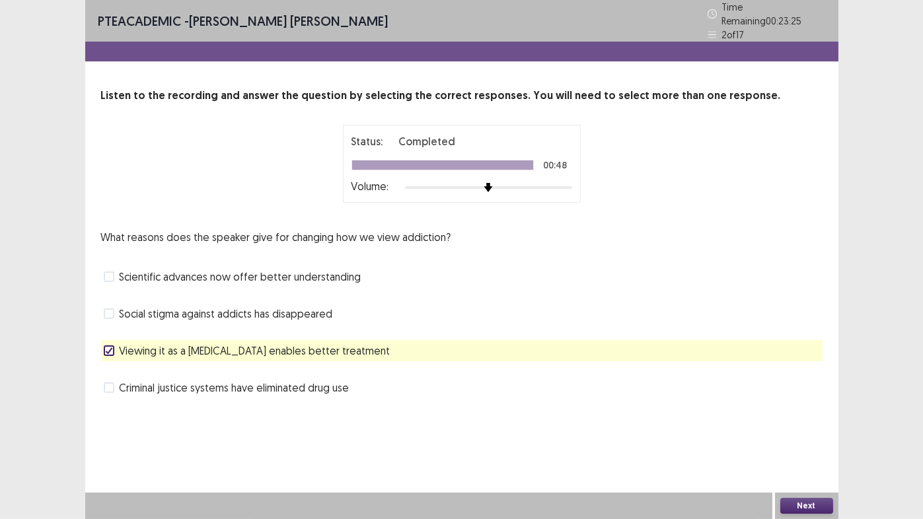
click at [824, 432] on button "Next" at bounding box center [806, 506] width 53 height 16
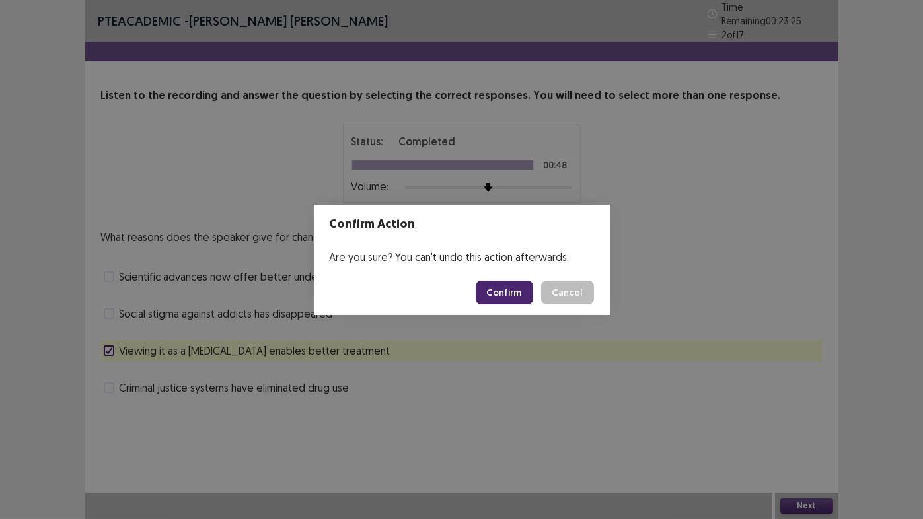
click at [509, 294] on button "Confirm" at bounding box center [504, 293] width 57 height 24
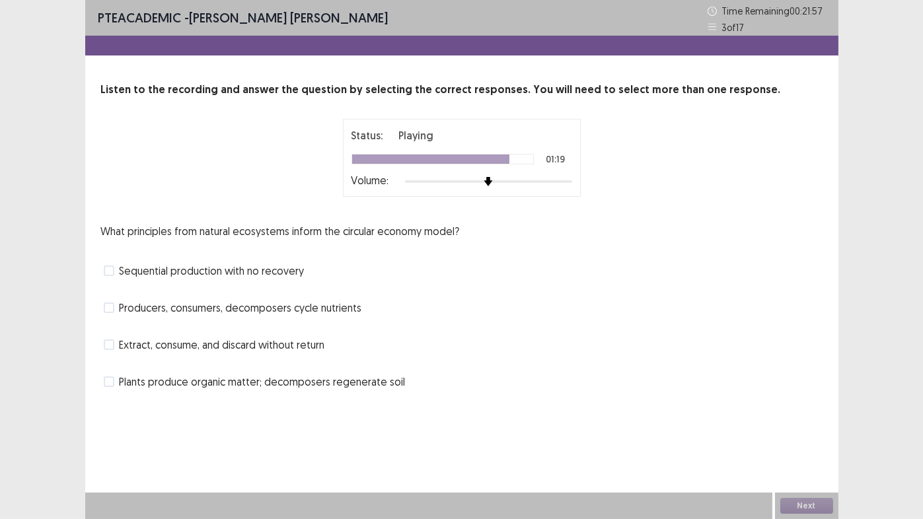
click at [111, 383] on span at bounding box center [109, 382] width 11 height 11
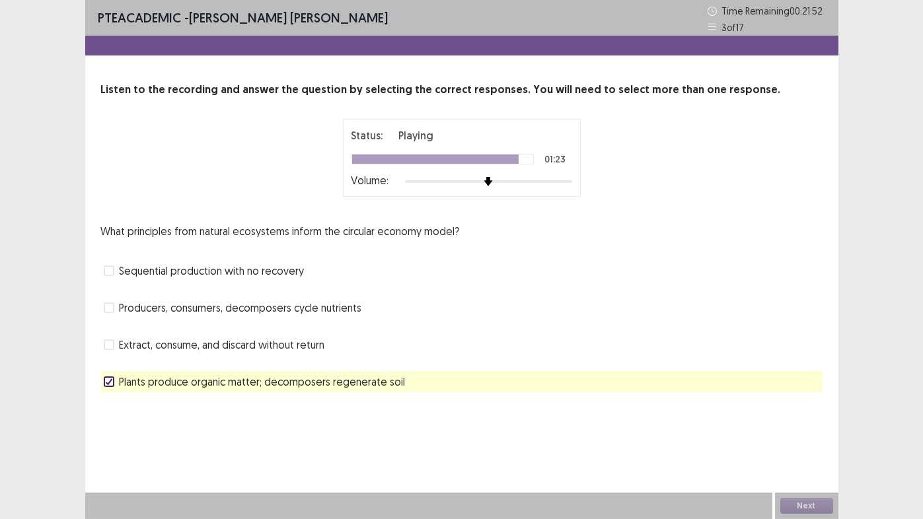
click at [106, 310] on span at bounding box center [109, 308] width 11 height 11
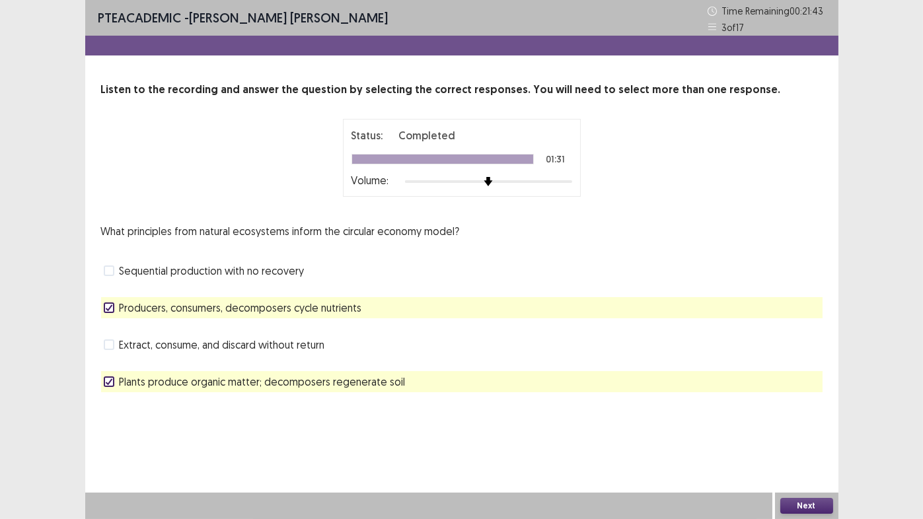
click at [800, 432] on button "Next" at bounding box center [806, 506] width 53 height 16
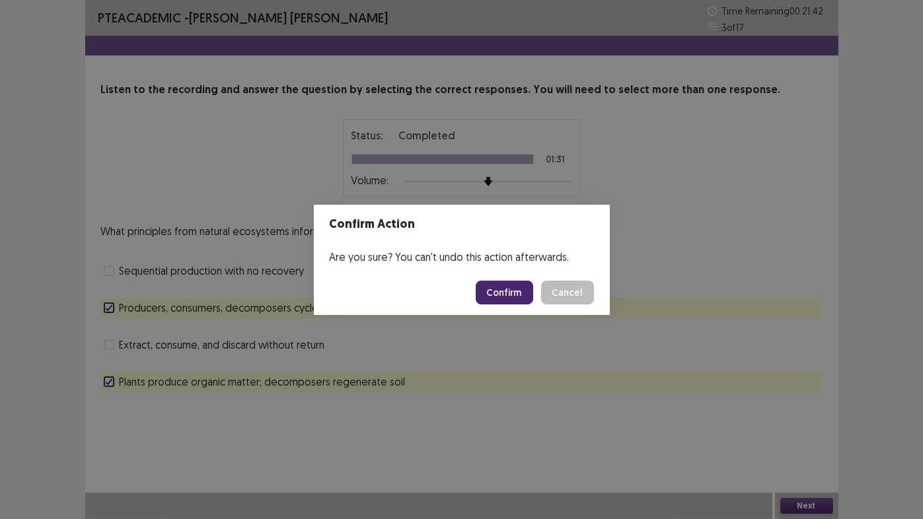
click at [508, 293] on button "Confirm" at bounding box center [504, 293] width 57 height 24
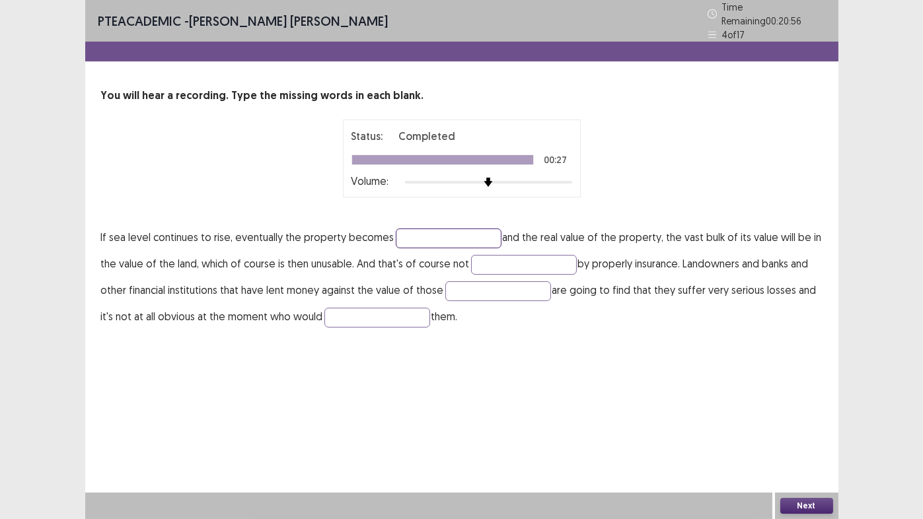
click at [420, 235] on input "text" at bounding box center [449, 239] width 106 height 20
type input "********"
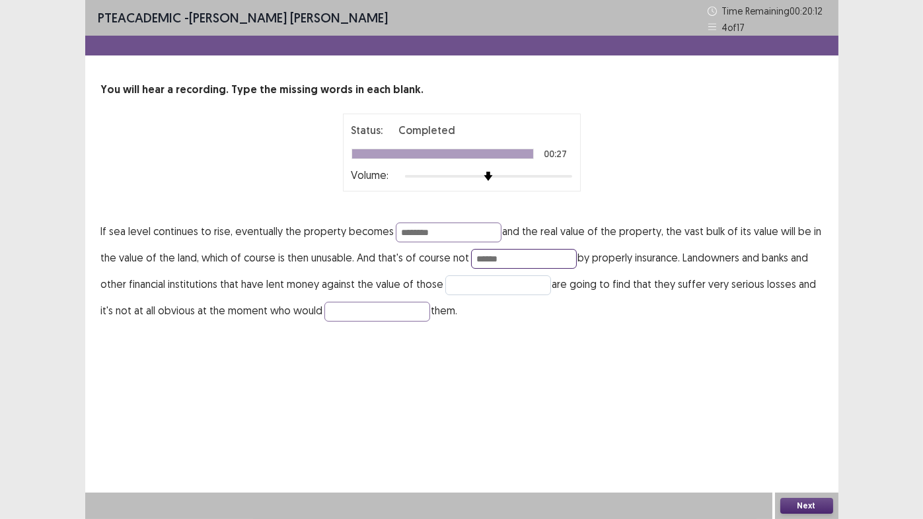
type input "******"
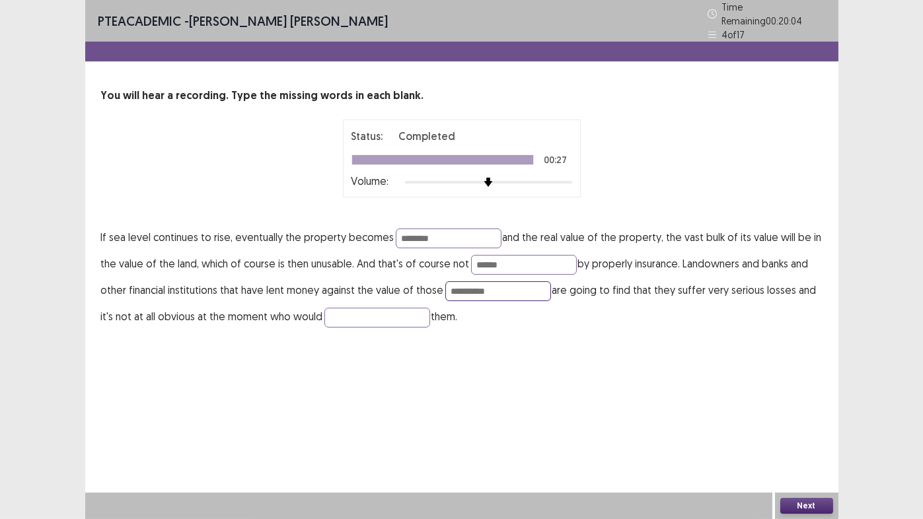
type input "**********"
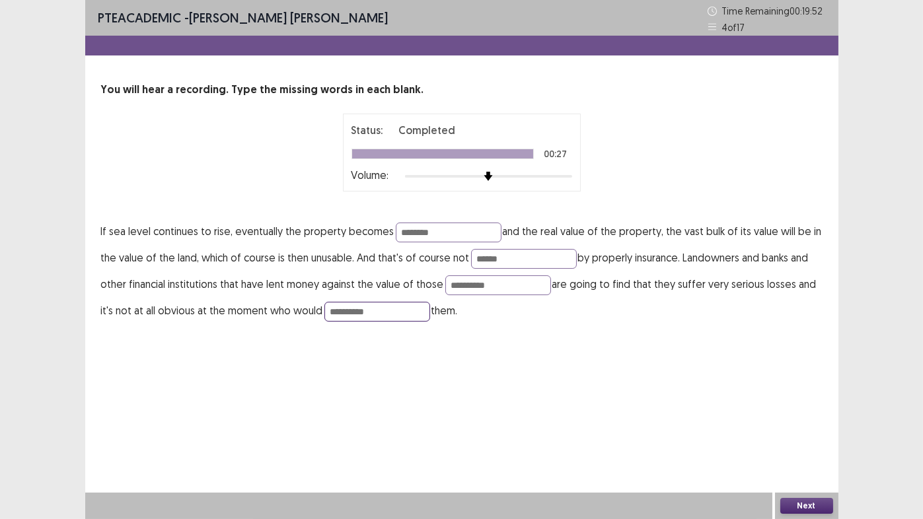
type input "**********"
click at [792, 432] on button "Next" at bounding box center [806, 506] width 53 height 16
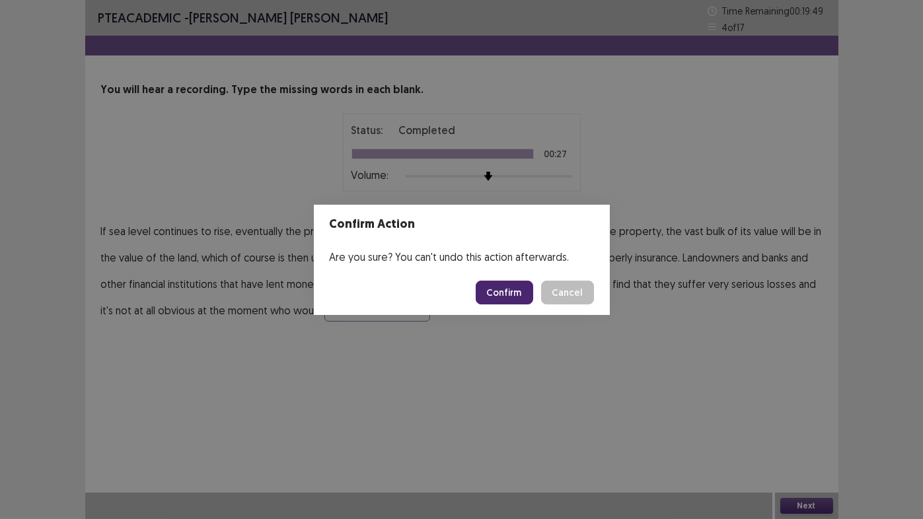
click at [505, 287] on button "Confirm" at bounding box center [504, 293] width 57 height 24
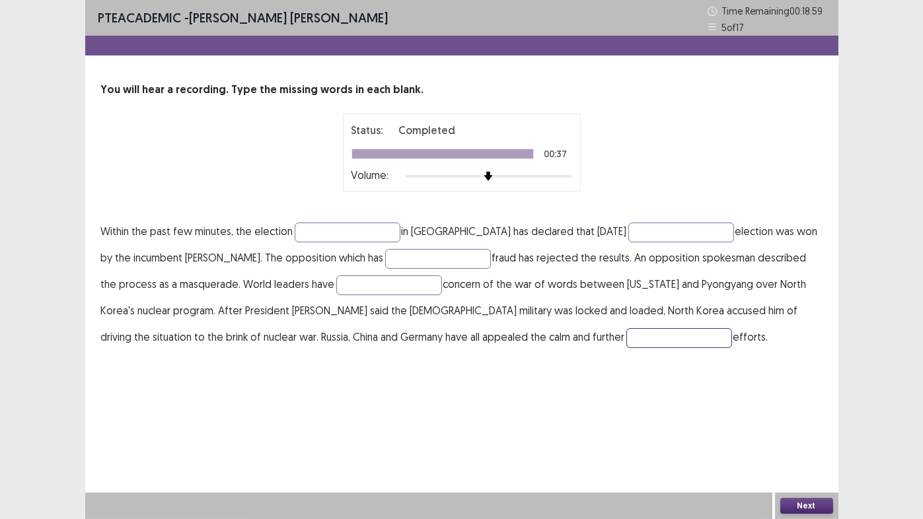
click at [626, 338] on input "text" at bounding box center [679, 338] width 106 height 20
type input "**********"
click at [328, 231] on input "text" at bounding box center [348, 233] width 106 height 20
type input "*********"
type input "**********"
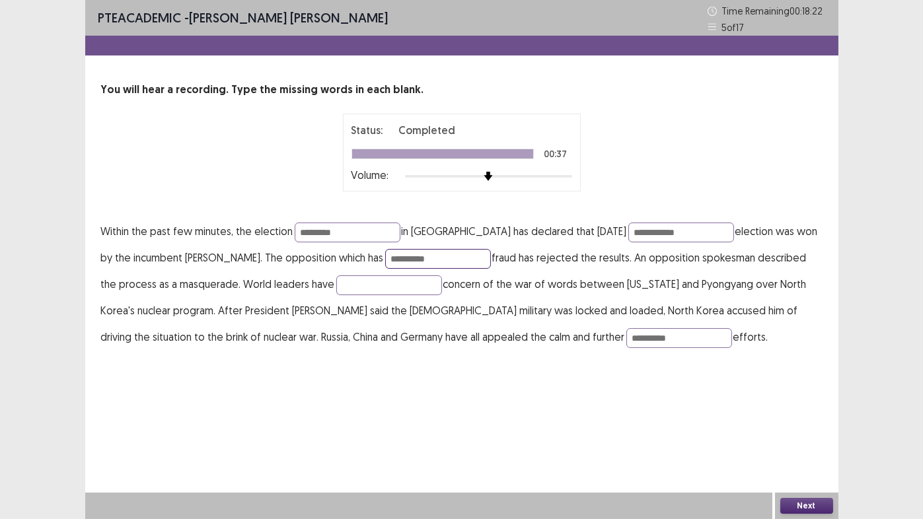
type input "**********"
type input "*********"
click at [805, 432] on button "Next" at bounding box center [806, 506] width 53 height 16
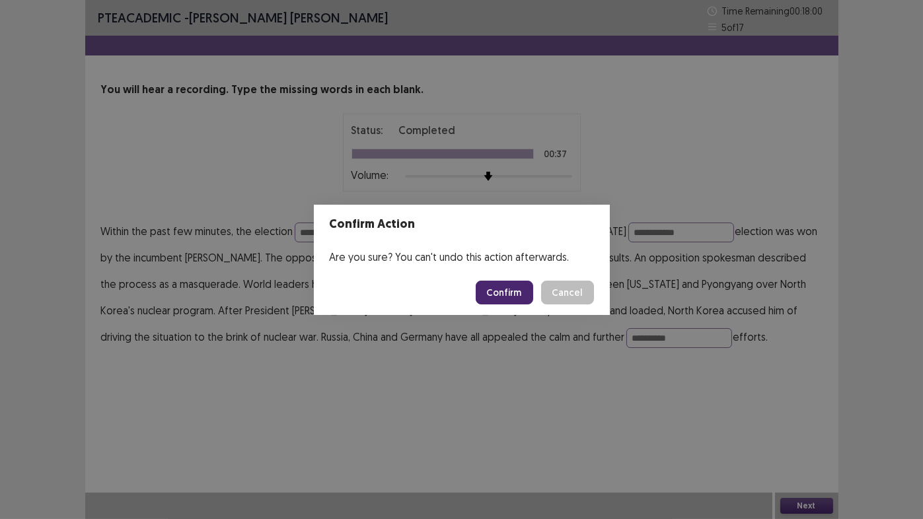
click at [507, 291] on button "Confirm" at bounding box center [504, 293] width 57 height 24
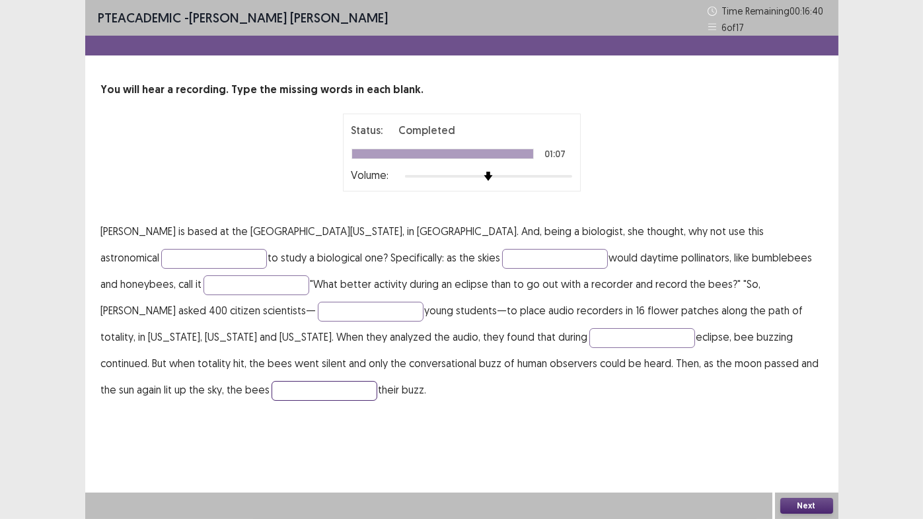
click at [377, 381] on input "text" at bounding box center [325, 391] width 106 height 20
type input "********"
click at [267, 249] on input "text" at bounding box center [214, 259] width 106 height 20
type input "*********"
type input "******"
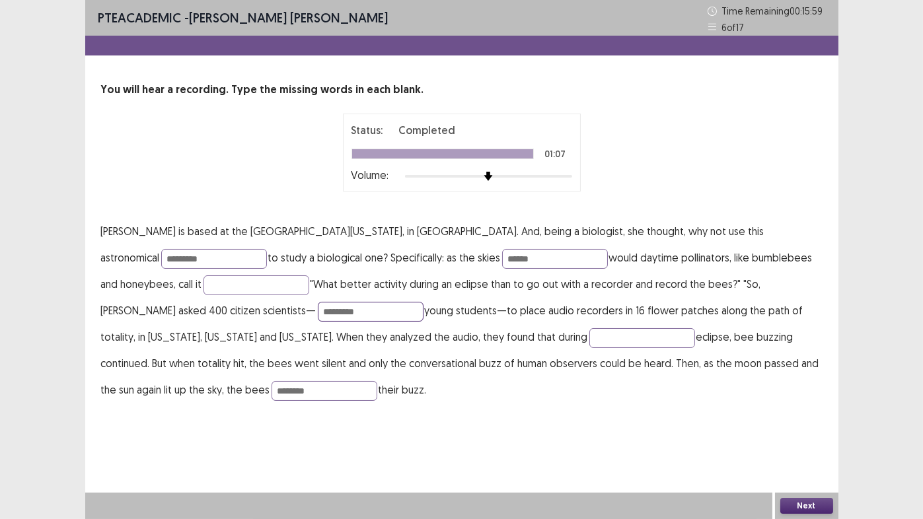
type input "*********"
type input "*******"
click at [815, 432] on button "Next" at bounding box center [806, 506] width 53 height 16
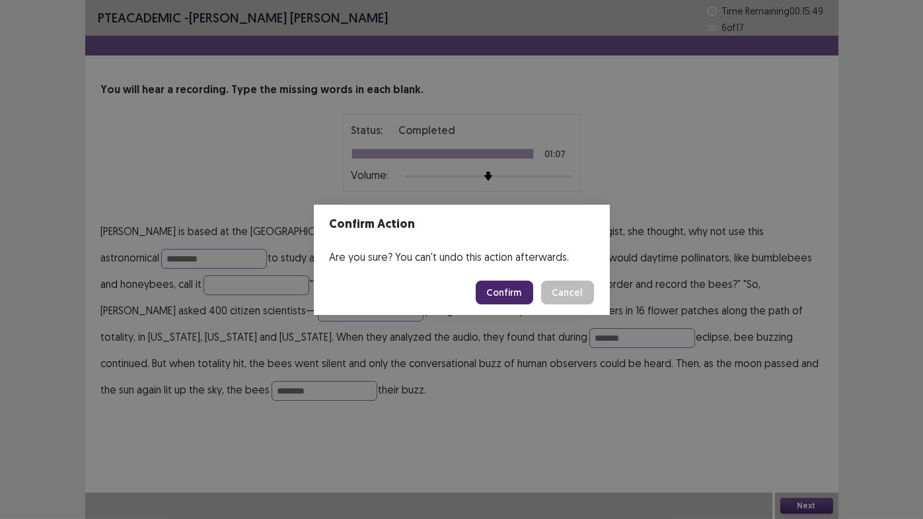
click at [507, 291] on button "Confirm" at bounding box center [504, 293] width 57 height 24
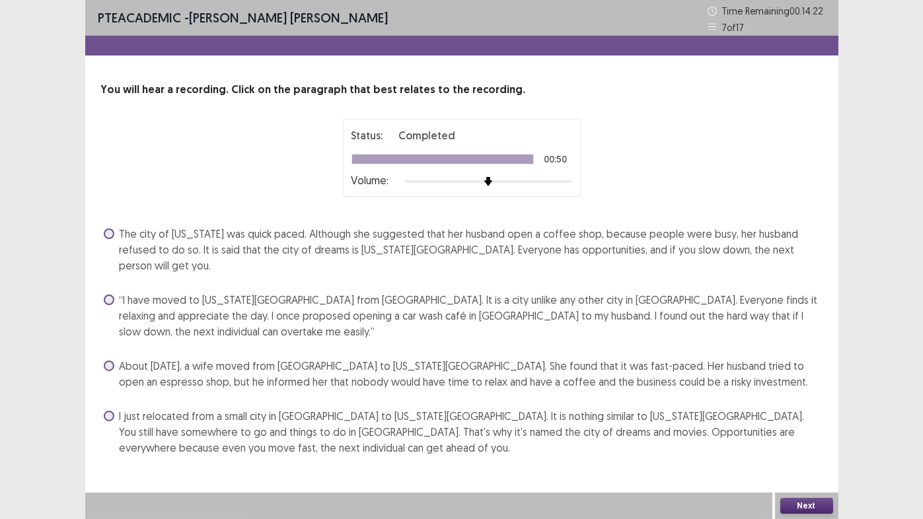
click at [308, 244] on span "The city of [US_STATE] was quick paced. Although she suggested that her husband…" at bounding box center [471, 250] width 703 height 48
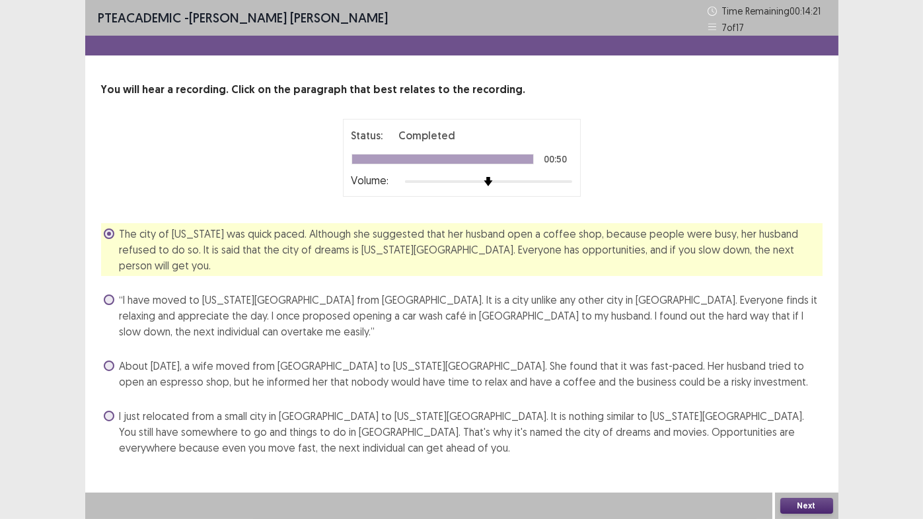
click at [791, 432] on button "Next" at bounding box center [806, 506] width 53 height 16
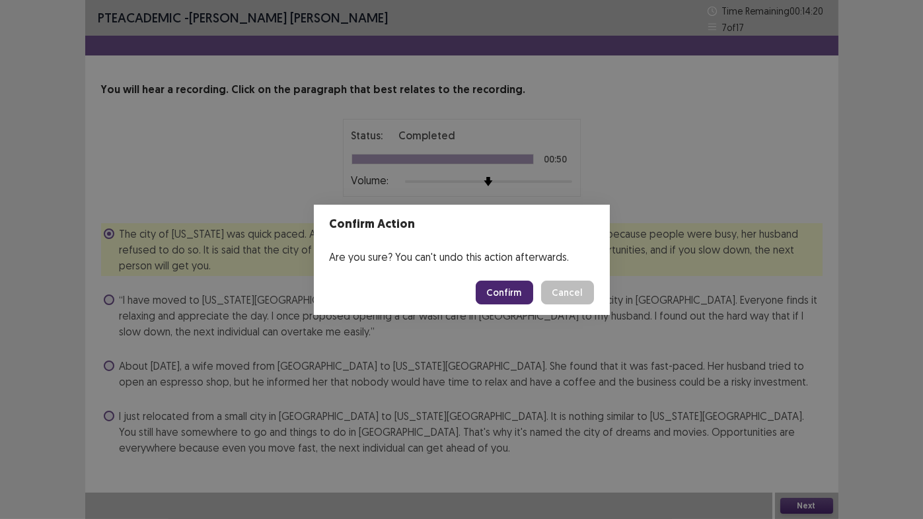
click at [514, 295] on button "Confirm" at bounding box center [504, 293] width 57 height 24
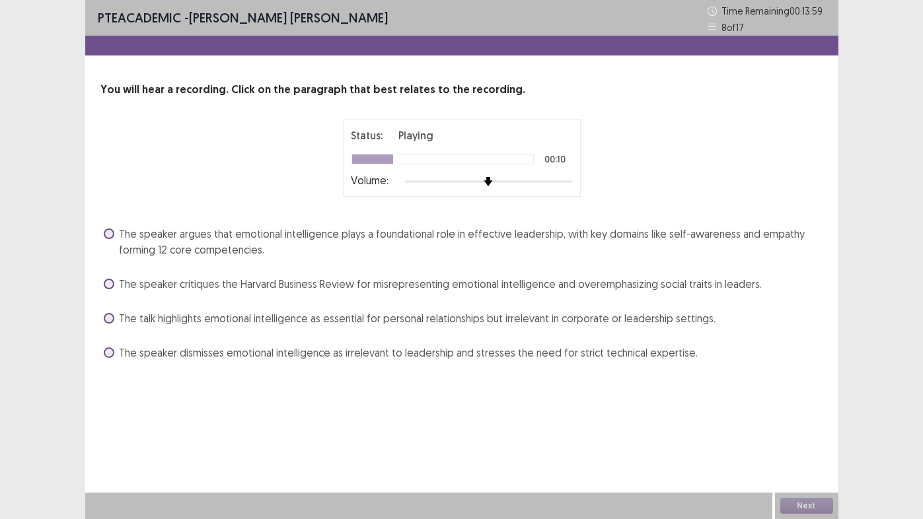
drag, startPoint x: 434, startPoint y: 223, endPoint x: 351, endPoint y: 219, distance: 83.3
click at [351, 219] on div "You will hear a recording. Click on the paragraph that best relates to the reco…" at bounding box center [461, 222] width 753 height 281
click at [144, 250] on span "The speaker argues that emotional intelligence plays a foundational role in eff…" at bounding box center [471, 242] width 703 height 32
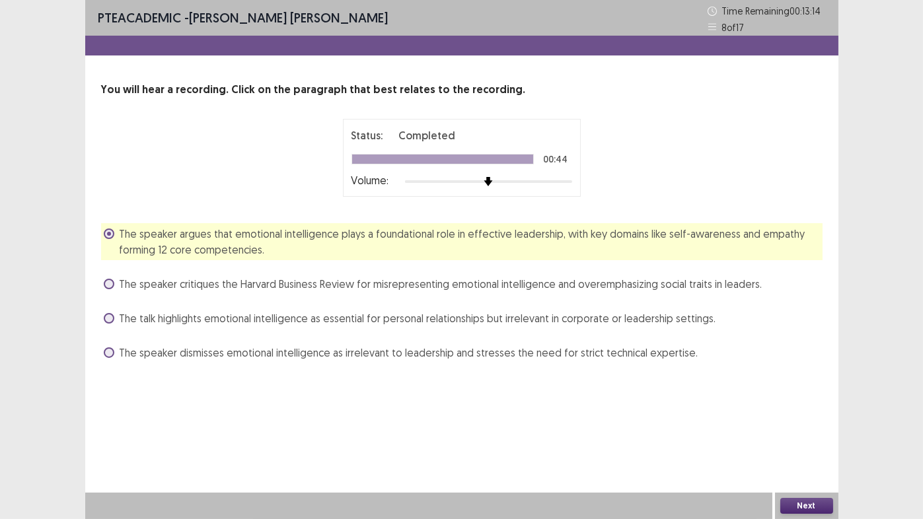
click at [813, 432] on button "Next" at bounding box center [806, 506] width 53 height 16
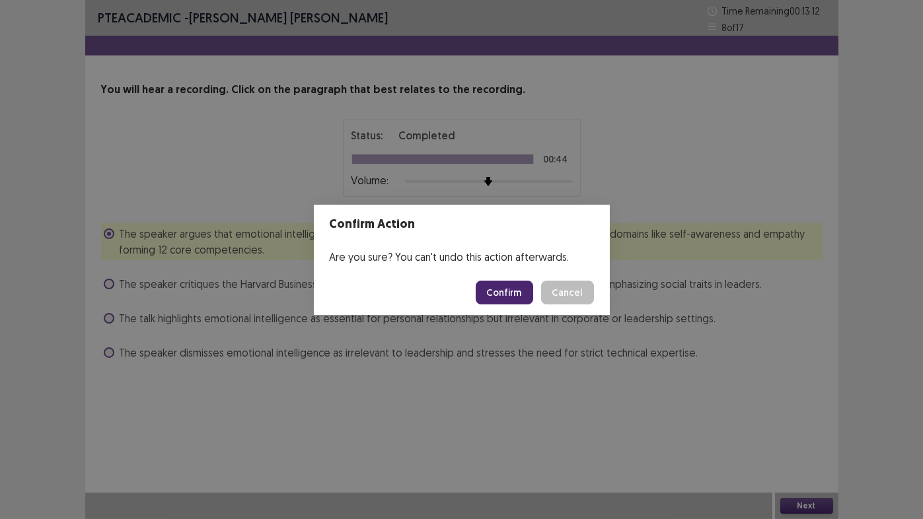
click at [503, 295] on button "Confirm" at bounding box center [504, 293] width 57 height 24
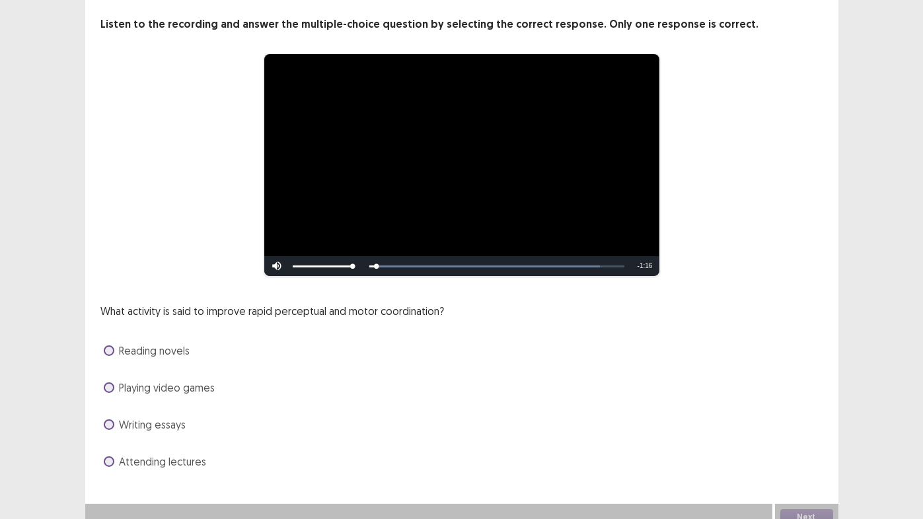
scroll to position [66, 0]
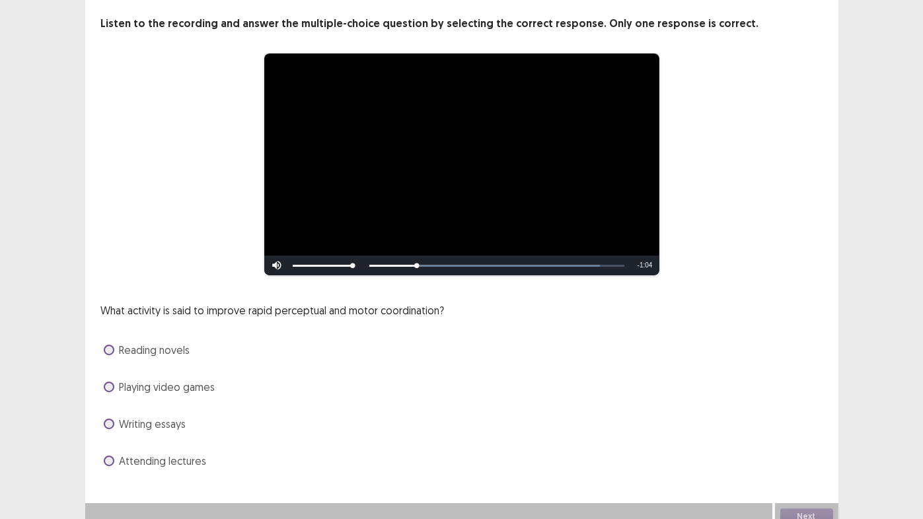
click at [108, 389] on span at bounding box center [109, 387] width 11 height 11
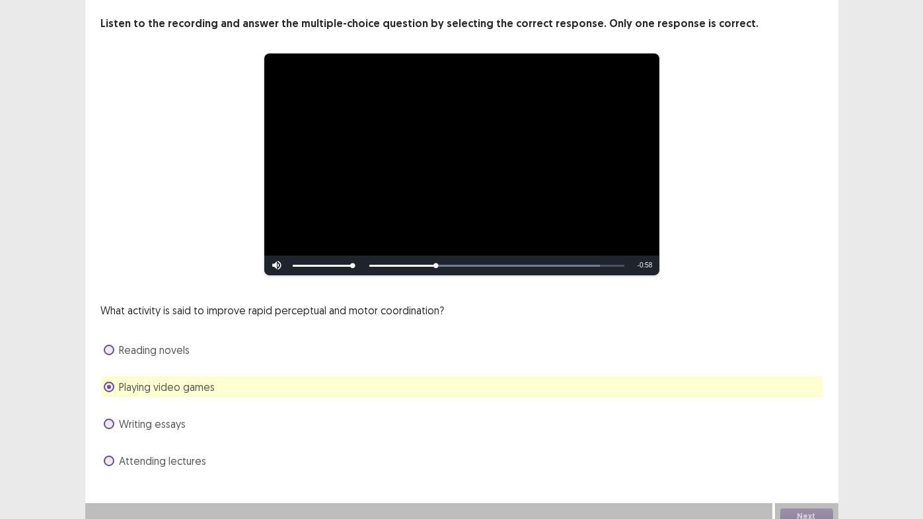
scroll to position [76, 0]
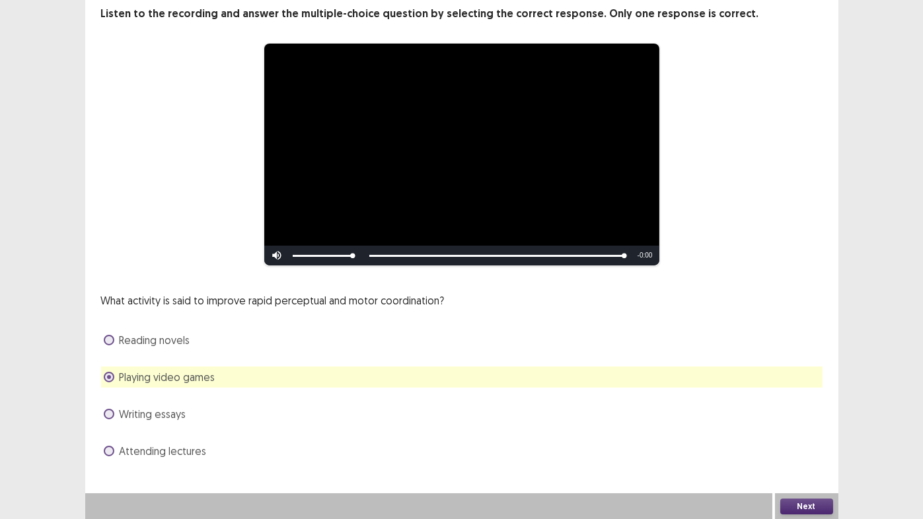
click at [812, 432] on button "Next" at bounding box center [806, 507] width 53 height 16
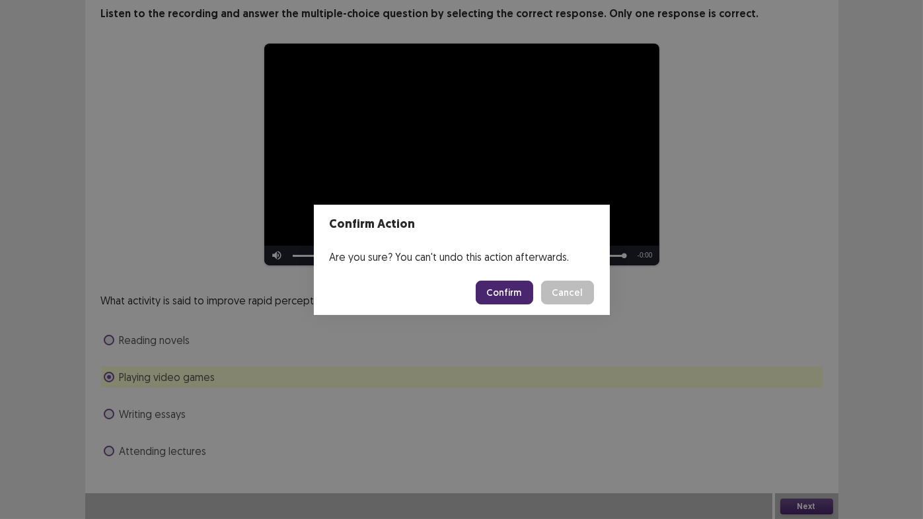
click at [498, 297] on button "Confirm" at bounding box center [504, 293] width 57 height 24
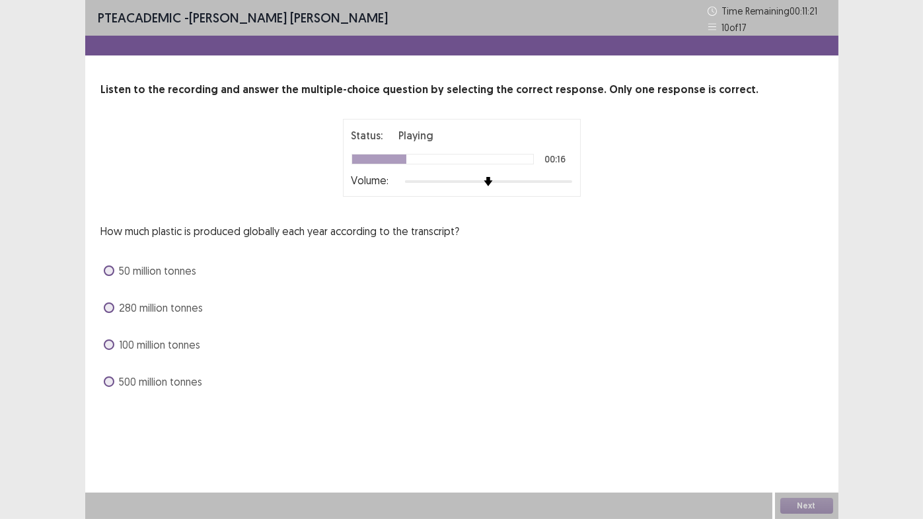
click at [109, 310] on span at bounding box center [109, 308] width 11 height 11
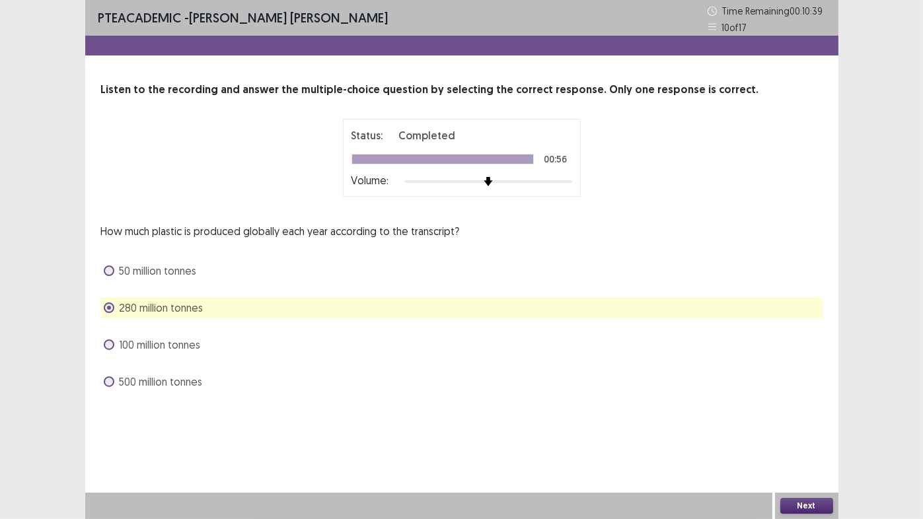
click at [812, 432] on button "Next" at bounding box center [806, 506] width 53 height 16
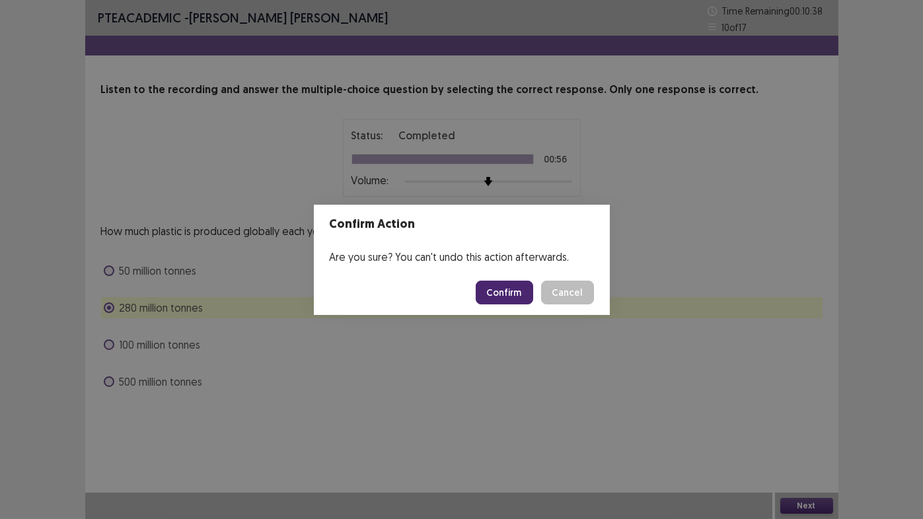
click at [498, 295] on button "Confirm" at bounding box center [504, 293] width 57 height 24
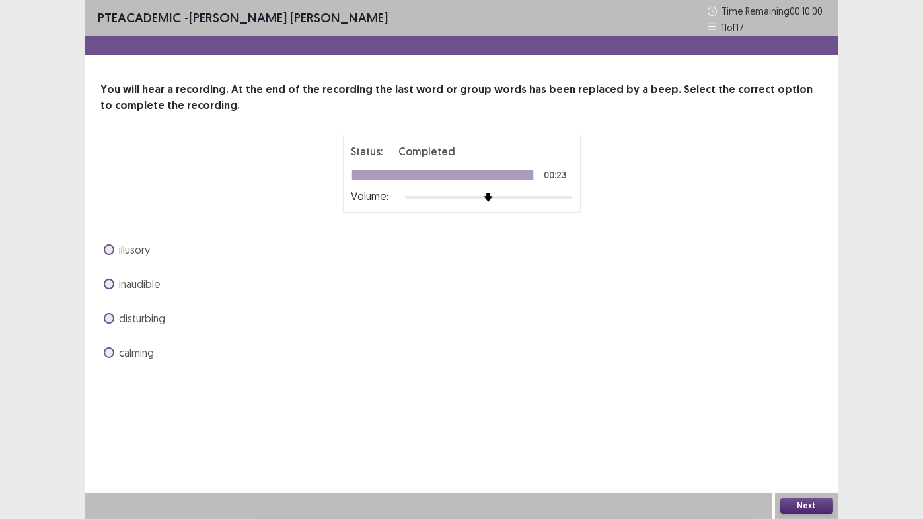
click at [109, 352] on span at bounding box center [109, 353] width 11 height 11
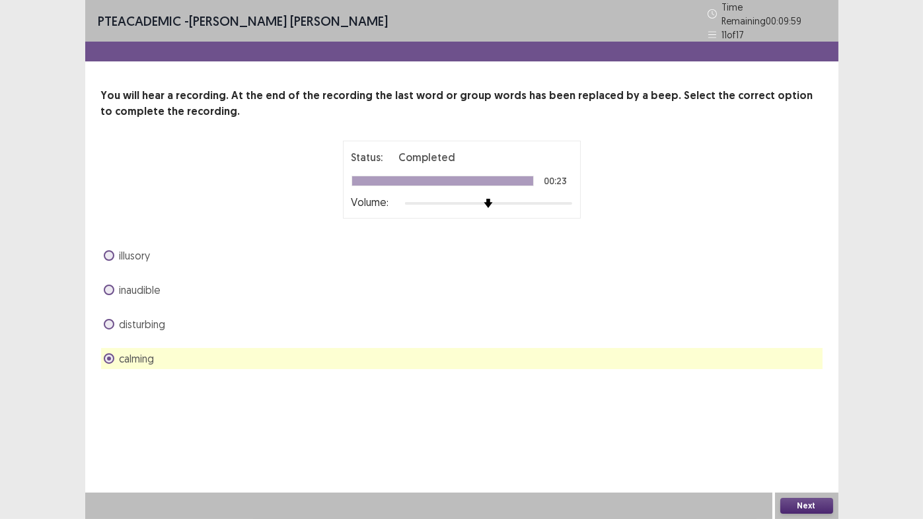
click at [791, 432] on button "Next" at bounding box center [806, 506] width 53 height 16
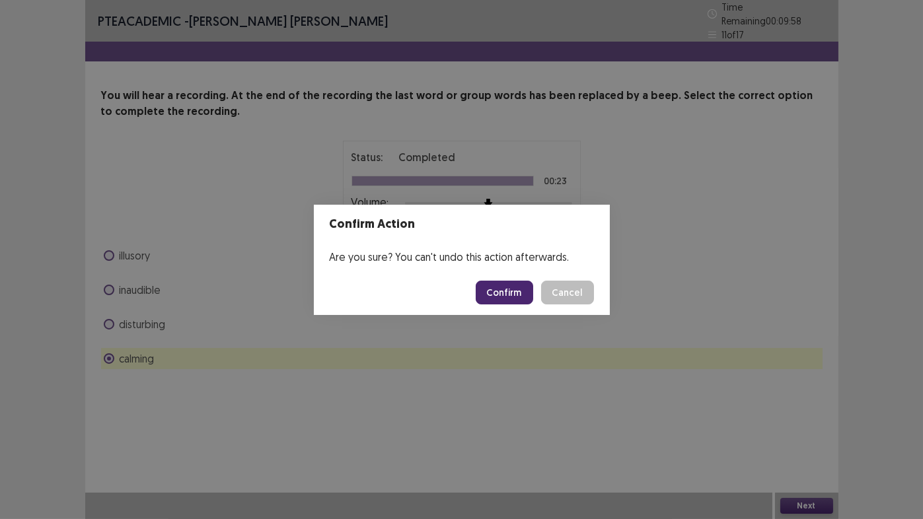
click at [507, 291] on button "Confirm" at bounding box center [504, 293] width 57 height 24
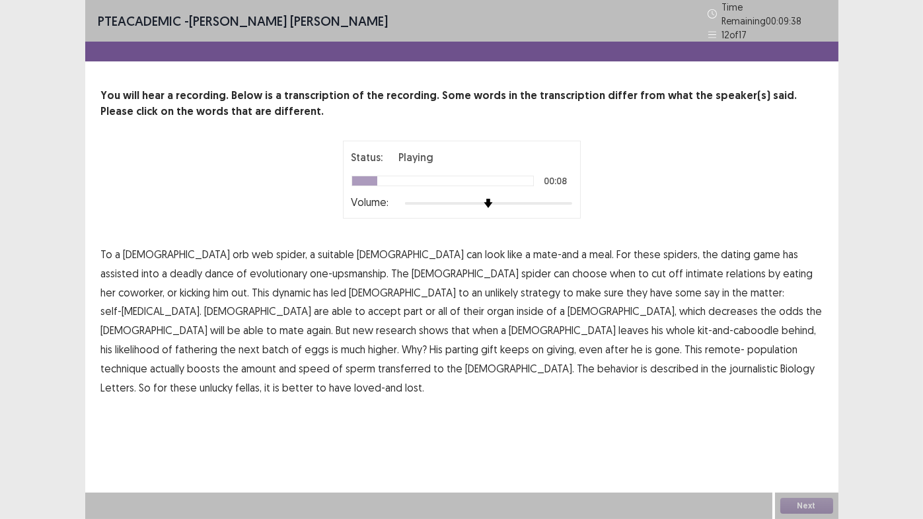
drag, startPoint x: 656, startPoint y: 248, endPoint x: 665, endPoint y: 247, distance: 9.3
click at [139, 266] on span "assisted" at bounding box center [120, 274] width 38 height 16
click at [165, 285] on span "coworker," at bounding box center [142, 293] width 46 height 16
click at [402, 303] on span "accept" at bounding box center [385, 311] width 33 height 16
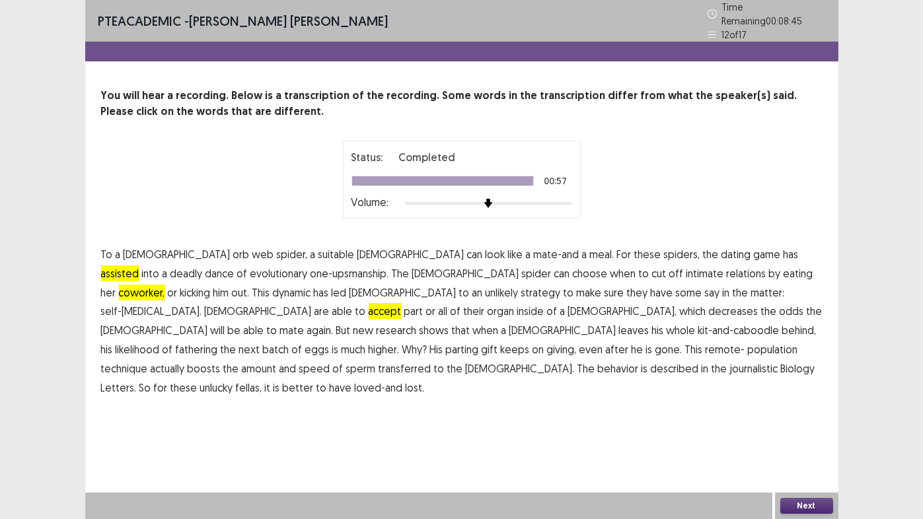
click at [813, 432] on button "Next" at bounding box center [806, 506] width 53 height 16
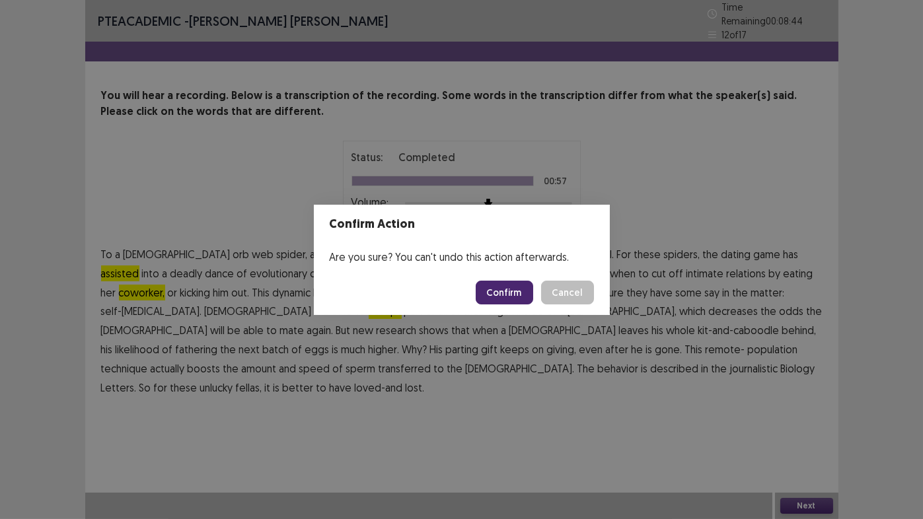
click at [514, 294] on button "Confirm" at bounding box center [504, 293] width 57 height 24
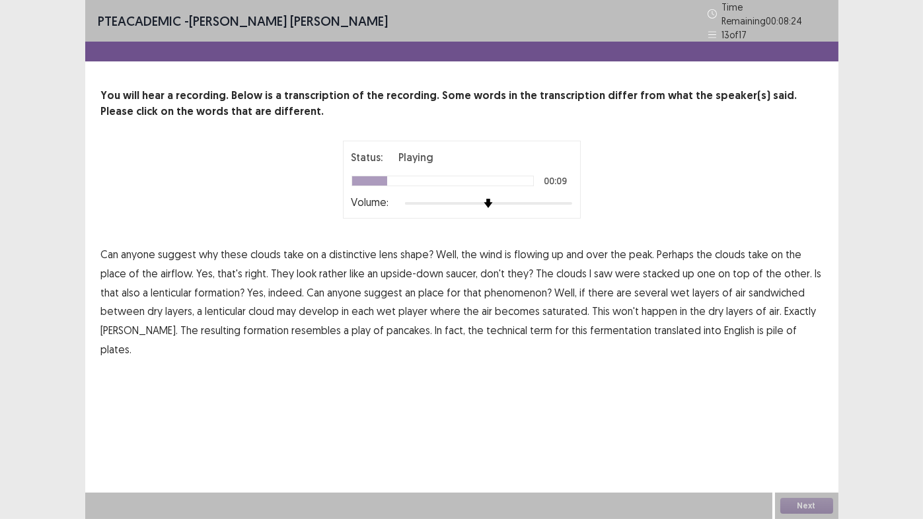
click at [114, 271] on span "place" at bounding box center [114, 274] width 26 height 16
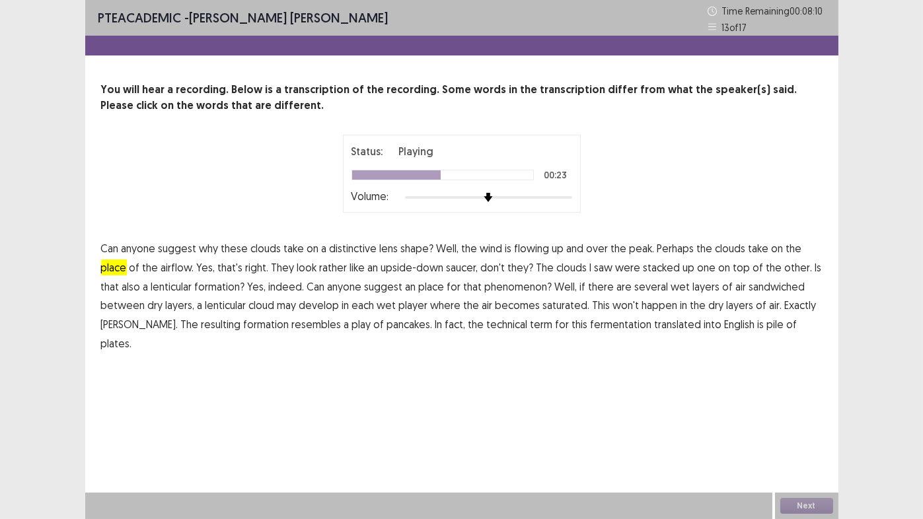
click at [438, 289] on span "place" at bounding box center [432, 287] width 26 height 16
click at [350, 307] on p "Can anyone suggest why these clouds take on a distinctive lens shape? Well, the…" at bounding box center [461, 296] width 721 height 114
click at [352, 324] on span "play" at bounding box center [361, 324] width 19 height 16
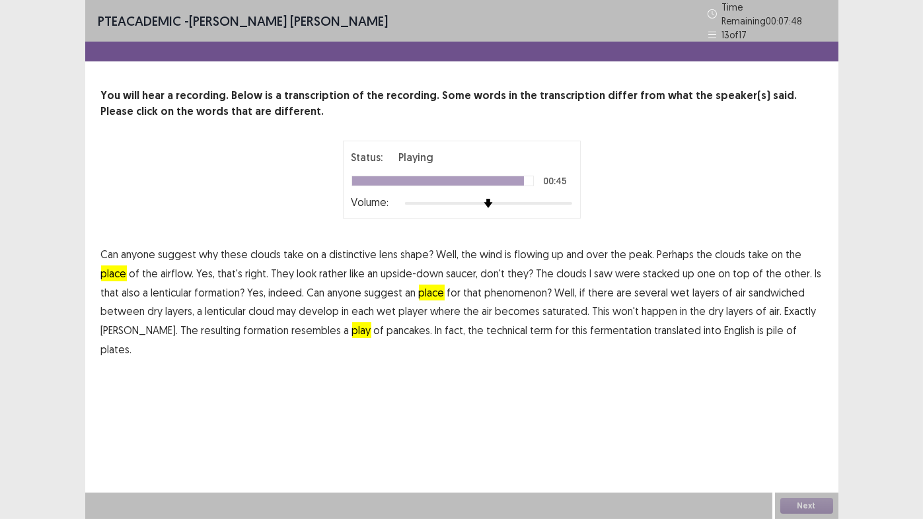
click at [591, 323] on span "fermentation" at bounding box center [621, 330] width 61 height 16
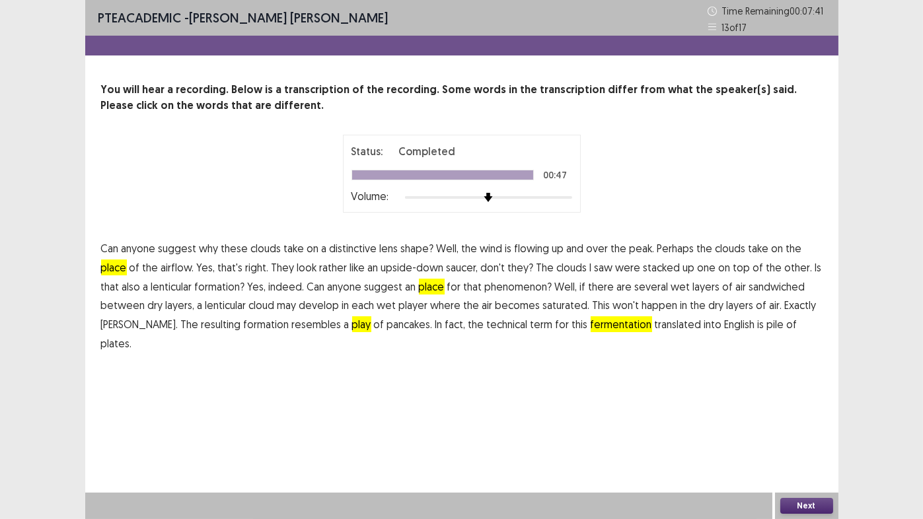
click at [813, 432] on button "Next" at bounding box center [806, 506] width 53 height 16
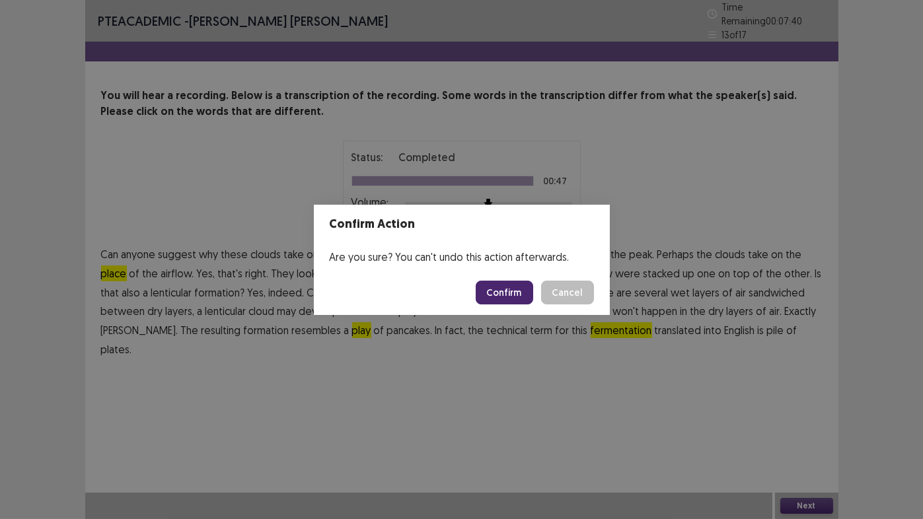
click at [507, 289] on button "Confirm" at bounding box center [504, 293] width 57 height 24
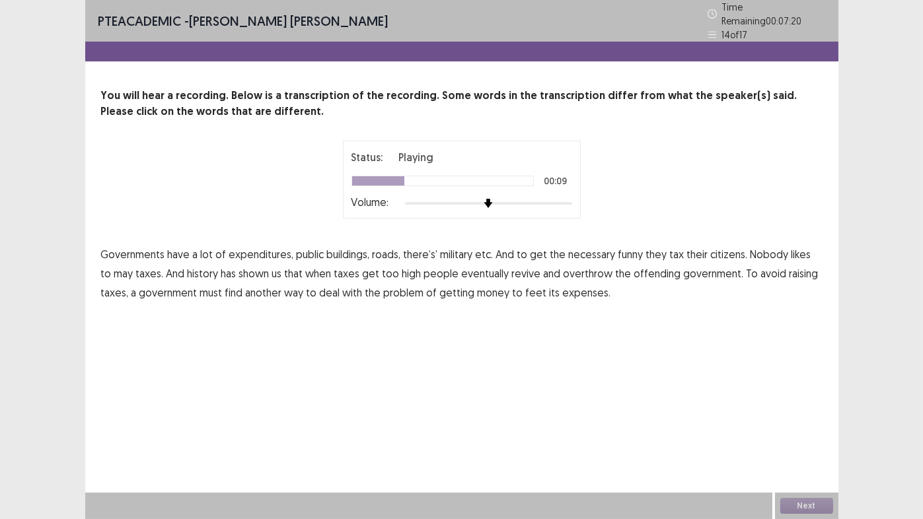
click at [624, 250] on span "funny" at bounding box center [630, 254] width 25 height 16
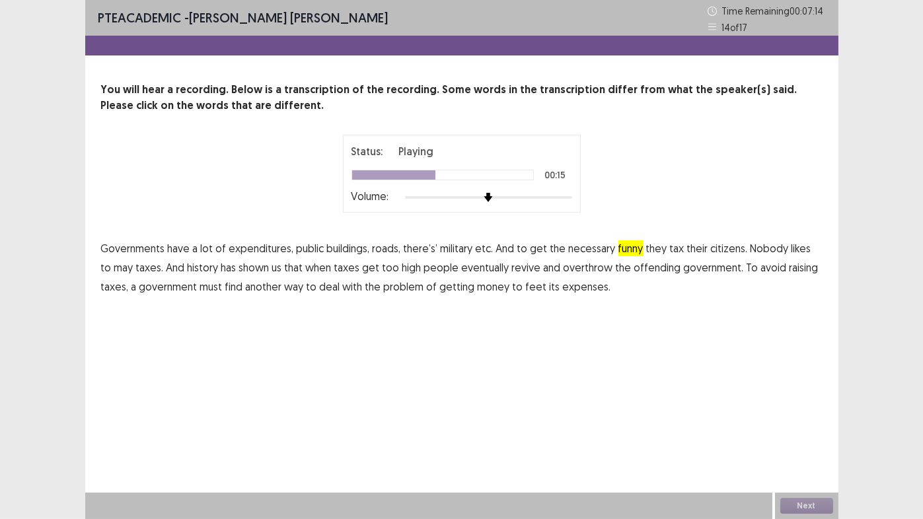
click at [114, 268] on span "may" at bounding box center [123, 268] width 19 height 16
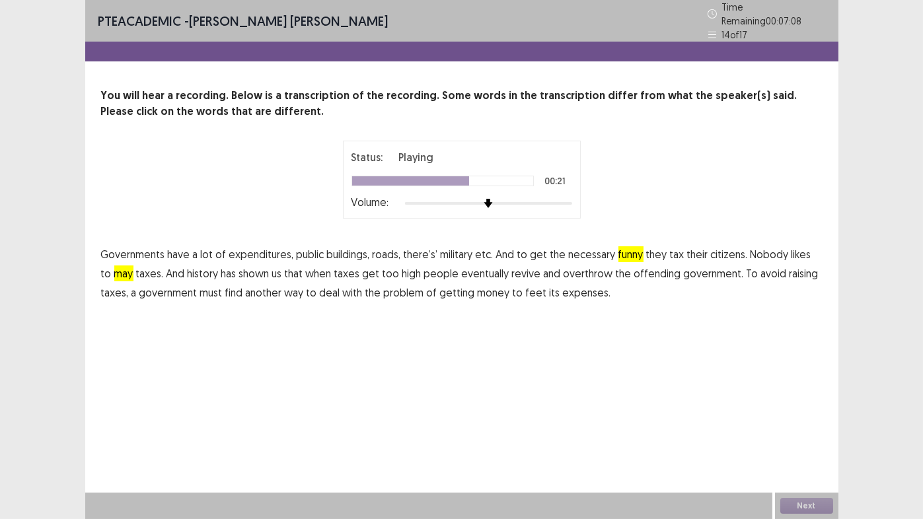
click at [512, 270] on span "revive" at bounding box center [526, 274] width 29 height 16
click at [531, 288] on span "feet" at bounding box center [536, 293] width 21 height 16
click at [815, 432] on button "Next" at bounding box center [806, 506] width 53 height 16
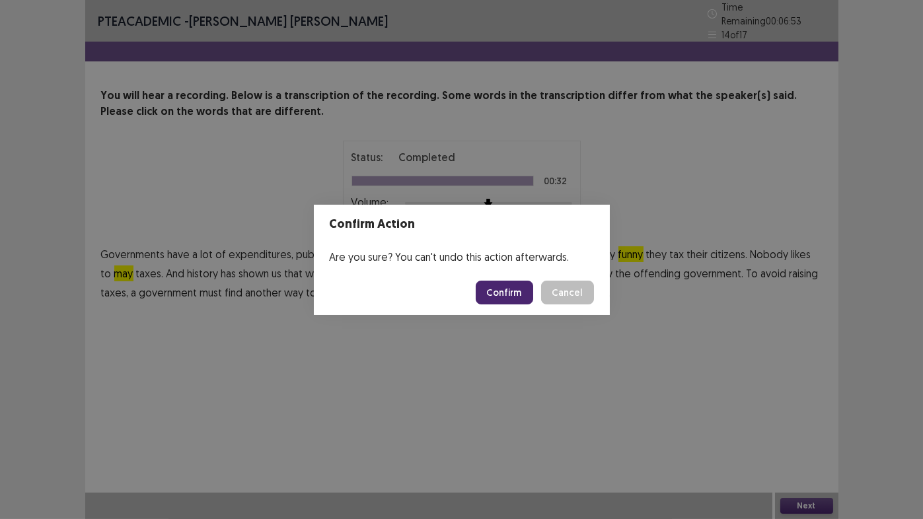
click at [502, 289] on button "Confirm" at bounding box center [504, 293] width 57 height 24
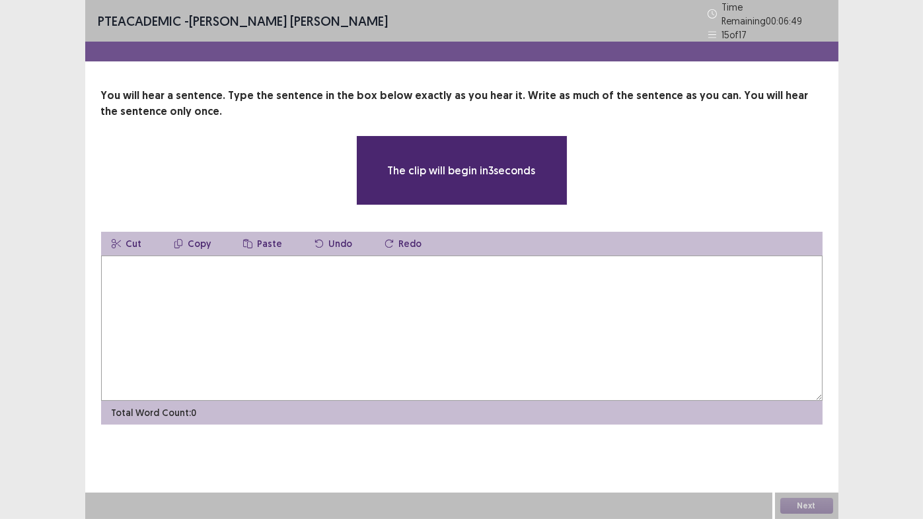
click at [435, 268] on textarea at bounding box center [461, 328] width 721 height 145
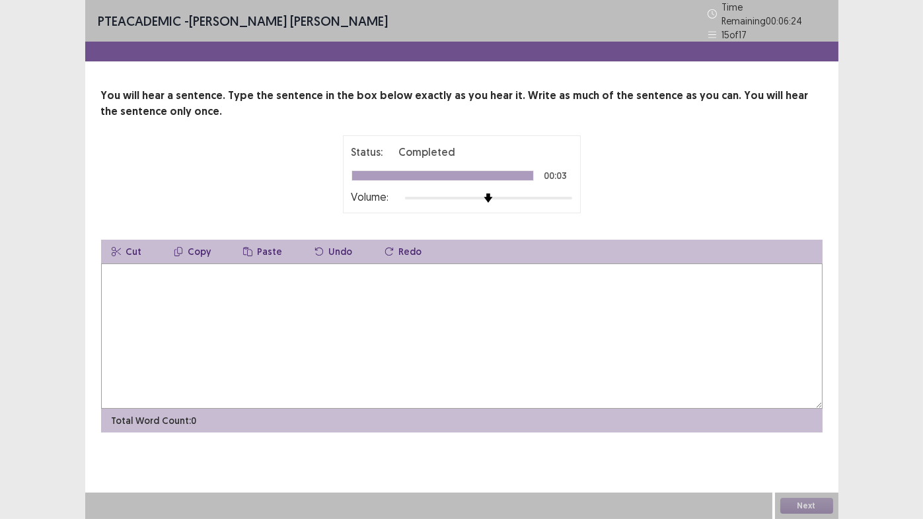
click at [425, 291] on textarea at bounding box center [461, 336] width 721 height 145
type textarea "**********"
click at [812, 432] on button "Next" at bounding box center [806, 506] width 53 height 16
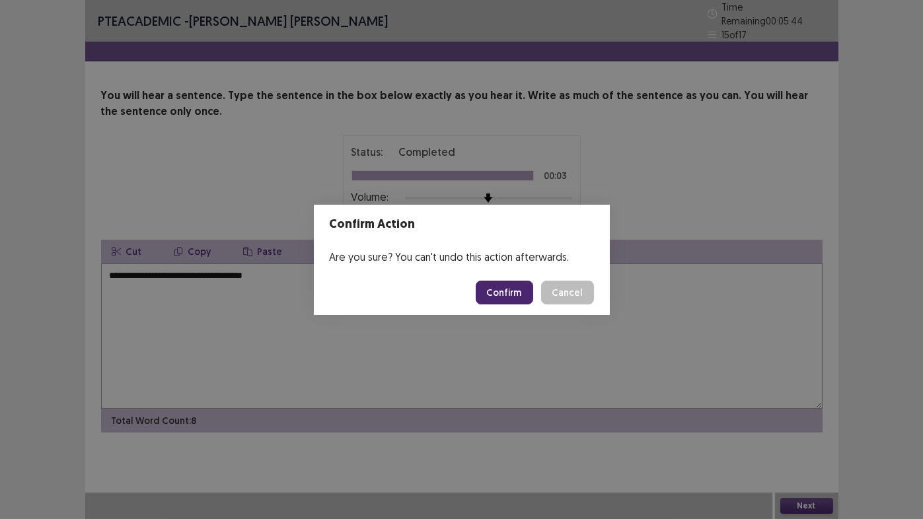
click at [503, 289] on button "Confirm" at bounding box center [504, 293] width 57 height 24
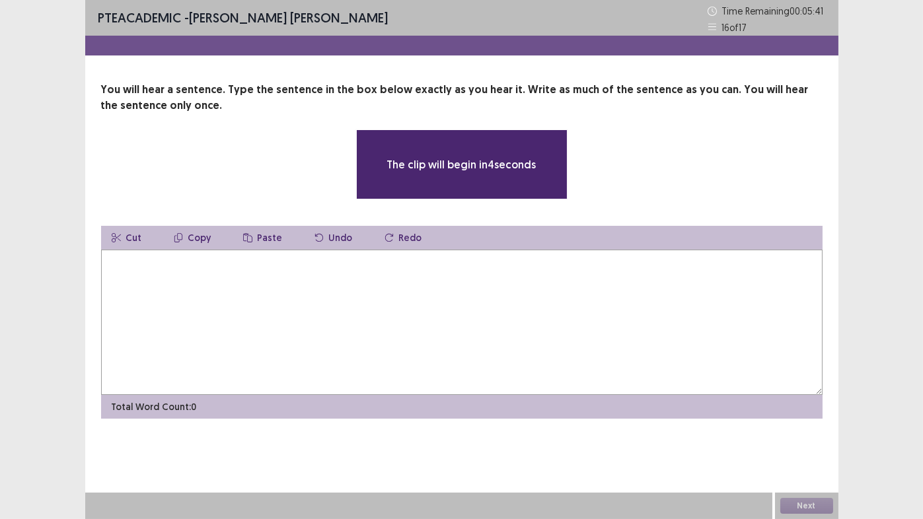
click at [503, 289] on textarea at bounding box center [461, 322] width 721 height 145
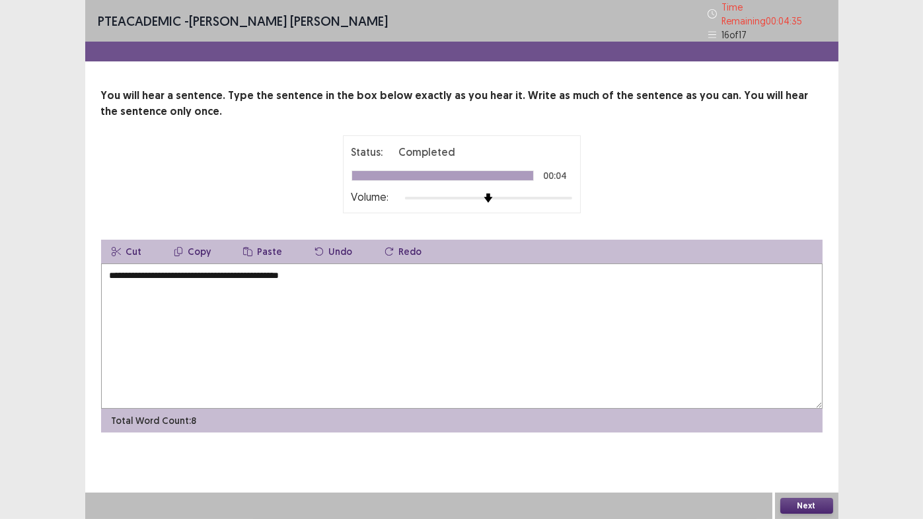
click at [209, 270] on textarea "**********" at bounding box center [461, 336] width 721 height 145
click at [209, 268] on textarea "**********" at bounding box center [461, 336] width 721 height 145
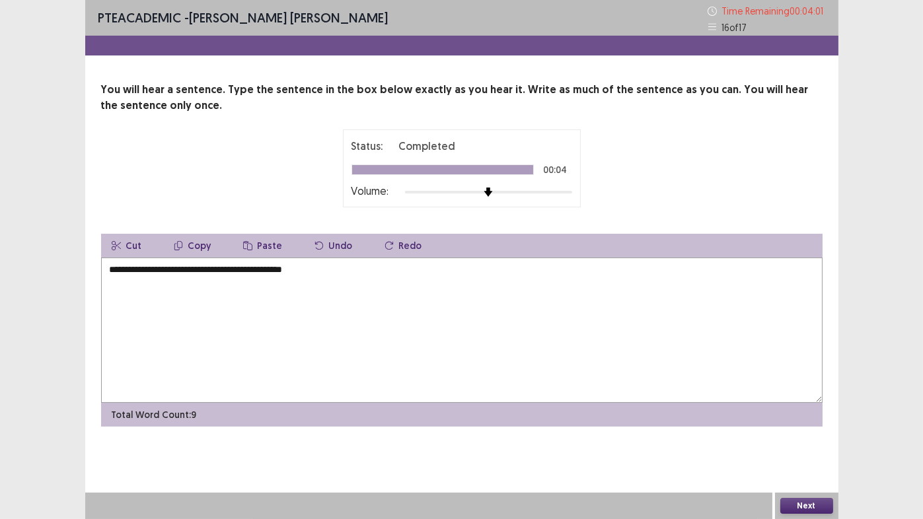
type textarea "**********"
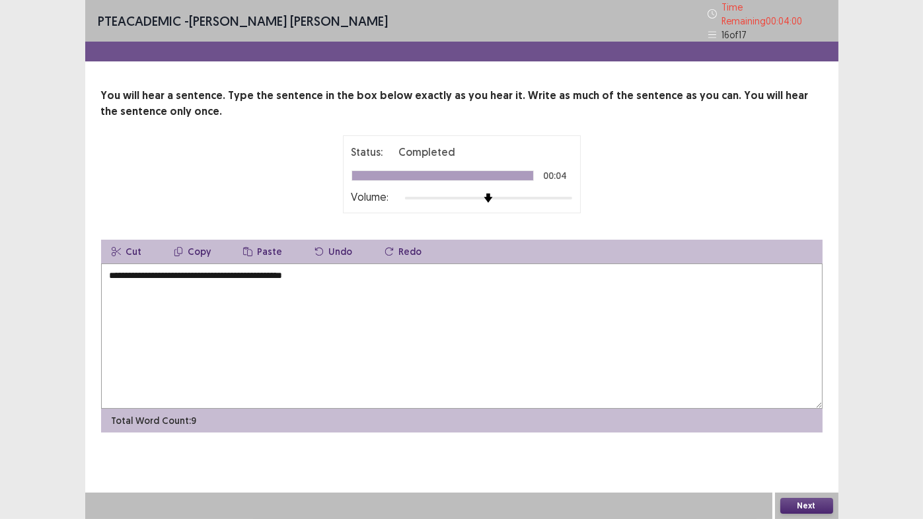
click at [794, 432] on button "Next" at bounding box center [806, 506] width 53 height 16
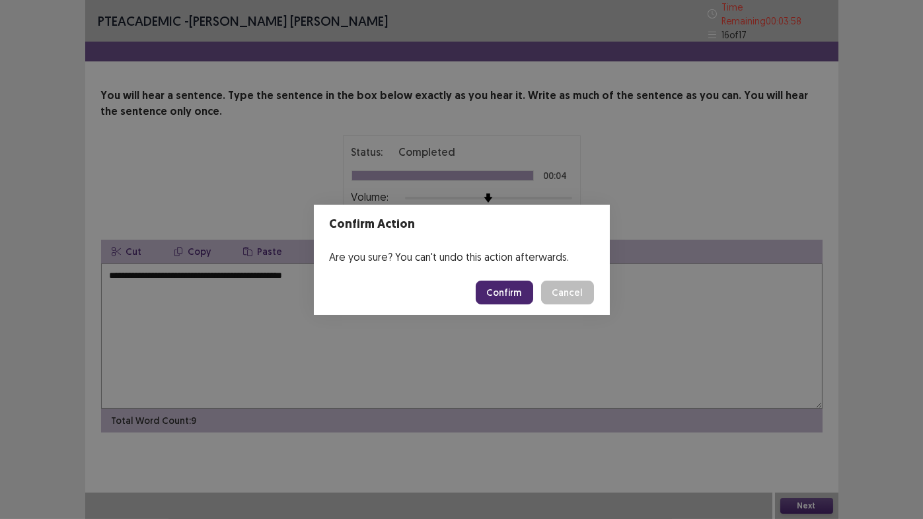
click at [521, 291] on button "Confirm" at bounding box center [504, 293] width 57 height 24
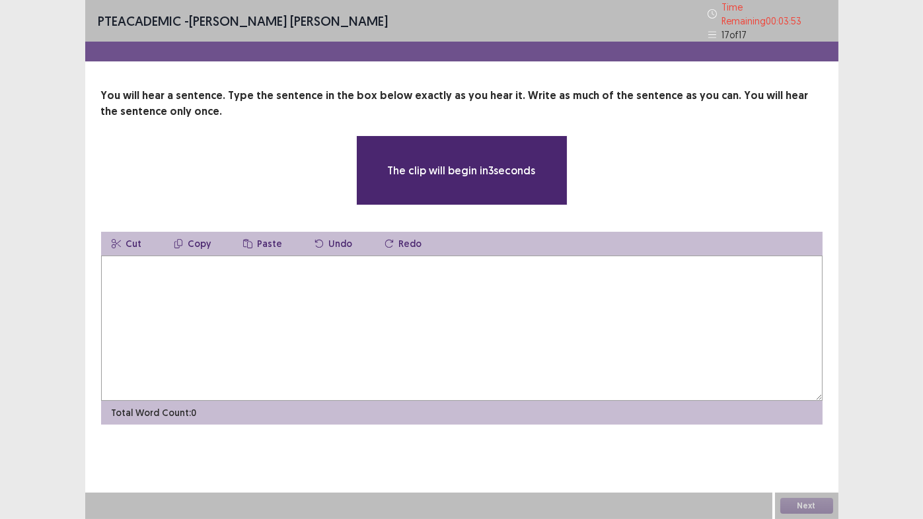
click at [521, 291] on textarea at bounding box center [461, 328] width 721 height 145
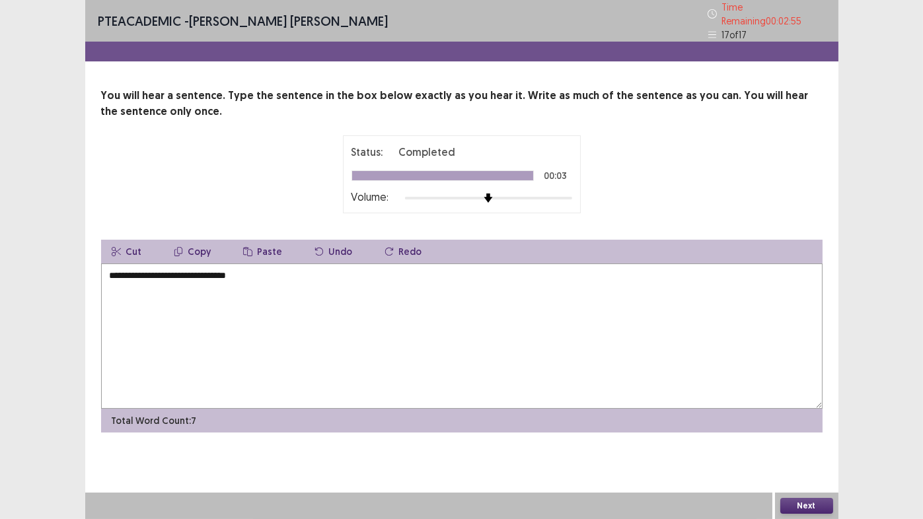
type textarea "**********"
click at [794, 432] on button "Next" at bounding box center [806, 506] width 53 height 16
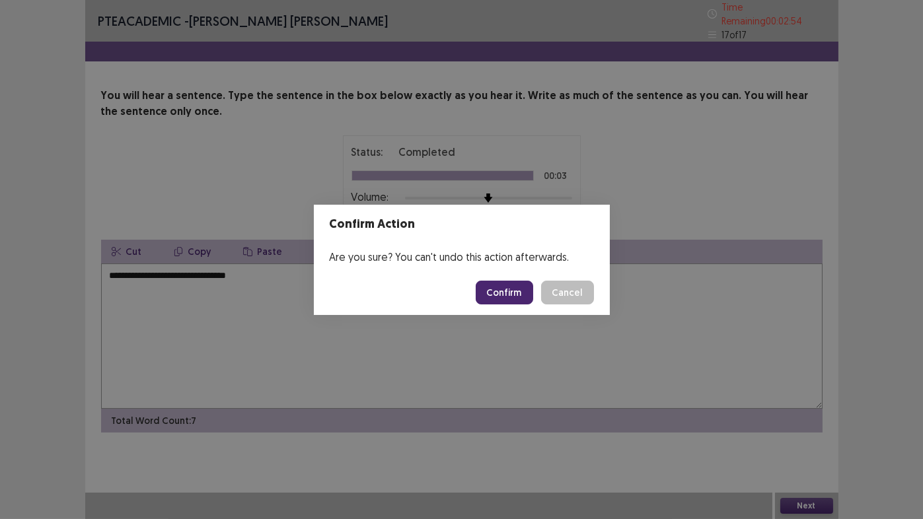
click at [513, 297] on button "Confirm" at bounding box center [504, 293] width 57 height 24
